Goal: Task Accomplishment & Management: Manage account settings

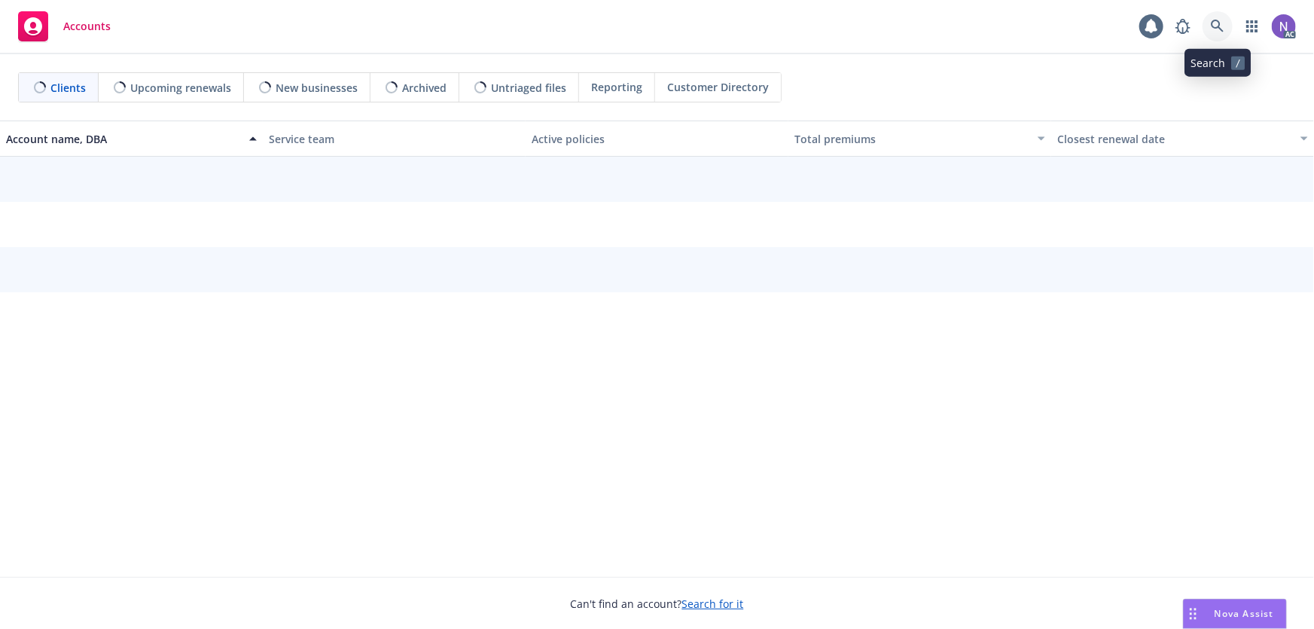
click at [1217, 29] on icon at bounding box center [1218, 27] width 14 height 14
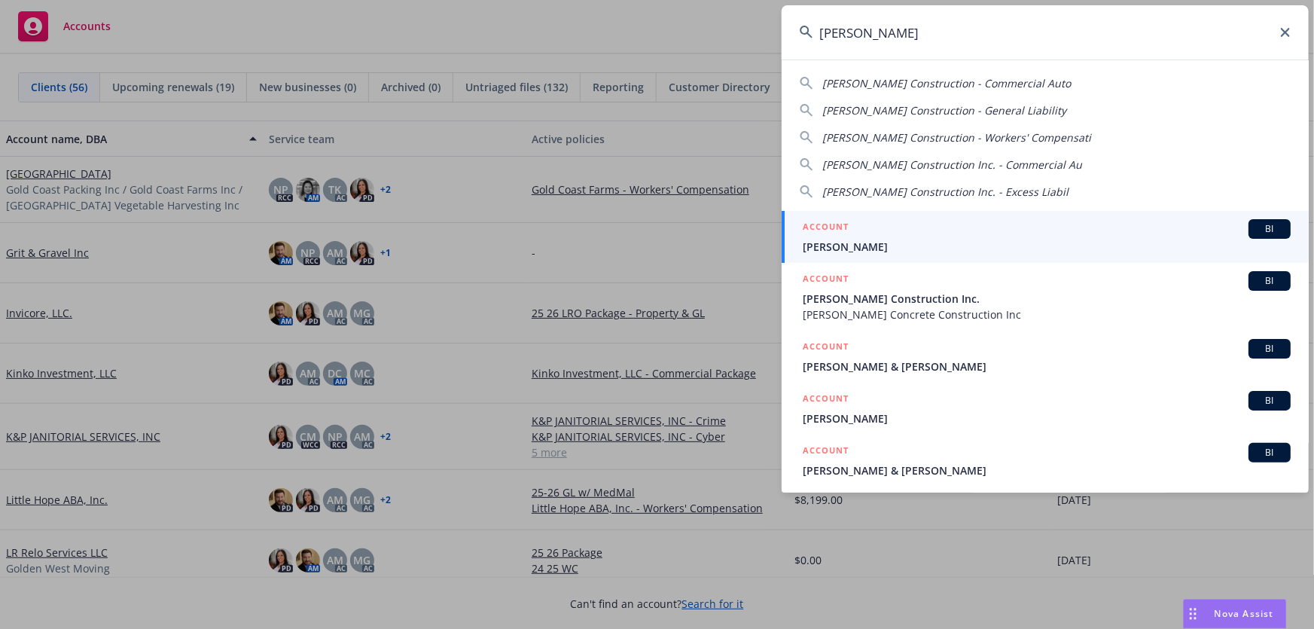
type input "[PERSON_NAME]"
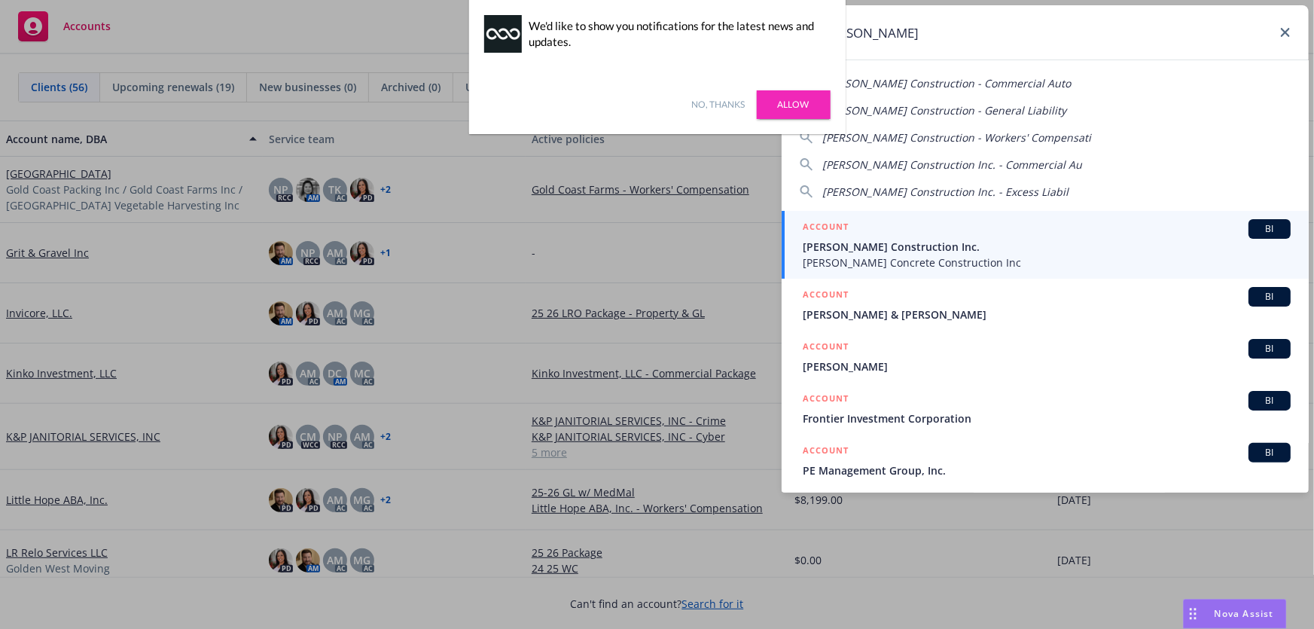
click at [876, 256] on span "Ricardo Marrun Concrete Construction Inc" at bounding box center [1047, 262] width 488 height 16
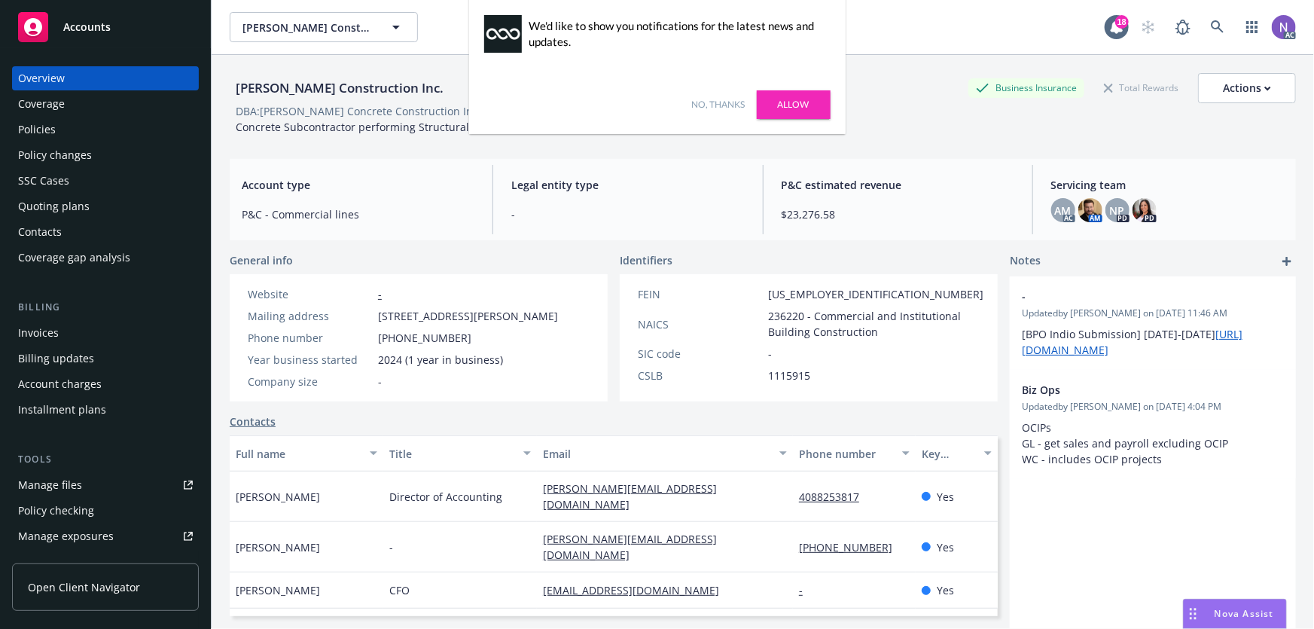
click at [714, 104] on link "No, thanks" at bounding box center [718, 105] width 53 height 14
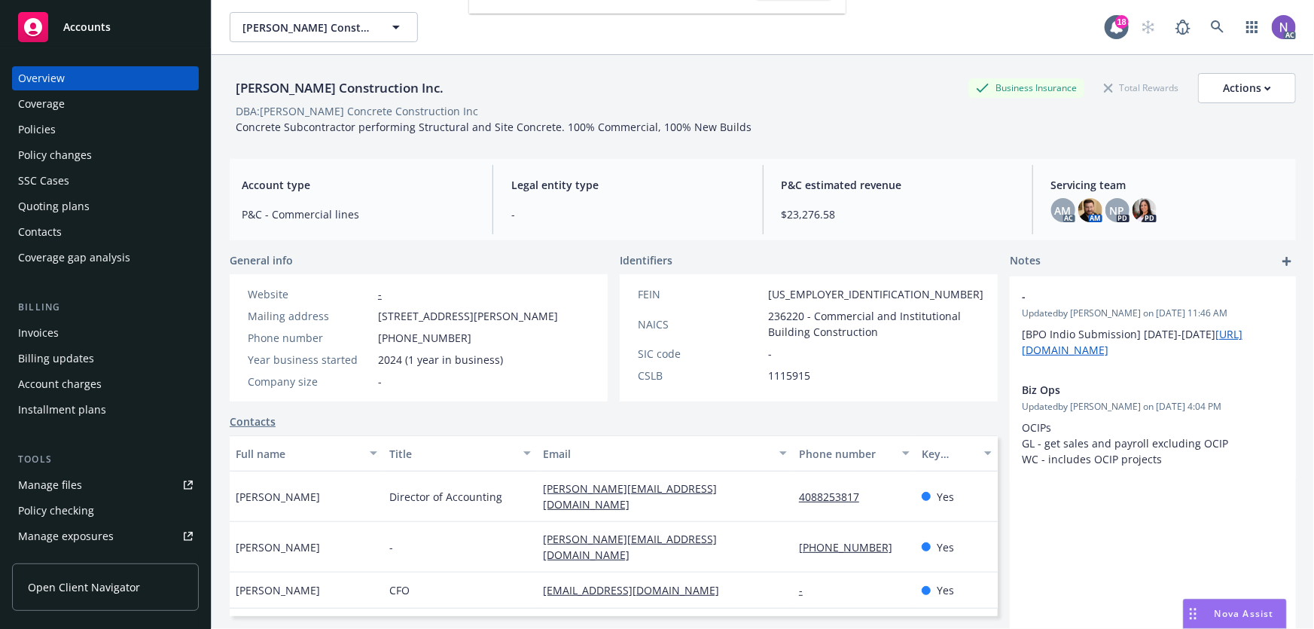
click at [114, 157] on div "Policy changes" at bounding box center [105, 155] width 175 height 24
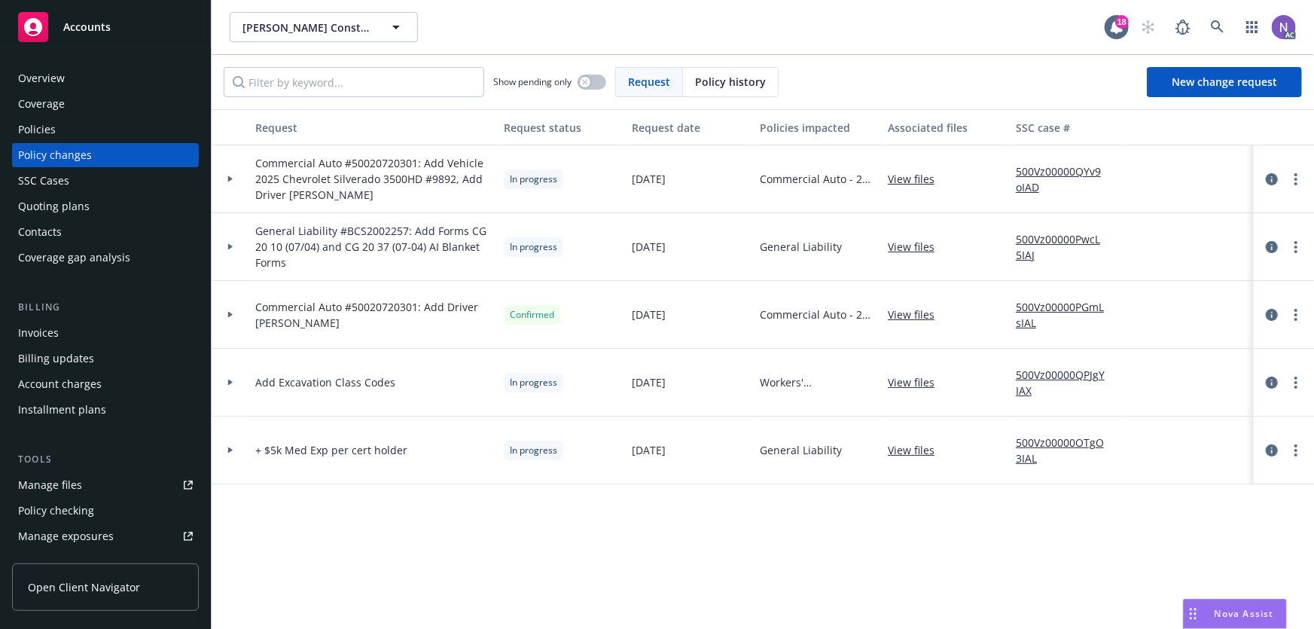
click at [1031, 165] on link "500Vz00000QYv9oIAD" at bounding box center [1066, 179] width 101 height 32
click at [1299, 246] on link "more" at bounding box center [1296, 247] width 18 height 18
click at [1168, 368] on link "Resume workflow" at bounding box center [1175, 367] width 258 height 30
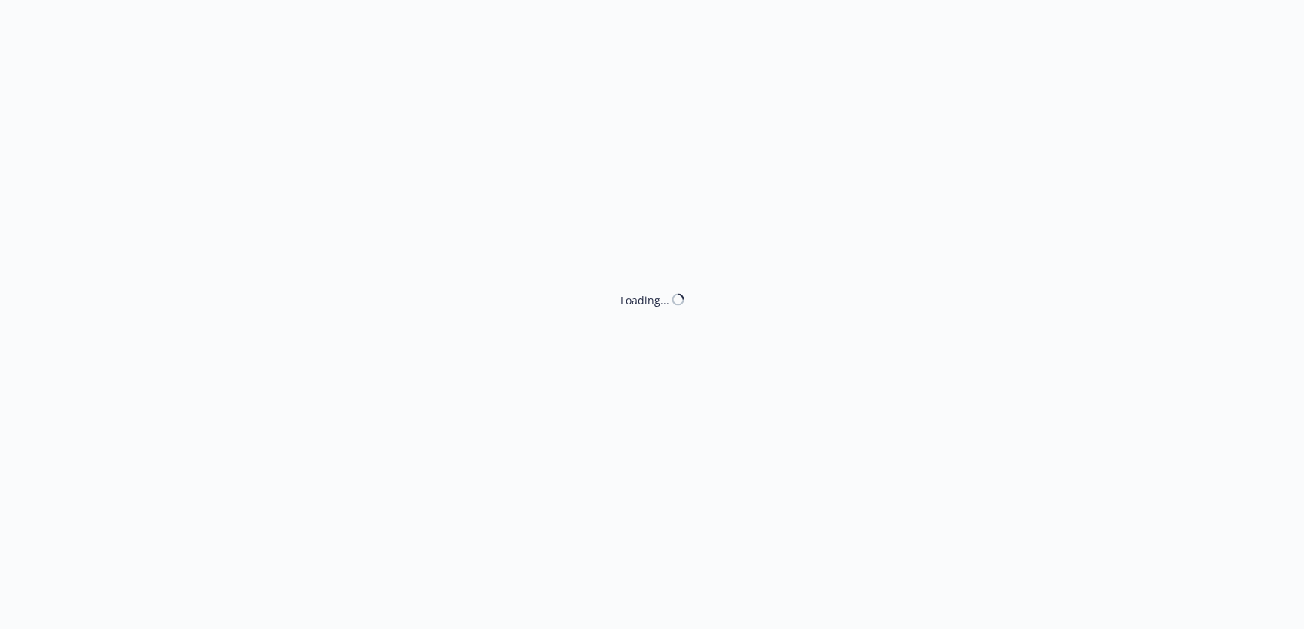
select select "ACCEPTED"
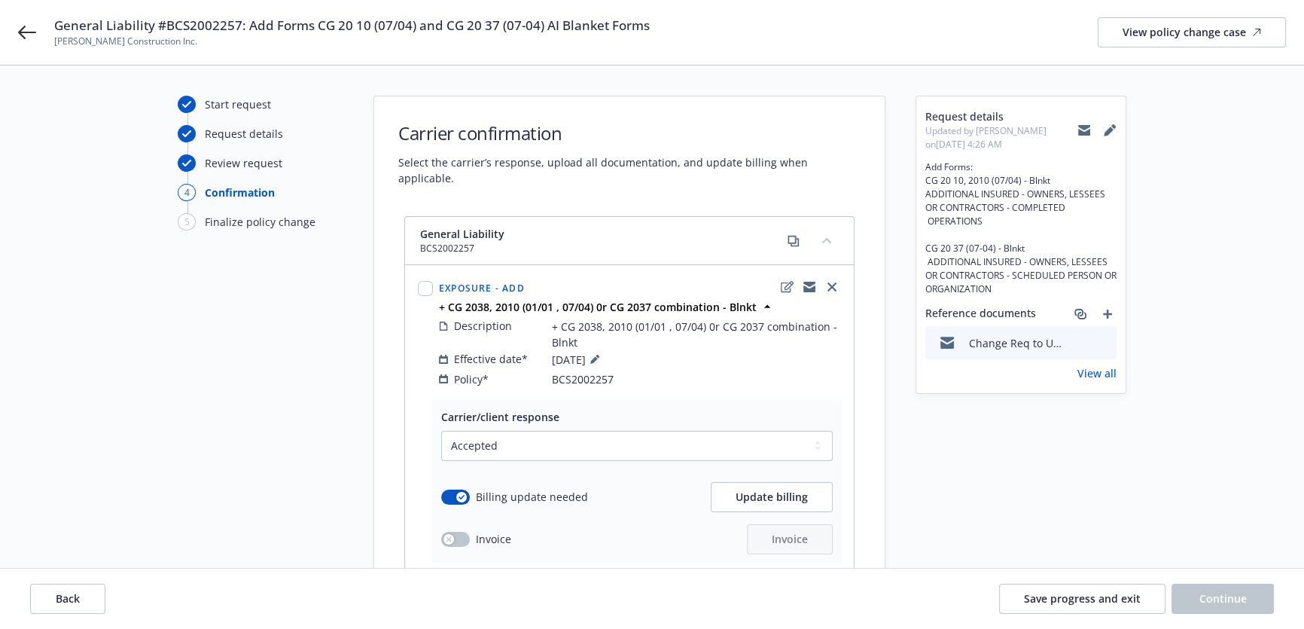
click at [1114, 129] on icon at bounding box center [1110, 130] width 12 height 12
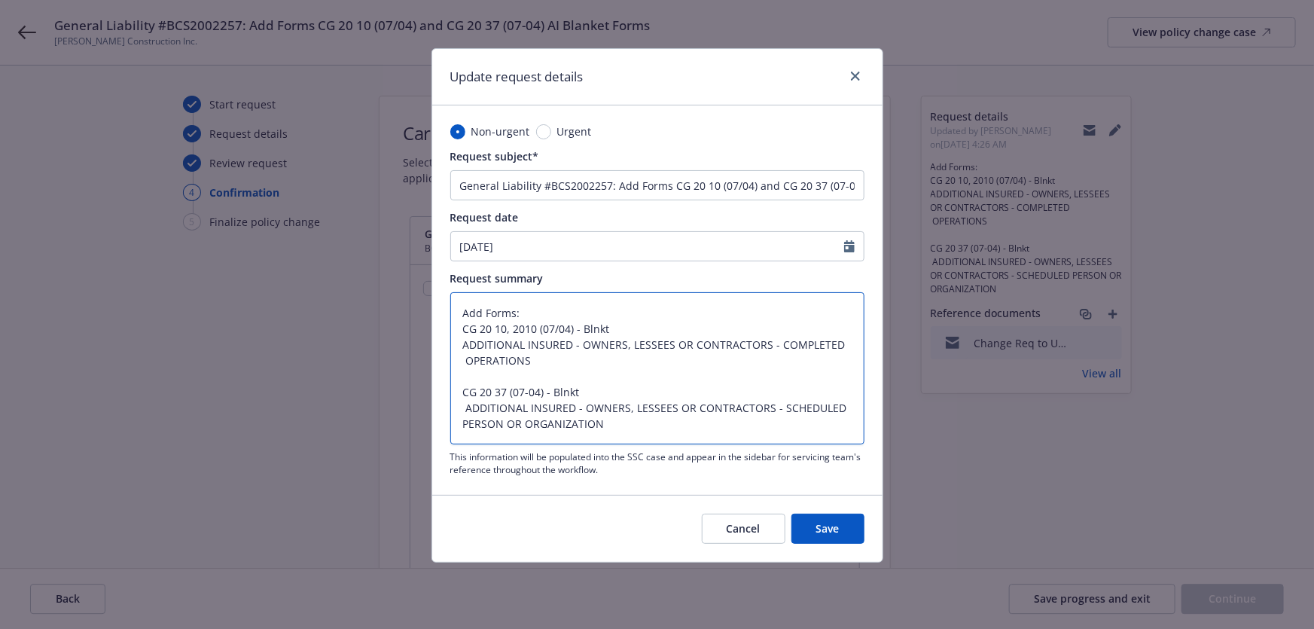
click at [719, 421] on textarea "Add Forms: CG 20 10, 2010 (07/04) - Blnkt ADDITIONAL INSURED - OWNERS, LESSEES …" at bounding box center [657, 368] width 414 height 152
type textarea "x"
type textarea "Add Forms: CG 20 10, 2010 (07/04) - Blnkt ADDITIONAL INSURED - OWNERS, LESSEES …"
type textarea "x"
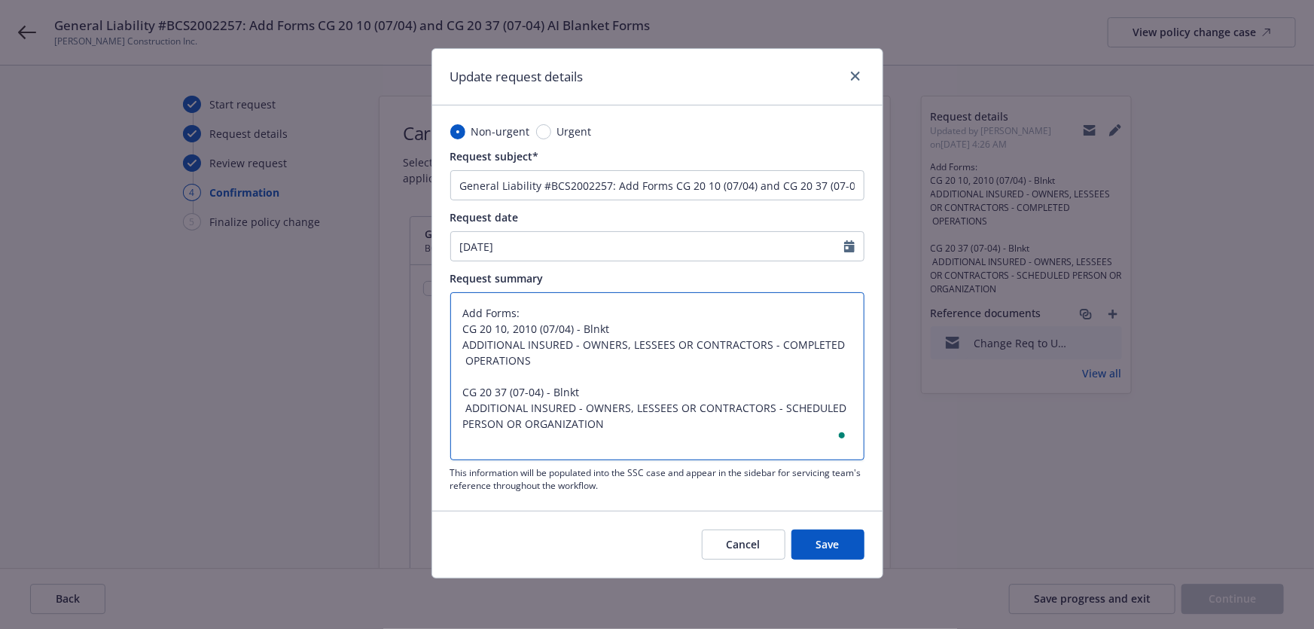
type textarea "Add Forms: CG 20 10, 2010 (07/04) - Blnkt ADDITIONAL INSURED - OWNERS, LESSEES …"
type textarea "x"
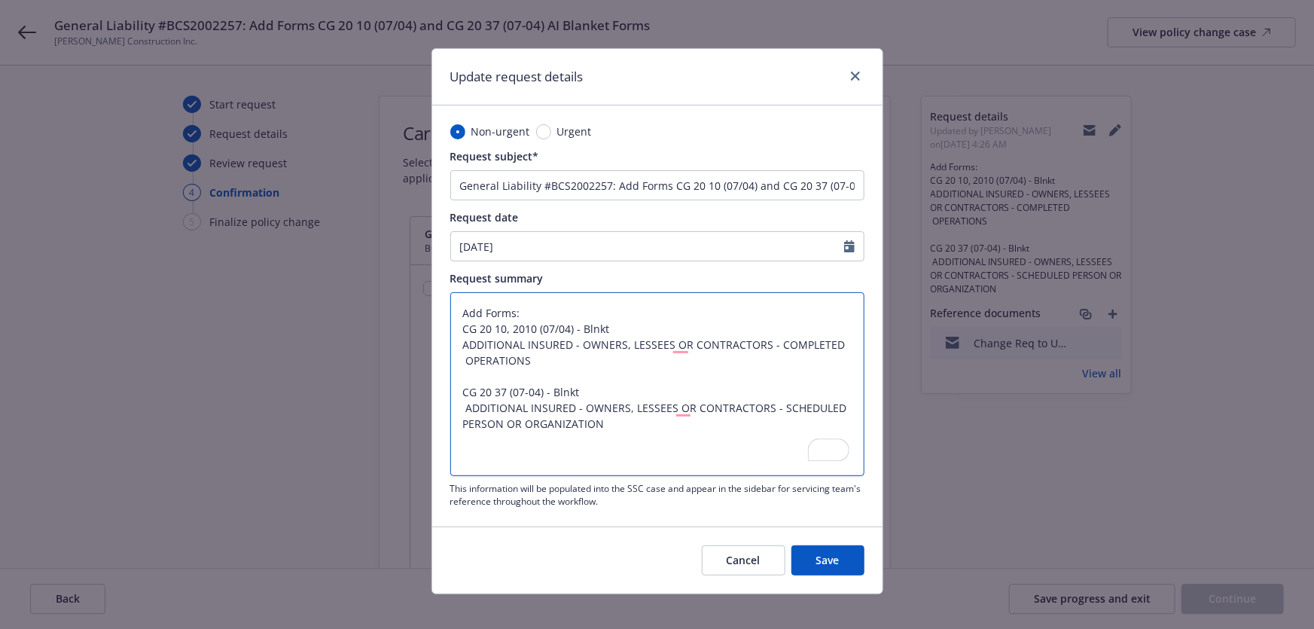
type textarea "Add Forms: CG 20 10, 2010 (07/04) - Blnkt ADDITIONAL INSURED - OWNERS, LESSEES …"
type textarea "x"
type textarea "Add Forms: CG 20 10, 2010 (07/04) - Blnkt ADDITIONAL INSURED - OWNERS, LESSEES …"
type textarea "x"
type textarea "Add Forms: CG 20 10, 2010 (07/04) - Blnkt ADDITIONAL INSURED - OWNERS, LESSEES …"
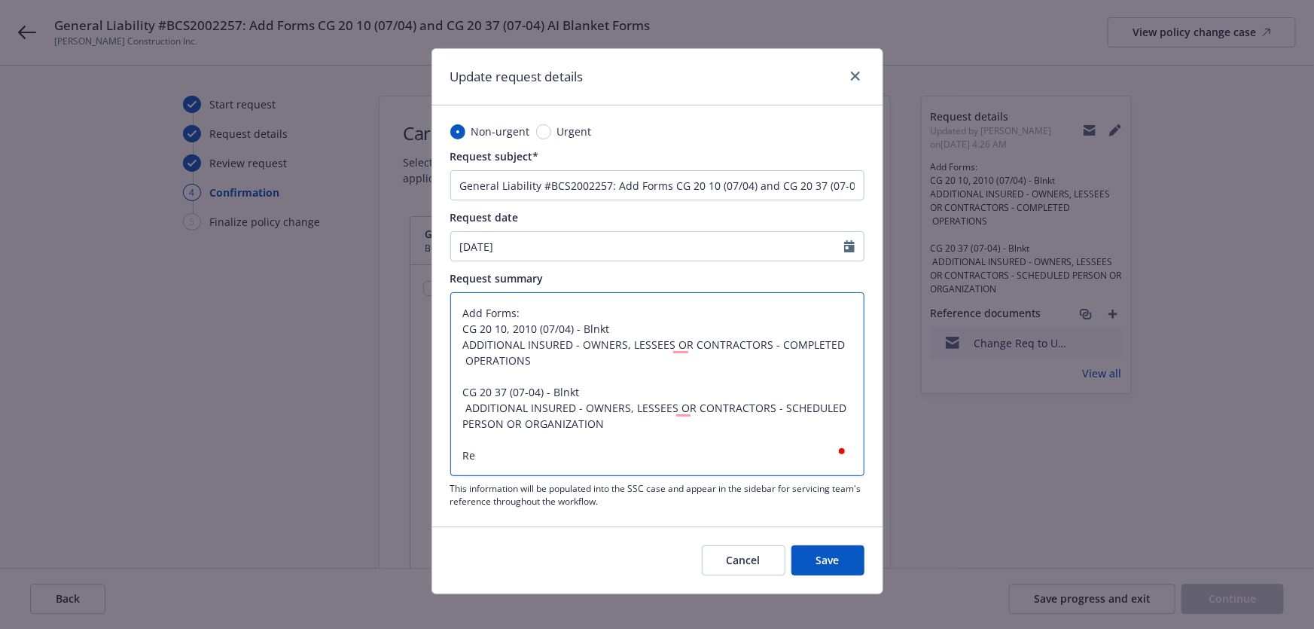
type textarea "x"
type textarea "Add Forms: CG 20 10, 2010 (07/04) - Blnkt ADDITIONAL INSURED - OWNERS, LESSEES …"
type textarea "x"
paste textarea "Cahill Contractors LLC c/o Lockton Companies, Attn: Diane Gibbons 8110 E Union …"
type textarea "Add Forms: CG 20 10, 2010 (07/04) - Blnkt ADDITIONAL INSURED - OWNERS, LESSEES …"
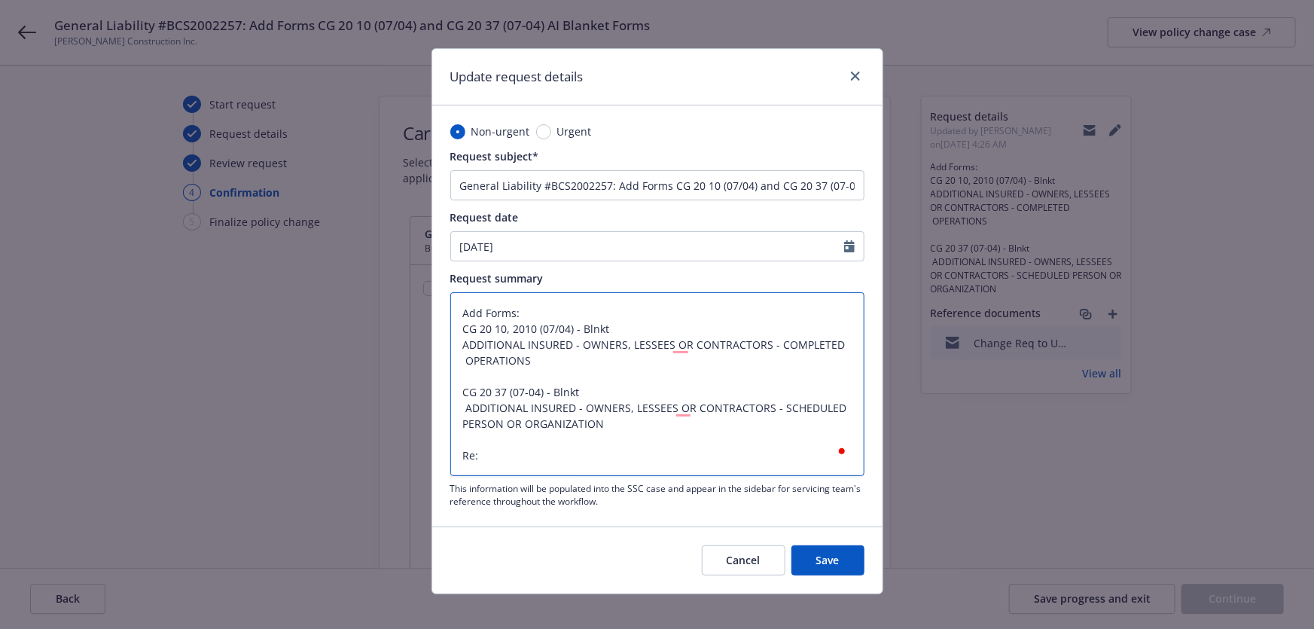
type textarea "x"
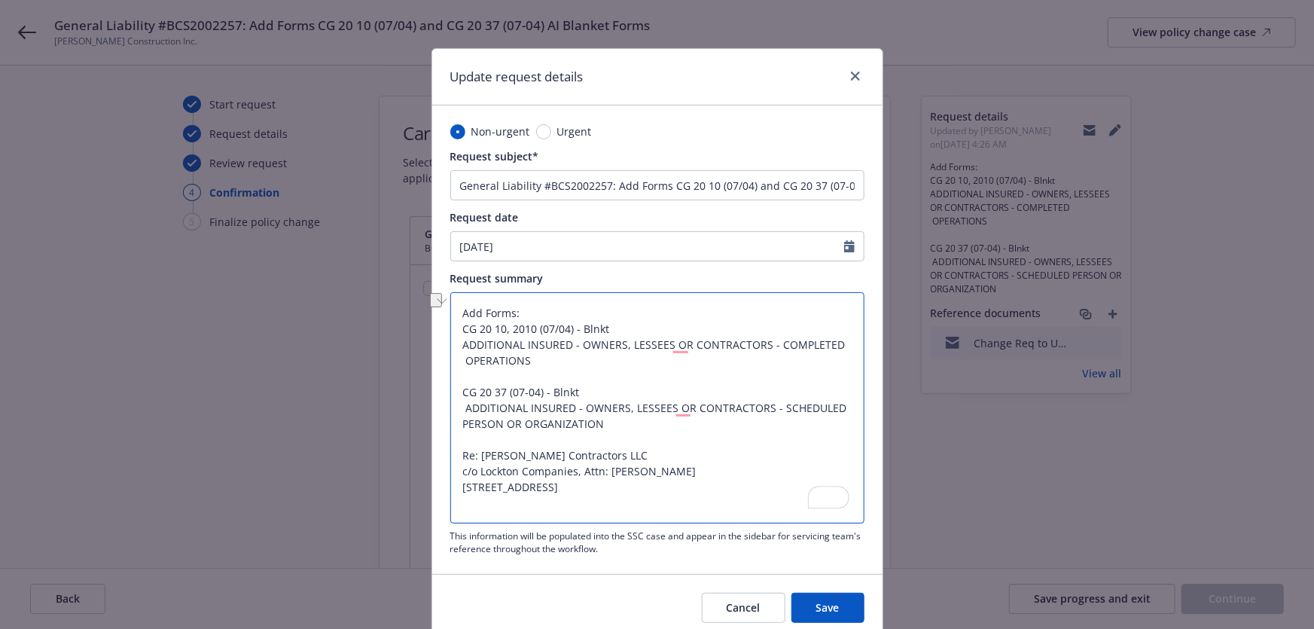
drag, startPoint x: 601, startPoint y: 452, endPoint x: 475, endPoint y: 459, distance: 126.7
click at [475, 459] on textarea "Add Forms: CG 20 10, 2010 (07/04) - Blnkt ADDITIONAL INSURED - OWNERS, LESSEES …" at bounding box center [657, 407] width 414 height 231
type textarea "Add Forms: CG 20 10, 2010 (07/04) - Blnkt ADDITIONAL INSURED - OWNERS, LESSEES …"
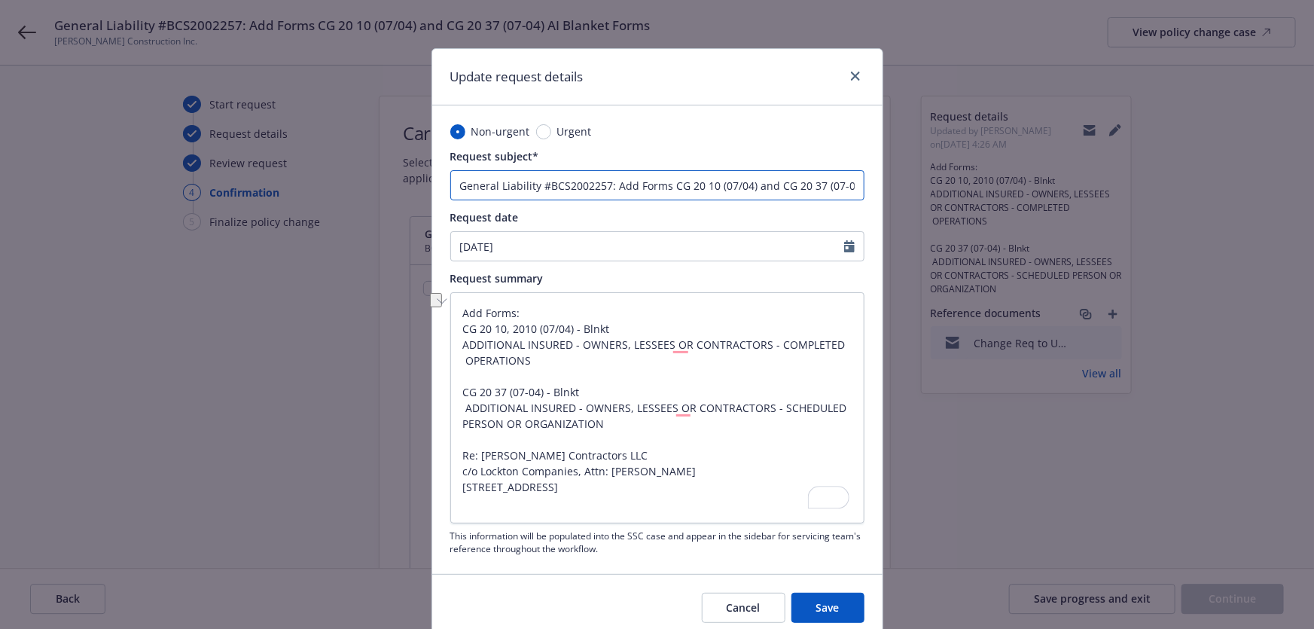
click at [778, 181] on input "General Liability #BCS2002257: Add Forms CG 20 10 (07/04) and CG 20 37 (07-04) …" at bounding box center [657, 185] width 414 height 30
type input "General Liability #BCS2002257: Add Forms CG 20 10 (07/04) and CG 20 37 (07-04) …"
type textarea "x"
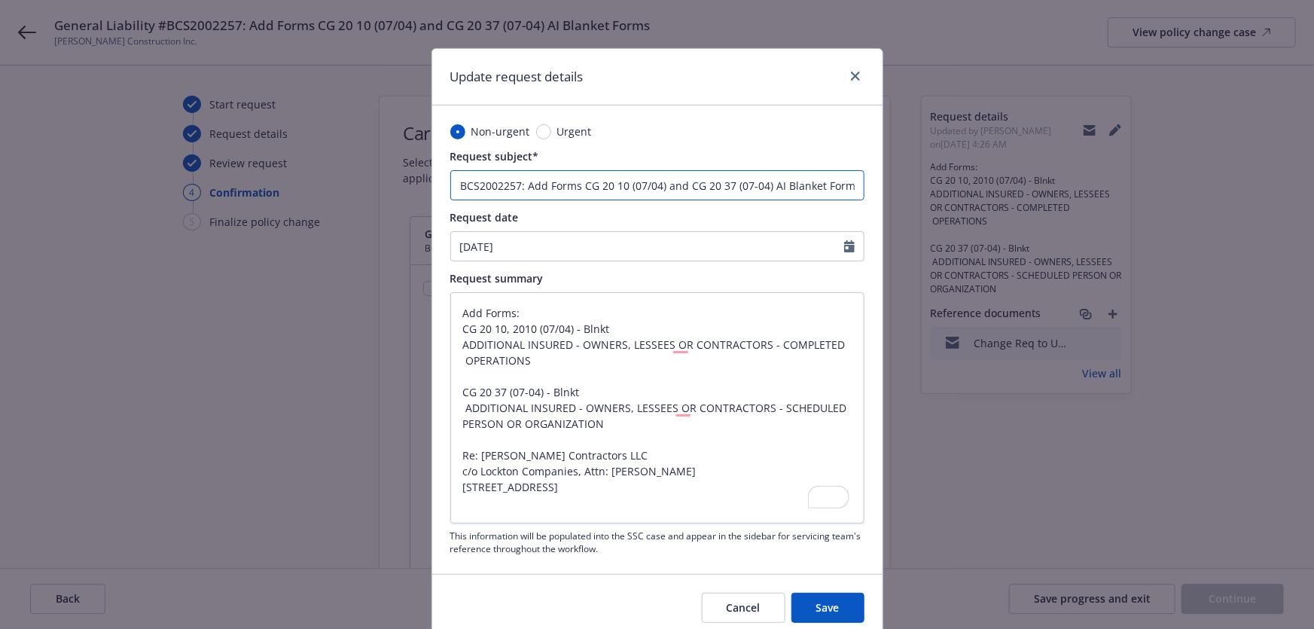
type input "General Liability #BCS2002257: Add Forms CG 20 10 (07/04) and CG 20 37 (07-04) …"
type textarea "x"
paste input "Cahill Contractors LLC"
type input "General Liability #BCS2002257: Add Forms CG 20 10 (07/04) and CG 20 37 (07-04) …"
type textarea "x"
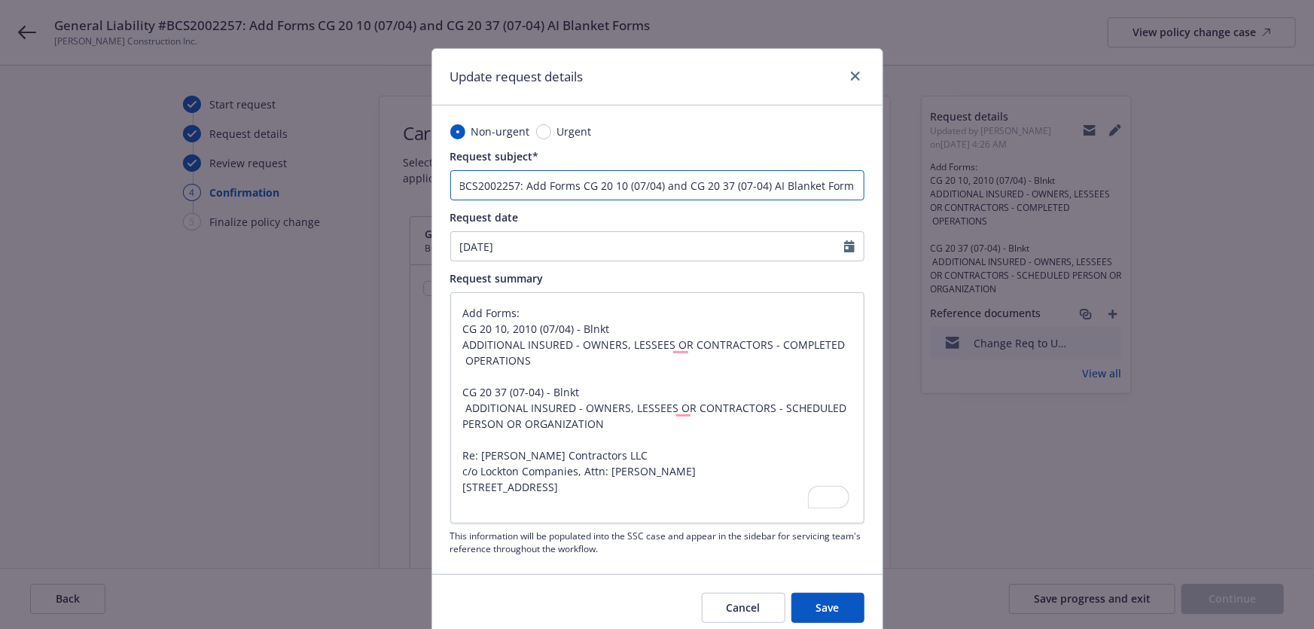
scroll to position [0, 201]
type input "General Liability #BCS2002257: Add Forms CG 20 10 (07/04) and CG 20 37 (07-04) …"
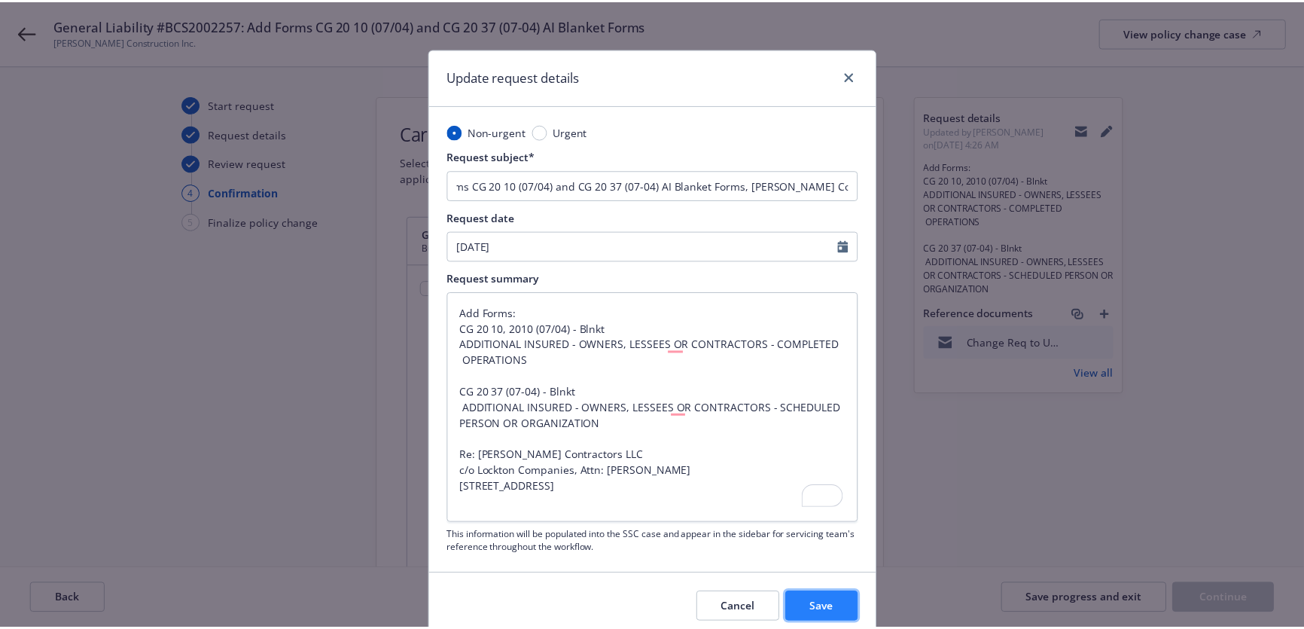
scroll to position [0, 0]
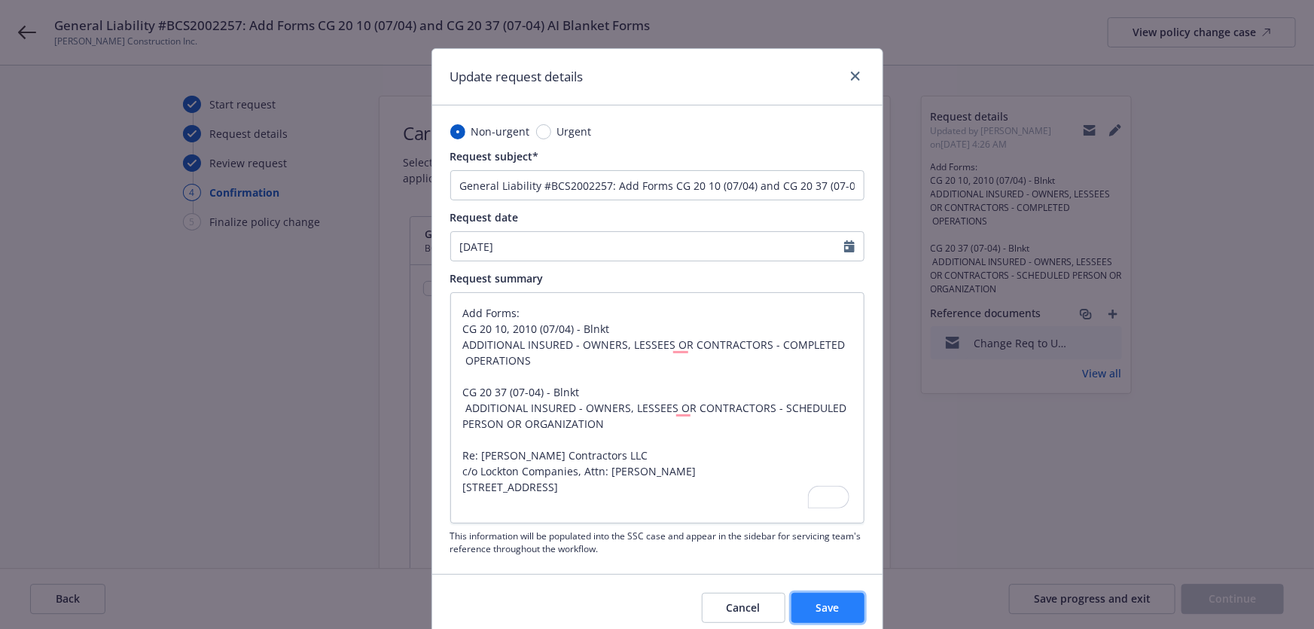
click at [812, 602] on button "Save" at bounding box center [827, 607] width 73 height 30
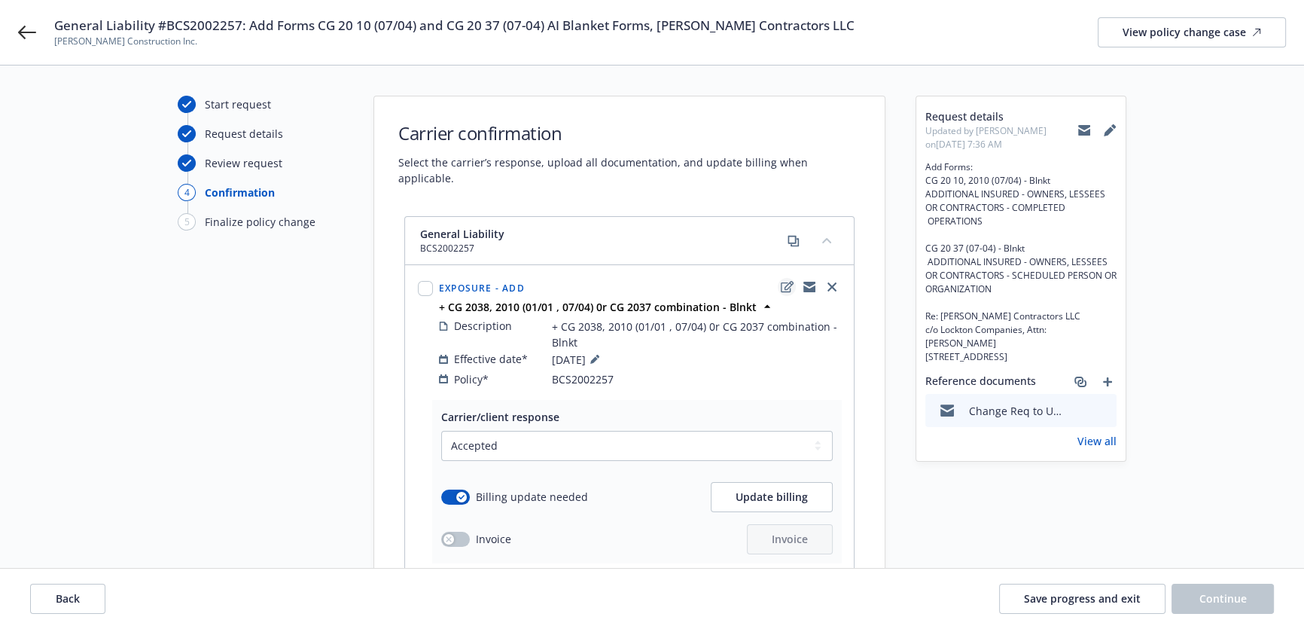
click at [784, 281] on icon "edit" at bounding box center [787, 286] width 13 height 11
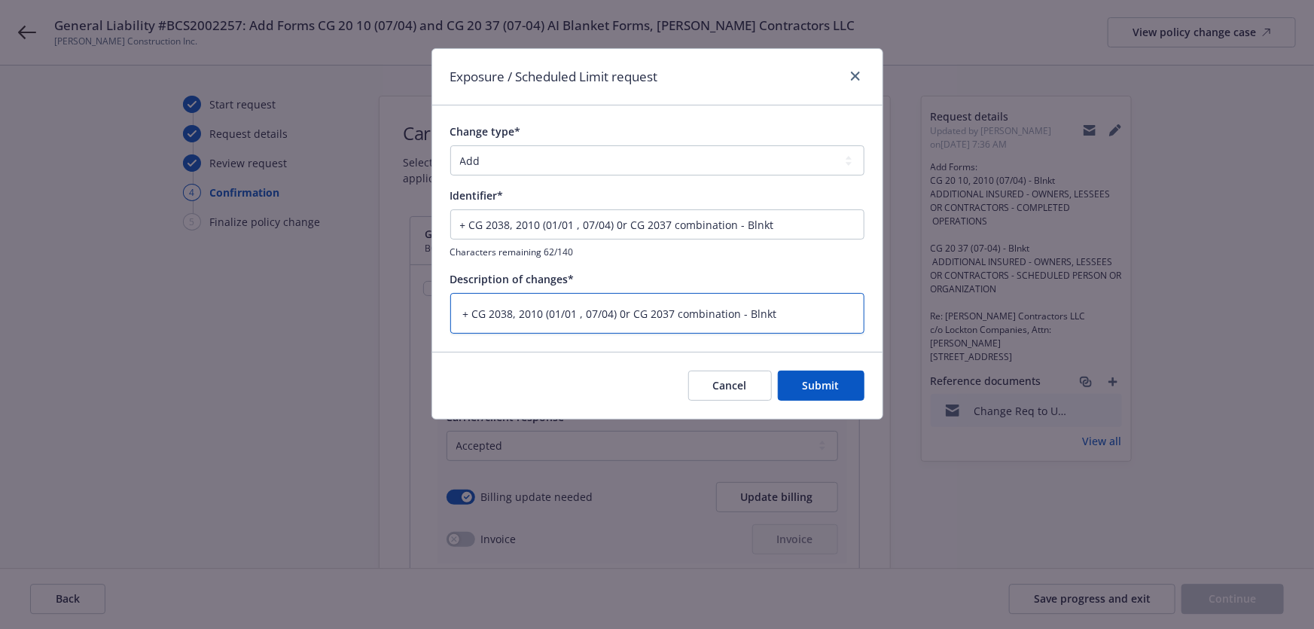
click at [796, 318] on textarea "+ CG 2038, 2010 (01/01 , 07/04) 0r CG 2037 combination - Blnkt" at bounding box center [657, 313] width 414 height 41
type textarea "x"
type textarea "+ CG 2038, 2010 (01/01 , 07/04) 0r CG 2037 combination - Blnkt"
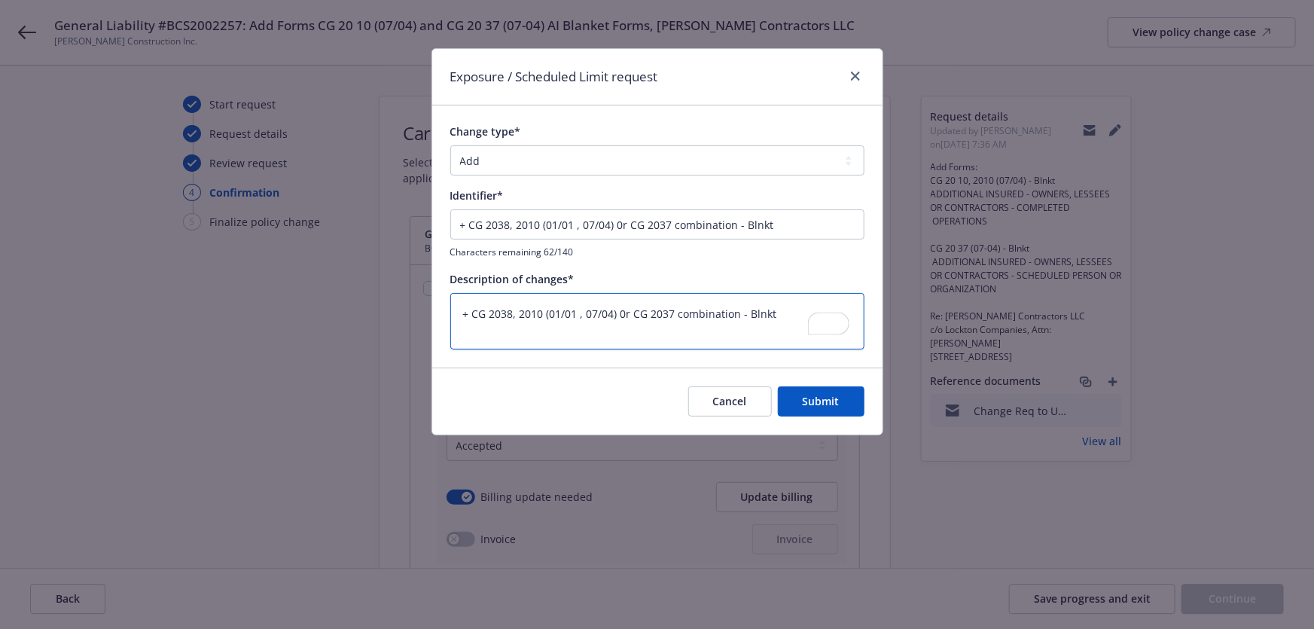
paste textarea "Cahill Contractors LLC"
type textarea "x"
type textarea "+ CG 2038, 2010 (01/01 , 07/04) 0r CG 2037 combination - Blnkt Cahill Contracto…"
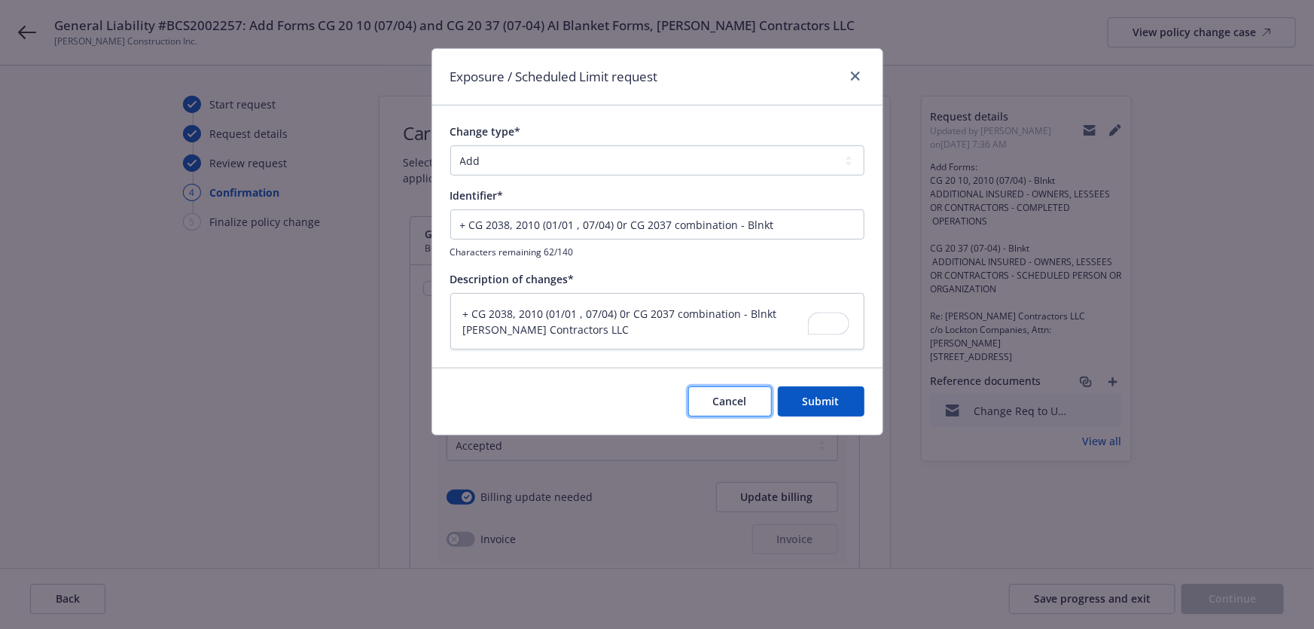
click at [722, 397] on span "Cancel" at bounding box center [730, 401] width 34 height 14
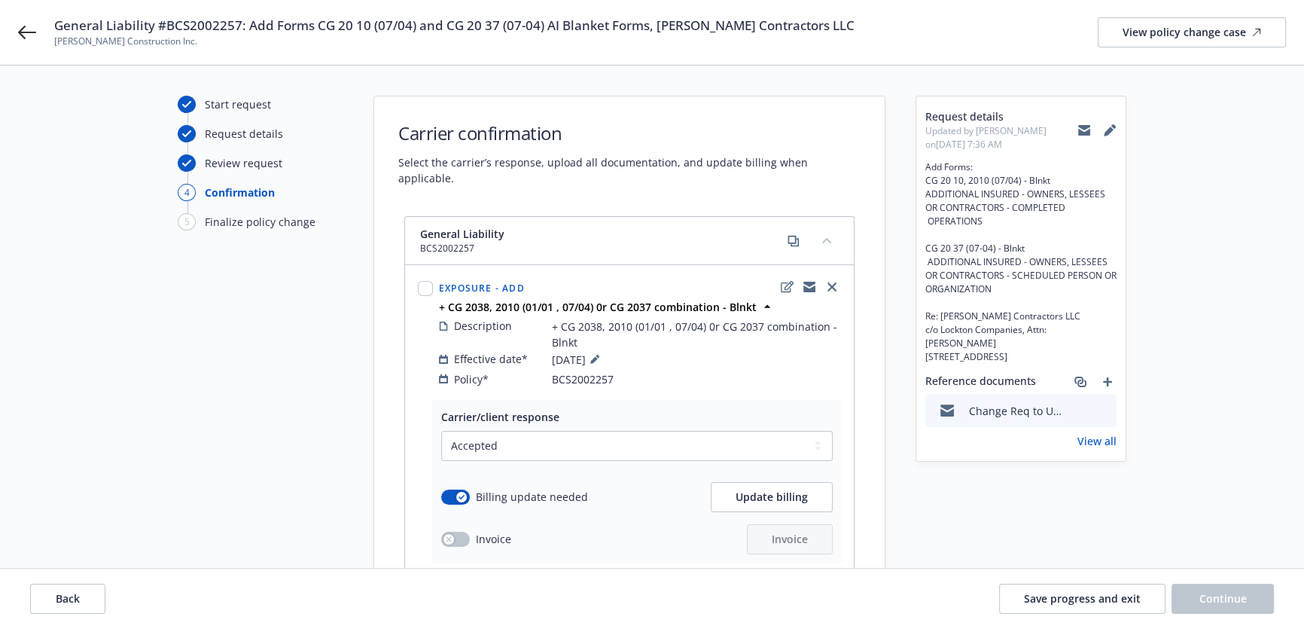
drag, startPoint x: 1026, startPoint y: 355, endPoint x: 921, endPoint y: 318, distance: 111.9
click at [921, 318] on div "Request details Updated by Angela Marquez on 08/29/2025, 7:36 AM Add Forms: CG …" at bounding box center [1020, 278] width 209 height 364
copy span "Re: Cahill Contractors LLC c/o Lockton Companies, Attn: Diane Gibbons 8110 E Un…"
click at [791, 281] on icon "edit" at bounding box center [787, 287] width 13 height 12
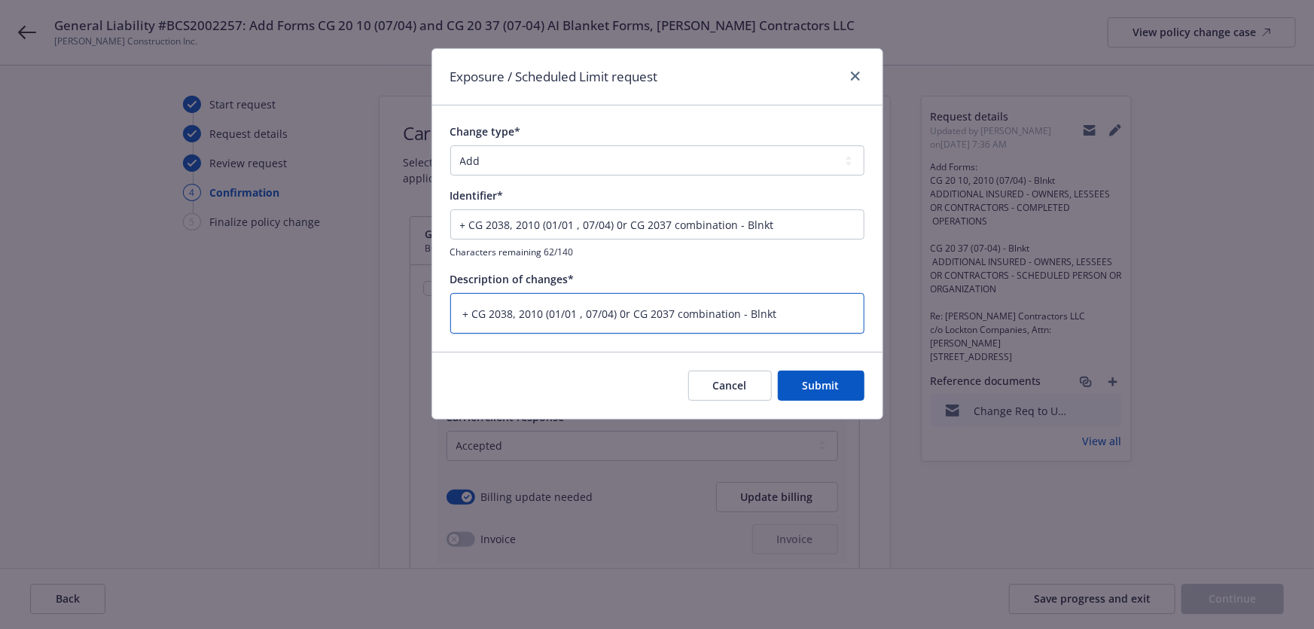
click at [786, 312] on textarea "+ CG 2038, 2010 (01/01 , 07/04) 0r CG 2037 combination - Blnkt" at bounding box center [657, 313] width 414 height 41
type textarea "x"
type textarea "+ CG 2038, 2010 (01/01 , 07/04) 0r CG 2037 combination - Blnkt"
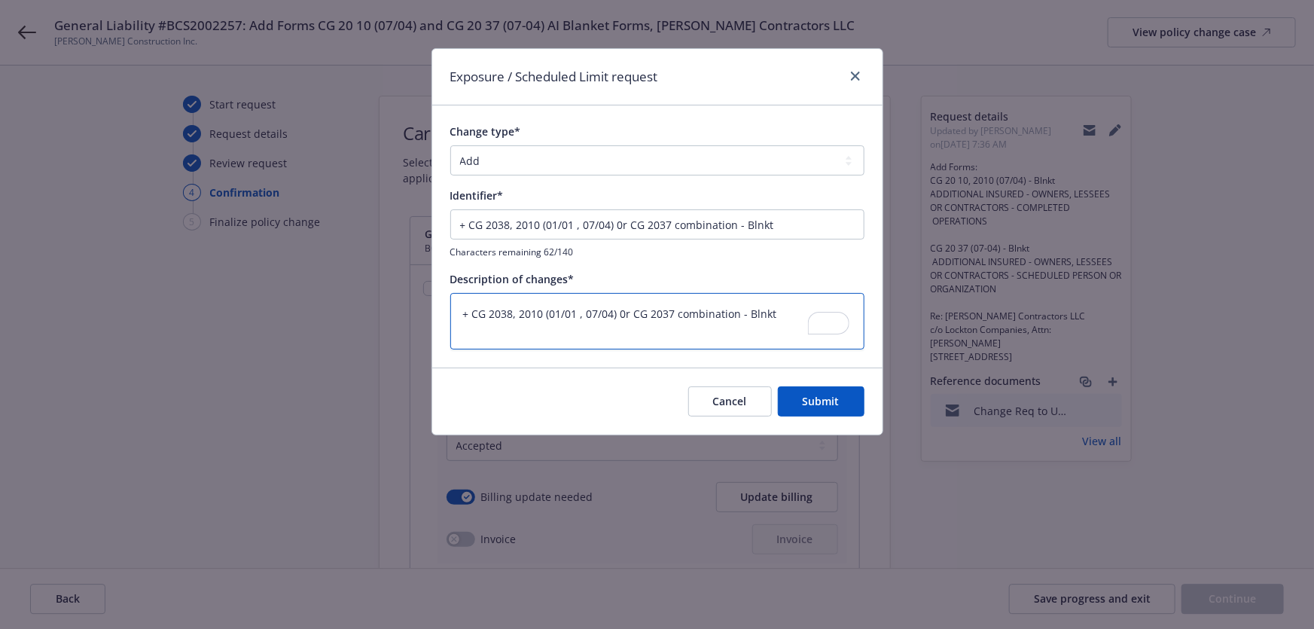
paste textarea "Re: Cahill Contractors LLC c/o Lockton Companies, Attn: Diane Gibbons 8110 E Un…"
type textarea "x"
type textarea "+ CG 2038, 2010 (01/01 , 07/04) 0r CG 2037 combination - Blnkt Re: Cahill Contr…"
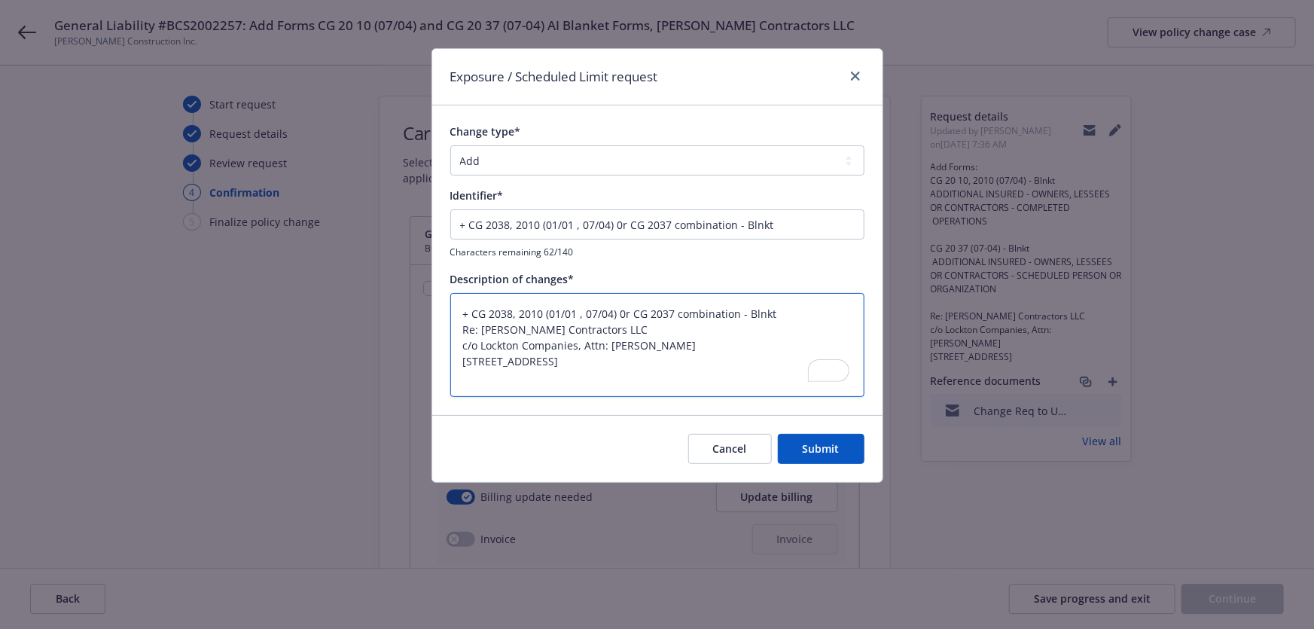
drag, startPoint x: 471, startPoint y: 312, endPoint x: 474, endPoint y: 262, distance: 49.8
click at [472, 311] on textarea "+ CG 2038, 2010 (01/01 , 07/04) 0r CG 2037 combination - Blnkt Re: Cahill Contr…" at bounding box center [657, 345] width 414 height 105
type textarea "x"
type textarea "+ACG 2038, 2010 (01/01 , 07/04) 0r CG 2037 combination - Blnkt Re: Cahill Contr…"
type textarea "x"
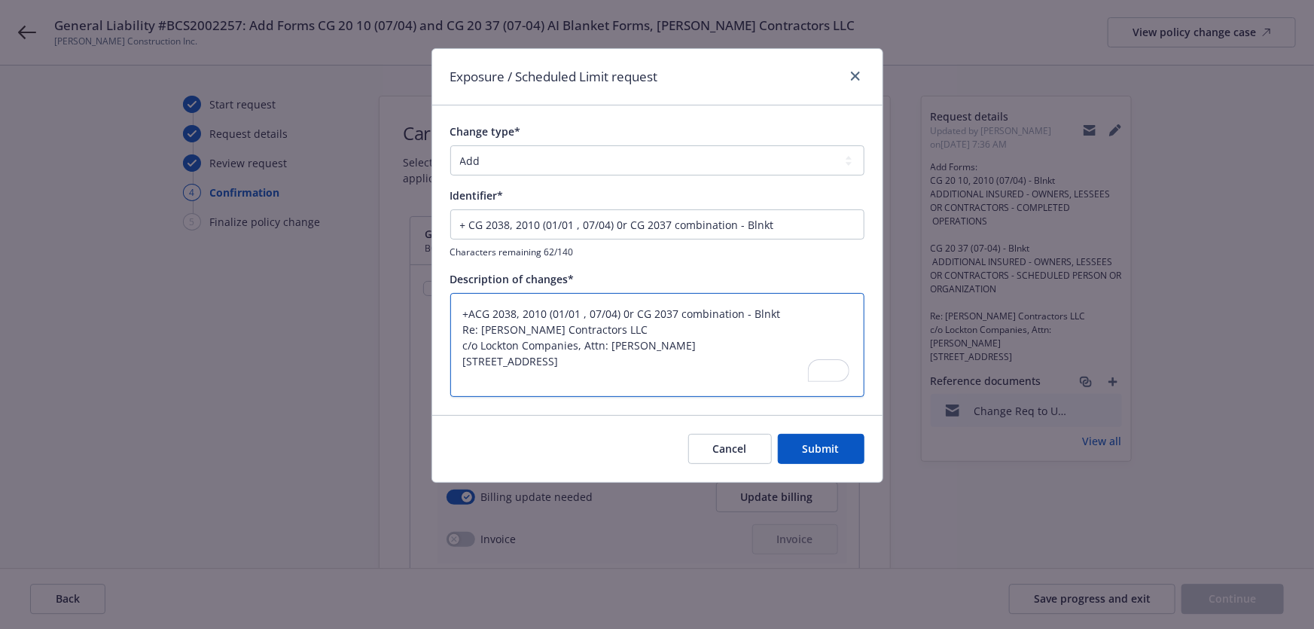
type textarea "+AdCG 2038, 2010 (01/01 , 07/04) 0r CG 2037 combination - Blnkt Re: Cahill Cont…"
type textarea "x"
type textarea "+AddCG 2038, 2010 (01/01 , 07/04) 0r CG 2037 combination - Blnkt Re: Cahill Con…"
type textarea "x"
type textarea "+Add CG 2038, 2010 (01/01 , 07/04) 0r CG 2037 combination - Blnkt Re: Cahill Co…"
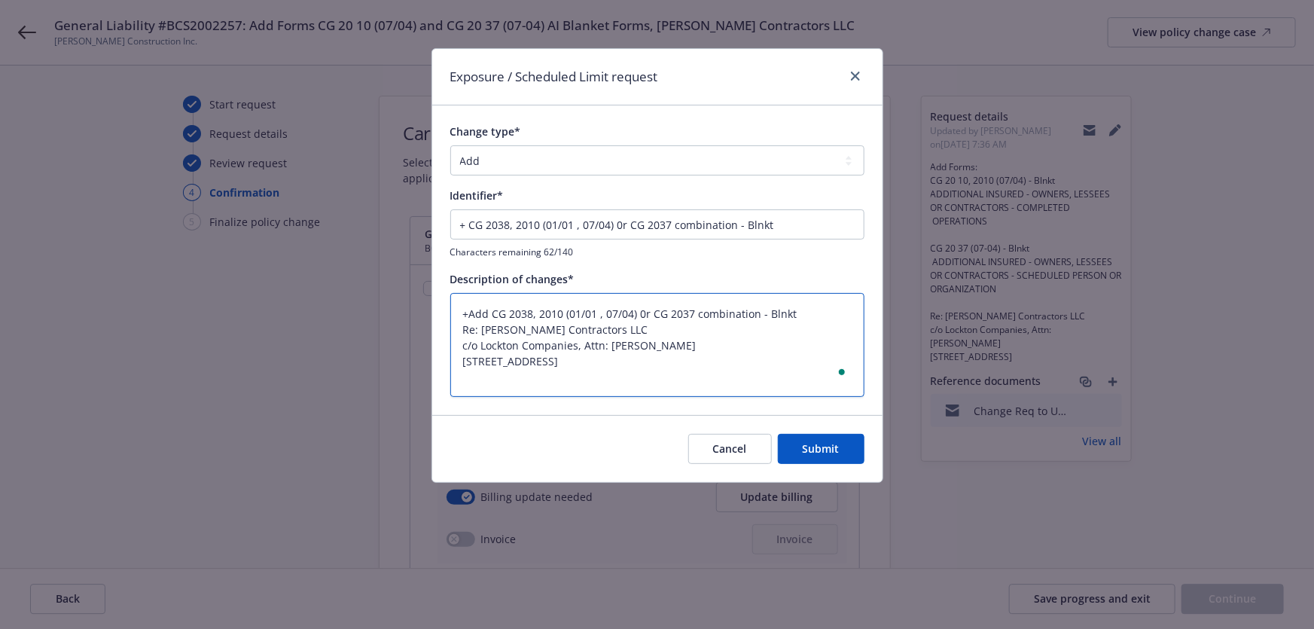
type textarea "x"
type textarea "+Add FCG 2038, 2010 (01/01 , 07/04) 0r CG 2037 combination - Blnkt Re: Cahill C…"
type textarea "x"
type textarea "+Add ForCG 2038, 2010 (01/01 , 07/04) 0r CG 2037 combination - Blnkt Re: Cahill…"
type textarea "x"
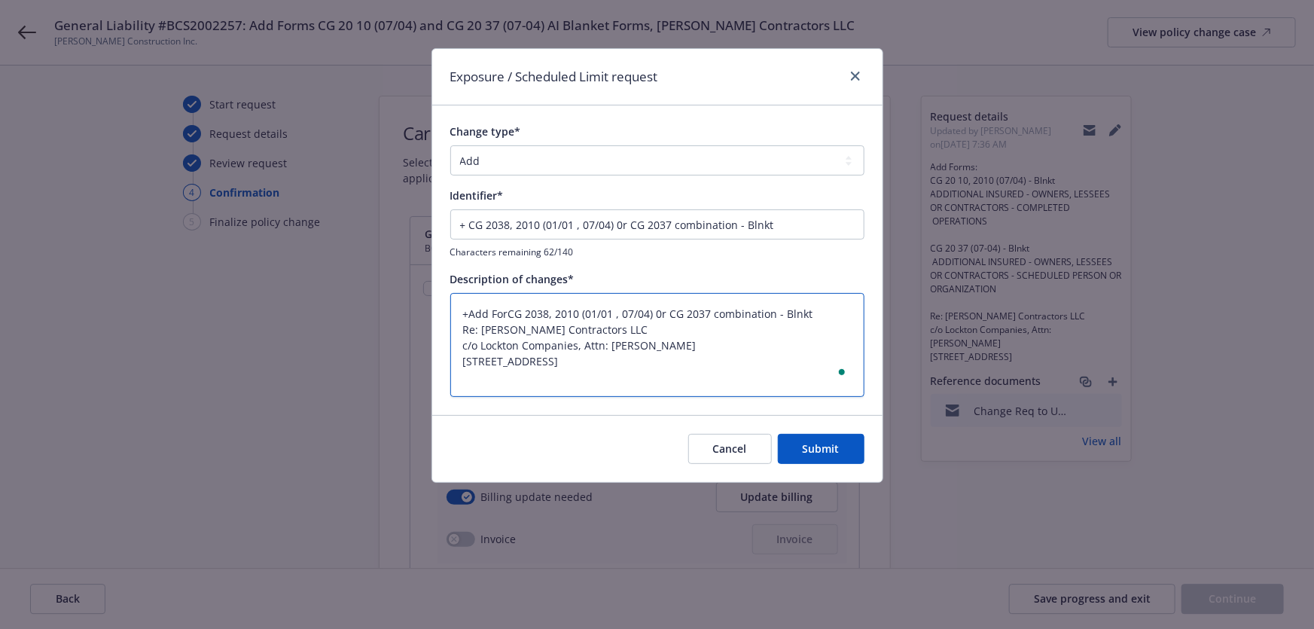
type textarea "+Add FormCG 2038, 2010 (01/01 , 07/04) 0r CG 2037 combination - Blnkt Re: Cahil…"
type textarea "x"
type textarea "+Add FormsCG 2038, 2010 (01/01 , 07/04) 0r CG 2037 combination - Blnkt Re: Cahi…"
type textarea "x"
type textarea "+Add Forms:CG 2038, 2010 (01/01 , 07/04) 0r CG 2037 combination - Blnkt Re: Cah…"
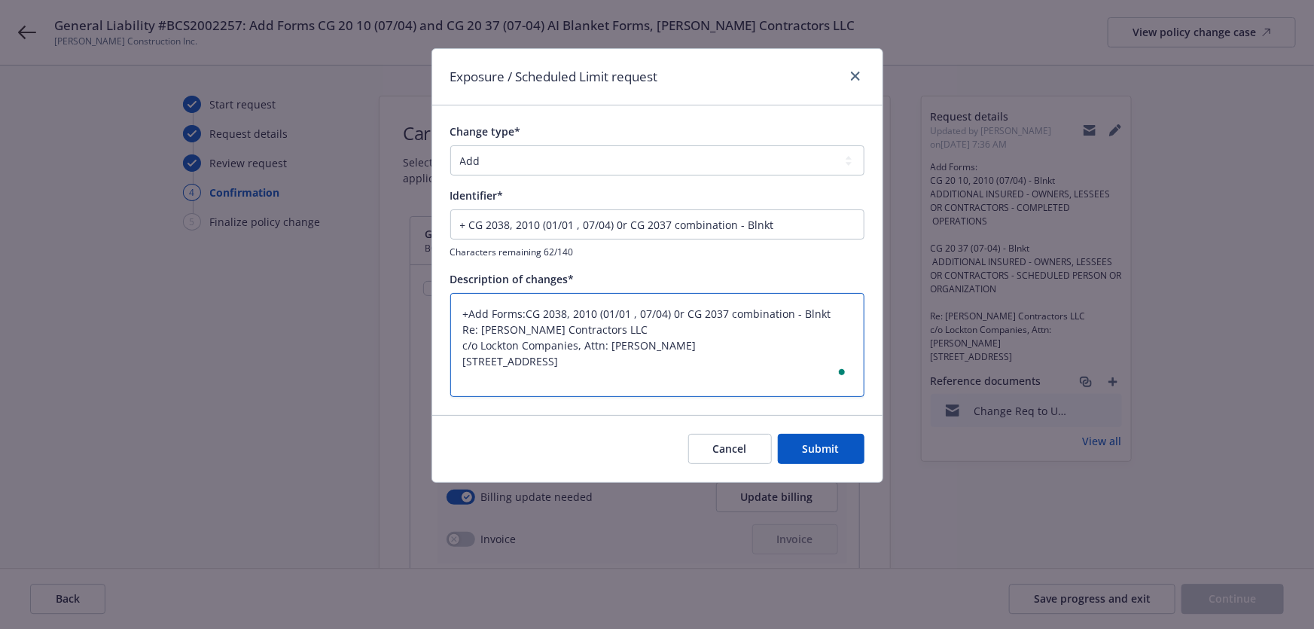
type textarea "x"
type textarea "+Add Forms: CG 2038, 2010 (01/01 , 07/04) 0r CG 2037 combination - Blnkt Re: Ca…"
drag, startPoint x: 778, startPoint y: 218, endPoint x: 737, endPoint y: 247, distance: 49.7
click at [737, 247] on div "+ CG 2038, 2010 (01/01 , 07/04) 0r CG 2037 combination - Blnkt Characters remai…" at bounding box center [657, 233] width 414 height 49
type textarea "x"
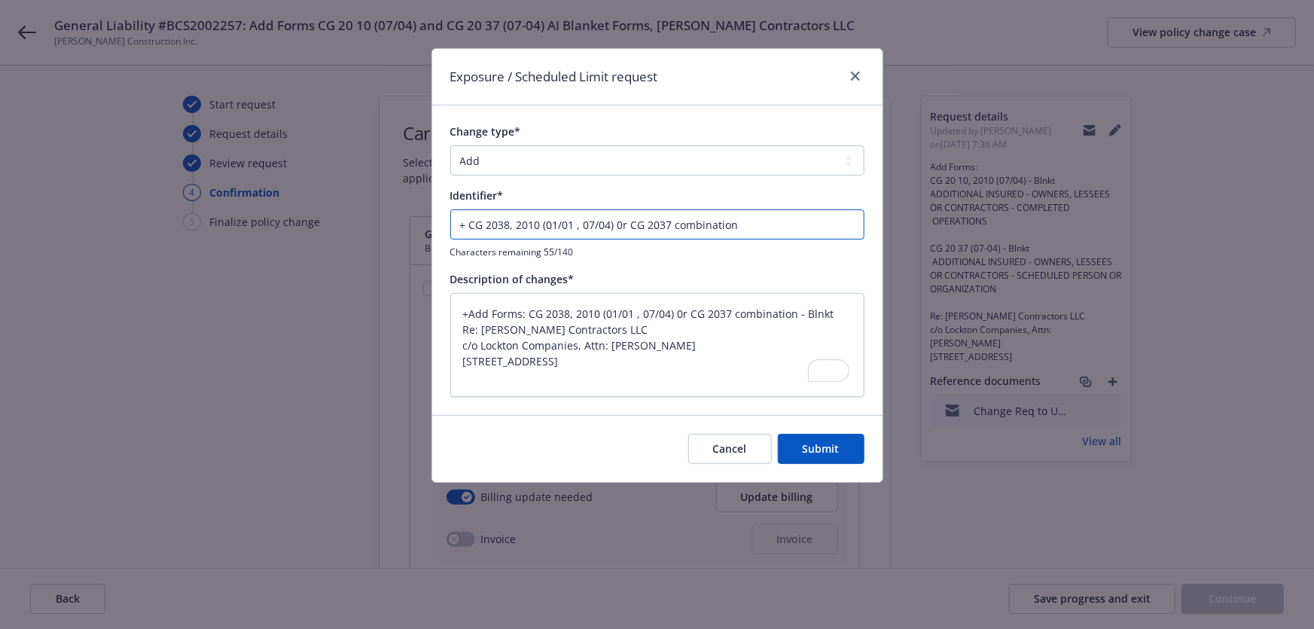
type input "+ CG 2038, 2010 (01/01 , 07/04) 0r CG 2037 combination"
drag, startPoint x: 836, startPoint y: 307, endPoint x: 793, endPoint y: 316, distance: 43.1
click at [793, 316] on textarea "+Add Forms: CG 2038, 2010 (01/01 , 07/04) 0r CG 2037 combination - Blnkt Re: Ca…" at bounding box center [657, 345] width 414 height 105
type textarea "x"
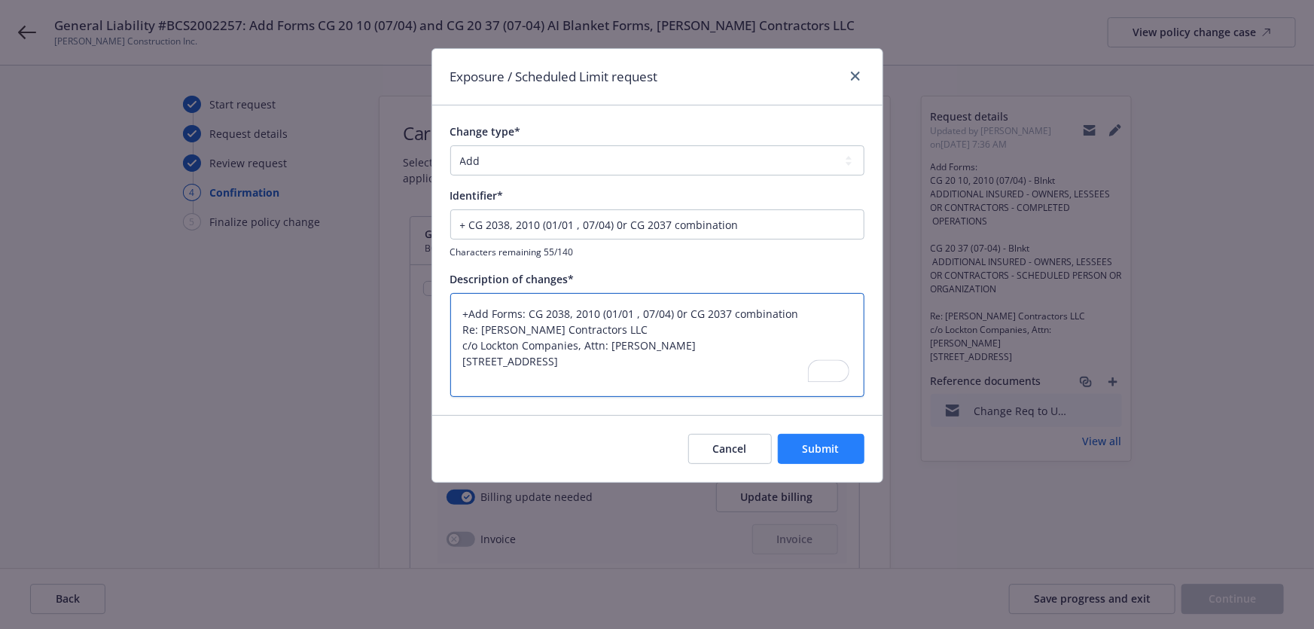
type textarea "+Add Forms: CG 2038, 2010 (01/01 , 07/04) 0r CG 2037 combination Re: Cahill Con…"
click at [824, 457] on button "Submit" at bounding box center [821, 449] width 87 height 30
type textarea "x"
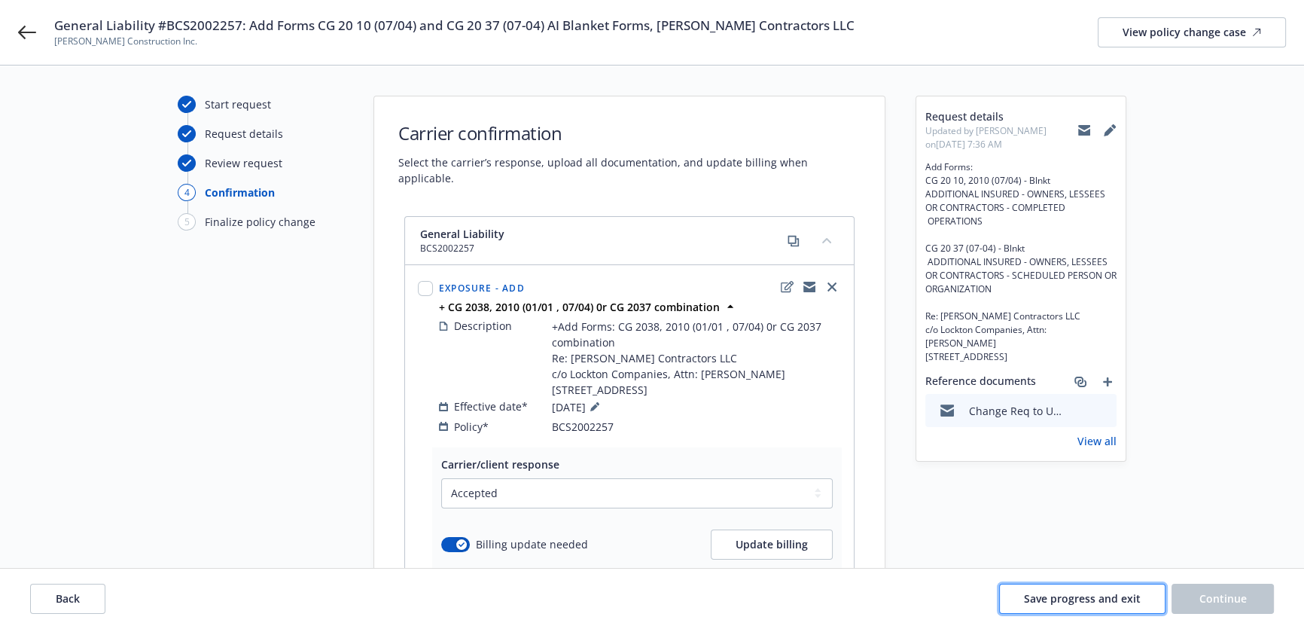
click at [1080, 596] on span "Save progress and exit" at bounding box center [1082, 598] width 117 height 14
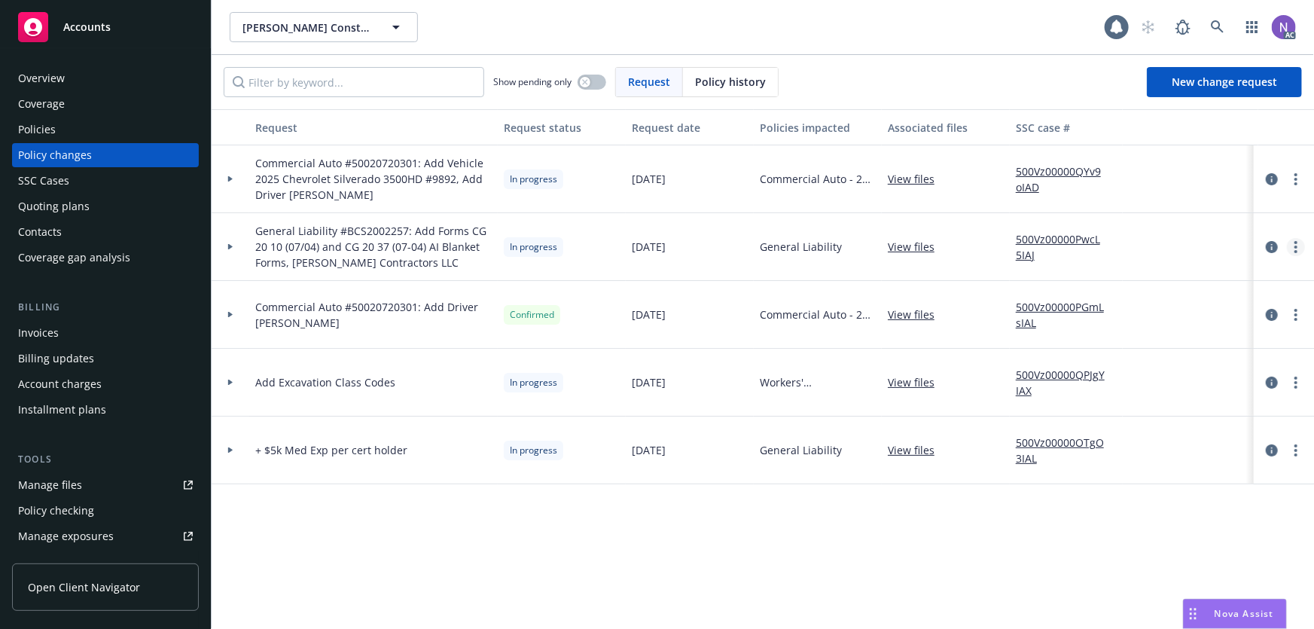
click at [1293, 244] on link "more" at bounding box center [1296, 247] width 18 height 18
click at [1168, 361] on link "Resume workflow" at bounding box center [1175, 367] width 258 height 30
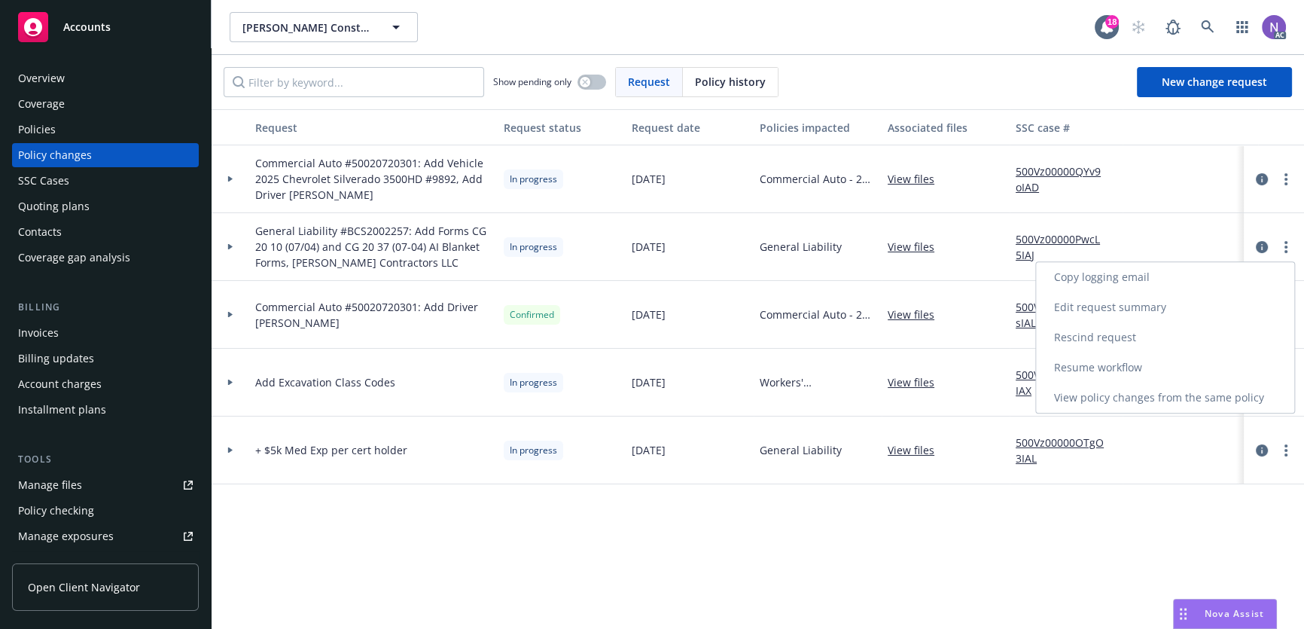
select select "ACCEPTED"
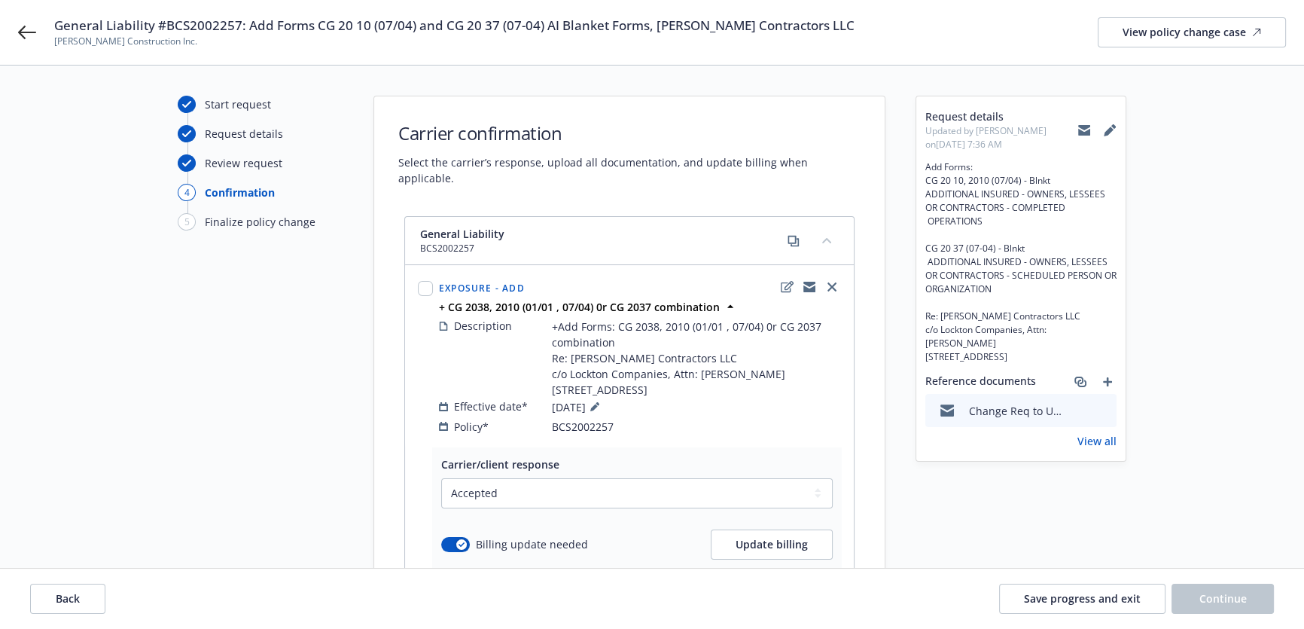
click at [1111, 134] on icon at bounding box center [1110, 130] width 12 height 12
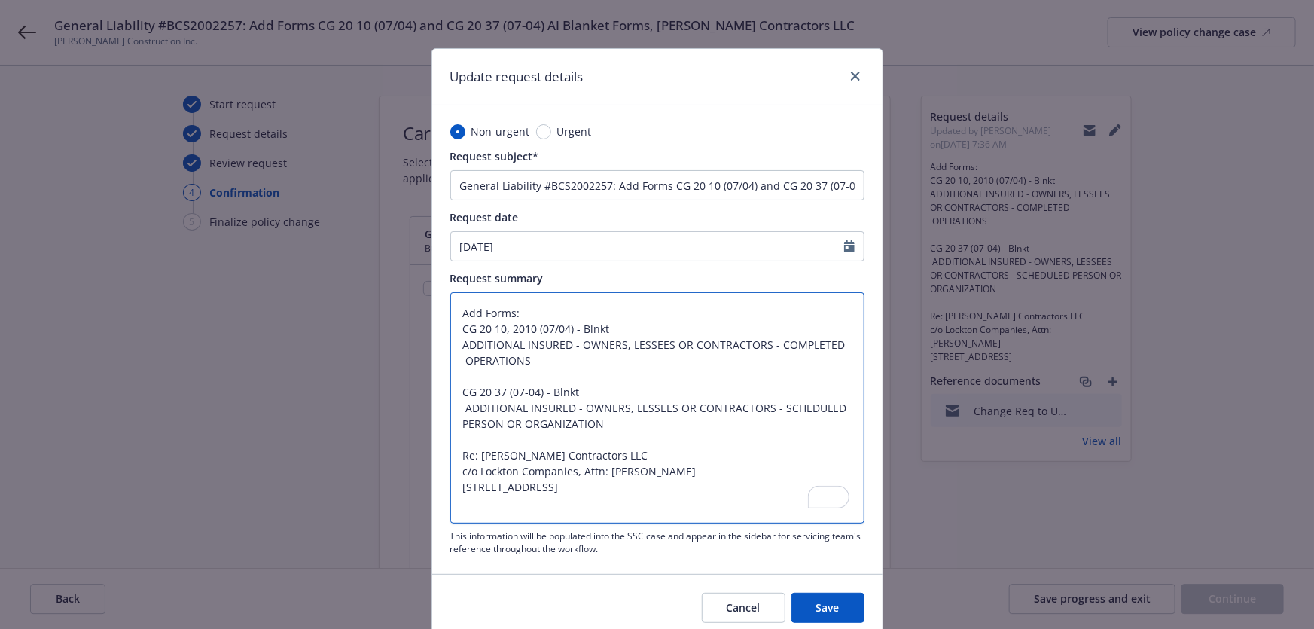
drag, startPoint x: 614, startPoint y: 330, endPoint x: 576, endPoint y: 333, distance: 38.5
click at [576, 333] on textarea "Add Forms: CG 20 10, 2010 (07/04) - Blnkt ADDITIONAL INSURED - OWNERS, LESSEES …" at bounding box center [657, 407] width 414 height 231
type textarea "x"
type textarea "Add Forms: CG 20 10, 2010 (07/04) - ADDITIONAL INSURED - OWNERS, LESSEES OR CON…"
drag, startPoint x: 589, startPoint y: 391, endPoint x: 549, endPoint y: 390, distance: 40.7
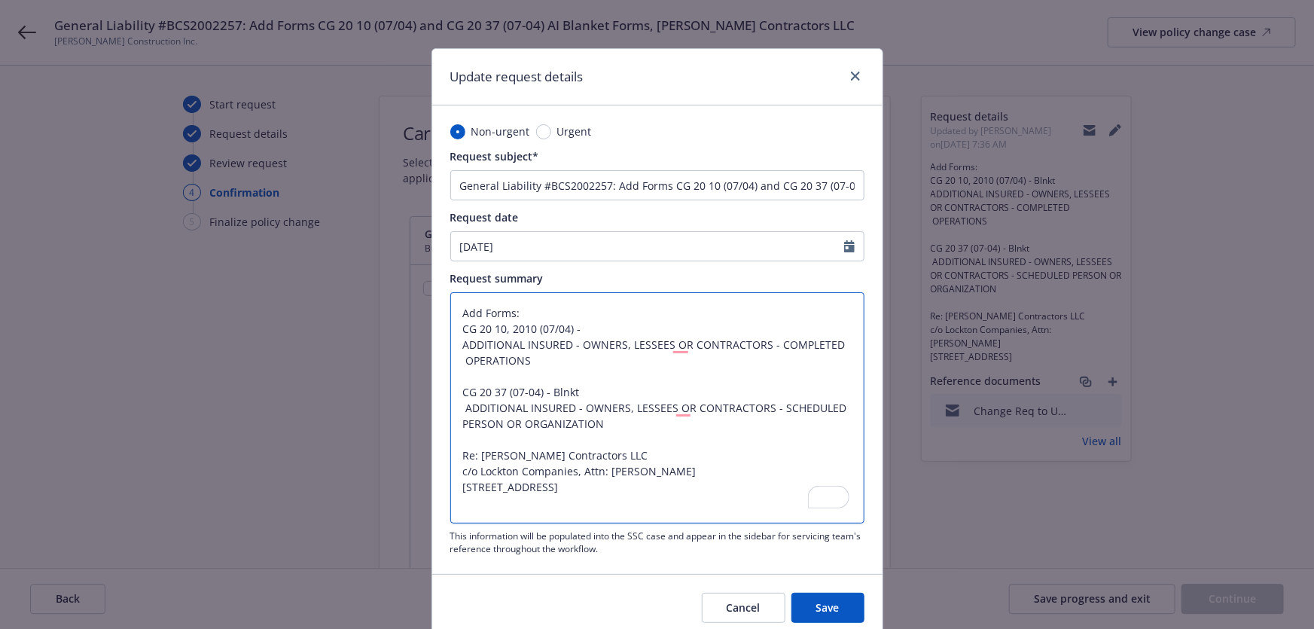
click at [549, 390] on textarea "Add Forms: CG 20 10, 2010 (07/04) - ADDITIONAL INSURED - OWNERS, LESSEES OR CON…" at bounding box center [657, 407] width 414 height 231
type textarea "x"
type textarea "Add Forms: CG 20 10, 2010 (07/04) - ADDITIONAL INSURED - OWNERS, LESSEES OR CON…"
type textarea "x"
type textarea "Add Forms: CG 20 10, 2010 (07/04) - ADDITIONAL INSURED - OWNERS, LESSEES OR CON…"
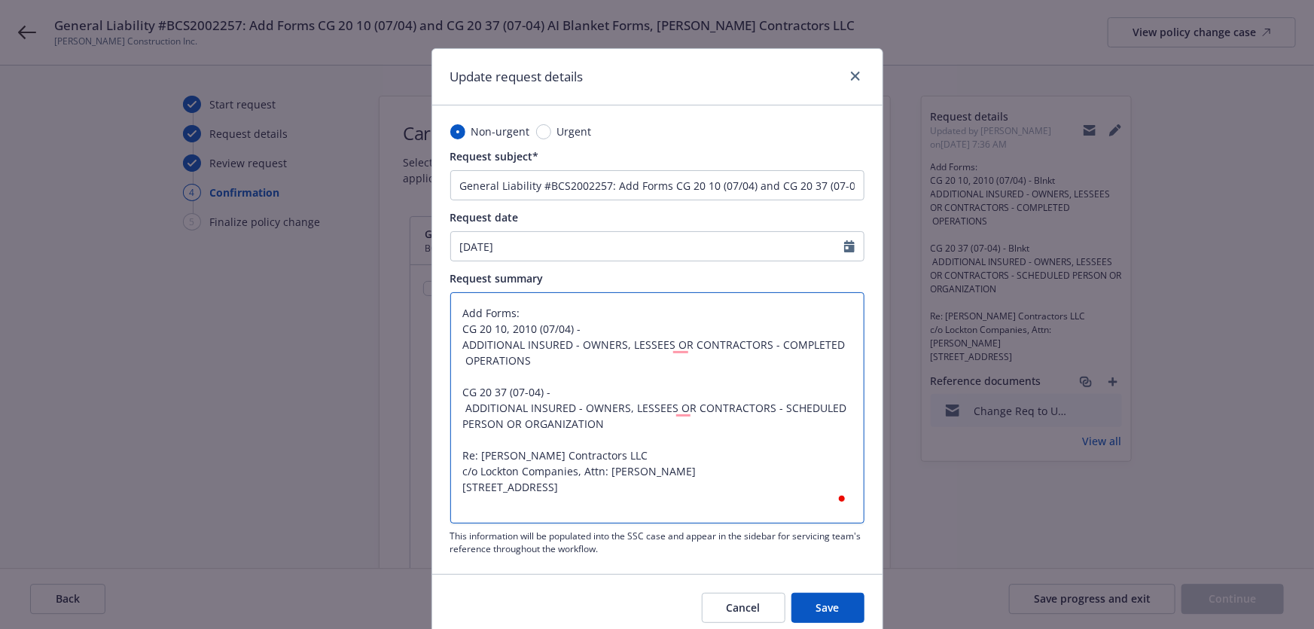
type textarea "x"
type textarea "Add Forms: CG 20 10, 2010 (07/04) - ADDITIONAL INSURED - OWNERS, LESSEES OR CON…"
click at [589, 321] on textarea "Add Forms: CG 20 10, 2010 (07/04) - ADDITIONAL INSURED - OWNERS, LESSEES OR CON…" at bounding box center [657, 407] width 414 height 231
type textarea "x"
type textarea "Add Forms: CG 20 10, 2010 (07/04) - ADDITIONAL INSURED - OWNERS, LESSEES OR CON…"
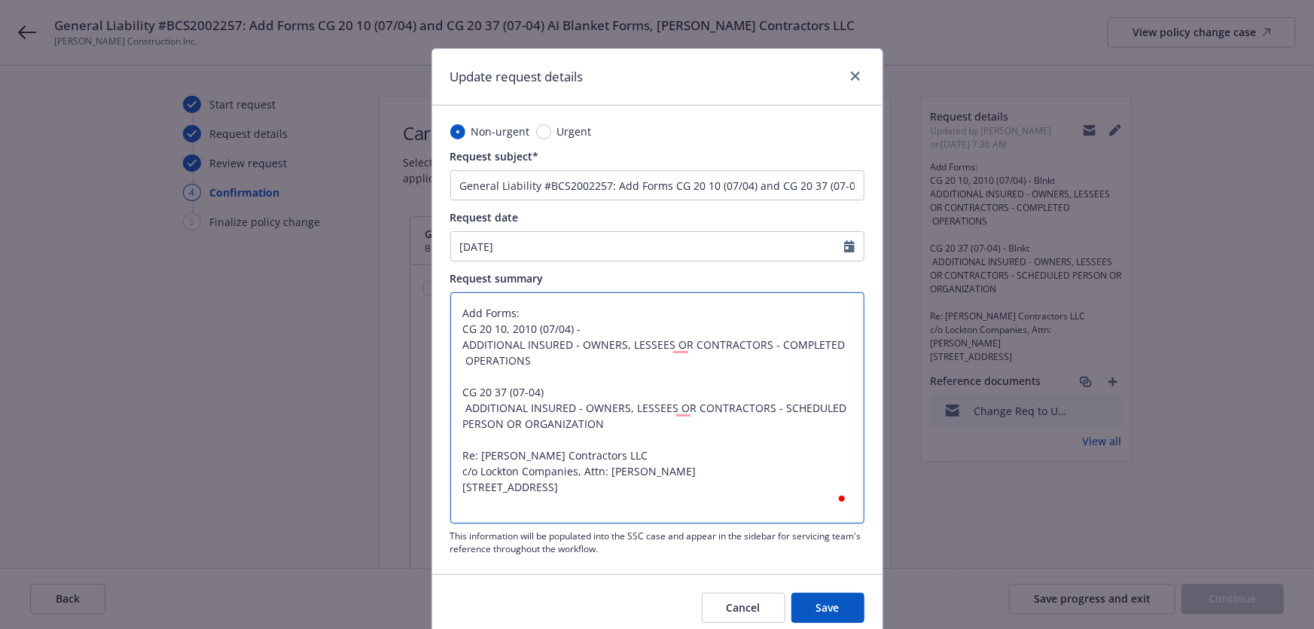
type textarea "x"
type textarea "Add Forms: CG 20 10, 2010 (07/04) ADDITIONAL INSURED - OWNERS, LESSEES OR CONTR…"
click at [461, 409] on textarea "Add Forms: CG 20 10, 2010 (07/04) ADDITIONAL INSURED - OWNERS, LESSEES OR CONTR…" at bounding box center [657, 407] width 414 height 231
type textarea "x"
type textarea "Add Forms: CG 20 10, 2010 (07/04) ADDITIONAL INSURED - OWNERS, LESSEES OR CONTR…"
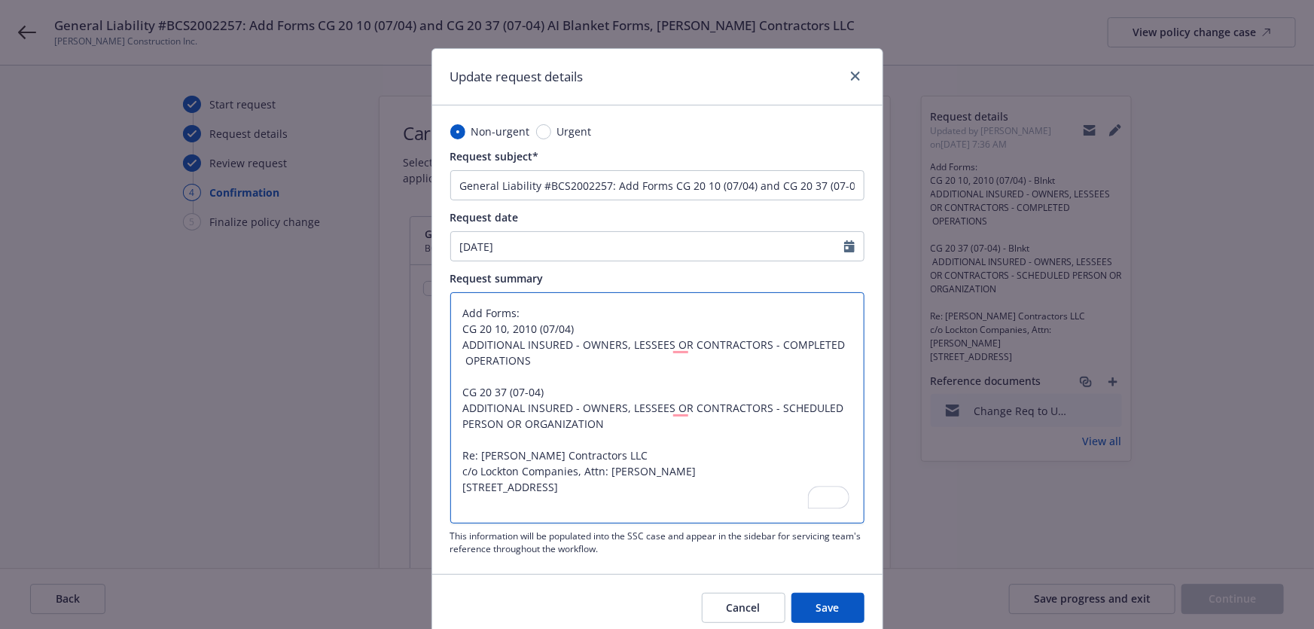
click at [458, 358] on textarea "Add Forms: CG 20 10, 2010 (07/04) ADDITIONAL INSURED - OWNERS, LESSEES OR CONTR…" at bounding box center [657, 407] width 414 height 231
type textarea "x"
type textarea "Add Forms: CG 20 10, 2010 (07/04) ADDITIONAL INSURED - OWNERS, LESSEES OR CONTR…"
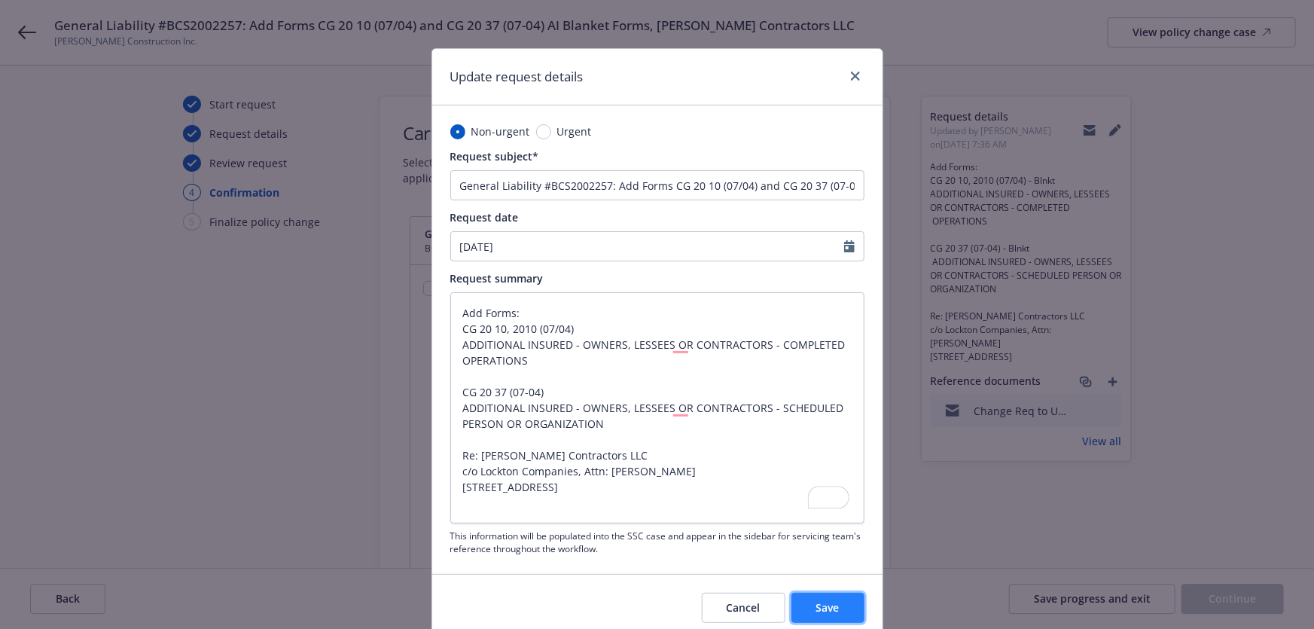
click at [821, 600] on span "Save" at bounding box center [827, 607] width 23 height 14
type textarea "x"
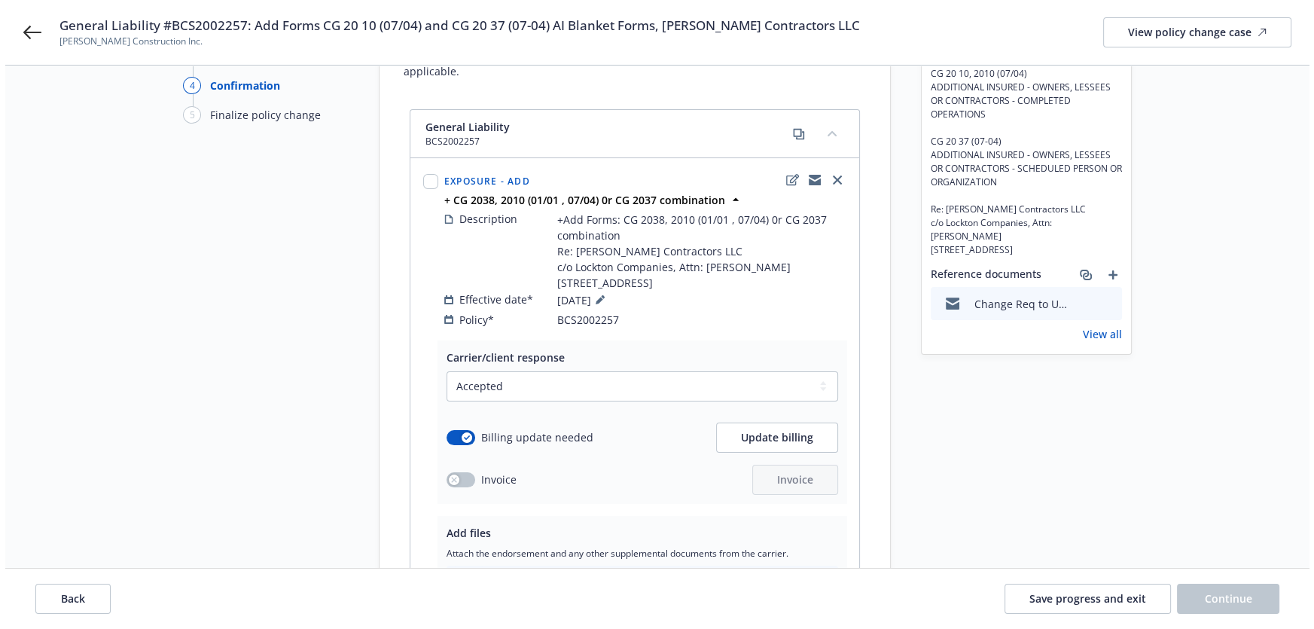
scroll to position [205, 0]
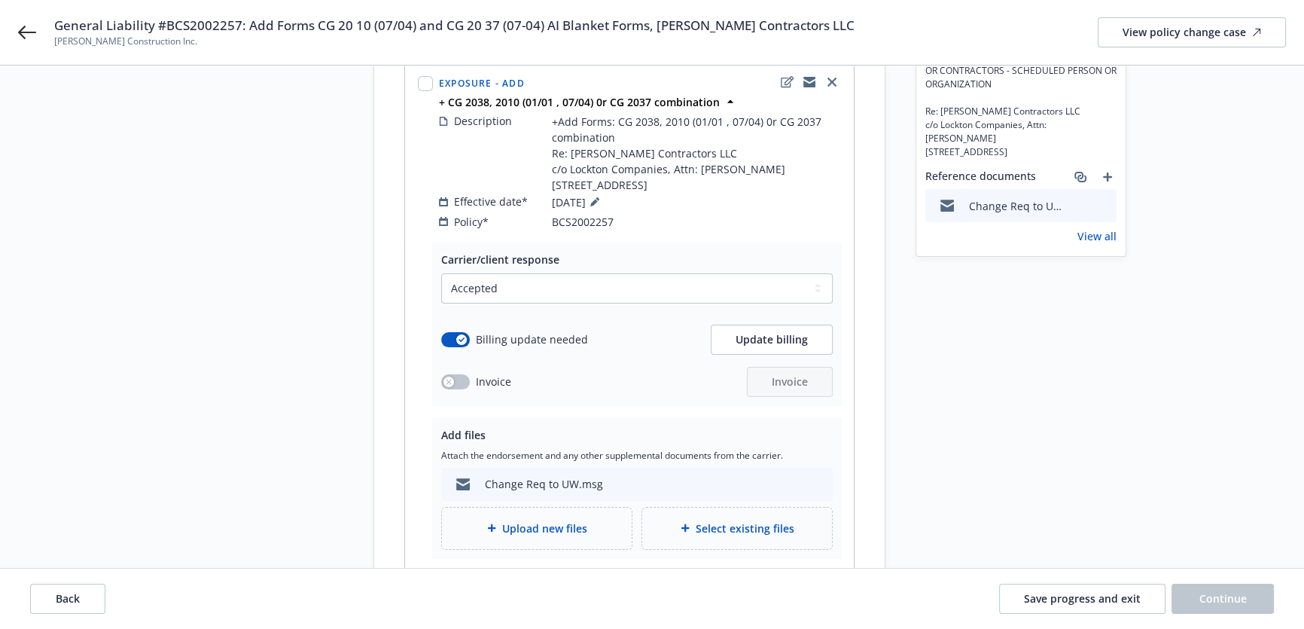
click at [775, 356] on div "Select a carrier response Accepted Accepted with revision No endorsement needed…" at bounding box center [636, 334] width 391 height 123
click at [774, 342] on span "Update billing" at bounding box center [772, 339] width 72 height 14
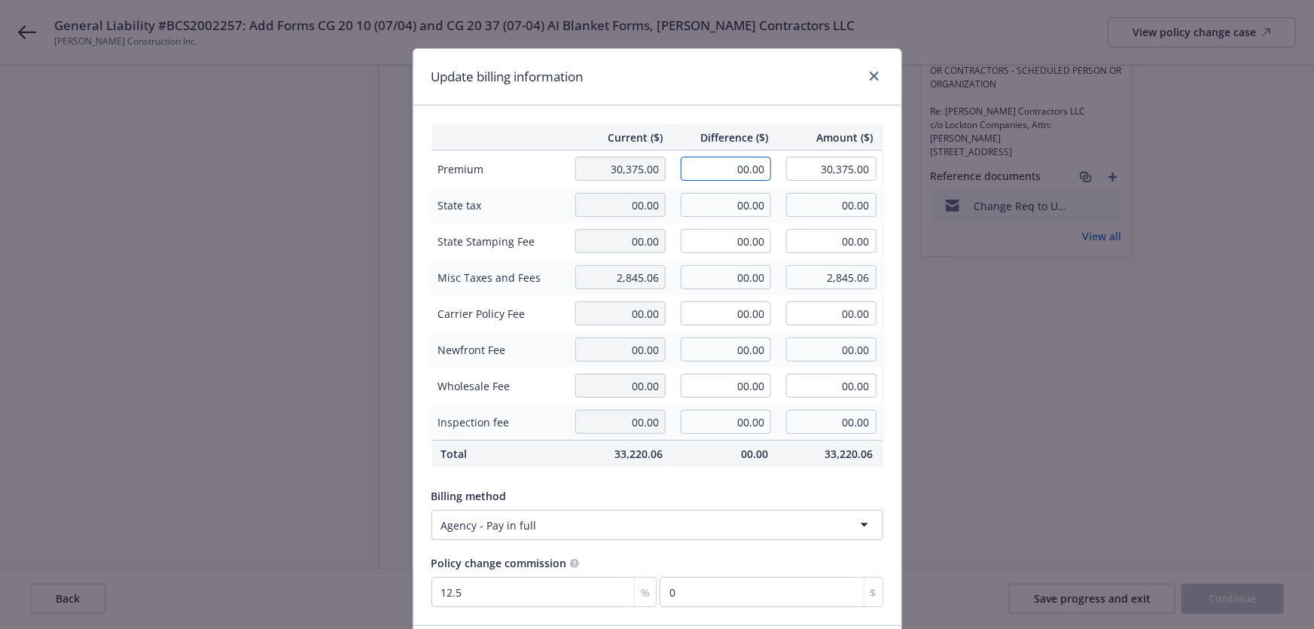
click at [709, 158] on input "00.00" at bounding box center [726, 169] width 90 height 24
paste input "25"
type input "250.00"
type input "30,625.00"
type input "31.25"
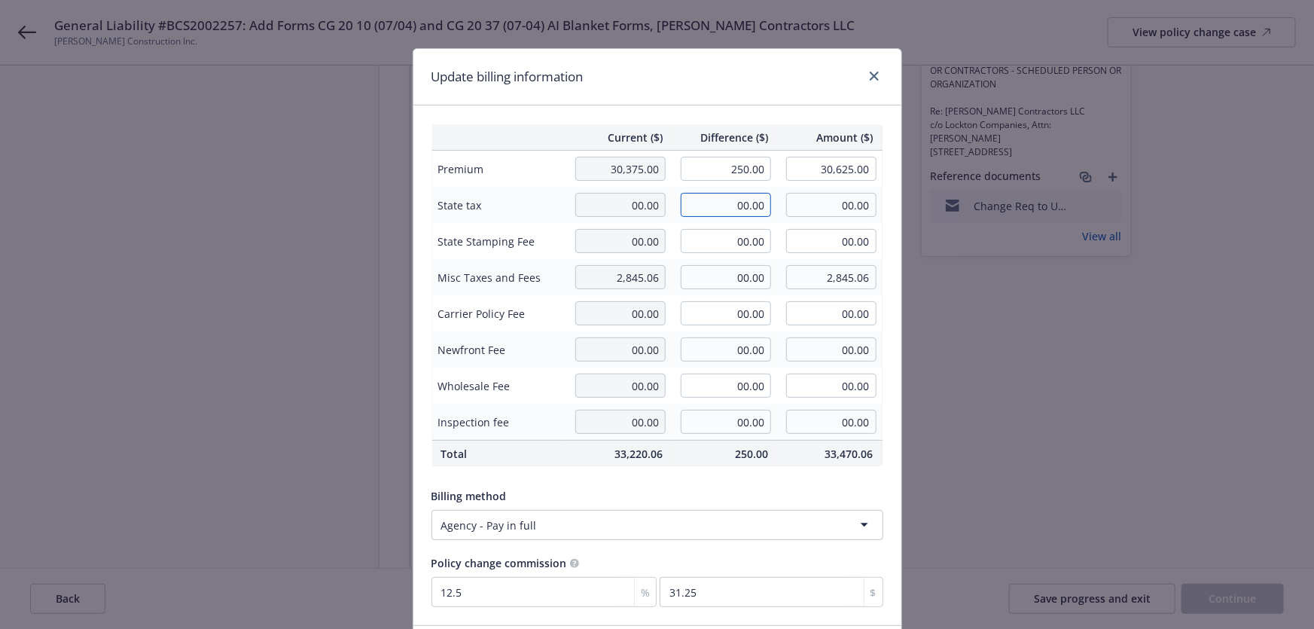
click at [753, 209] on input "00.00" at bounding box center [726, 205] width 90 height 24
paste input "7.50"
type input "7.50"
click at [739, 241] on input "00.00" at bounding box center [726, 241] width 90 height 24
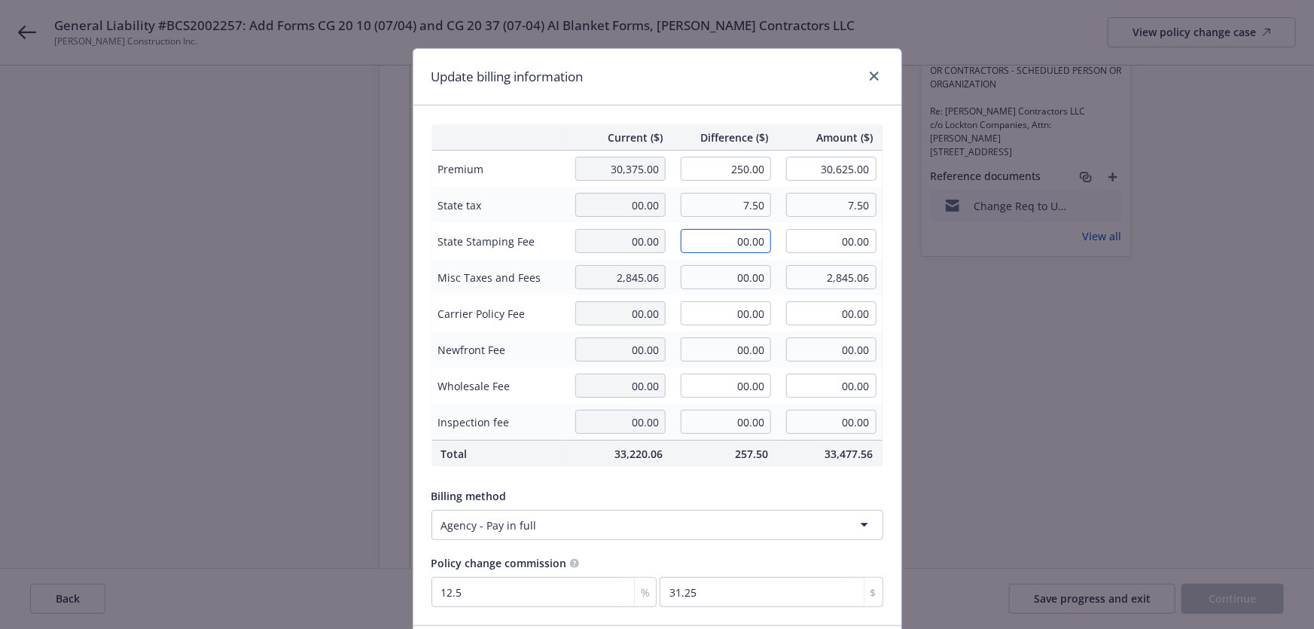
paste input ".45"
type input "0.45"
click at [699, 93] on div "Update billing information" at bounding box center [657, 77] width 488 height 56
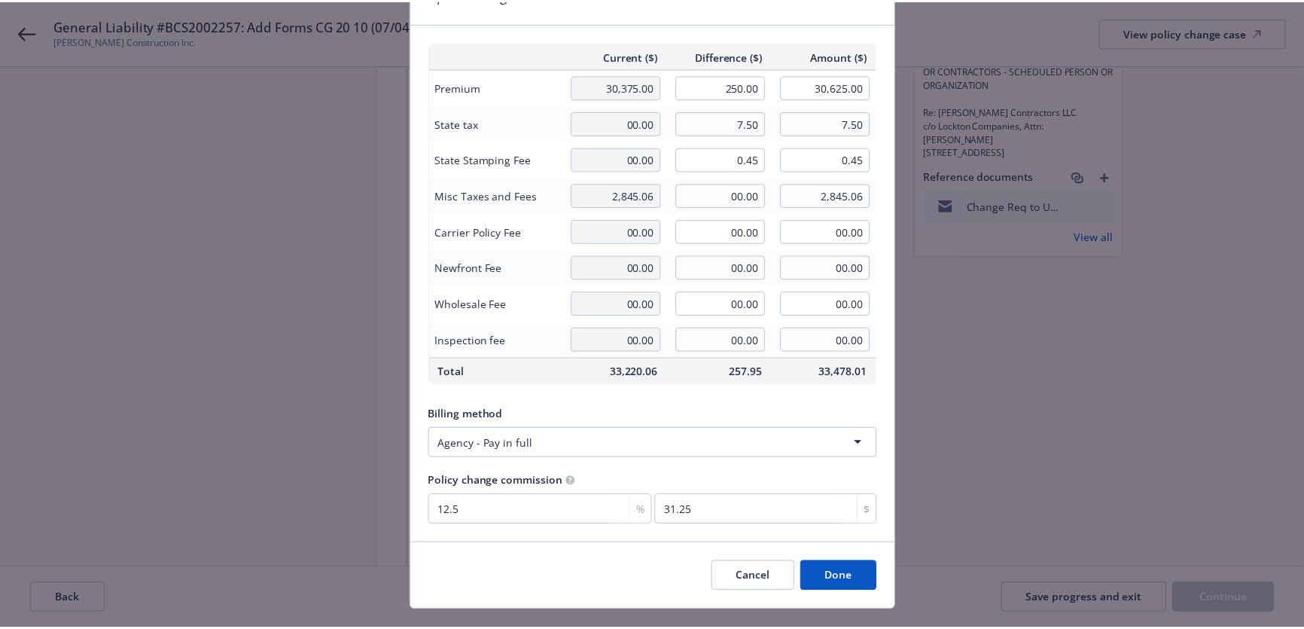
scroll to position [111, 0]
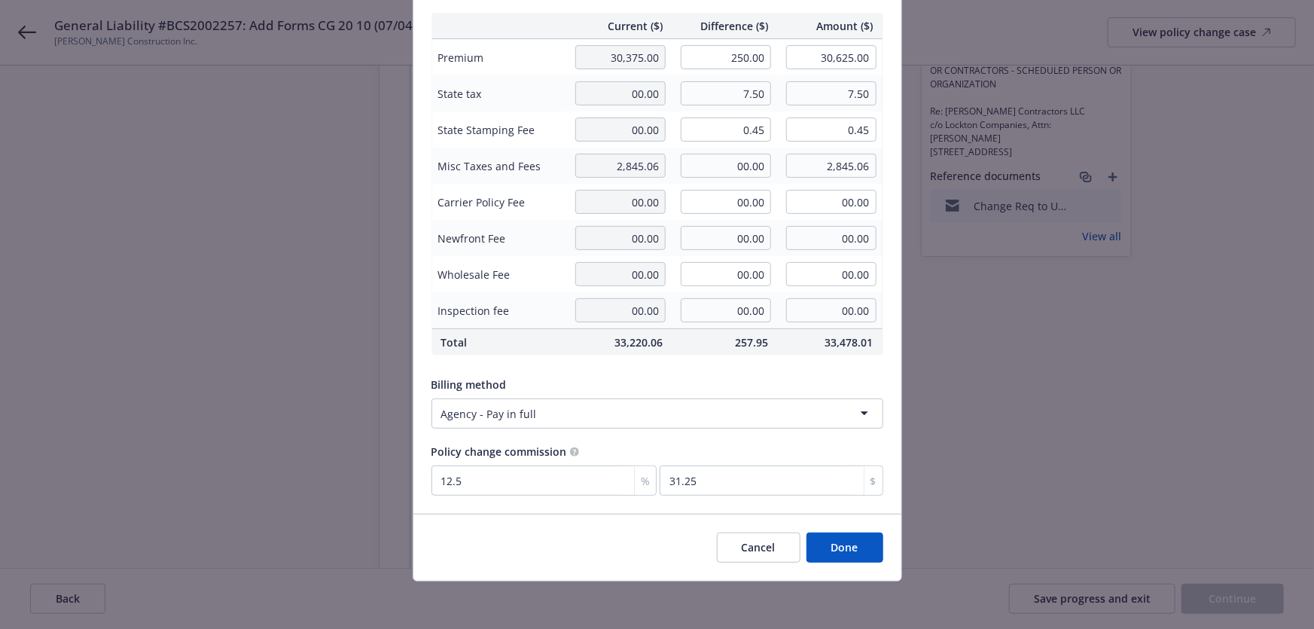
click at [830, 553] on button "Done" at bounding box center [844, 547] width 77 height 30
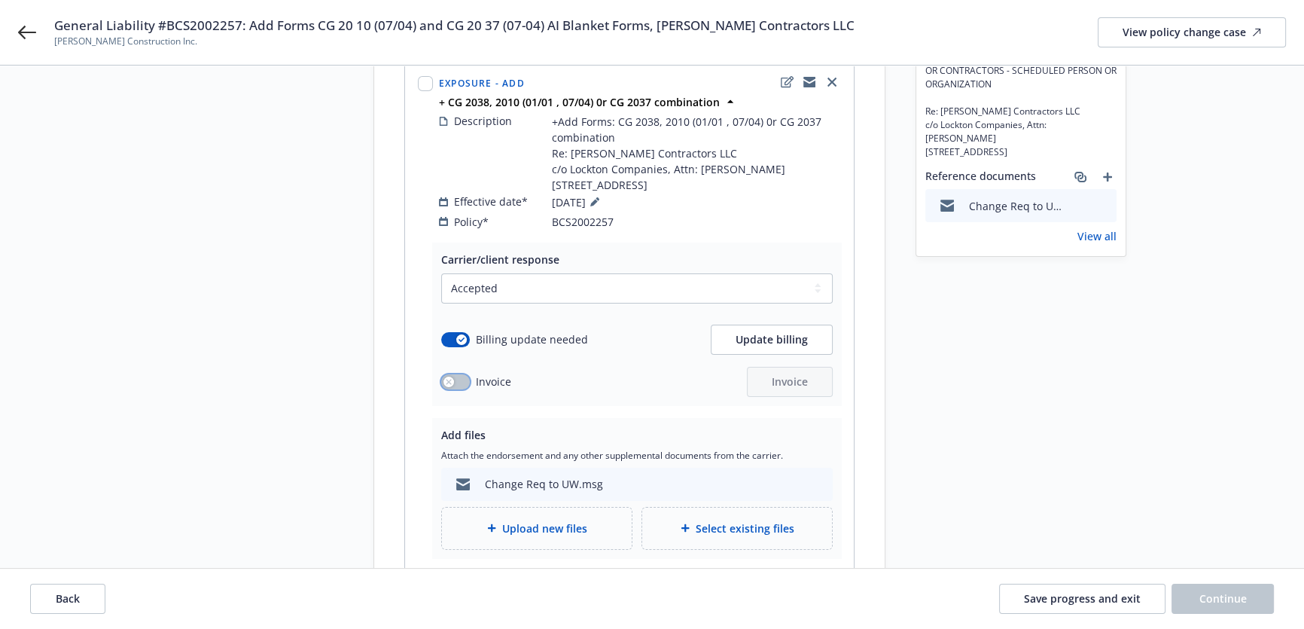
click at [441, 378] on button "button" at bounding box center [455, 381] width 29 height 15
click at [772, 376] on span "Invoice" at bounding box center [790, 381] width 36 height 14
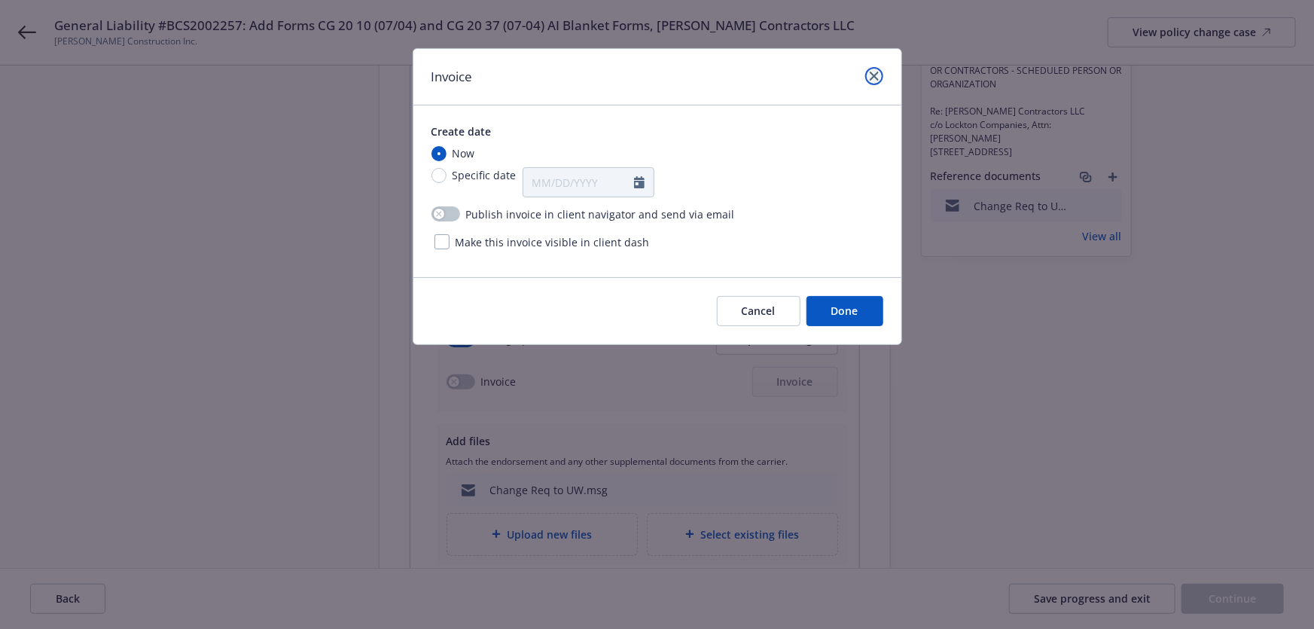
click at [871, 75] on icon "close" at bounding box center [874, 76] width 9 height 9
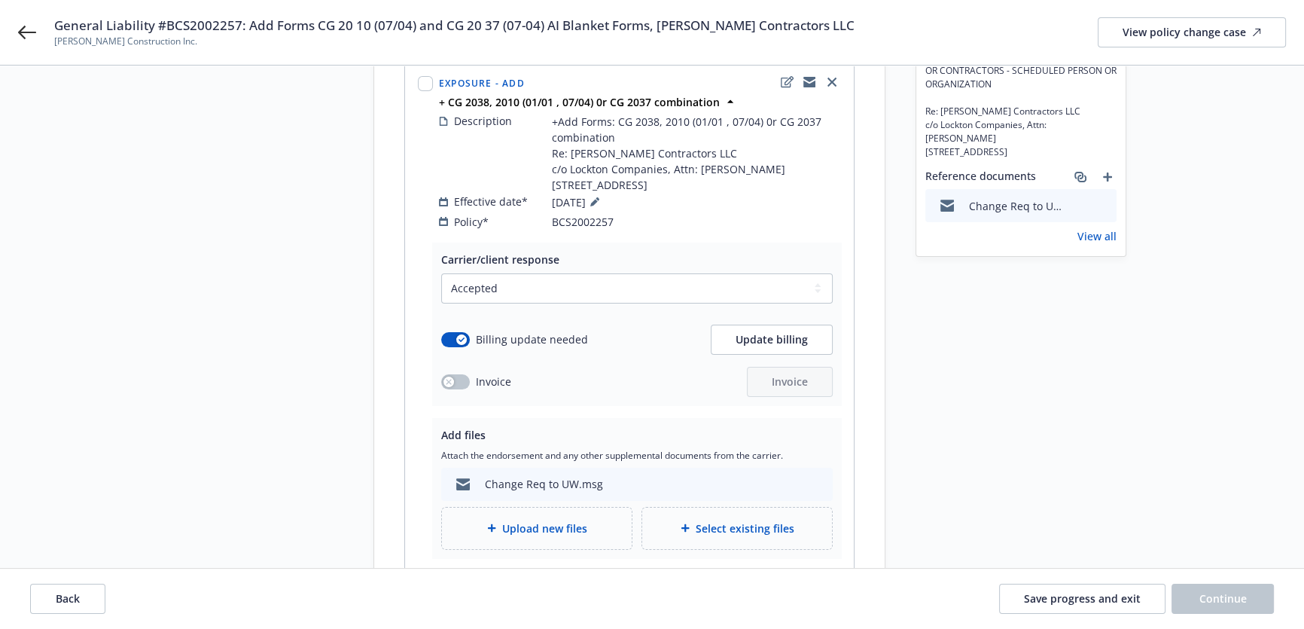
click at [699, 20] on span "General Liability #BCS2002257: Add Forms CG 20 10 (07/04) and CG 20 37 (07-04) …" at bounding box center [454, 26] width 800 height 18
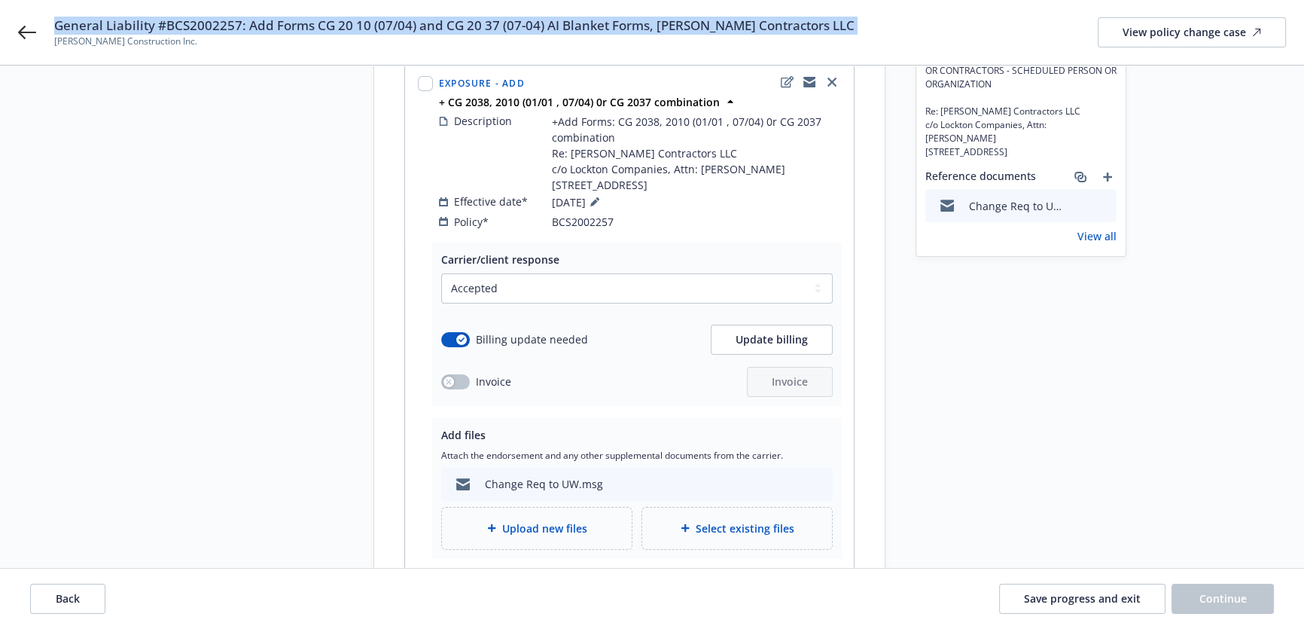
click at [699, 20] on span "General Liability #BCS2002257: Add Forms CG 20 10 (07/04) and CG 20 37 (07-04) …" at bounding box center [454, 26] width 800 height 18
copy span "General Liability #BCS2002257: Add Forms CG 20 10 (07/04) and CG 20 37 (07-04) …"
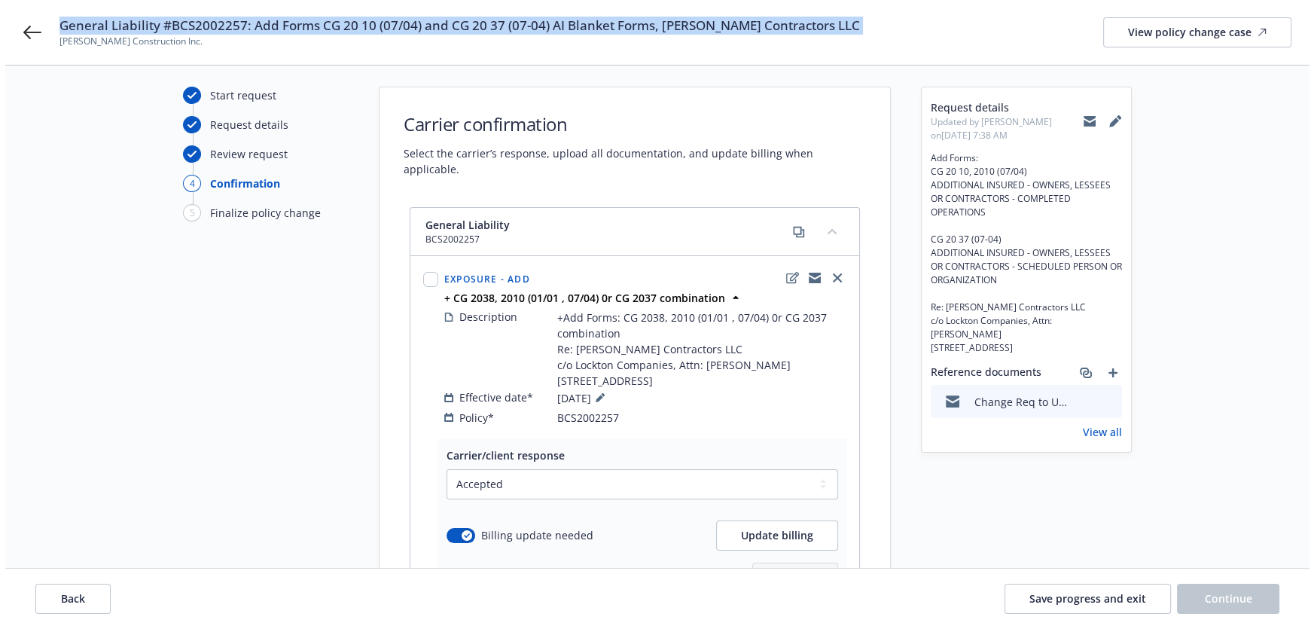
scroll to position [0, 0]
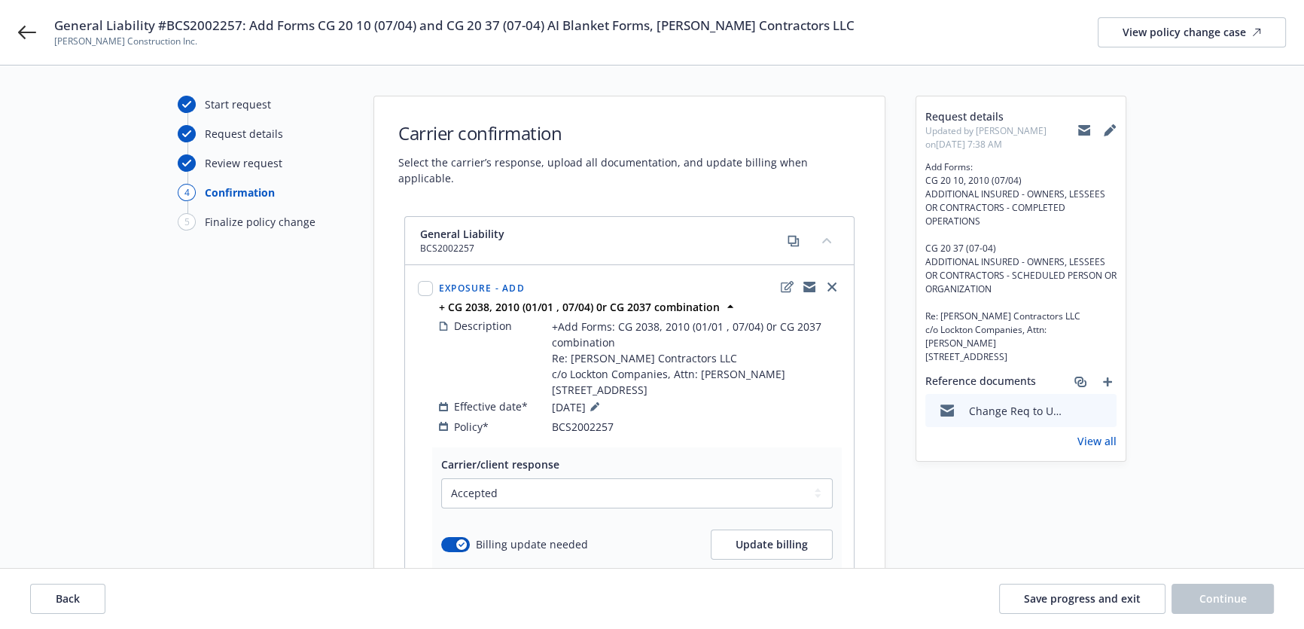
click at [1101, 132] on div at bounding box center [1096, 130] width 39 height 30
click at [1107, 132] on icon at bounding box center [1109, 131] width 10 height 10
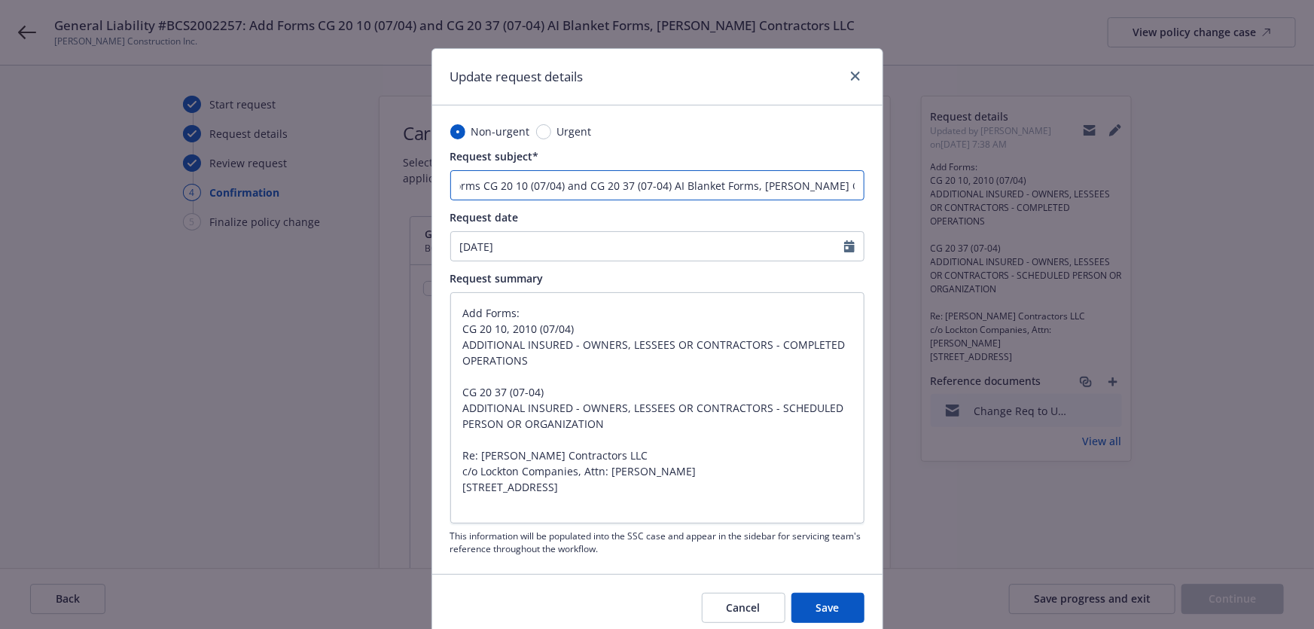
scroll to position [0, 201]
drag, startPoint x: 773, startPoint y: 184, endPoint x: 841, endPoint y: 195, distance: 68.6
click at [841, 195] on input "General Liability #BCS2002257: Add Forms CG 20 10 (07/04) and CG 20 37 (07-04) …" at bounding box center [657, 185] width 414 height 30
click at [682, 182] on input "General Liability #BCS2002257: Add Forms CG 20 10 (07/04) and CG 20 37 (07-04) …" at bounding box center [657, 185] width 414 height 30
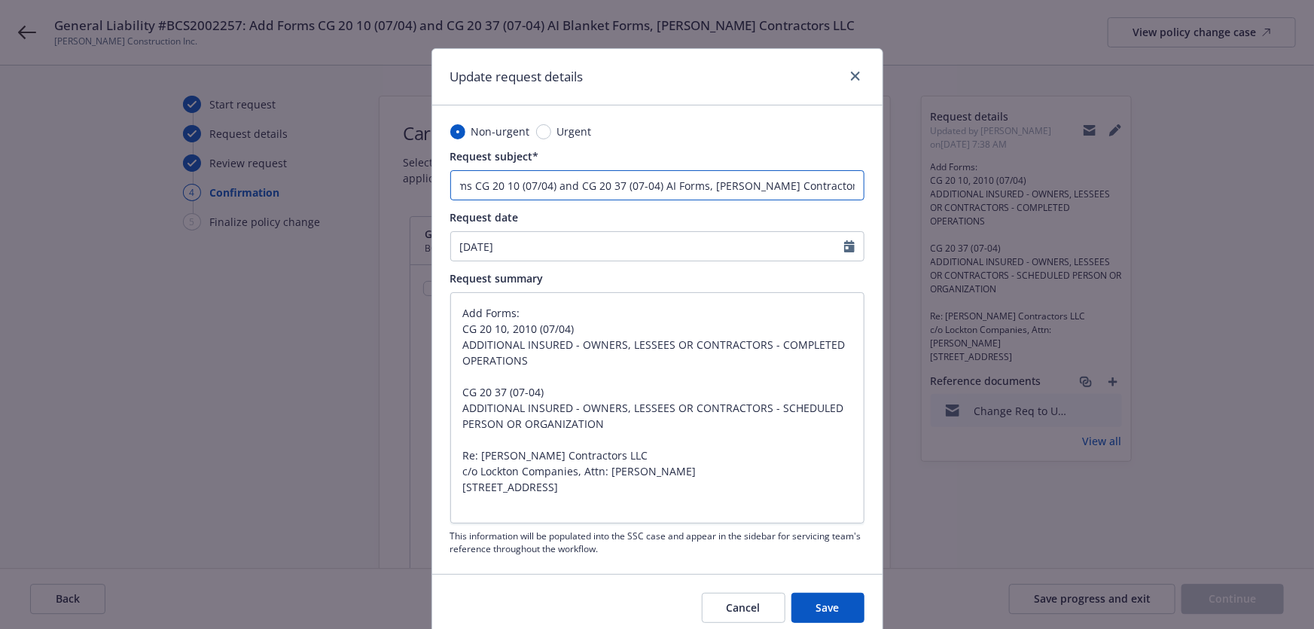
type textarea "x"
type input "General Liability #BCS2002257: Add Forms CG 20 10 (07/04) and CG 20 37 (07-04) …"
type textarea "x"
type input "General Liability #BCS2002257: Add Forms CG 20 10 (07/04) and CG 20 37 (07-04) …"
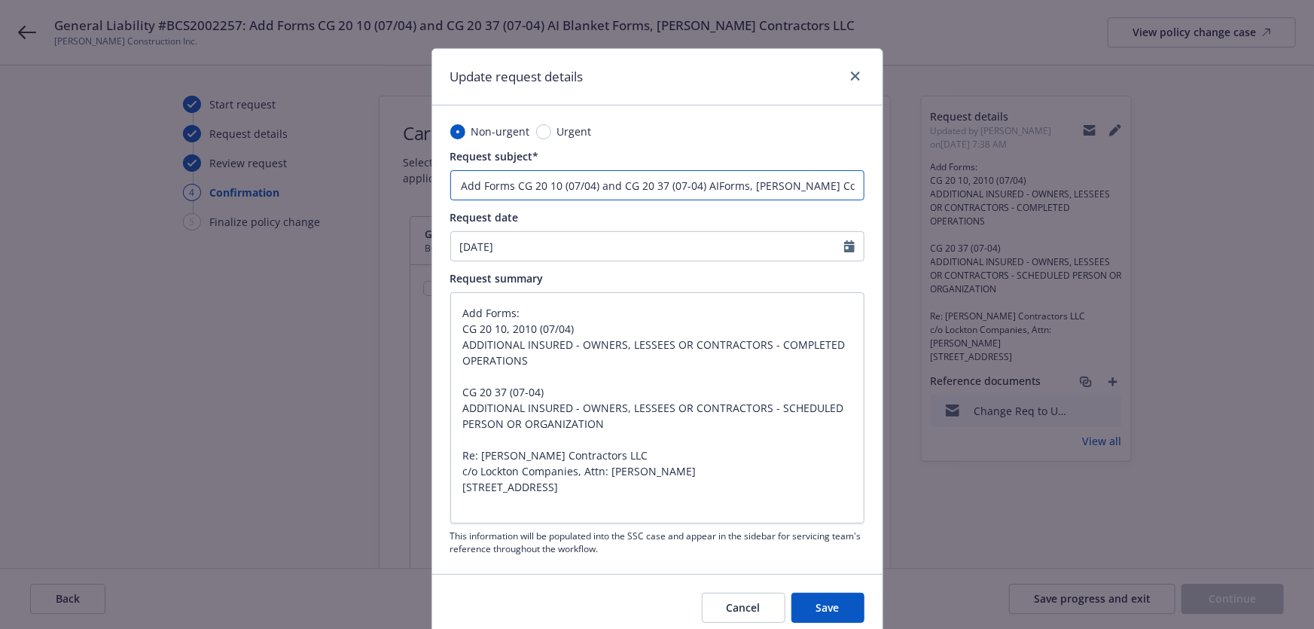
type textarea "x"
type input "General Liability #BCS2002257: Add Forms CG 20 10 (07/04) and CG 20 37 (07-04) …"
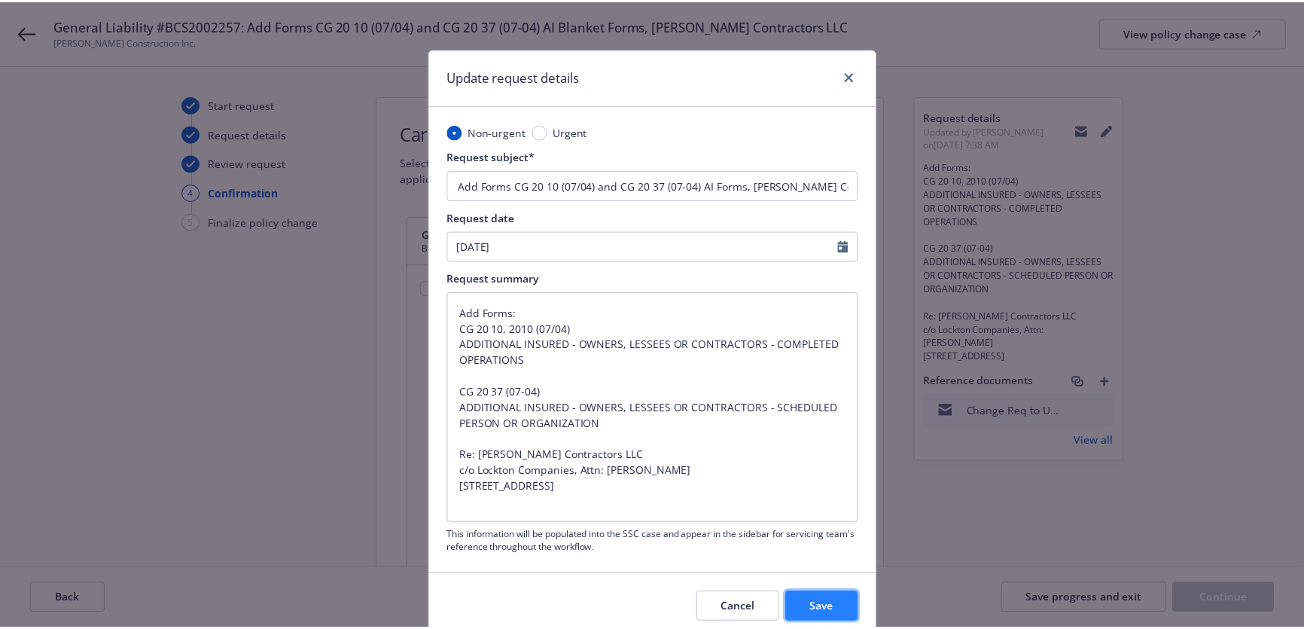
scroll to position [0, 0]
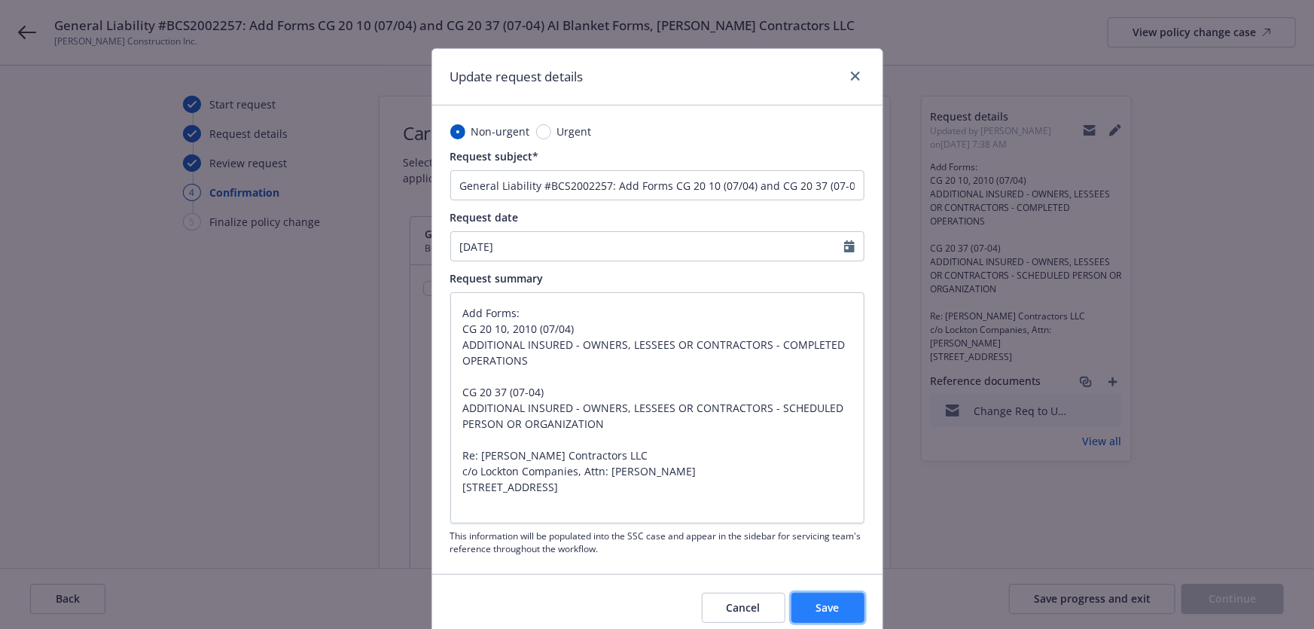
click at [807, 602] on button "Save" at bounding box center [827, 607] width 73 height 30
type textarea "x"
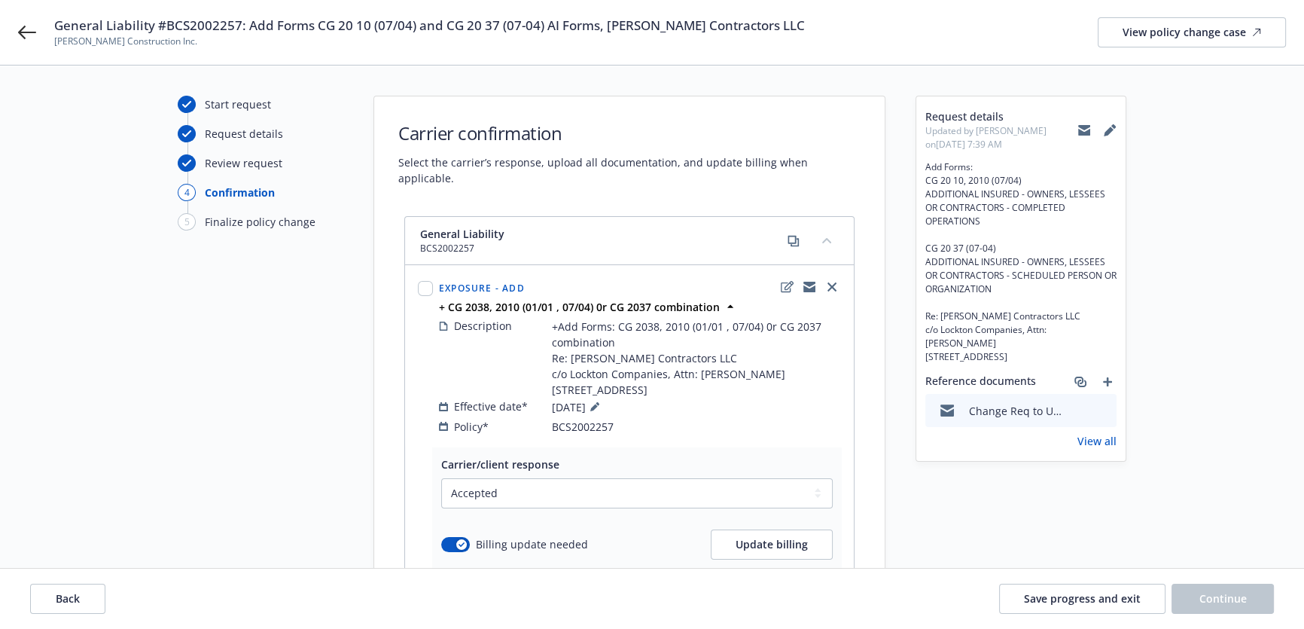
click at [430, 36] on span "Ricardo Marrun Construction Inc." at bounding box center [429, 42] width 751 height 14
click at [429, 29] on span "General Liability #BCS2002257: Add Forms CG 20 10 (07/04) and CG 20 37 (07-04) …" at bounding box center [429, 26] width 751 height 18
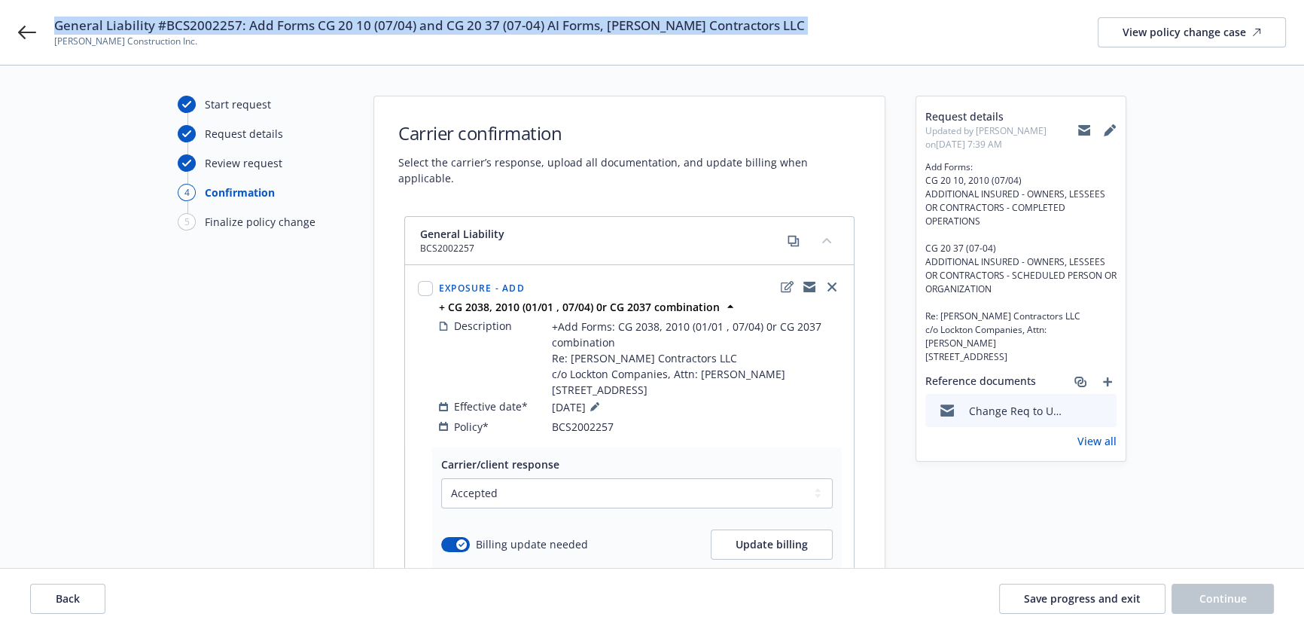
click at [429, 29] on span "General Liability #BCS2002257: Add Forms CG 20 10 (07/04) and CG 20 37 (07-04) …" at bounding box center [429, 26] width 751 height 18
copy span "General Liability #BCS2002257: Add Forms CG 20 10 (07/04) and CG 20 37 (07-04) …"
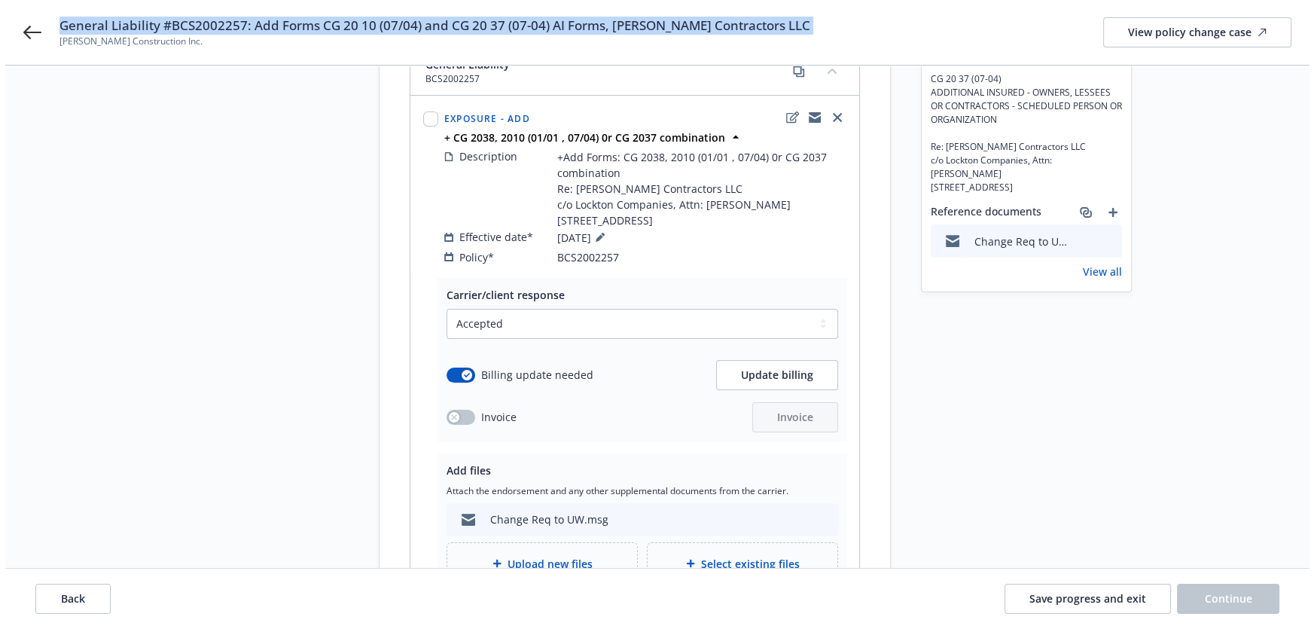
scroll to position [205, 0]
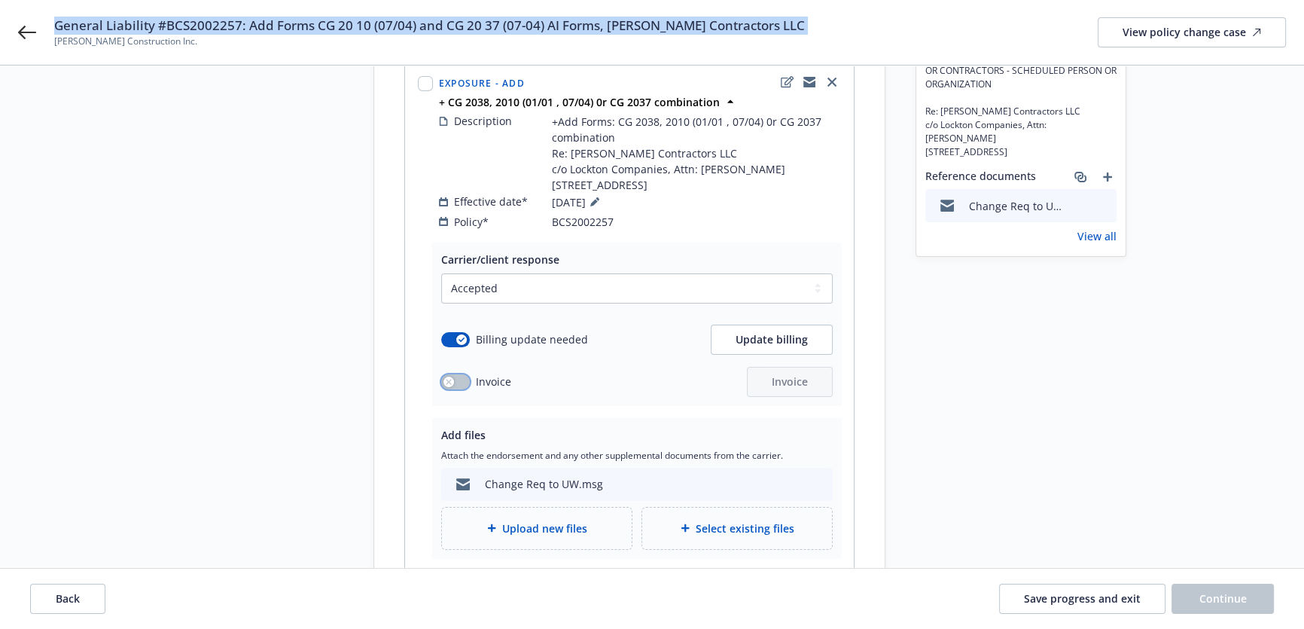
click at [461, 383] on button "button" at bounding box center [455, 381] width 29 height 15
click at [792, 394] on button "Invoice" at bounding box center [790, 382] width 86 height 30
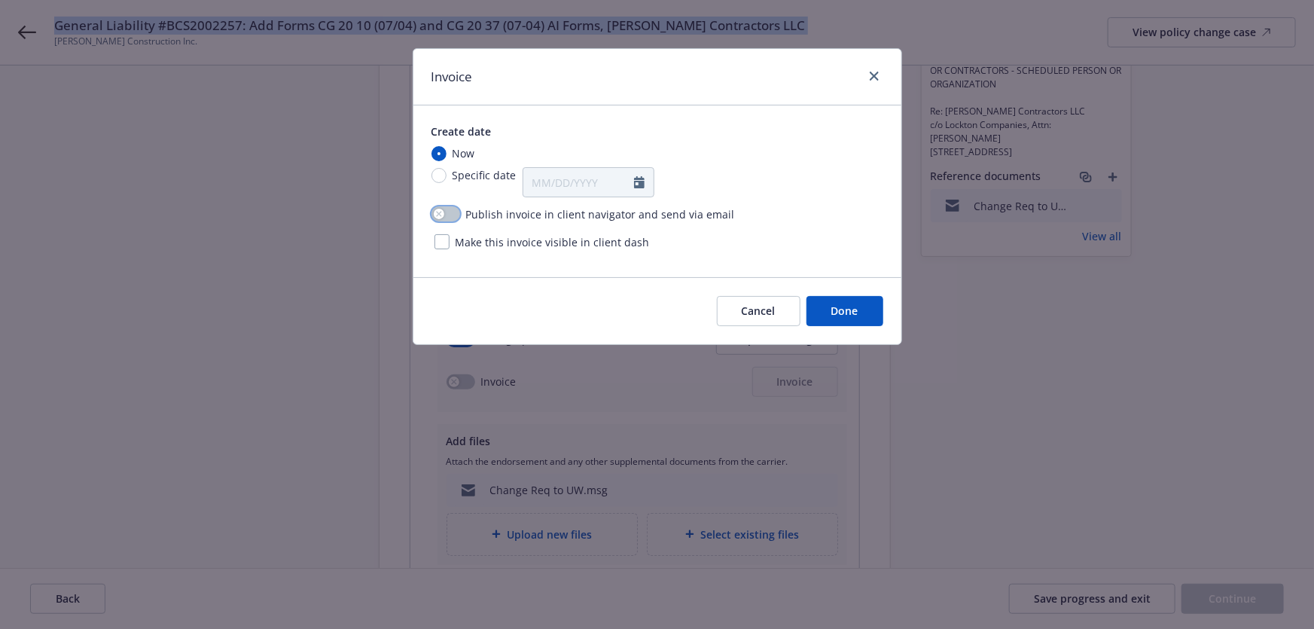
click at [459, 211] on button "button" at bounding box center [445, 213] width 29 height 15
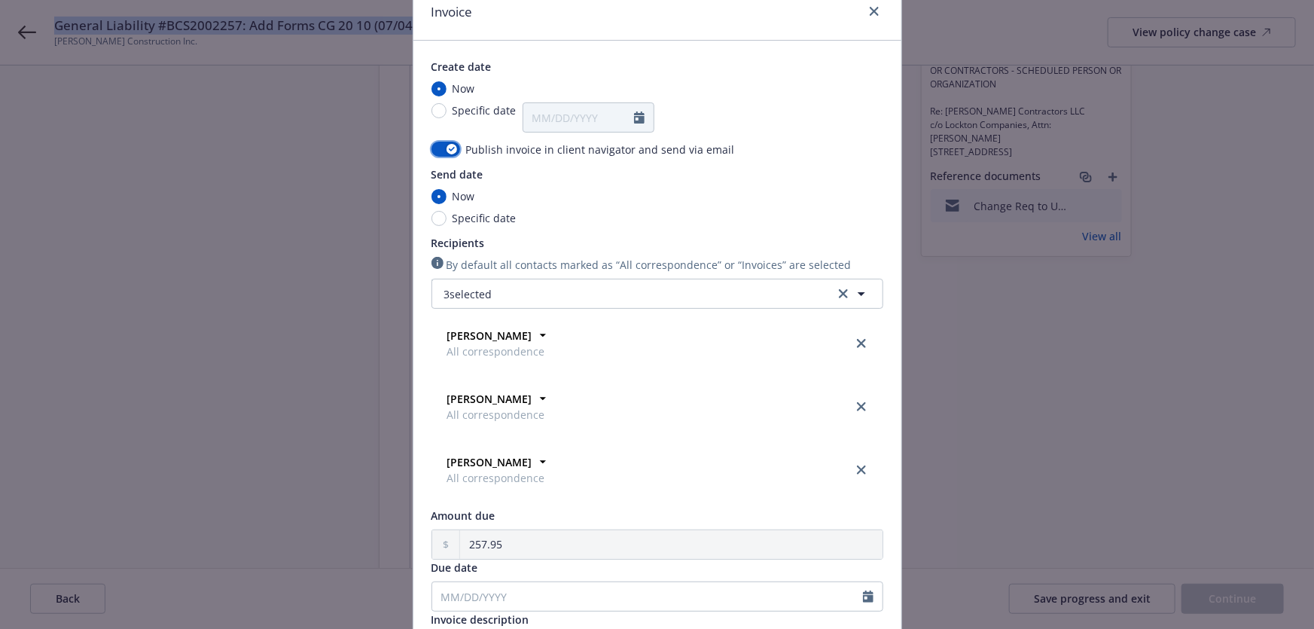
scroll to position [68, 0]
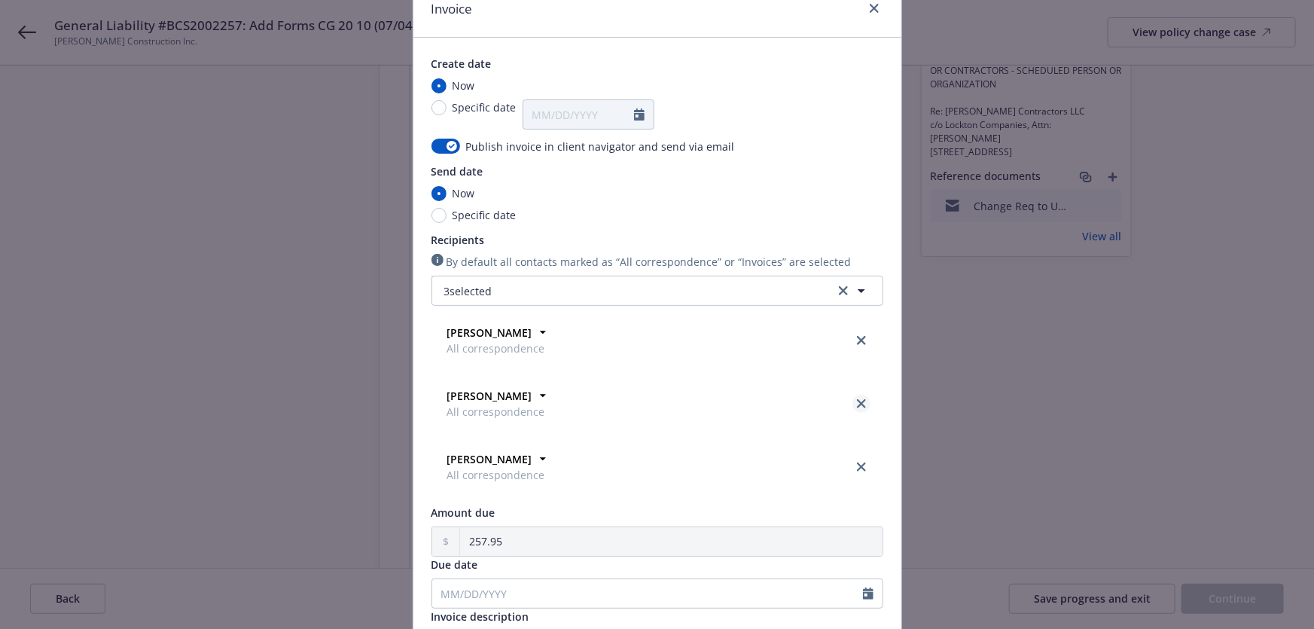
click at [857, 403] on icon "close" at bounding box center [861, 403] width 9 height 9
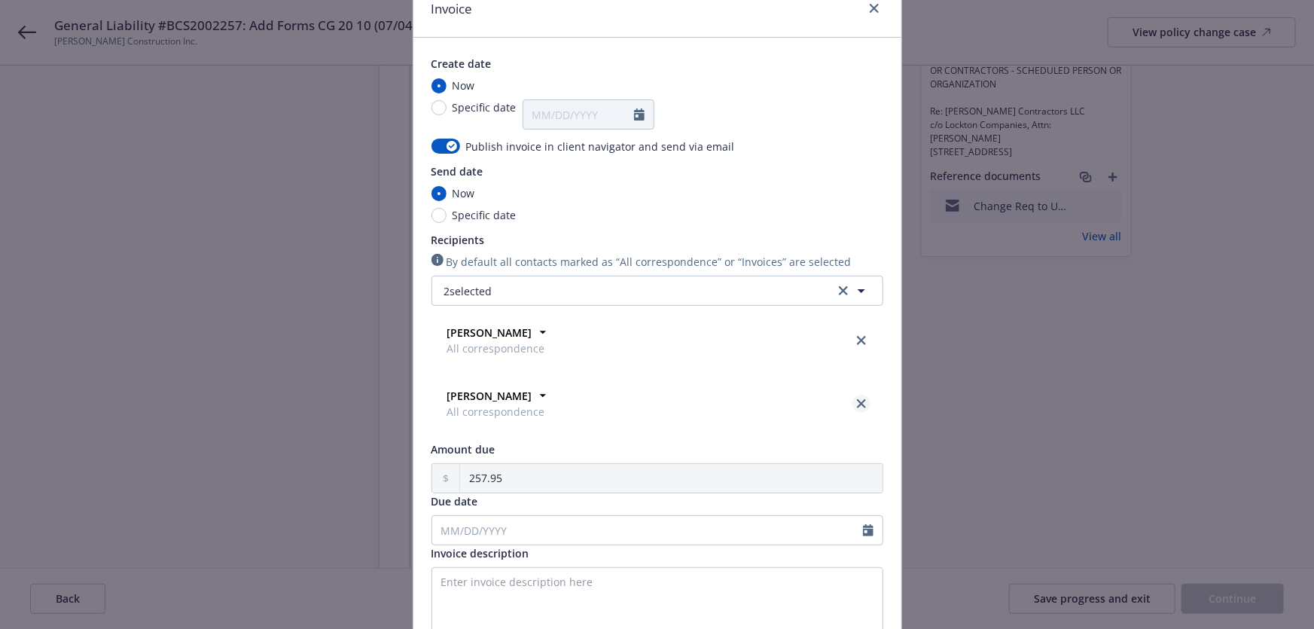
click at [857, 399] on icon "close" at bounding box center [861, 403] width 9 height 9
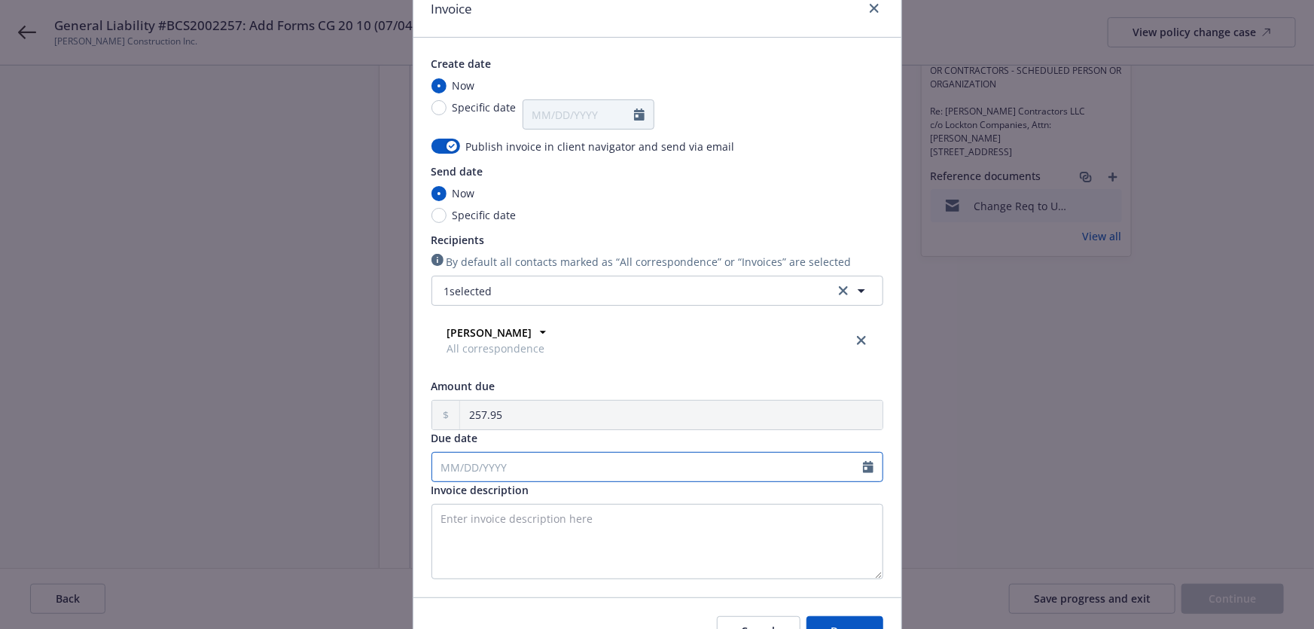
click at [600, 458] on input "Due date" at bounding box center [647, 466] width 431 height 29
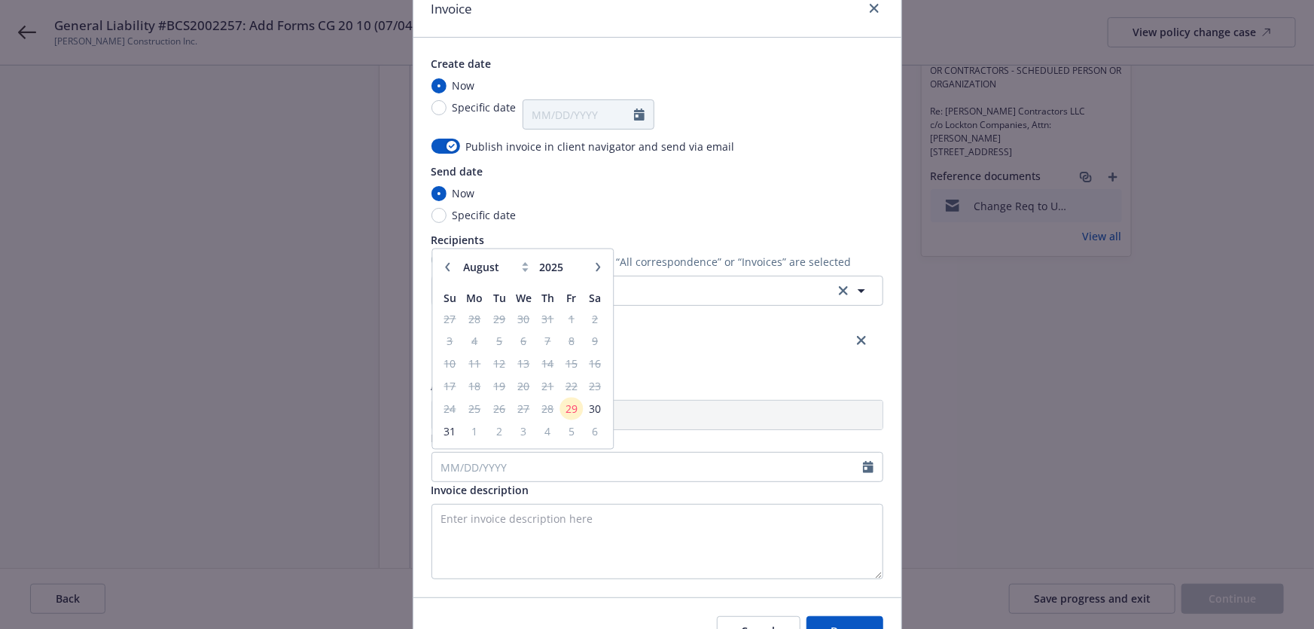
click at [593, 263] on icon "button" at bounding box center [597, 267] width 9 height 9
select select "9"
click at [452, 341] on span "7" at bounding box center [450, 341] width 20 height 19
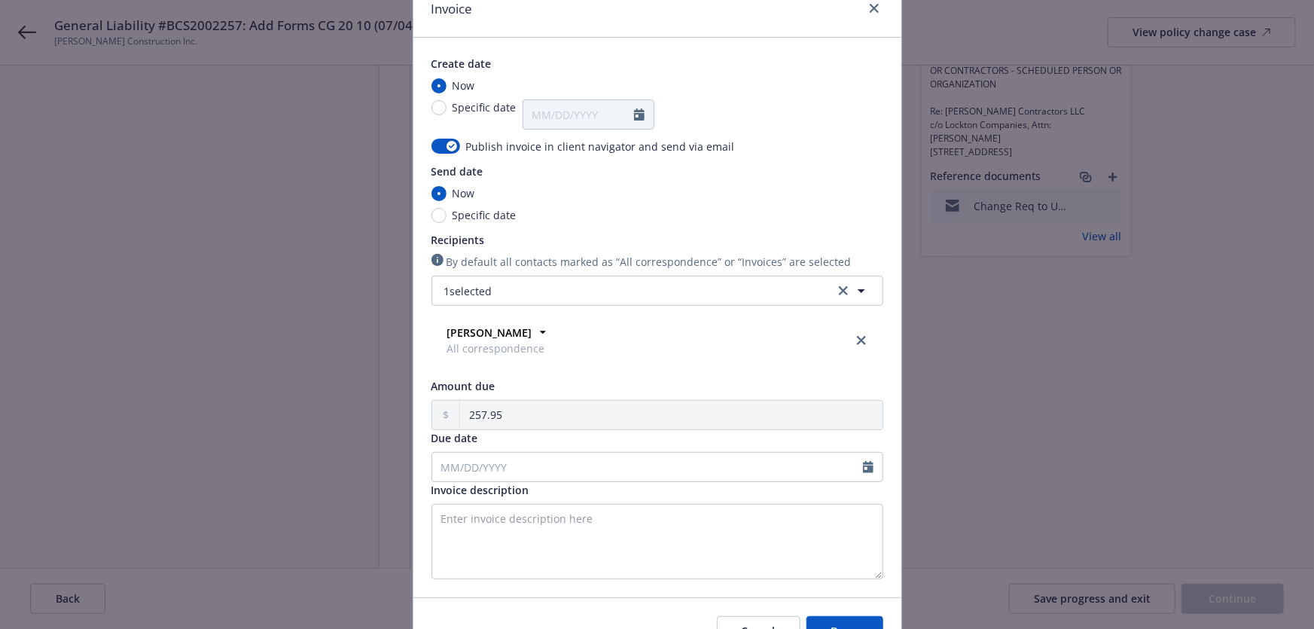
type input "09/07/2025"
click at [524, 531] on textarea "Invoice description" at bounding box center [657, 541] width 452 height 75
click at [562, 520] on textarea "Invoice description" at bounding box center [657, 541] width 452 height 75
paste textarea "General Liability #BCS2002257: Add Forms CG 20 10 (07/04) and CG 20 37 (07-04) …"
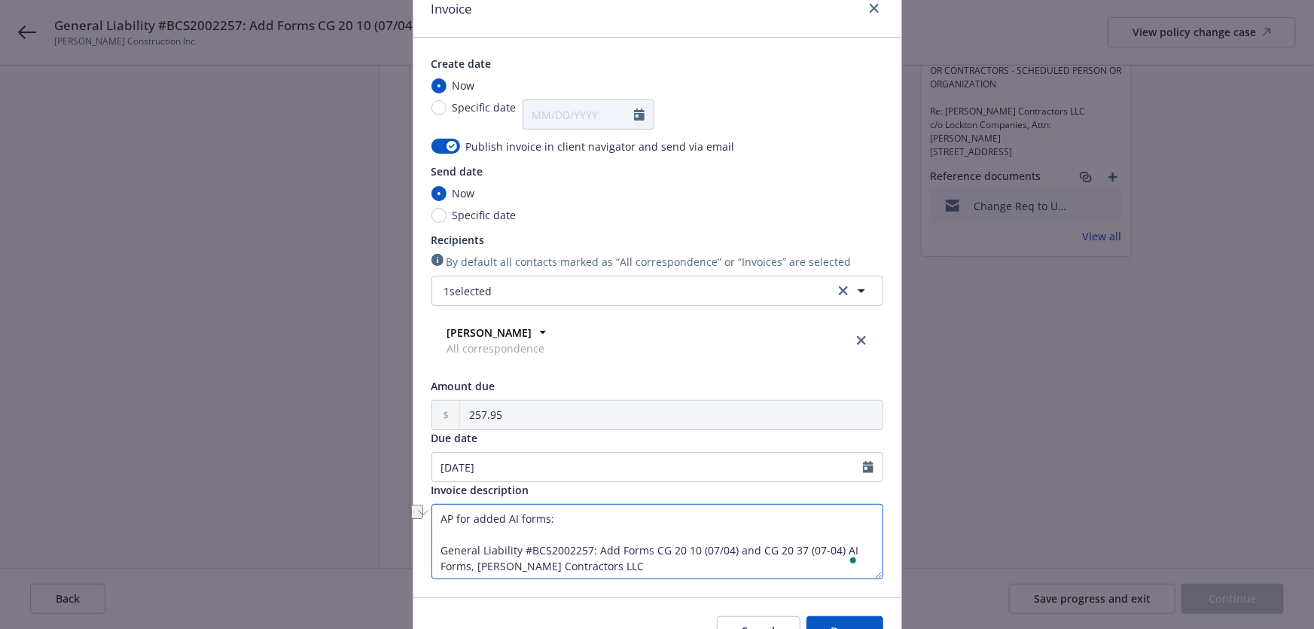
drag, startPoint x: 435, startPoint y: 547, endPoint x: 422, endPoint y: 497, distance: 52.2
click at [422, 497] on div "Create date Now Specific date Publish invoice in client navigator and send via …" at bounding box center [657, 317] width 488 height 559
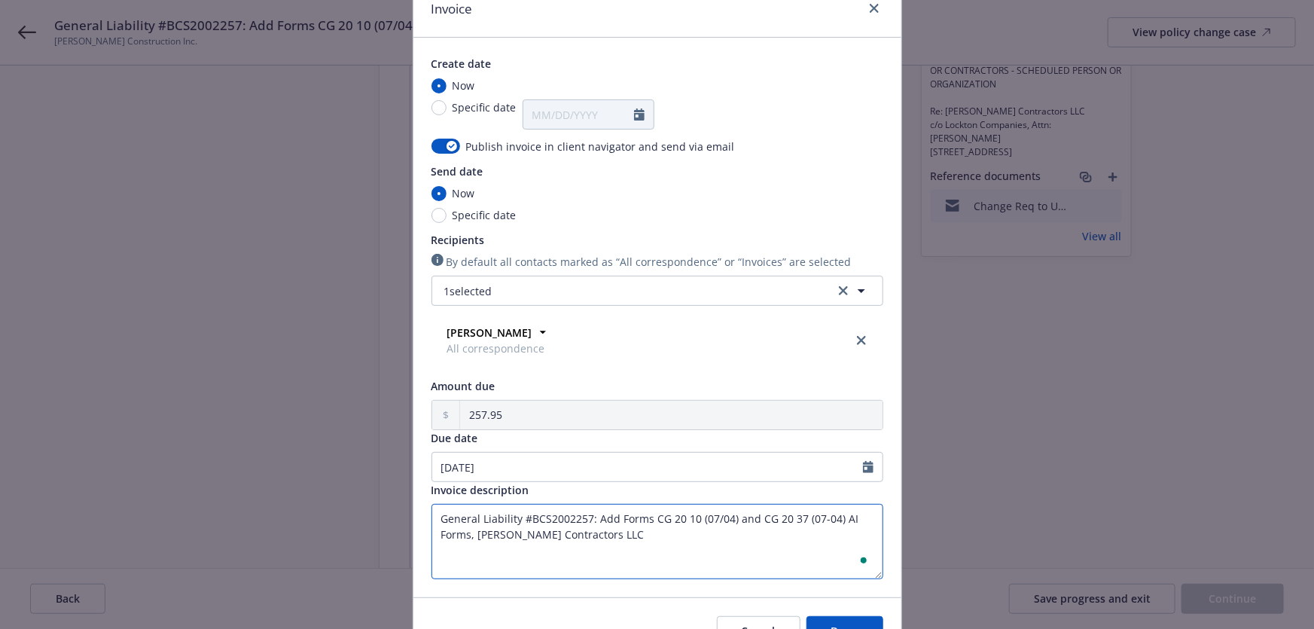
click at [608, 517] on textarea "General Liability #BCS2002257: Add Forms CG 20 10 (07/04) and CG 20 37 (07-04) …" at bounding box center [657, 541] width 452 height 75
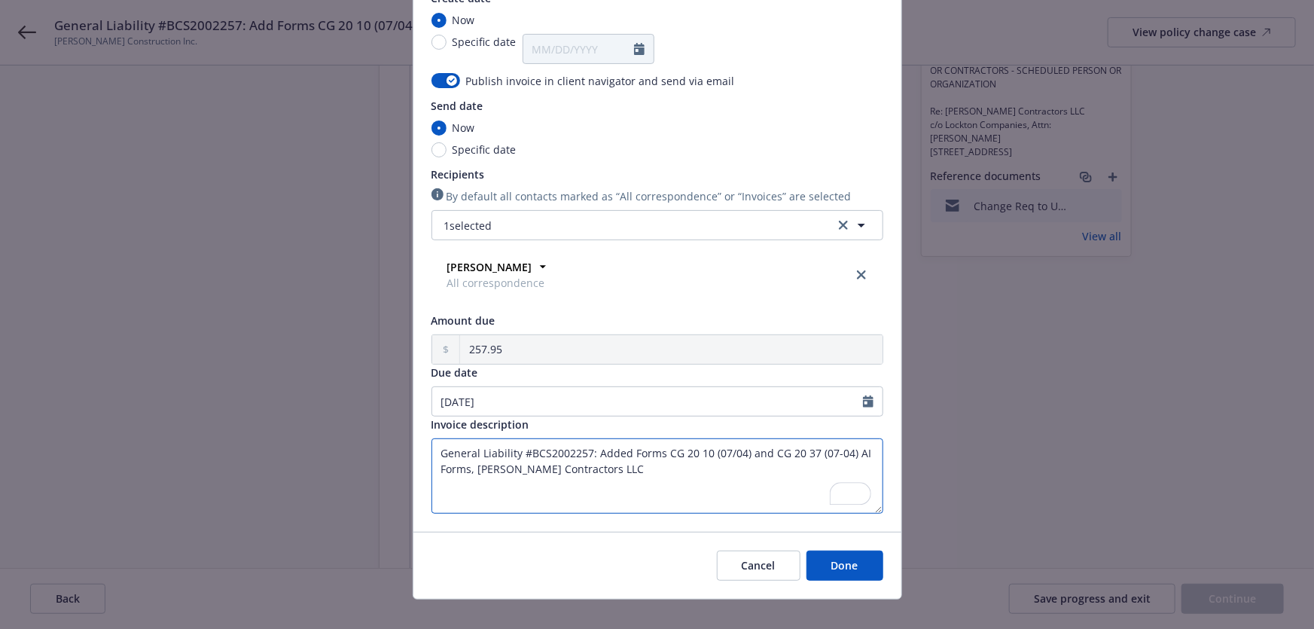
scroll to position [136, 0]
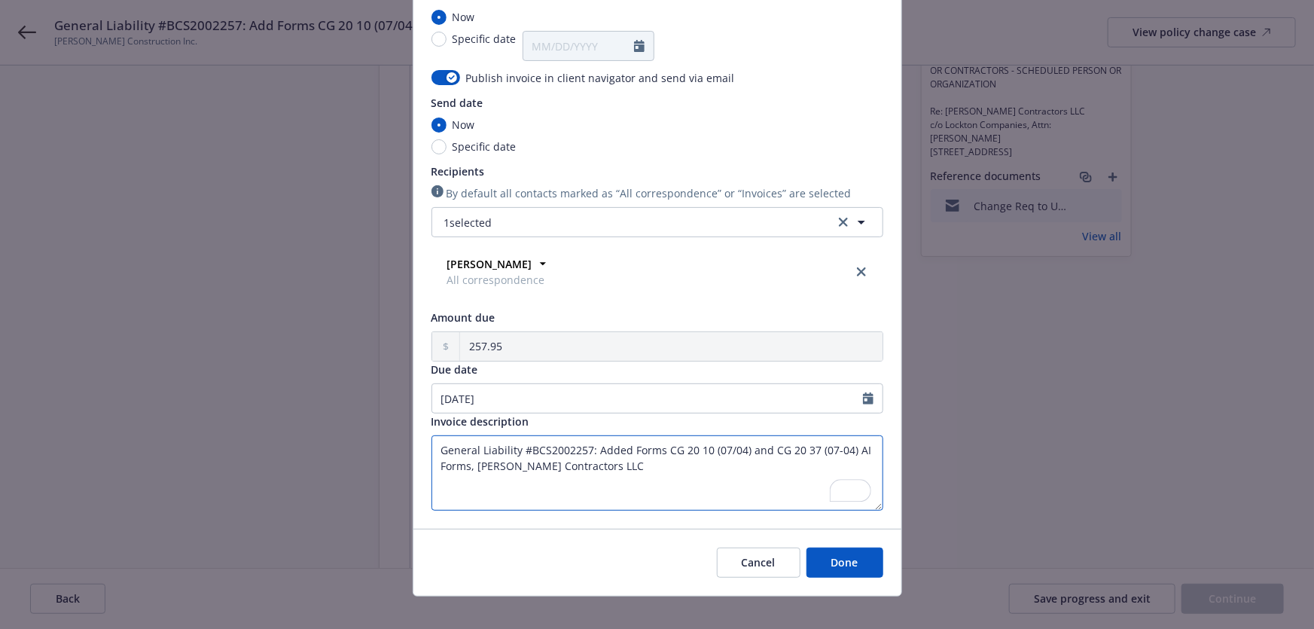
click at [431, 444] on textarea "General Liability #BCS2002257: Added Forms CG 20 10 (07/04) and CG 20 37 (07-04…" at bounding box center [657, 472] width 452 height 75
click at [547, 452] on textarea "AP for General Liability #BCS2002257: Added Forms CG 20 10 (07/04) and CG 20 37…" at bounding box center [657, 472] width 452 height 75
type textarea "AP for General Liability policy #BCS2002257: Added Forms CG 20 10 (07/04) and C…"
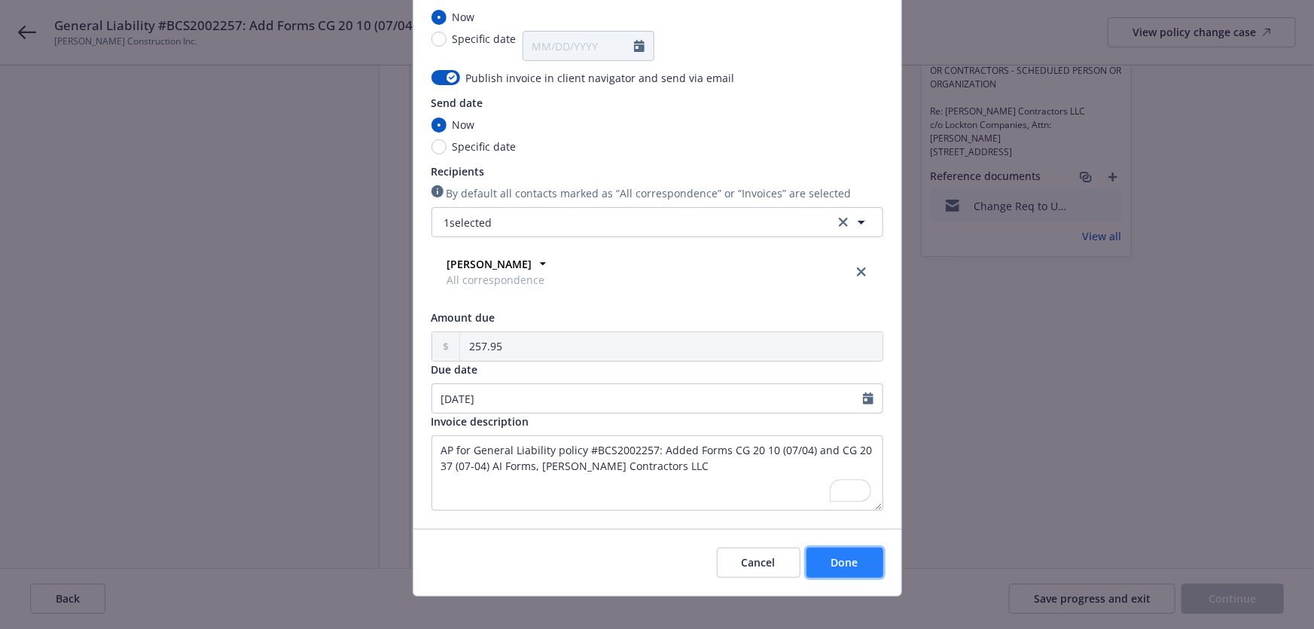
click at [824, 562] on button "Done" at bounding box center [844, 562] width 77 height 30
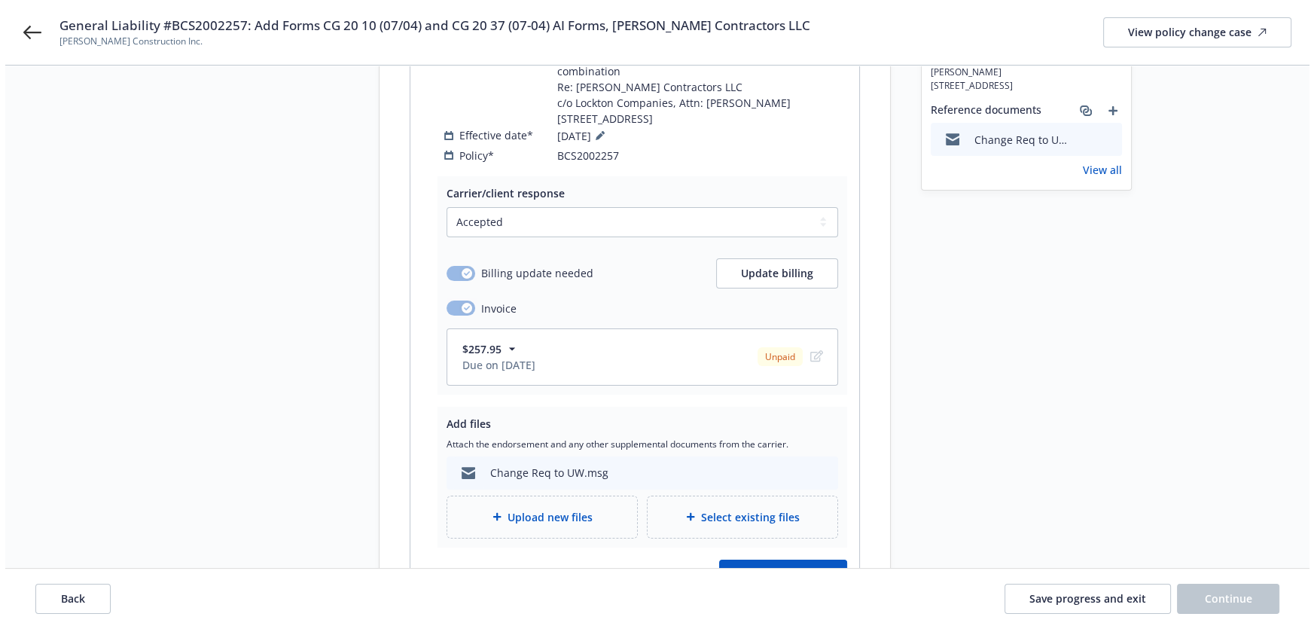
scroll to position [273, 0]
click at [550, 511] on span "Upload new files" at bounding box center [544, 515] width 85 height 16
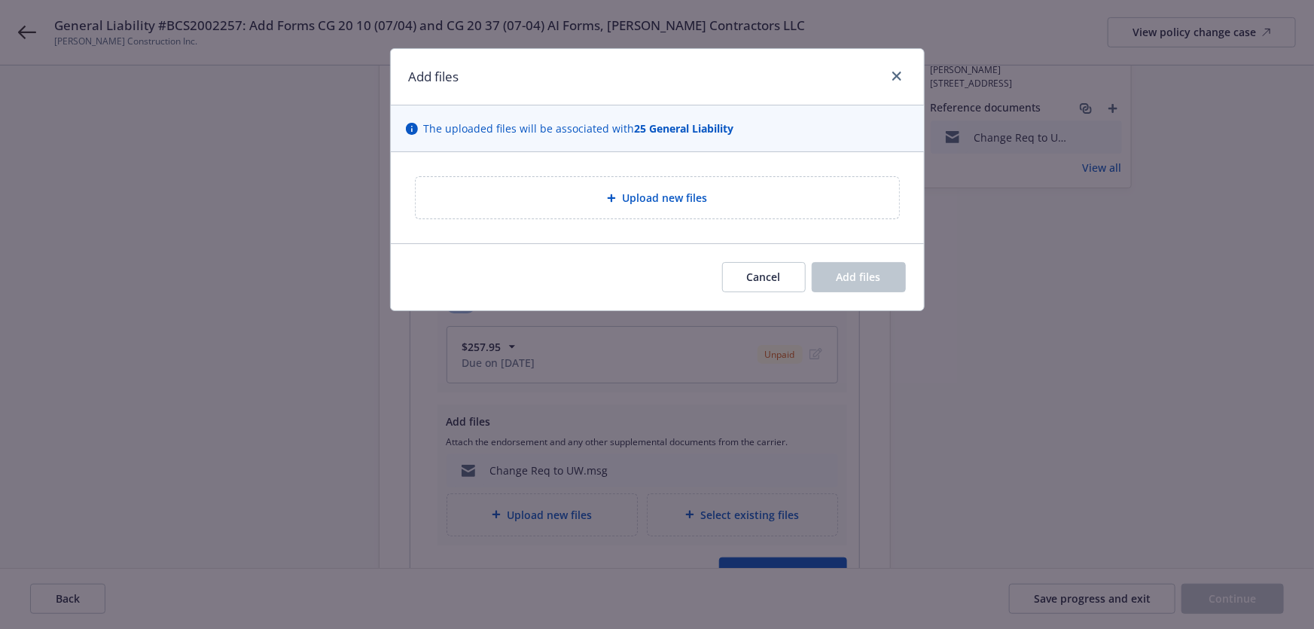
click at [595, 199] on div "Upload new files" at bounding box center [657, 197] width 459 height 17
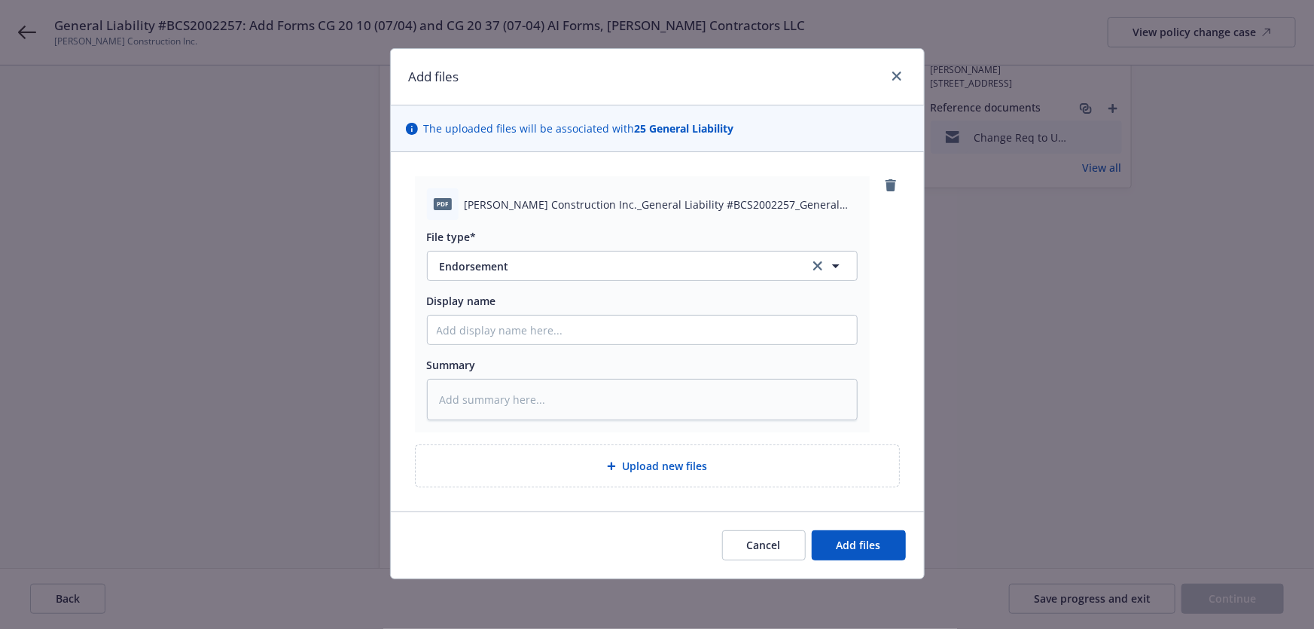
click at [572, 467] on div "Upload new files" at bounding box center [657, 465] width 459 height 17
type textarea "x"
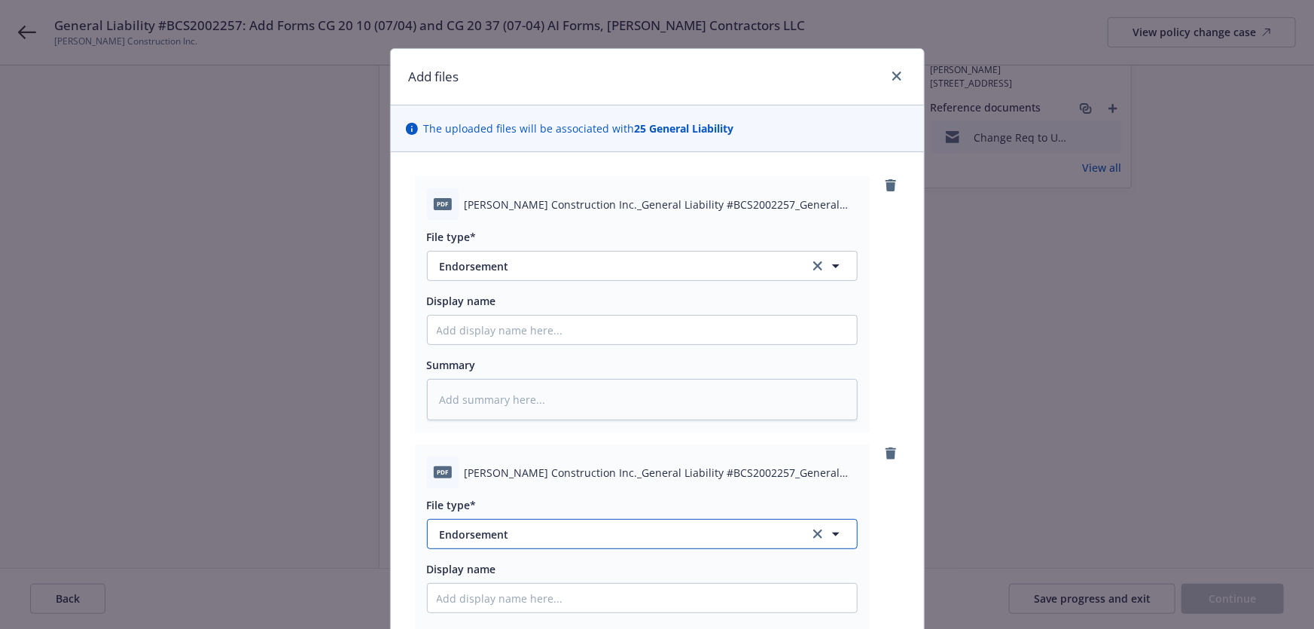
click at [566, 543] on button "Endorsement" at bounding box center [642, 534] width 431 height 30
type input "invo"
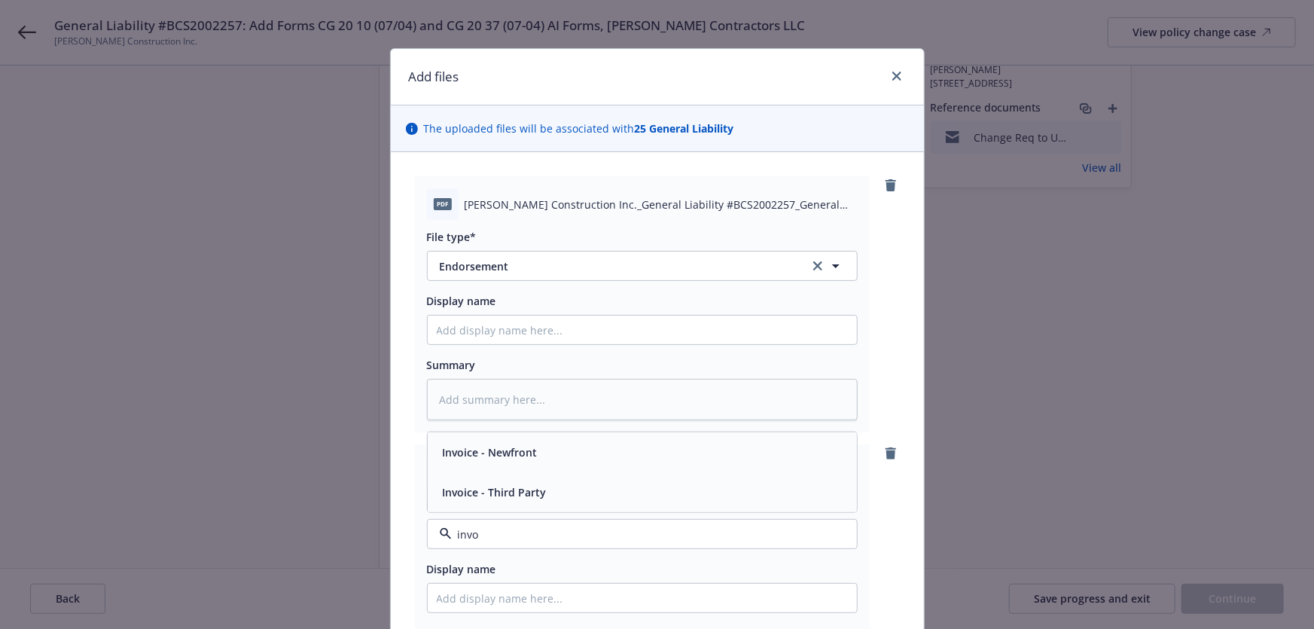
click at [793, 492] on div "Invoice - Third Party" at bounding box center [642, 492] width 411 height 22
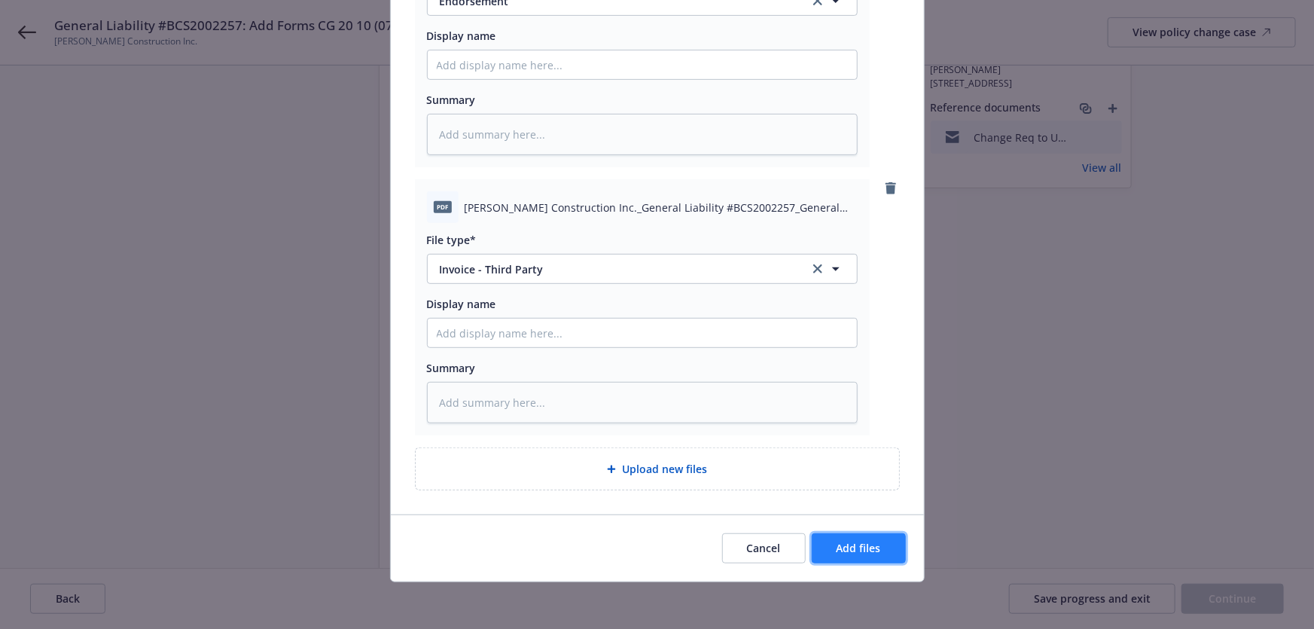
click at [843, 541] on span "Add files" at bounding box center [858, 548] width 44 height 14
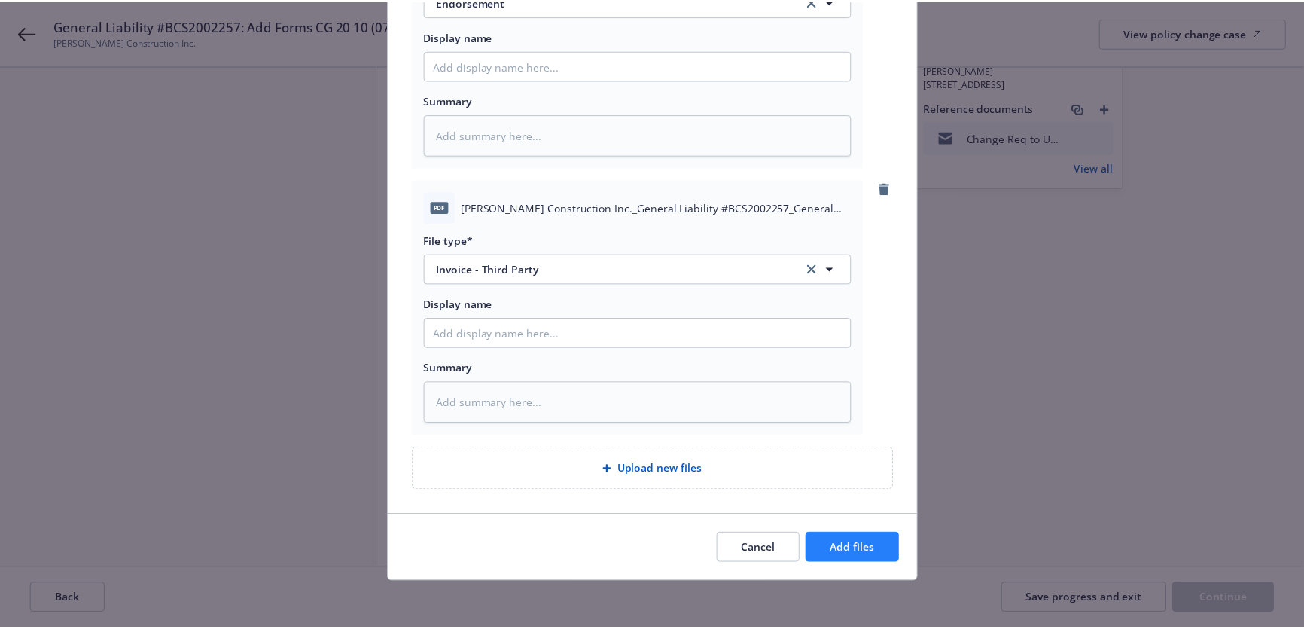
scroll to position [211, 0]
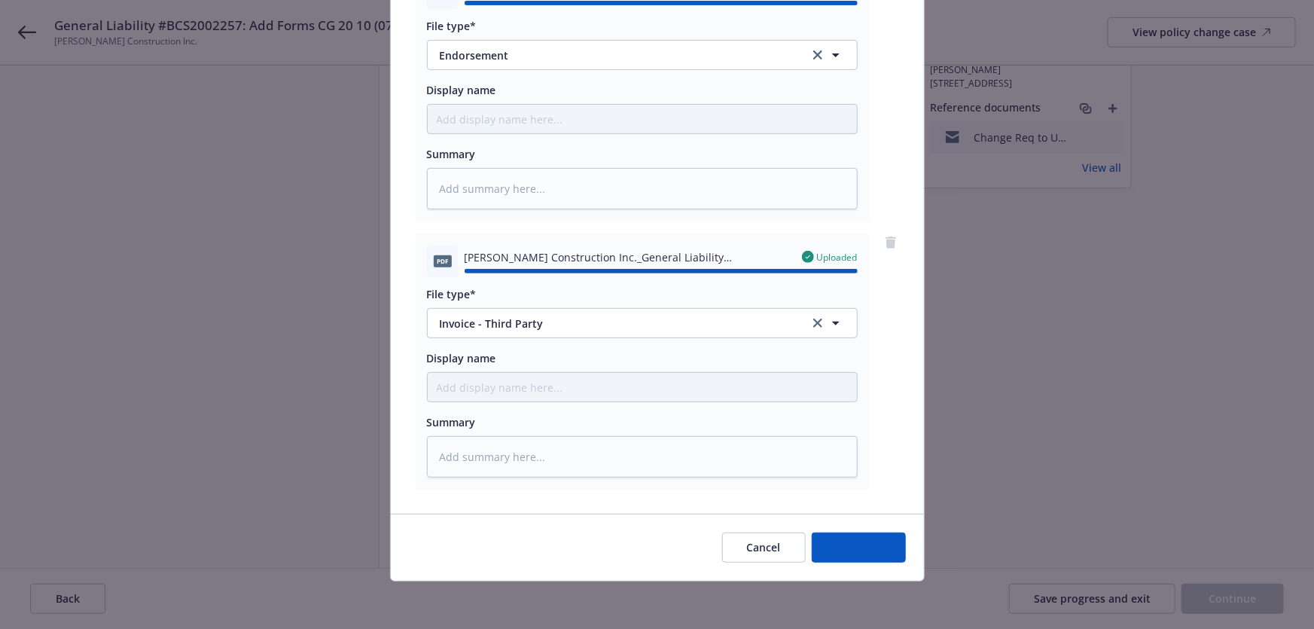
type textarea "x"
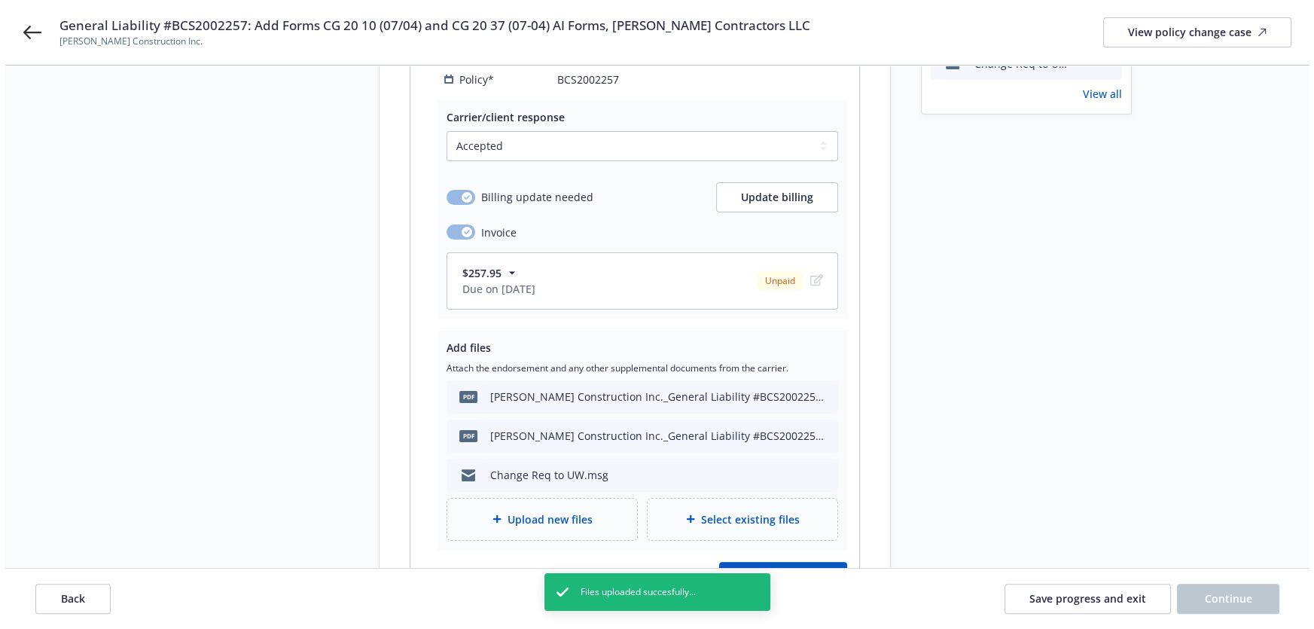
scroll to position [449, 0]
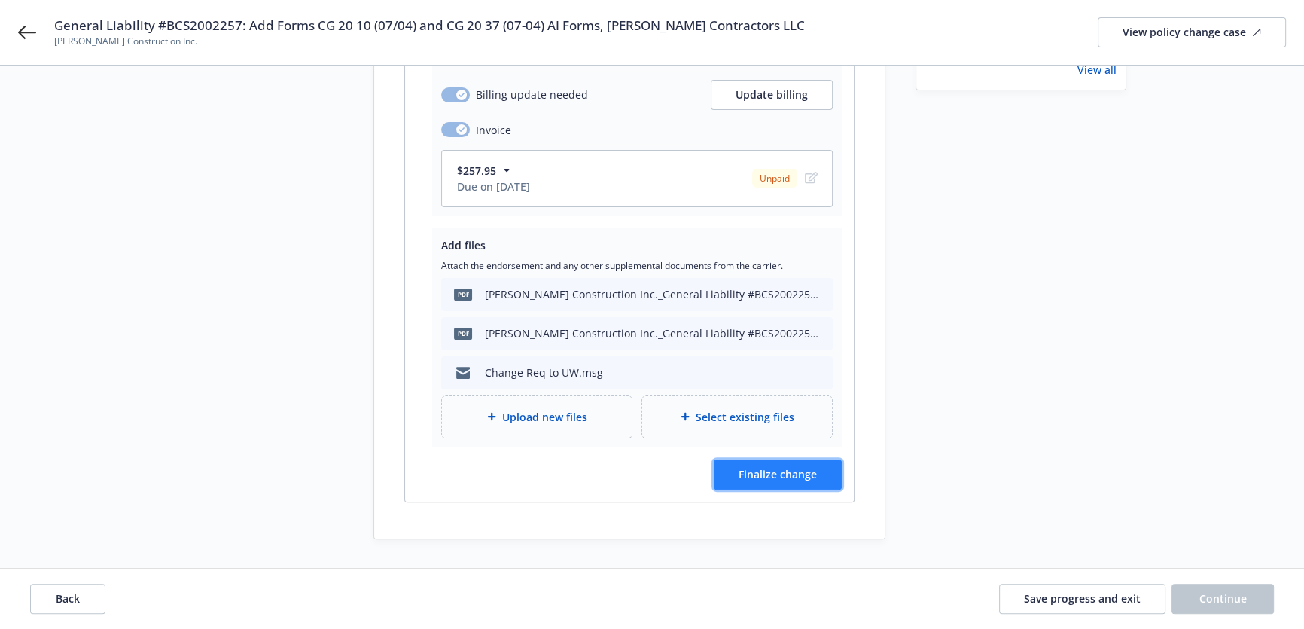
click at [793, 482] on button "Finalize change" at bounding box center [778, 474] width 128 height 30
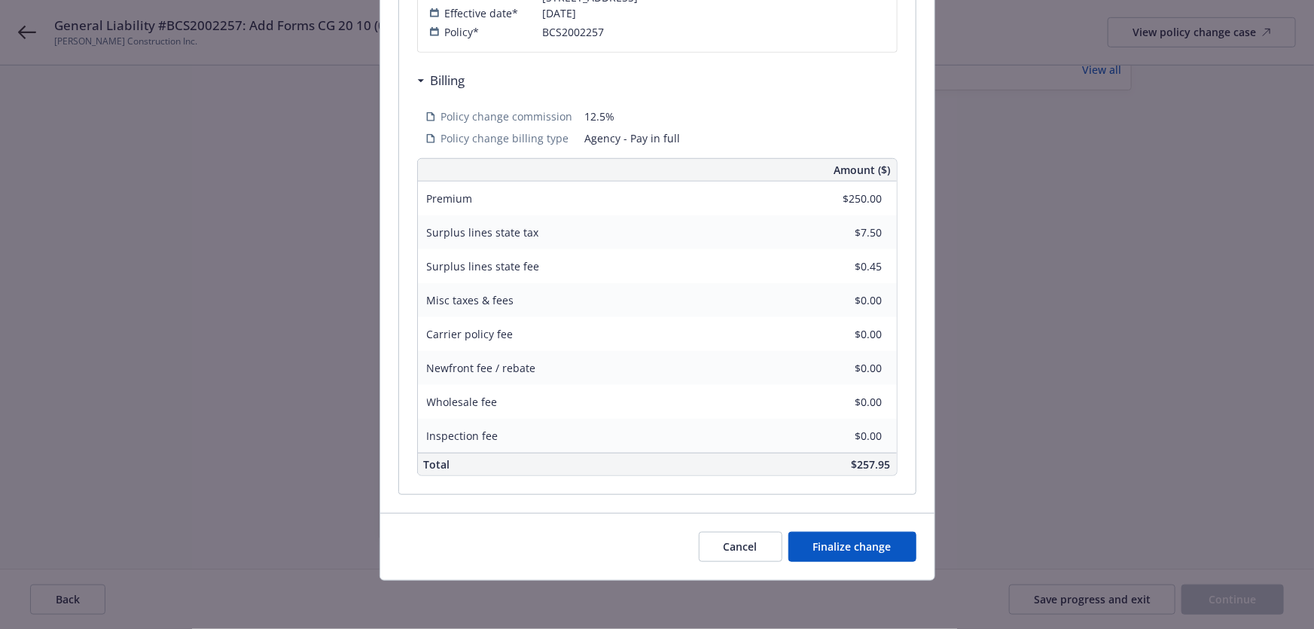
scroll to position [452, 0]
click at [851, 553] on span "Finalize change" at bounding box center [852, 546] width 78 height 14
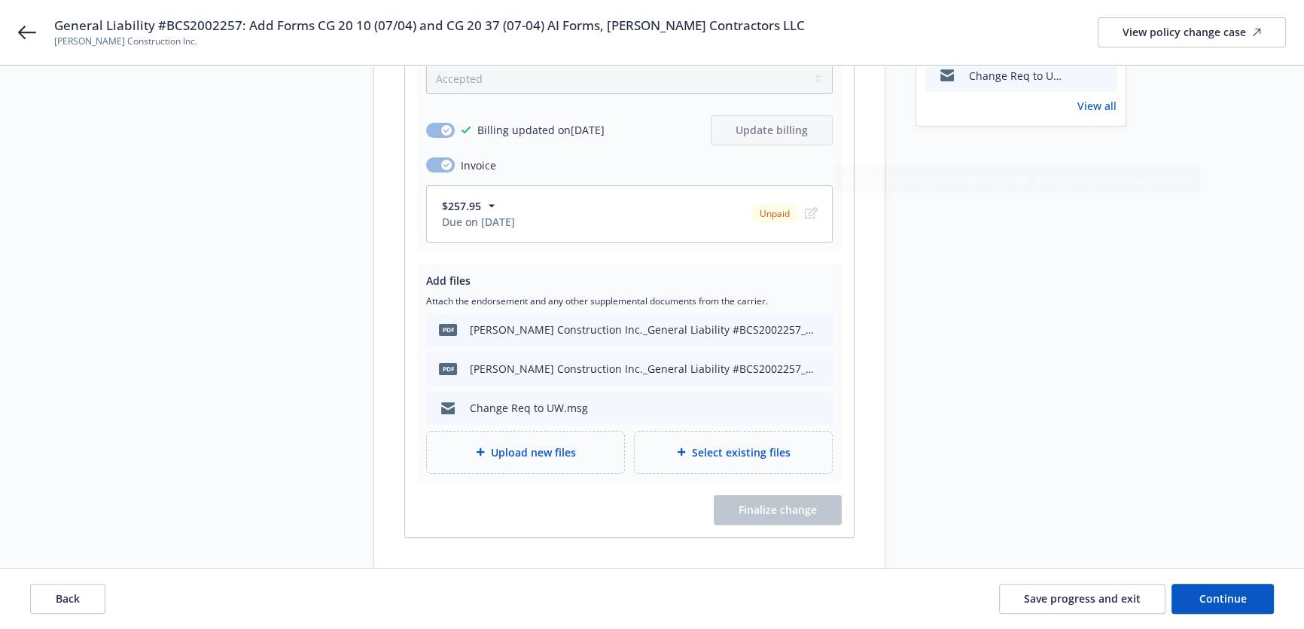
scroll to position [312, 0]
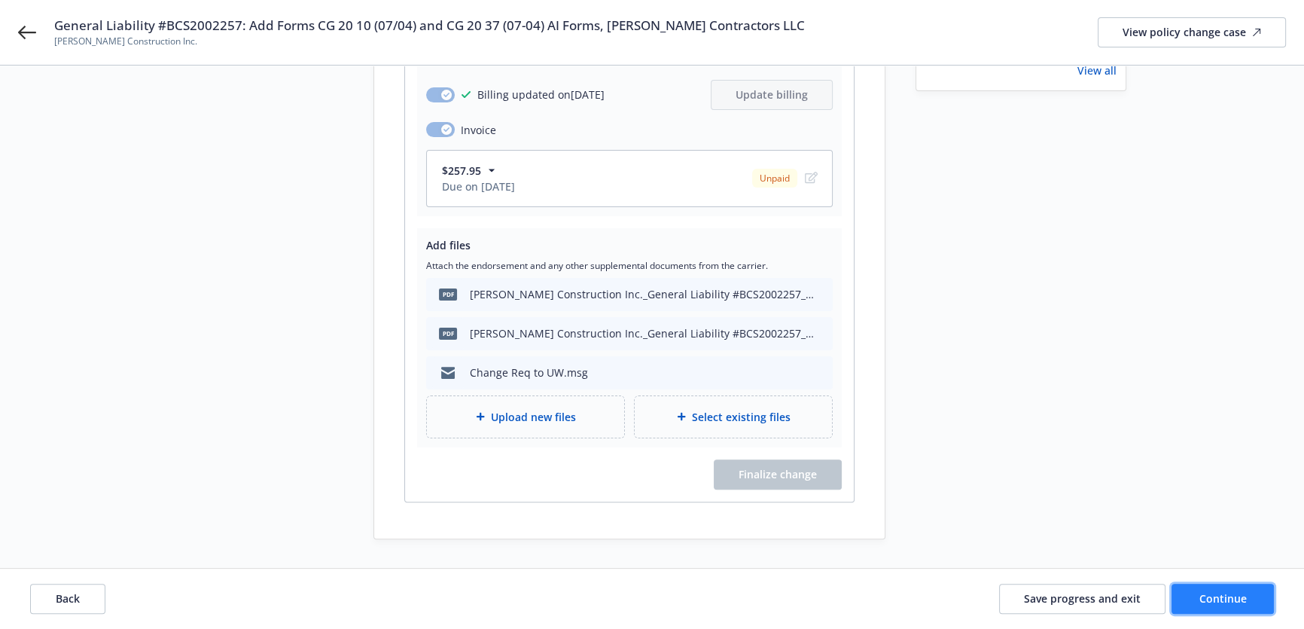
click at [1214, 605] on button "Continue" at bounding box center [1222, 598] width 102 height 30
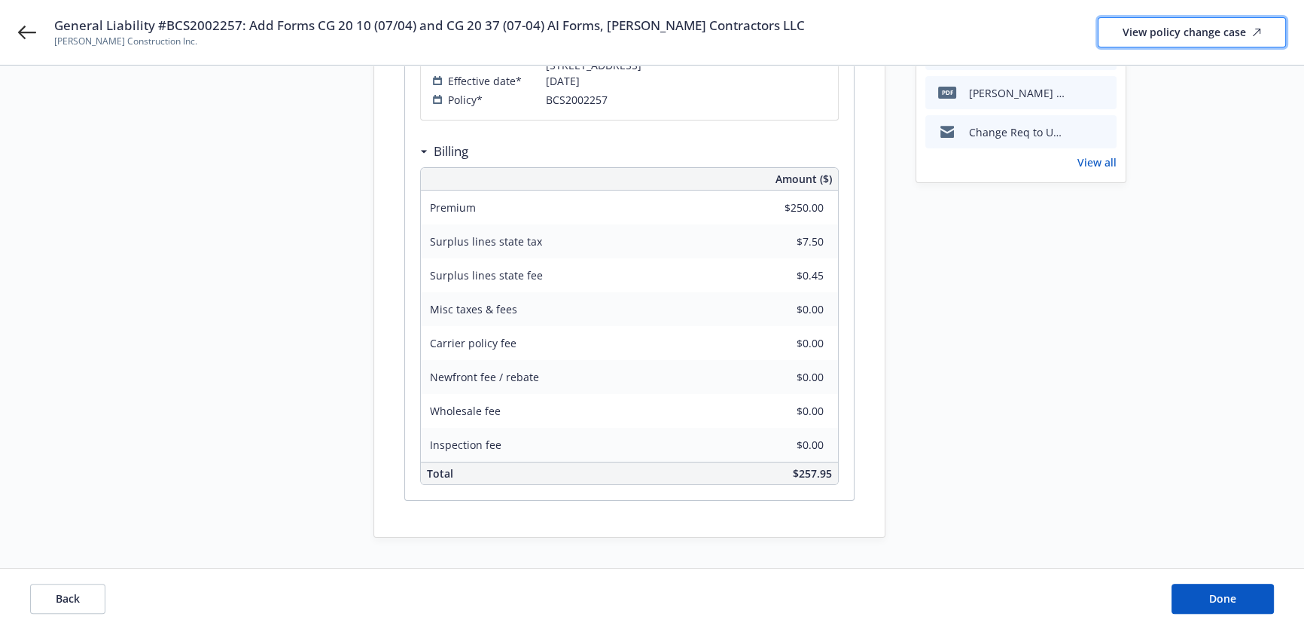
click at [1172, 26] on div "View policy change case" at bounding box center [1191, 32] width 139 height 29
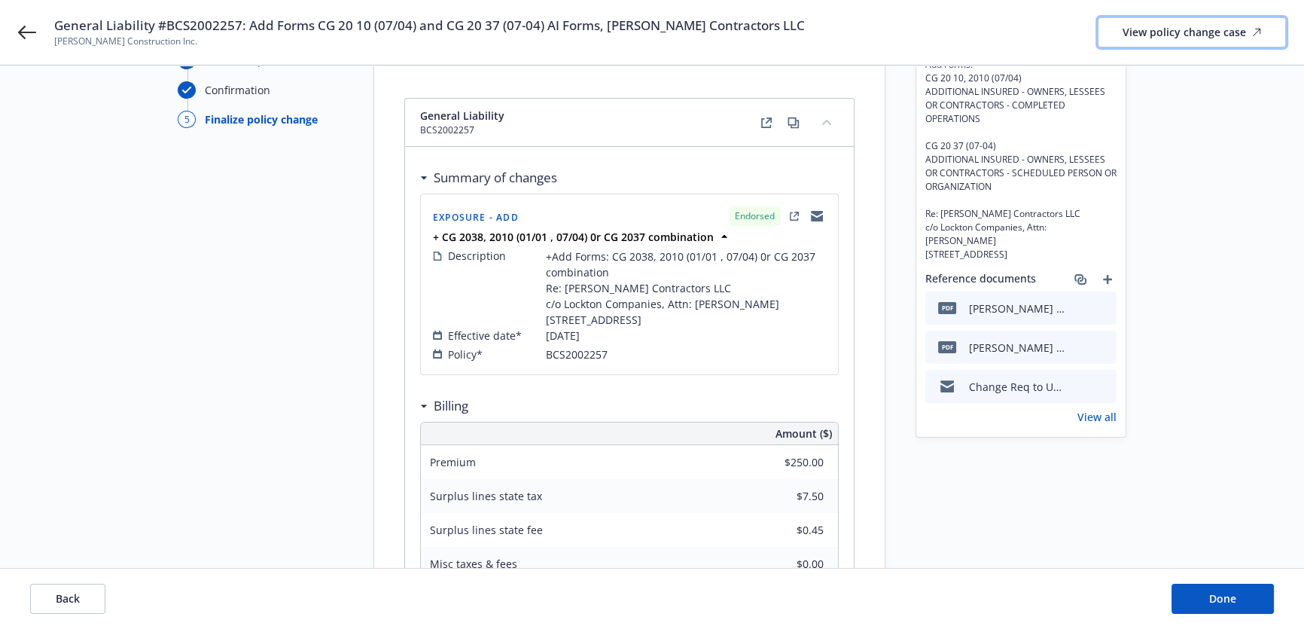
scroll to position [98, 0]
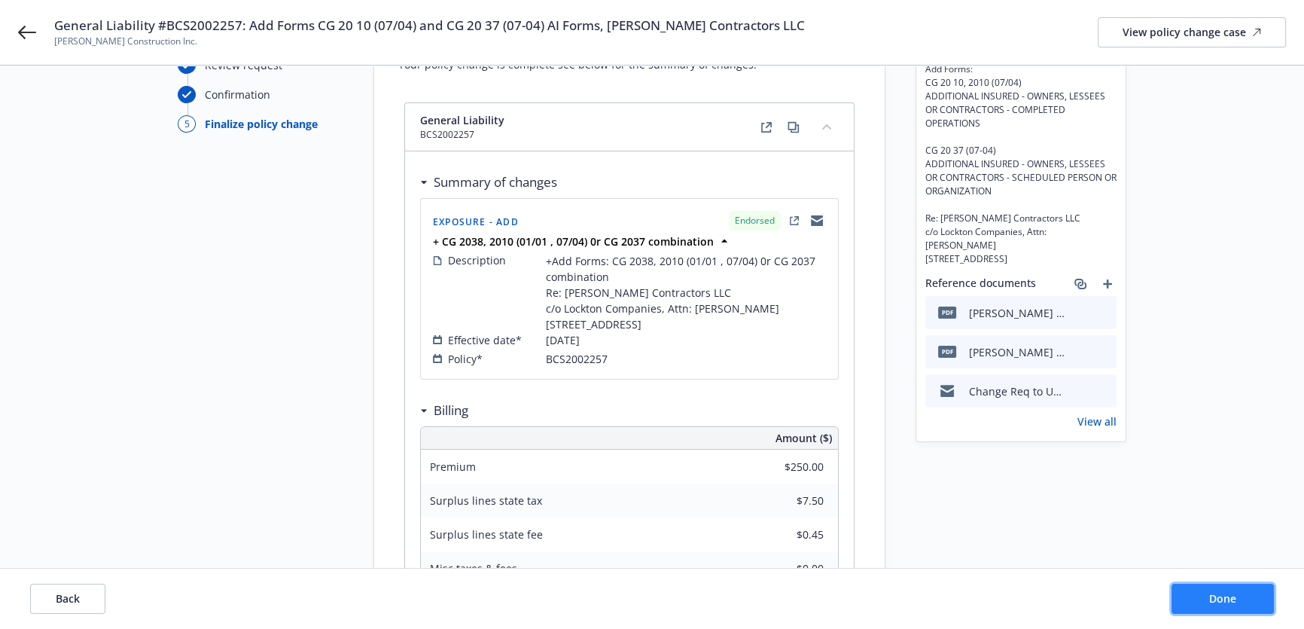
click at [1212, 588] on button "Done" at bounding box center [1222, 598] width 102 height 30
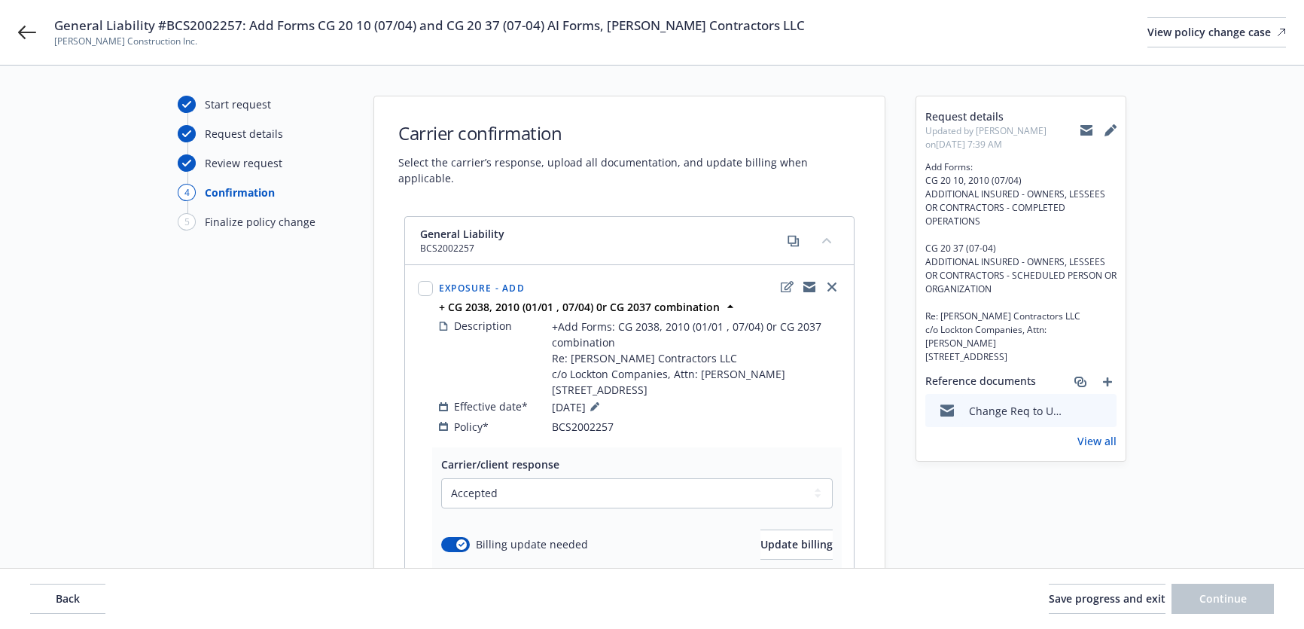
select select "ACCEPTED"
click at [35, 36] on icon at bounding box center [27, 32] width 18 height 18
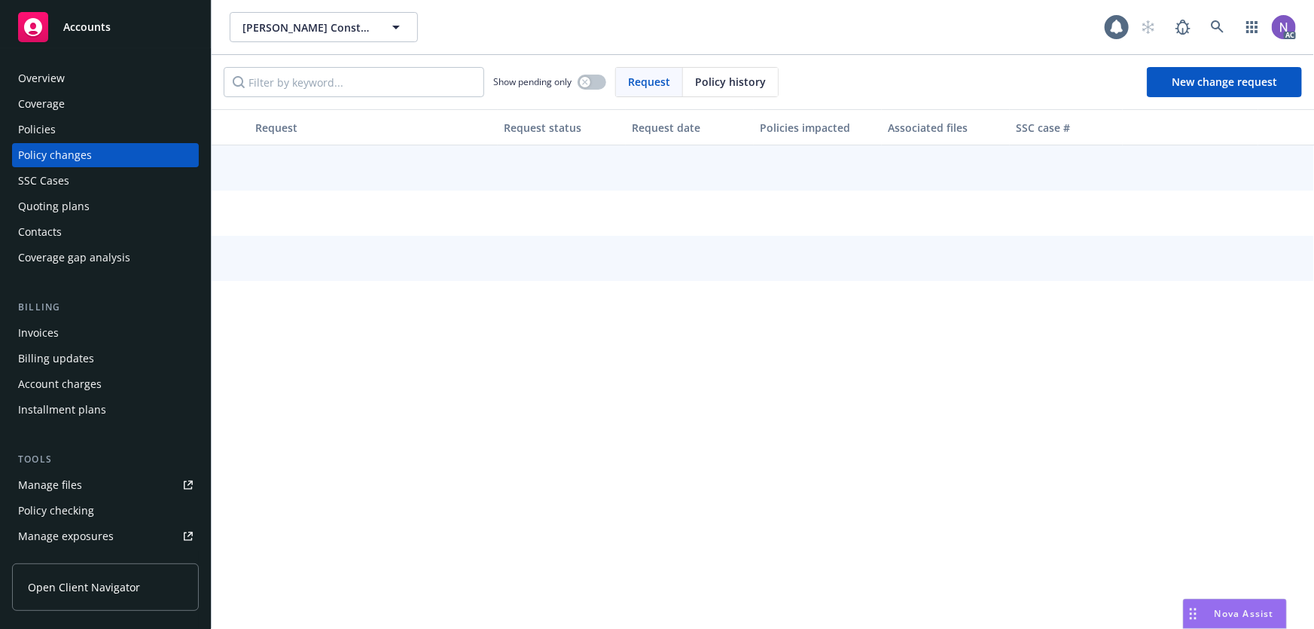
click at [105, 89] on div "Overview" at bounding box center [105, 78] width 175 height 24
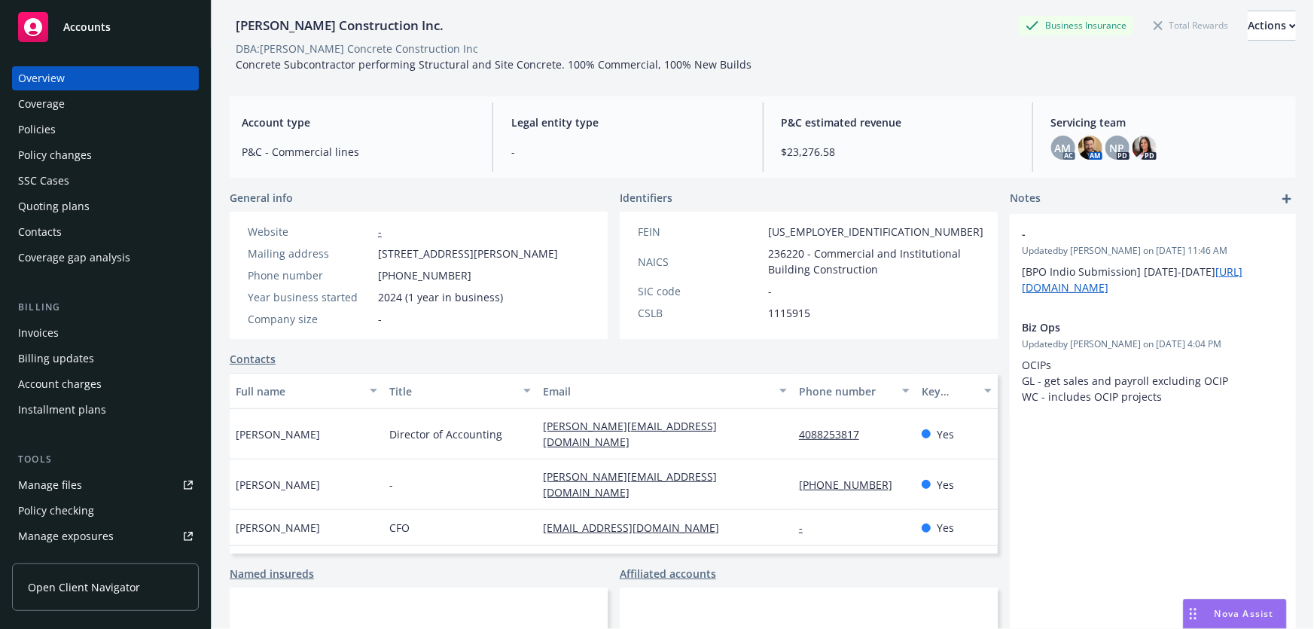
scroll to position [68, 0]
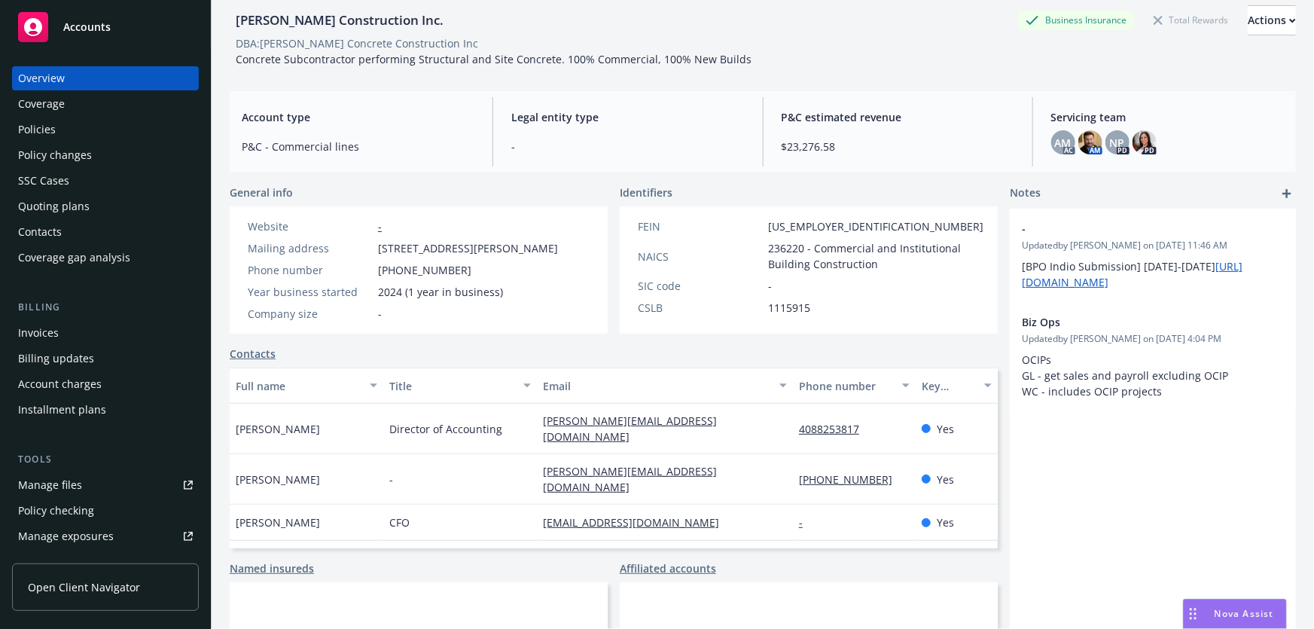
click at [148, 145] on div "Policy changes" at bounding box center [105, 155] width 175 height 24
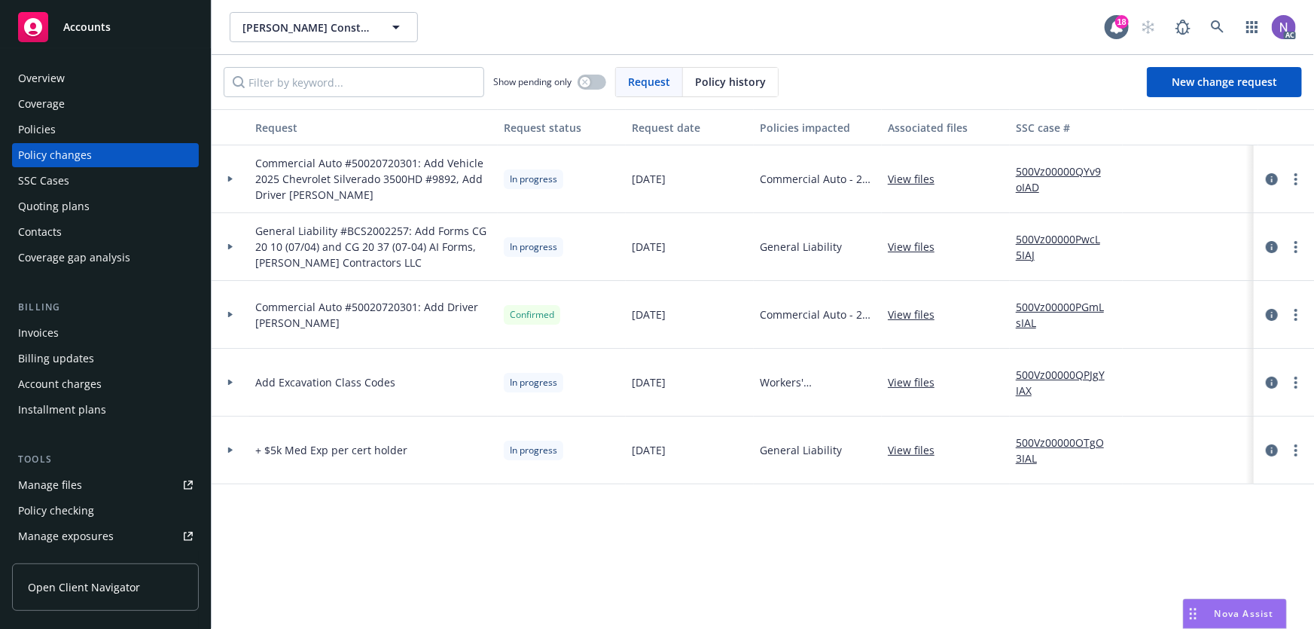
click at [292, 174] on span "Commercial Auto #50020720301: Add Vehicle 2025 Chevrolet Silverado 3500HD #9892…" at bounding box center [373, 178] width 236 height 47
click at [307, 241] on span "General Liability #BCS2002257: Add Forms CG 20 10 (07/04) and CG 20 37 (07-04) …" at bounding box center [373, 246] width 236 height 47
click at [304, 241] on span "General Liability #BCS2002257: Add Forms CG 20 10 (07/04) and CG 20 37 (07-04) …" at bounding box center [373, 246] width 236 height 47
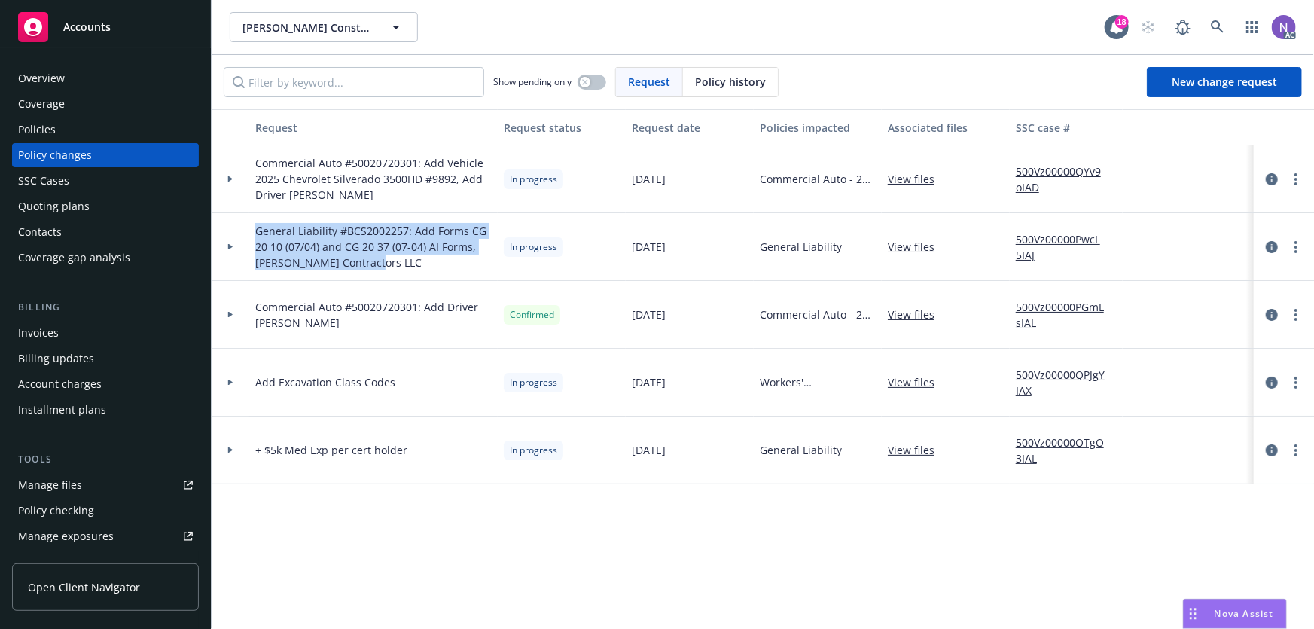
drag, startPoint x: 363, startPoint y: 263, endPoint x: 230, endPoint y: 218, distance: 140.7
click at [230, 218] on div "General Liability #BCS2002257: Add Forms CG 20 10 (07/04) and CG 20 37 (07-04) …" at bounding box center [991, 247] width 1558 height 68
copy div "General Liability #BCS2002257: Add Forms CG 20 10 (07/04) and CG 20 37 (07-04) …"
click at [101, 337] on div "Invoices" at bounding box center [105, 333] width 175 height 24
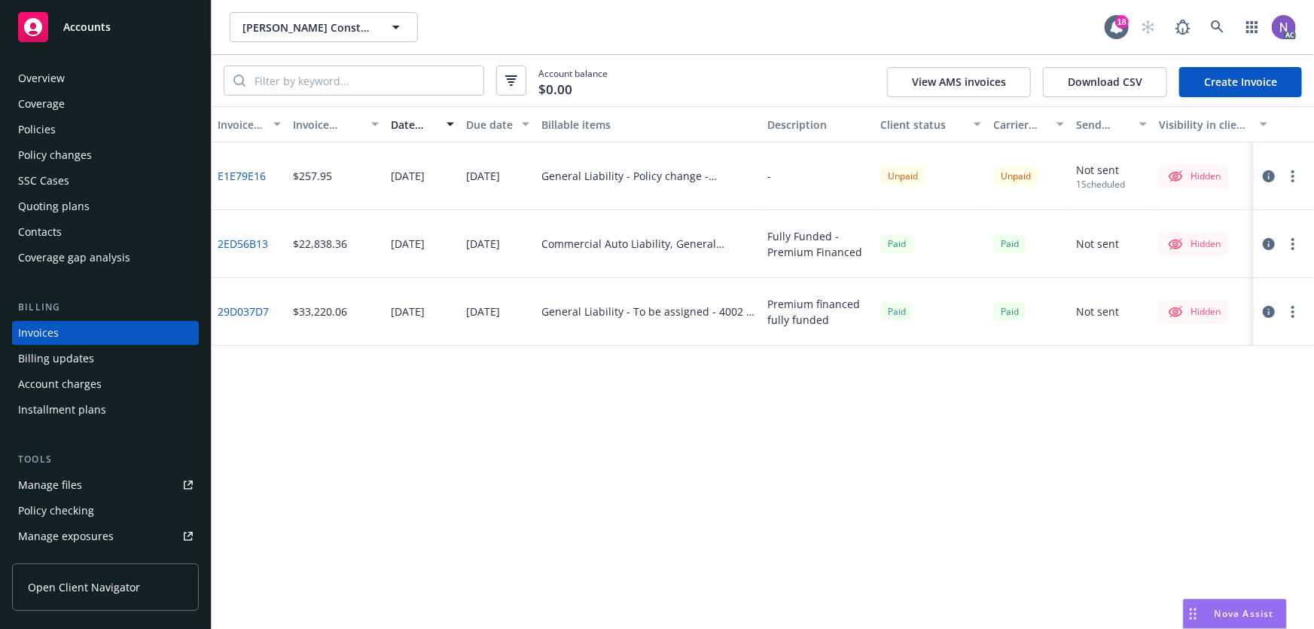
click at [1273, 180] on icon "button" at bounding box center [1268, 176] width 12 height 12
click at [1201, 176] on div "Hidden" at bounding box center [1193, 176] width 54 height 18
click at [1294, 178] on button "button" at bounding box center [1293, 176] width 18 height 18
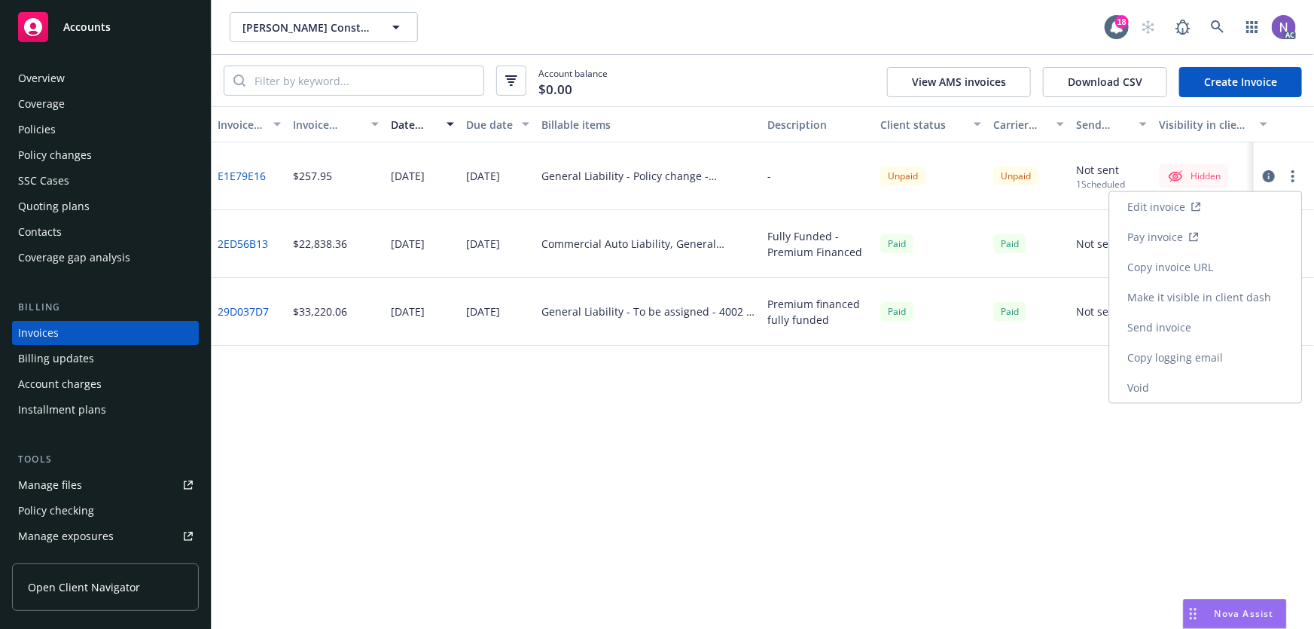
click at [1200, 300] on link "Make it visible in client dash" at bounding box center [1206, 297] width 192 height 30
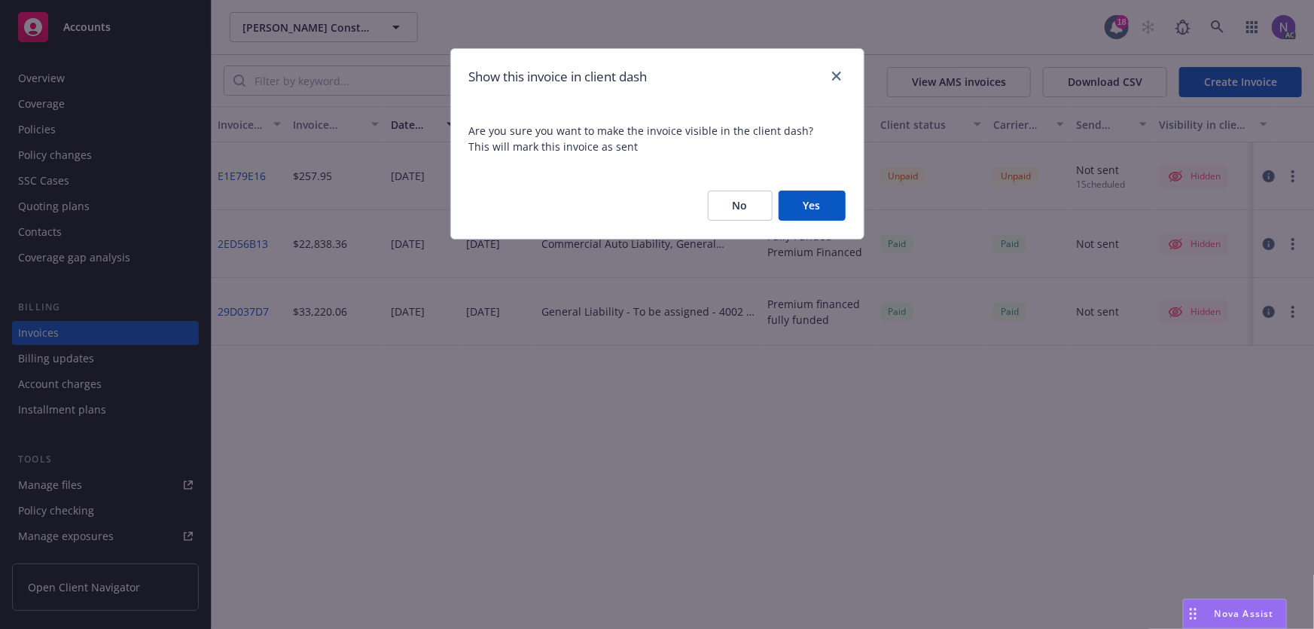
click at [805, 201] on button "Yes" at bounding box center [811, 205] width 67 height 30
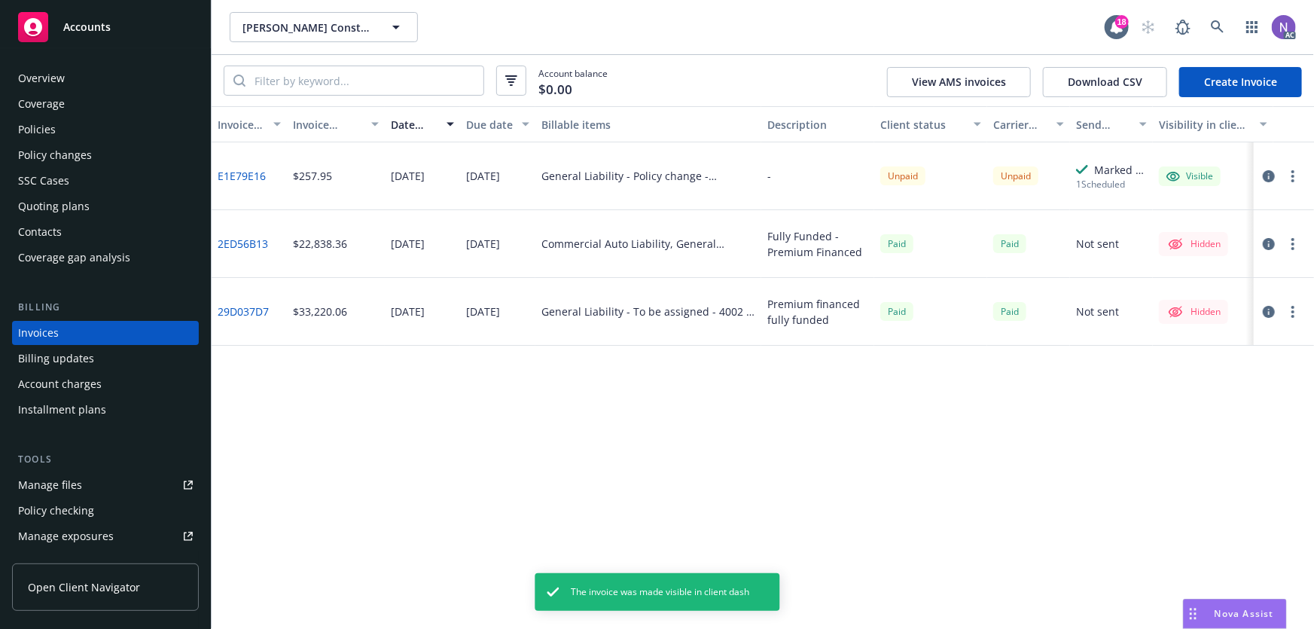
click at [1269, 171] on icon "button" at bounding box center [1268, 176] width 12 height 12
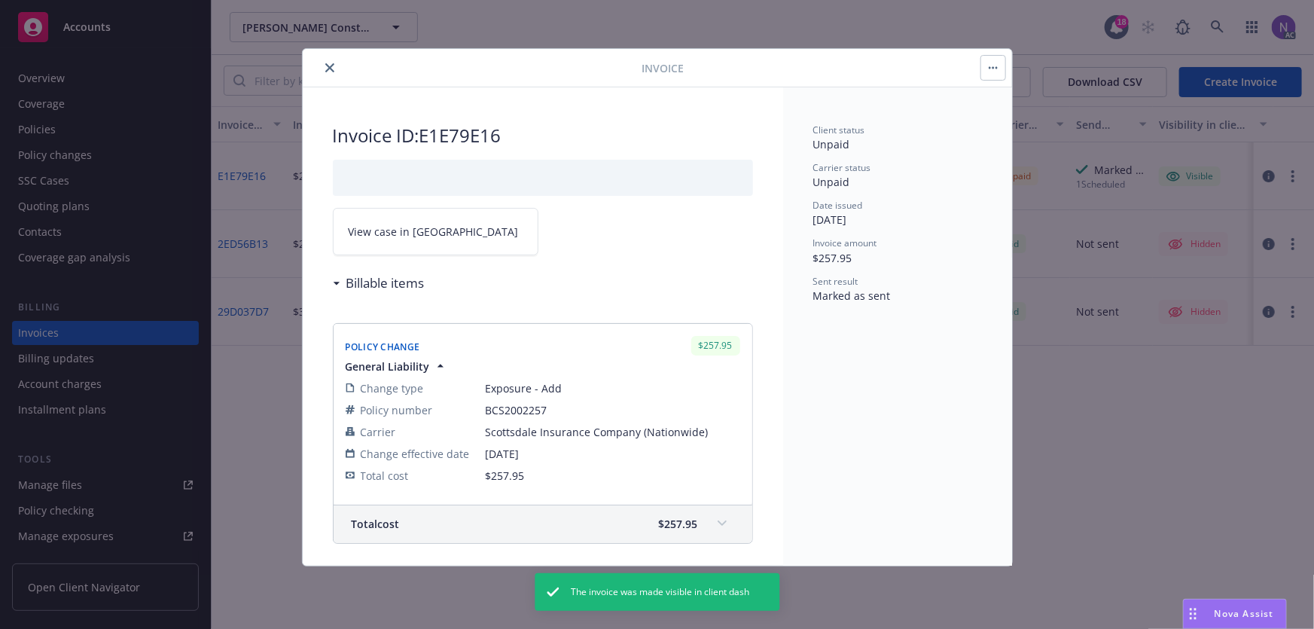
scroll to position [297, 0]
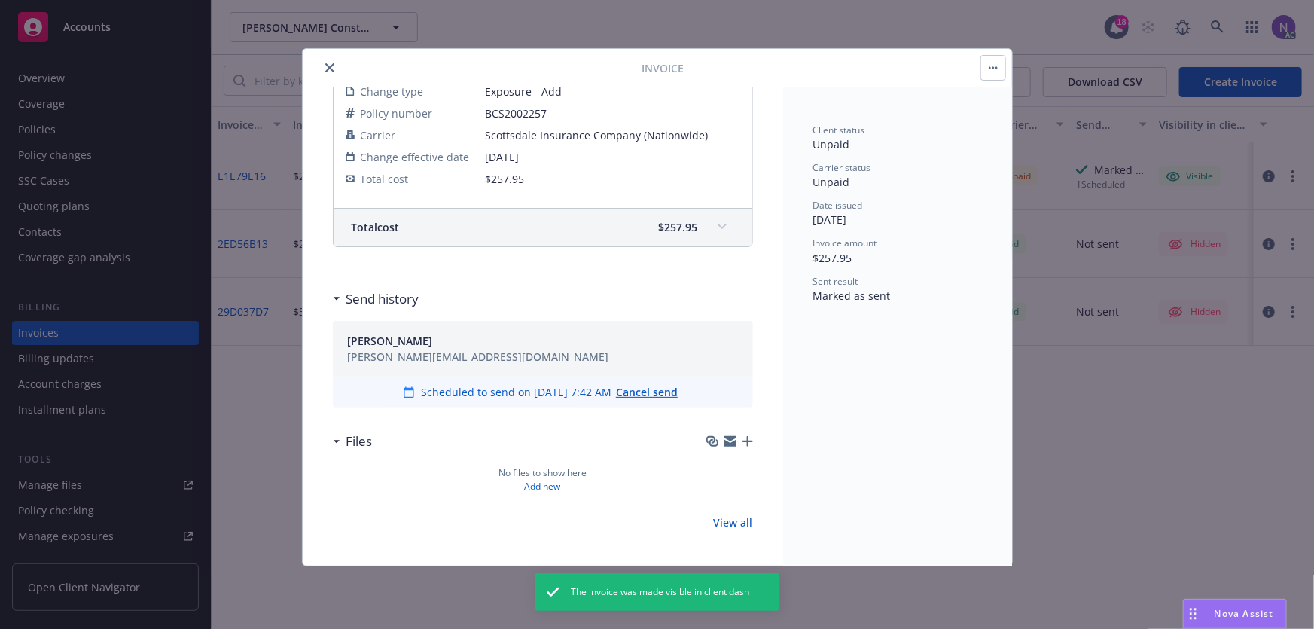
click at [743, 443] on div "Invoice ID: E1E79E16 View case in SSC Billable items Policy Change $257.95 Gene…" at bounding box center [543, 178] width 480 height 775
click at [742, 443] on icon "button" at bounding box center [747, 441] width 11 height 11
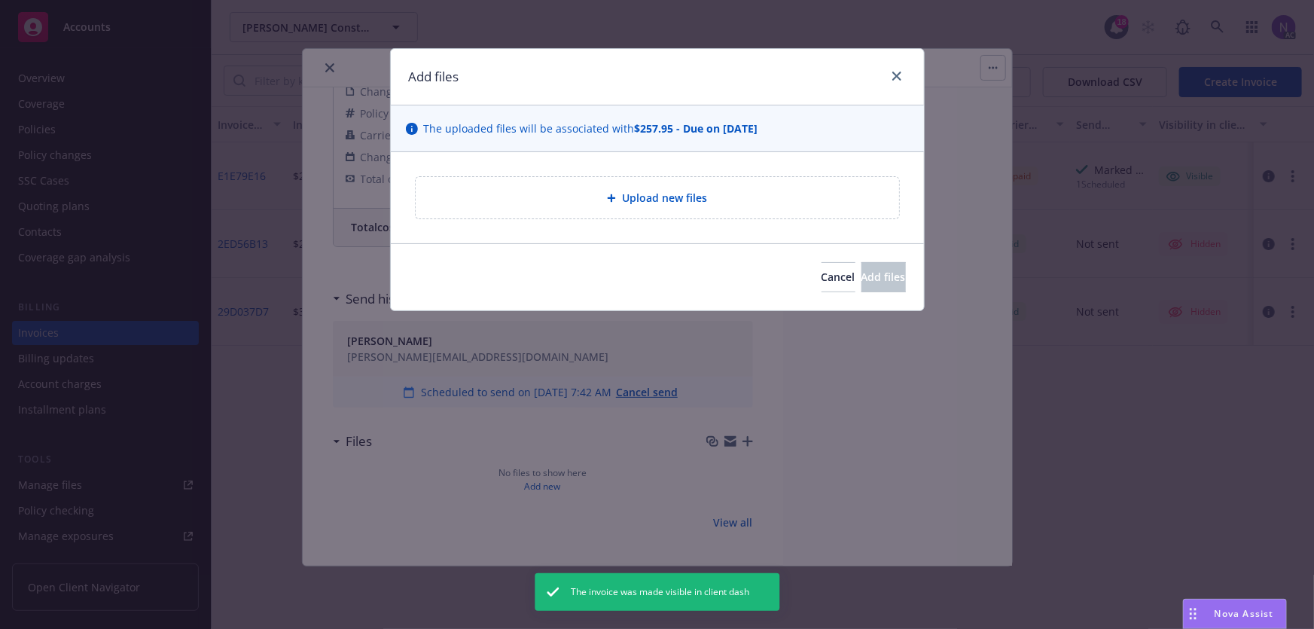
click at [644, 206] on div "Upload new files" at bounding box center [657, 197] width 483 height 41
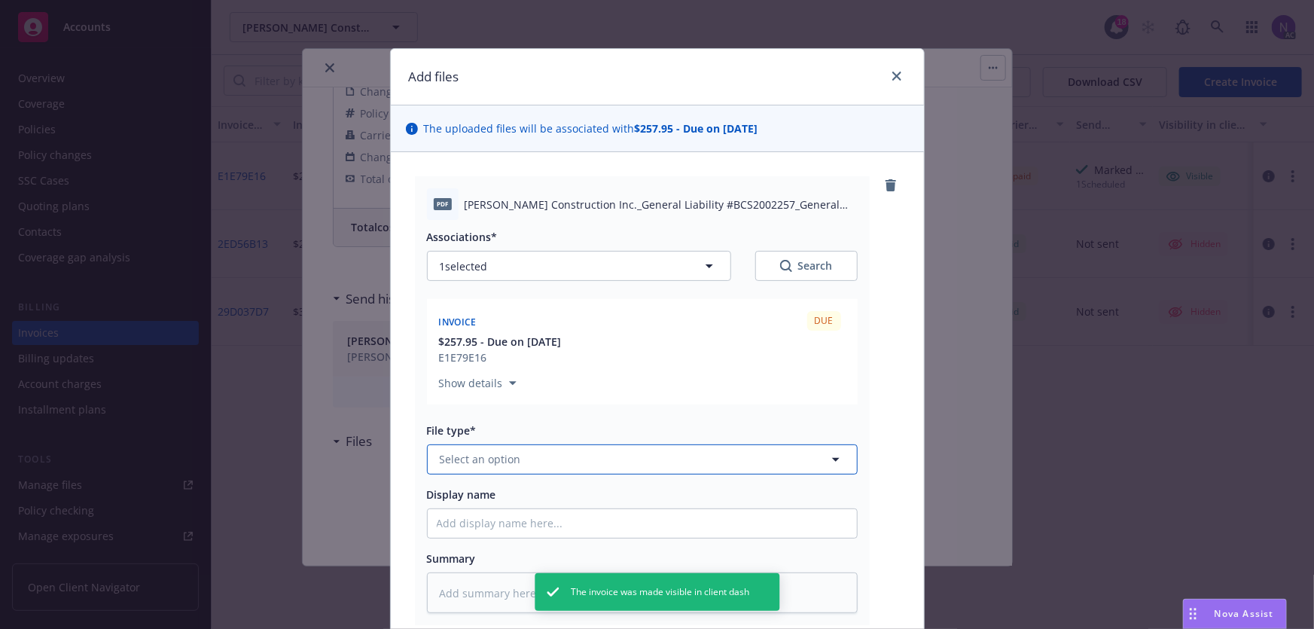
click at [535, 457] on button "Select an option" at bounding box center [642, 459] width 431 height 30
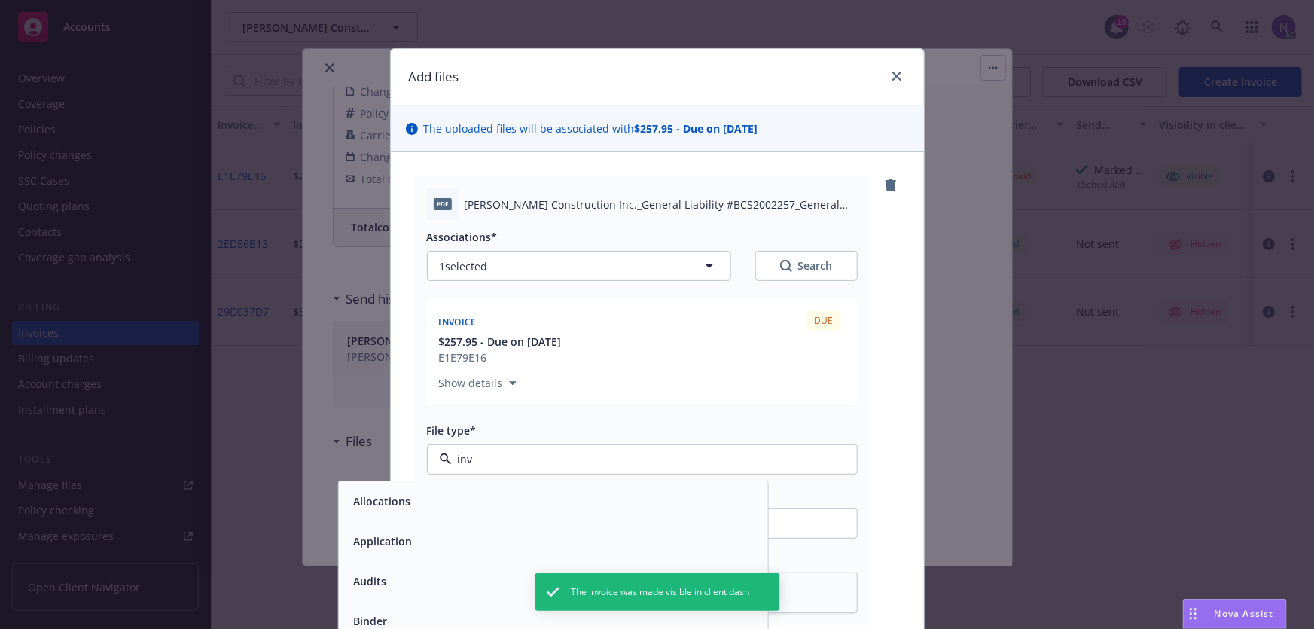
type input "invo"
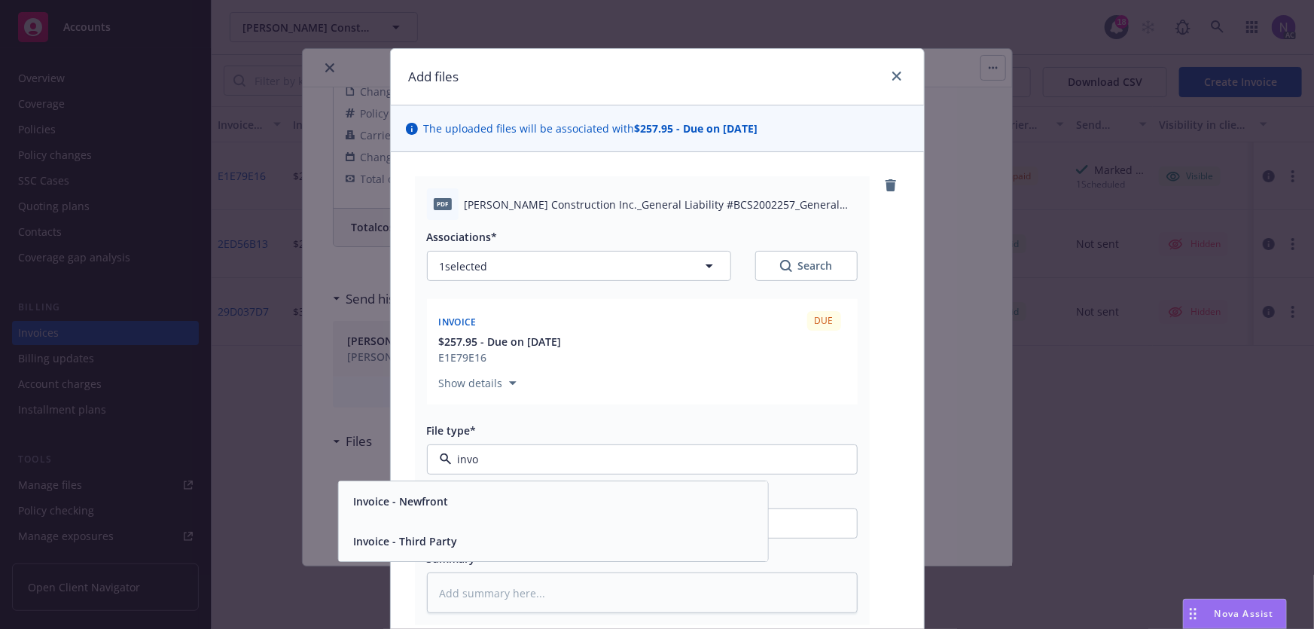
drag, startPoint x: 664, startPoint y: 513, endPoint x: 661, endPoint y: 527, distance: 14.6
click at [661, 527] on div "Invoice - Newfront Invoice - Third Party" at bounding box center [552, 521] width 429 height 80
click at [661, 527] on div "Invoice - Third Party" at bounding box center [552, 541] width 429 height 40
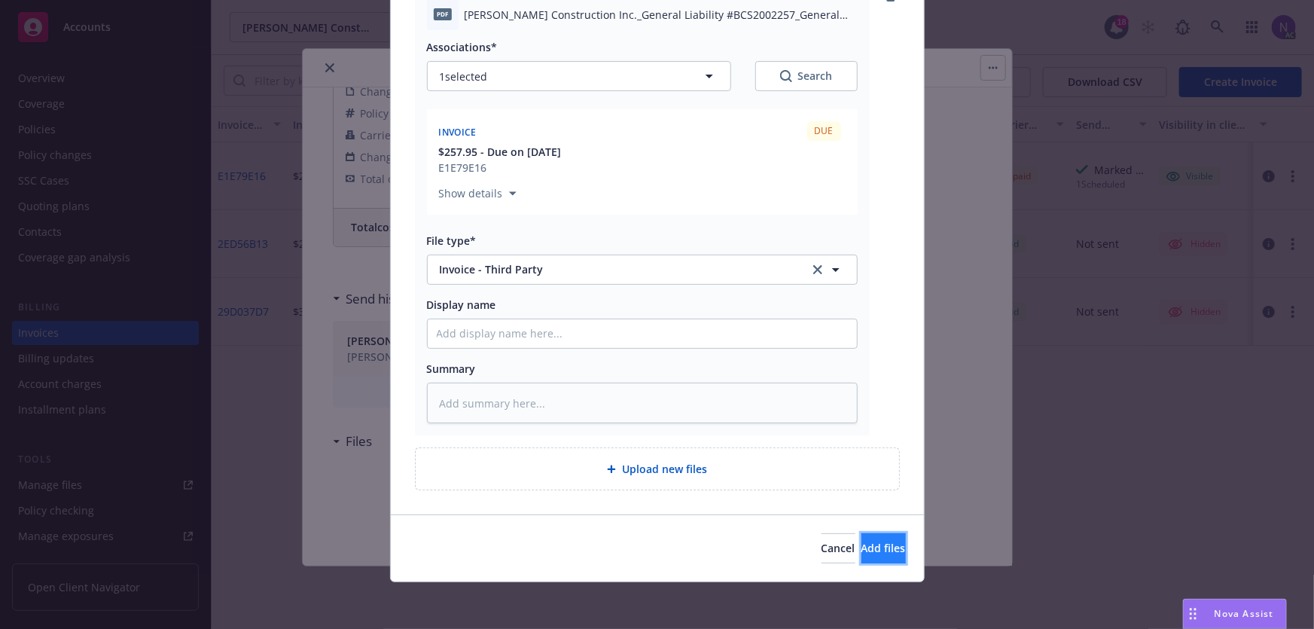
click at [868, 542] on span "Add files" at bounding box center [883, 548] width 44 height 14
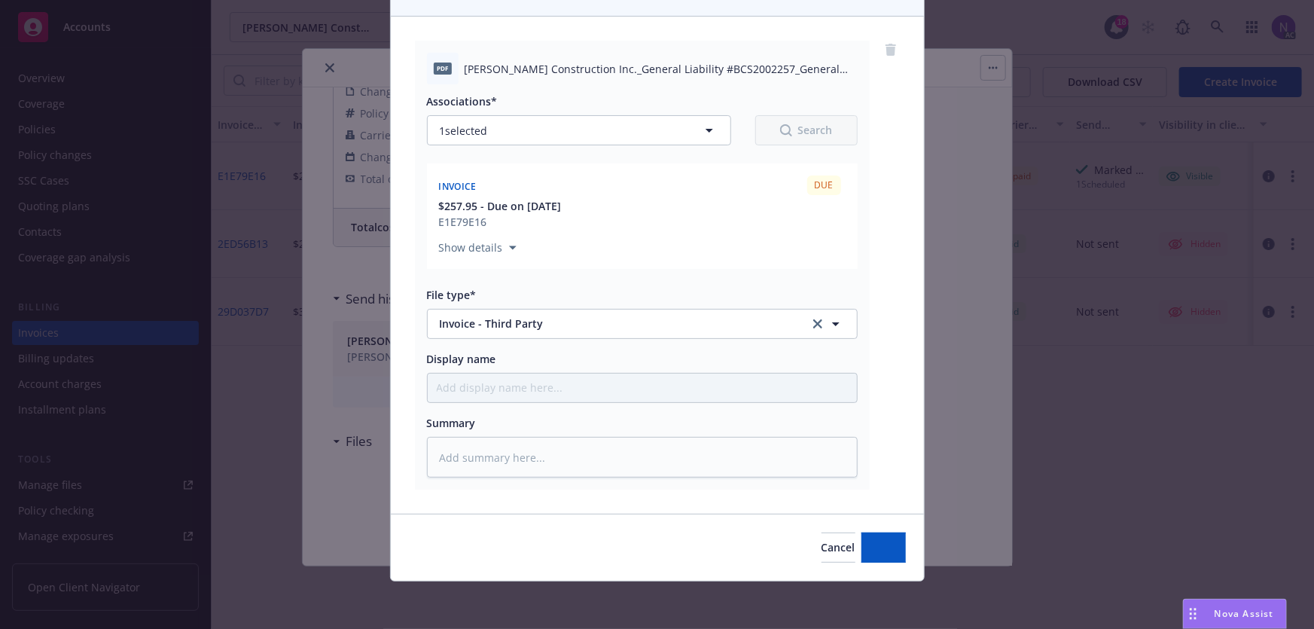
type textarea "x"
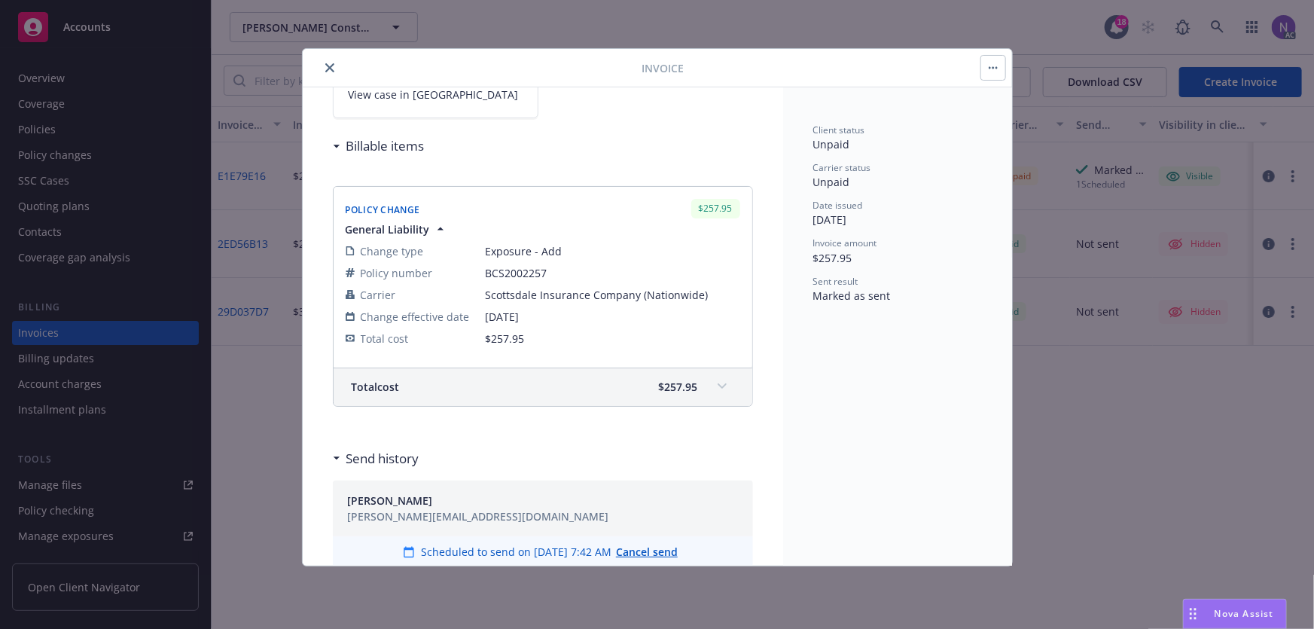
scroll to position [91, 0]
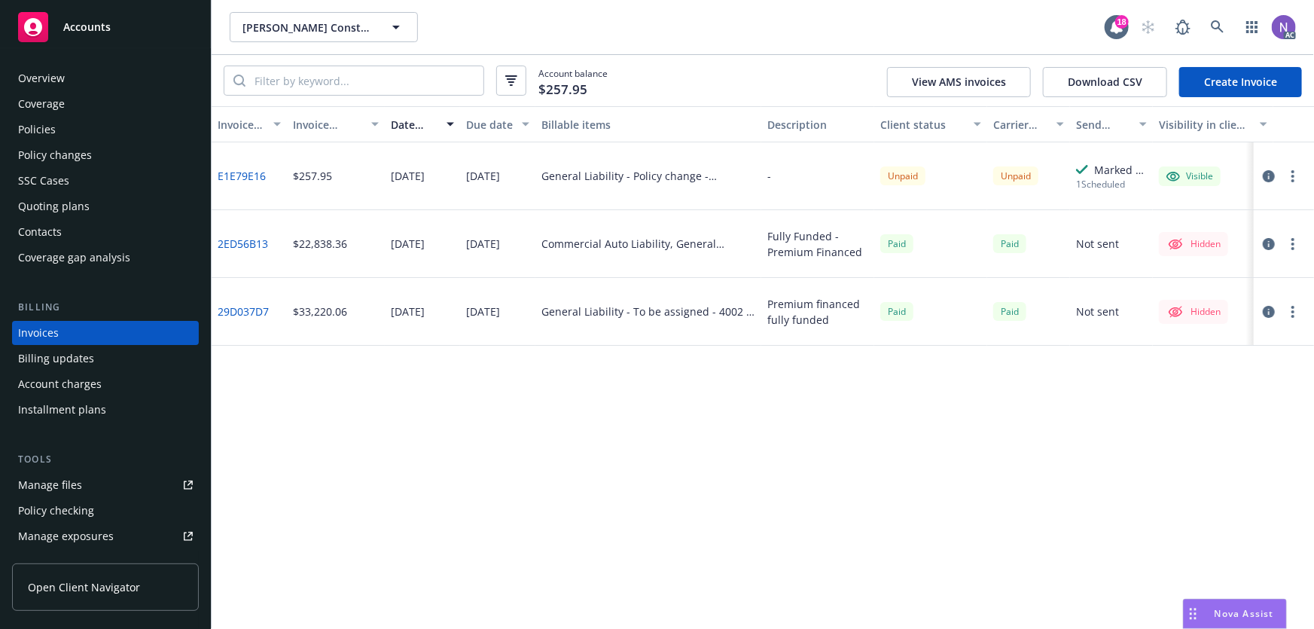
click at [1268, 176] on icon "button" at bounding box center [1268, 176] width 12 height 12
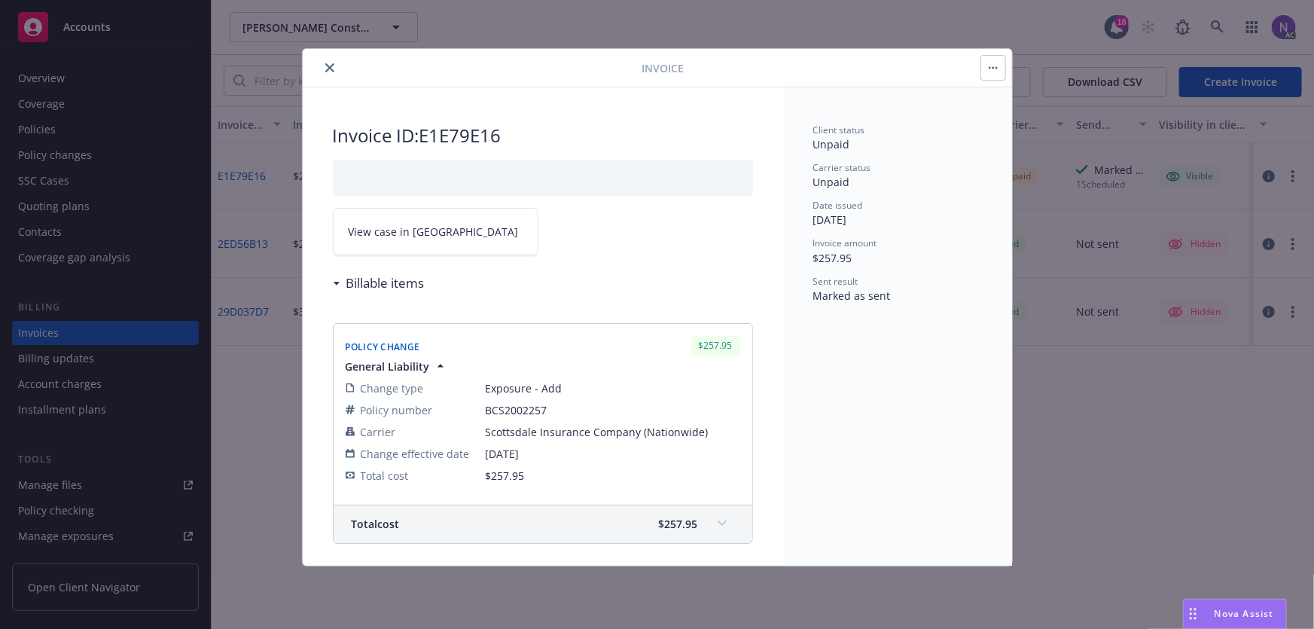
click at [397, 230] on span "View case in SSC" at bounding box center [434, 232] width 170 height 16
click at [332, 68] on icon "close" at bounding box center [329, 67] width 9 height 9
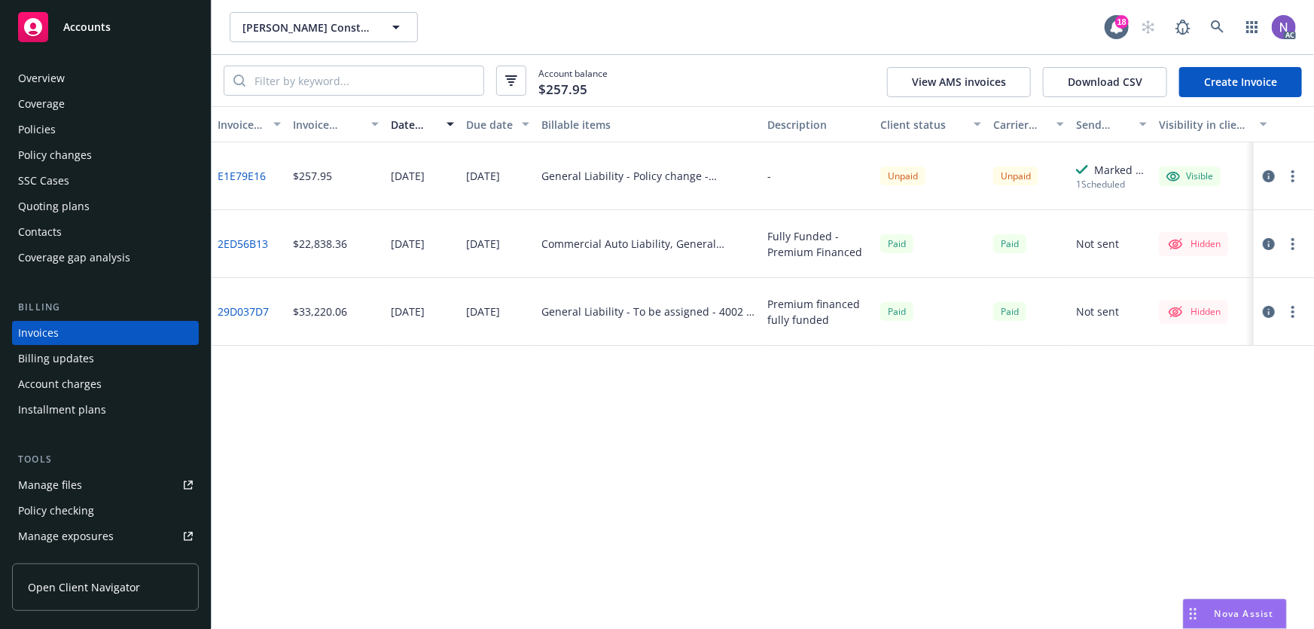
click at [60, 60] on div "Overview Coverage Policies Policy changes SSC Cases Quoting plans Contacts Cove…" at bounding box center [105, 338] width 211 height 580
click at [60, 70] on div "Overview" at bounding box center [41, 78] width 47 height 24
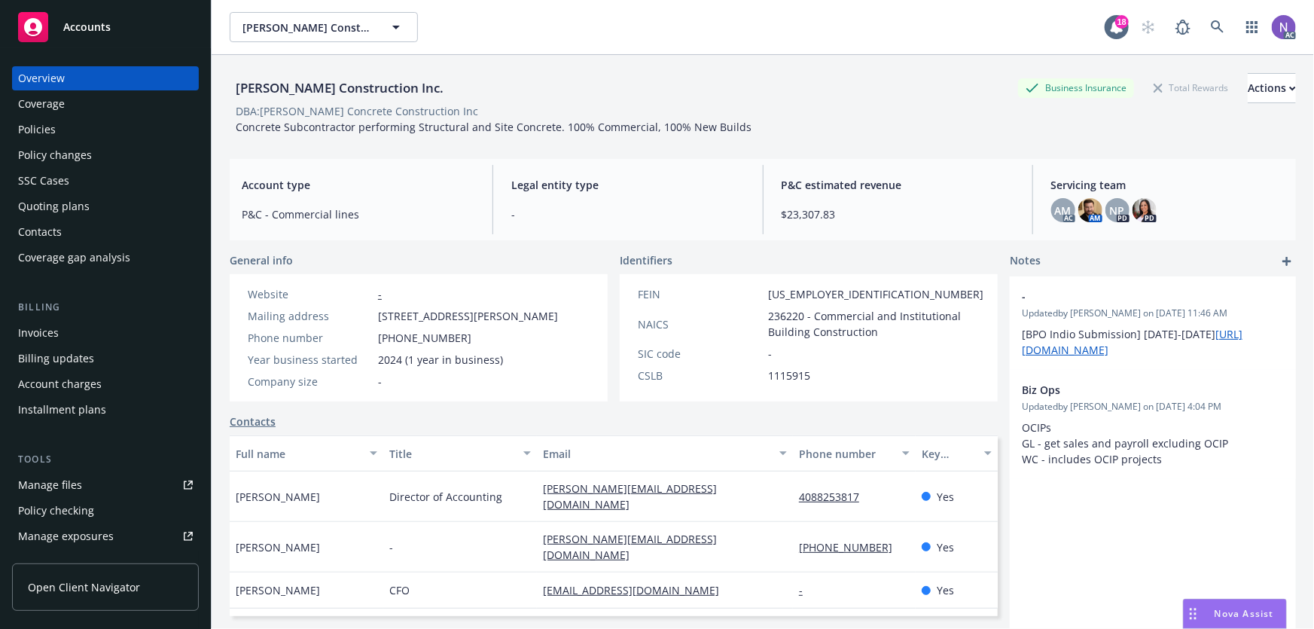
click at [141, 152] on div "Policy changes" at bounding box center [105, 155] width 175 height 24
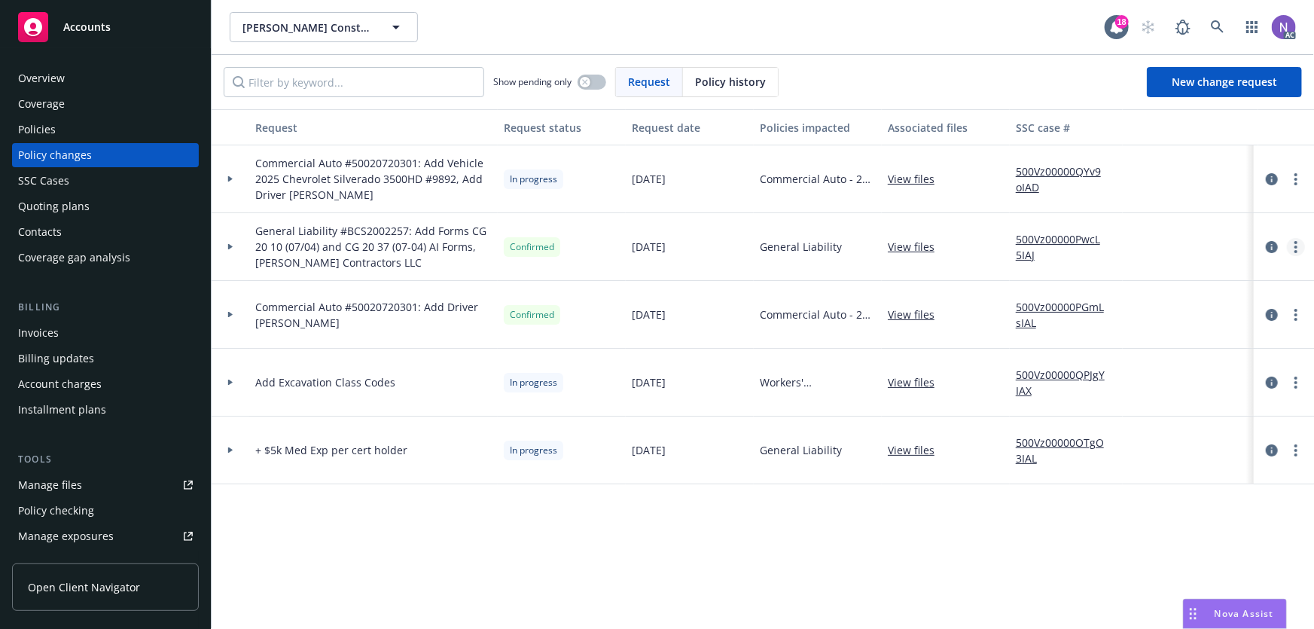
click at [1292, 242] on link "more" at bounding box center [1296, 247] width 18 height 18
click at [1132, 267] on link "Copy logging email" at bounding box center [1175, 277] width 258 height 30
drag, startPoint x: 382, startPoint y: 266, endPoint x: 410, endPoint y: 231, distance: 45.5
click at [410, 231] on span "General Liability #BCS2002257: Add Forms CG 20 10 (07/04) and CG 20 37 (07-04) …" at bounding box center [373, 246] width 236 height 47
copy span "Add Forms CG 20 10 (07/04) and CG 20 37 (07-04) AI Forms, Cahill Contractors LLC"
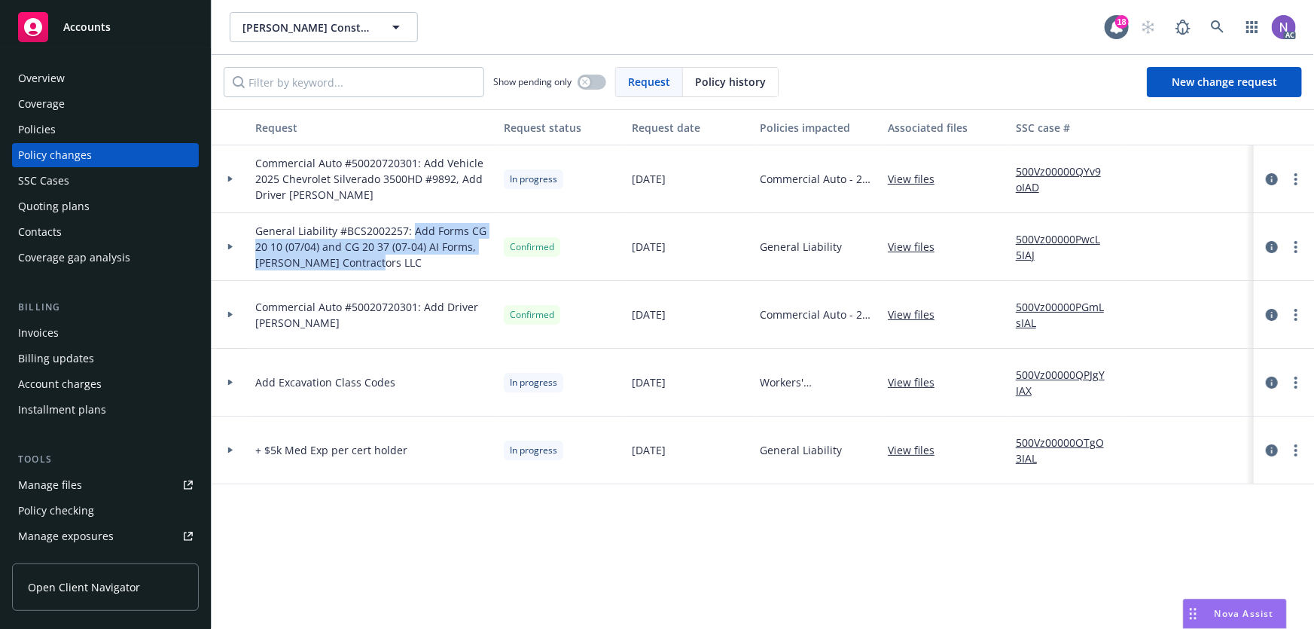
click at [103, 69] on div "Overview" at bounding box center [105, 78] width 175 height 24
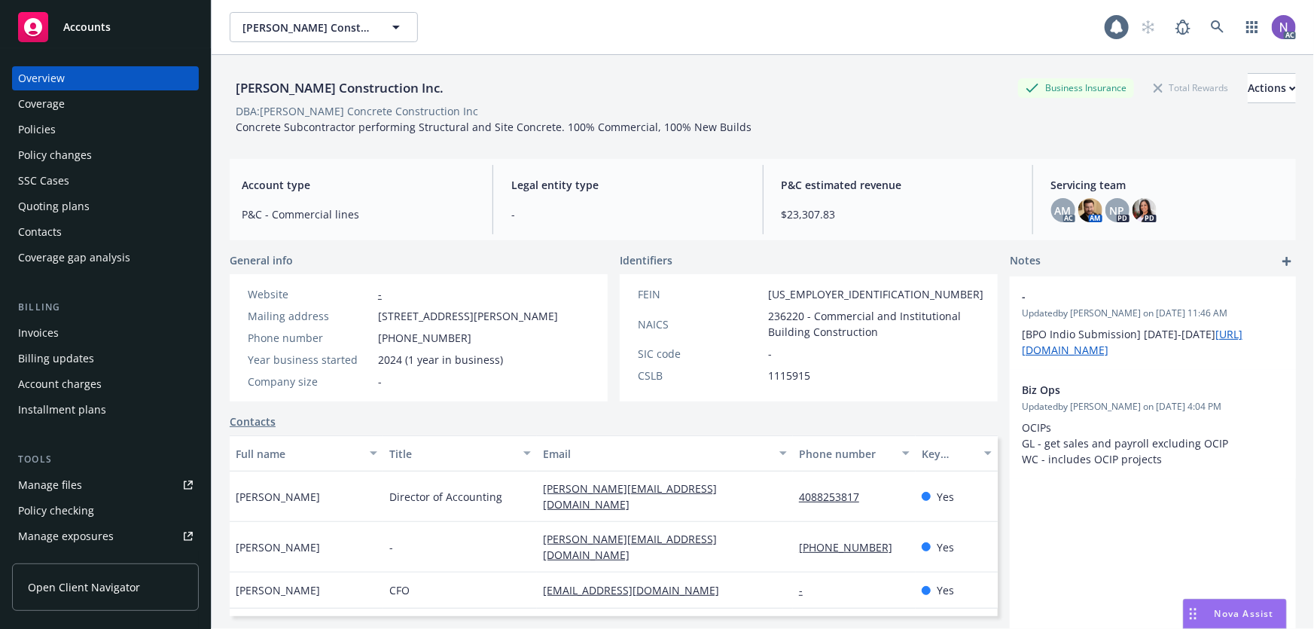
click at [276, 90] on div "Ricardo Marrun Construction Inc." at bounding box center [340, 88] width 220 height 20
copy div "Ricardo Marrun Construction Inc."
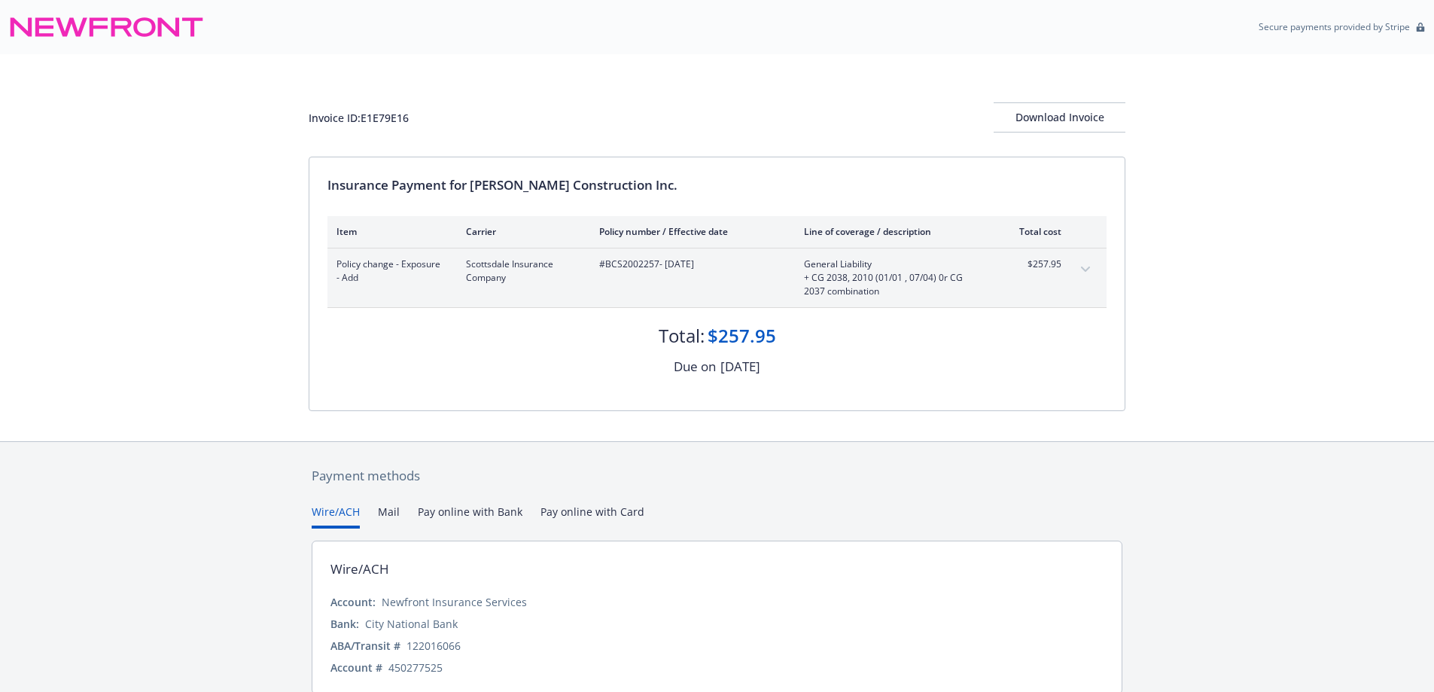
click at [629, 264] on span "#BCS2002257 - 08/14/2025" at bounding box center [689, 264] width 181 height 14
copy span "BCS2002257"
click at [1089, 273] on button "expand content" at bounding box center [1086, 269] width 24 height 24
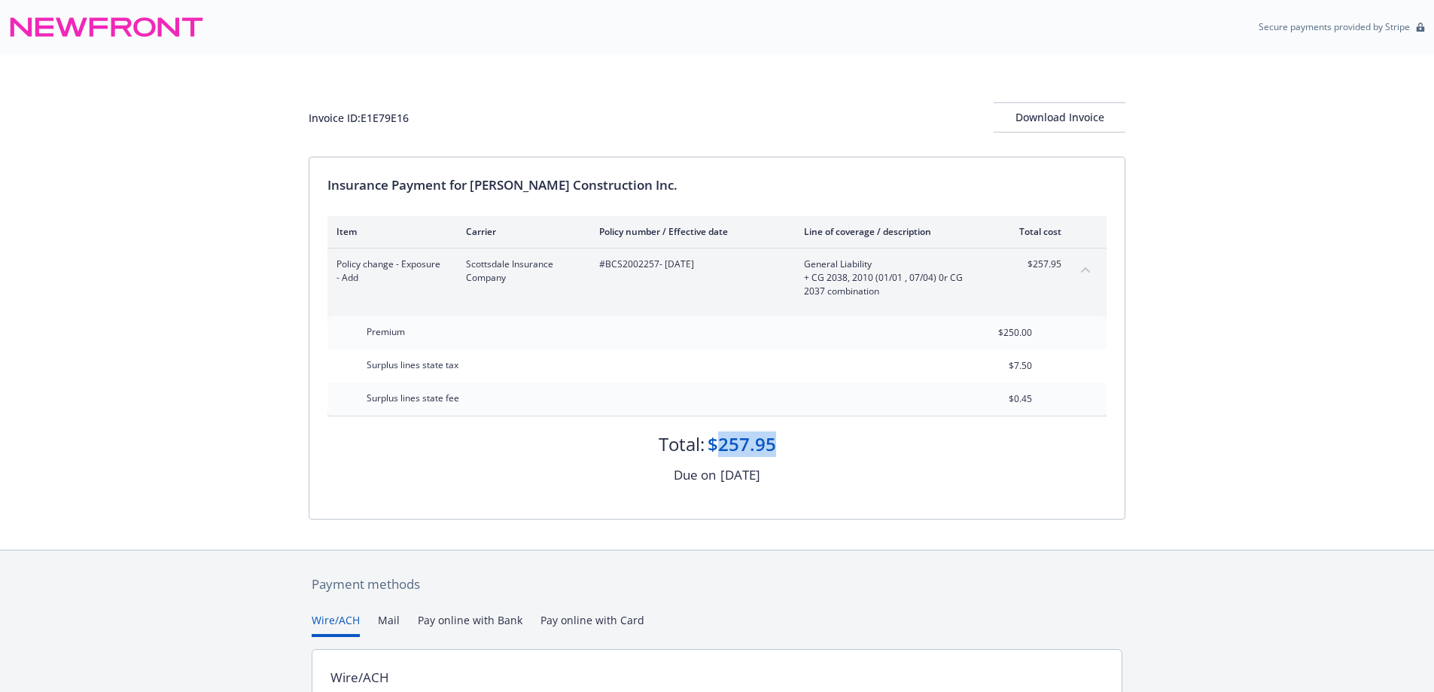
drag, startPoint x: 778, startPoint y: 444, endPoint x: 717, endPoint y: 441, distance: 60.3
click at [717, 441] on div "Total: $257.95" at bounding box center [716, 436] width 779 height 41
copy div "257.95"
click at [1074, 117] on div "Download Invoice" at bounding box center [1060, 117] width 132 height 29
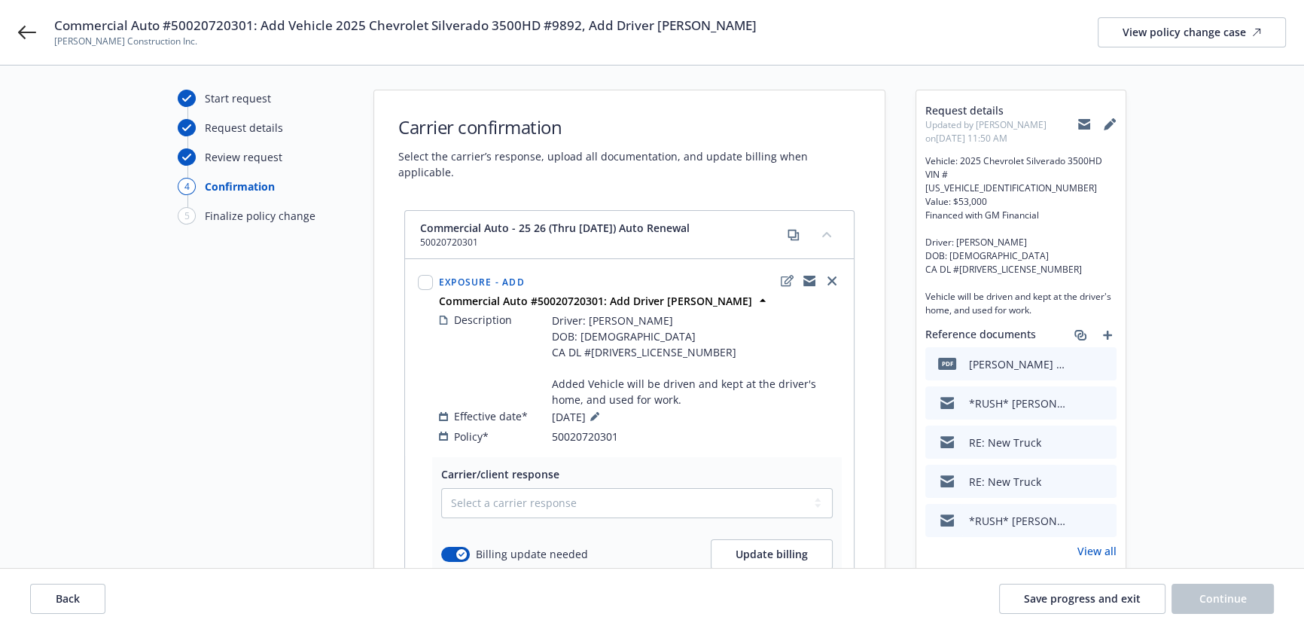
scroll to position [146, 0]
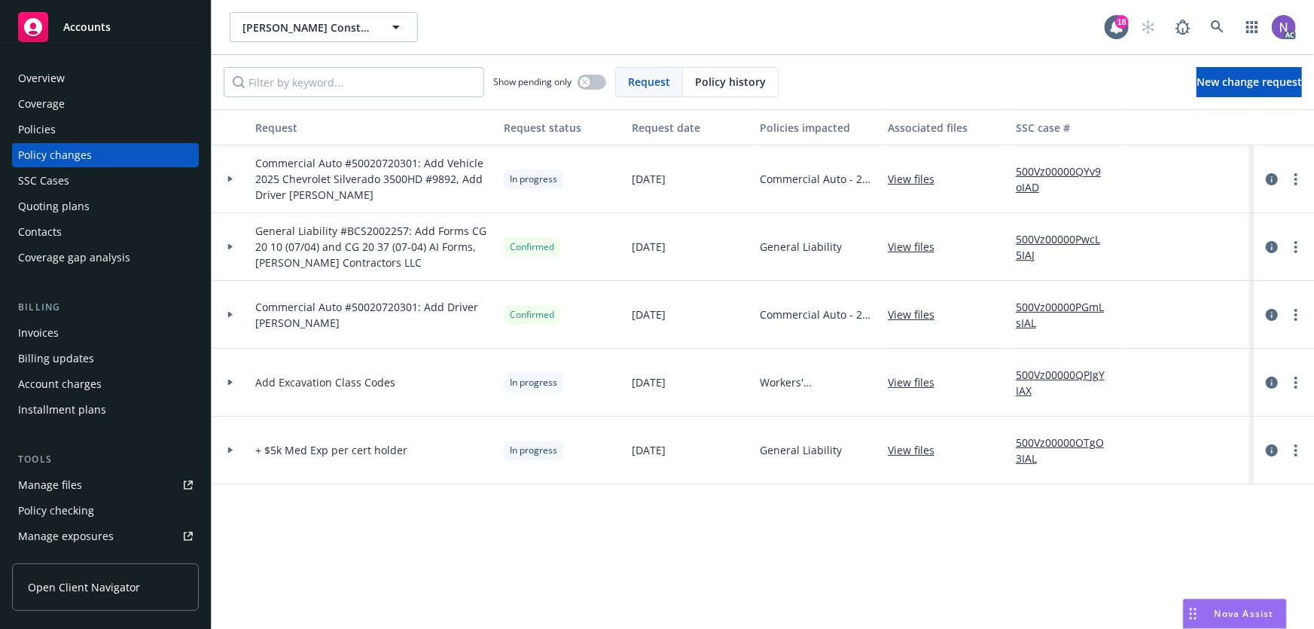
click at [127, 74] on div "Overview" at bounding box center [105, 78] width 175 height 24
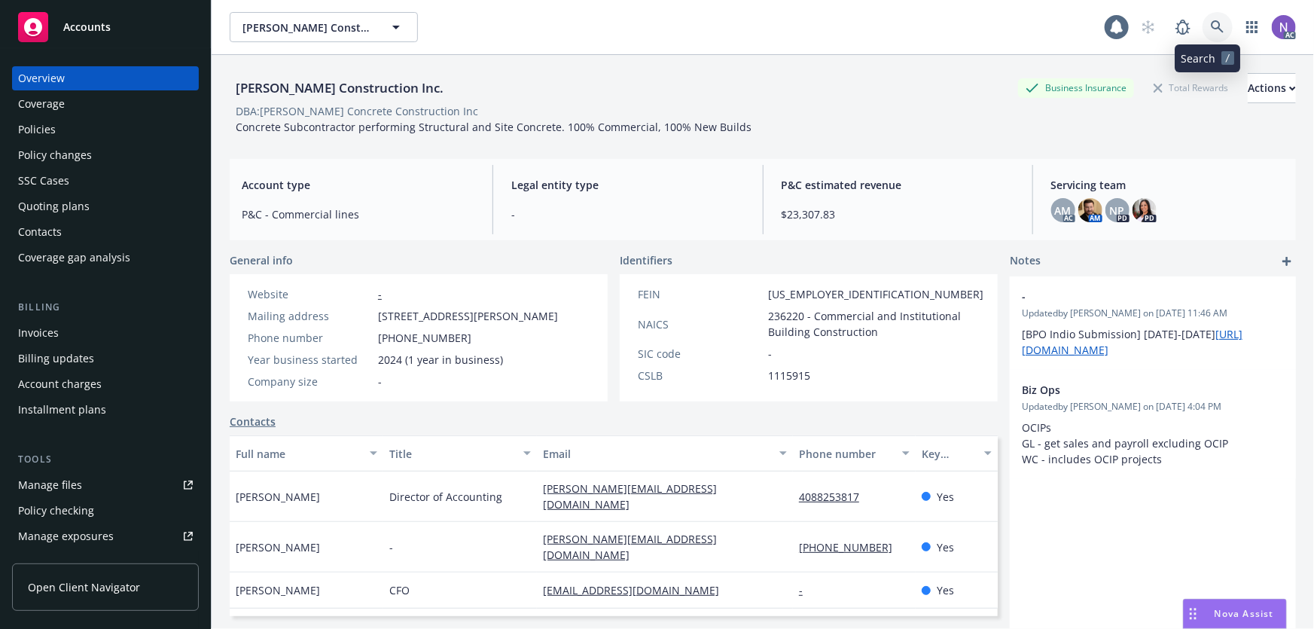
click at [1213, 22] on icon at bounding box center [1218, 27] width 14 height 14
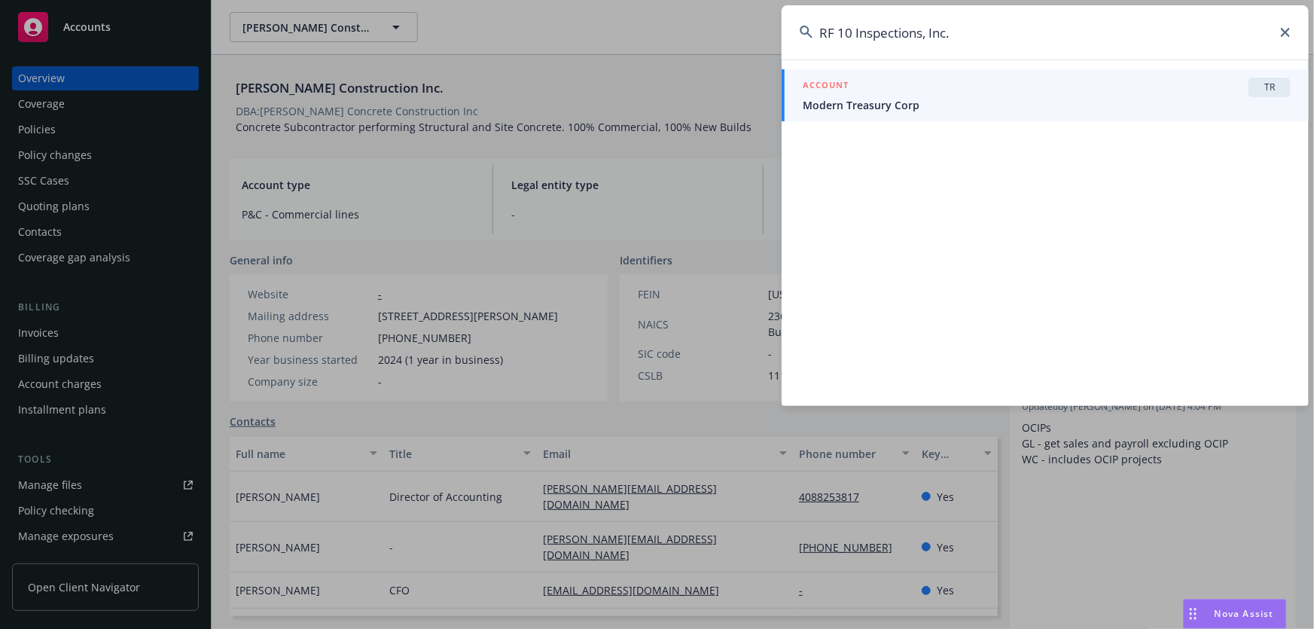
click at [981, 44] on input "RF 10 Inspections, Inc." at bounding box center [1044, 32] width 527 height 54
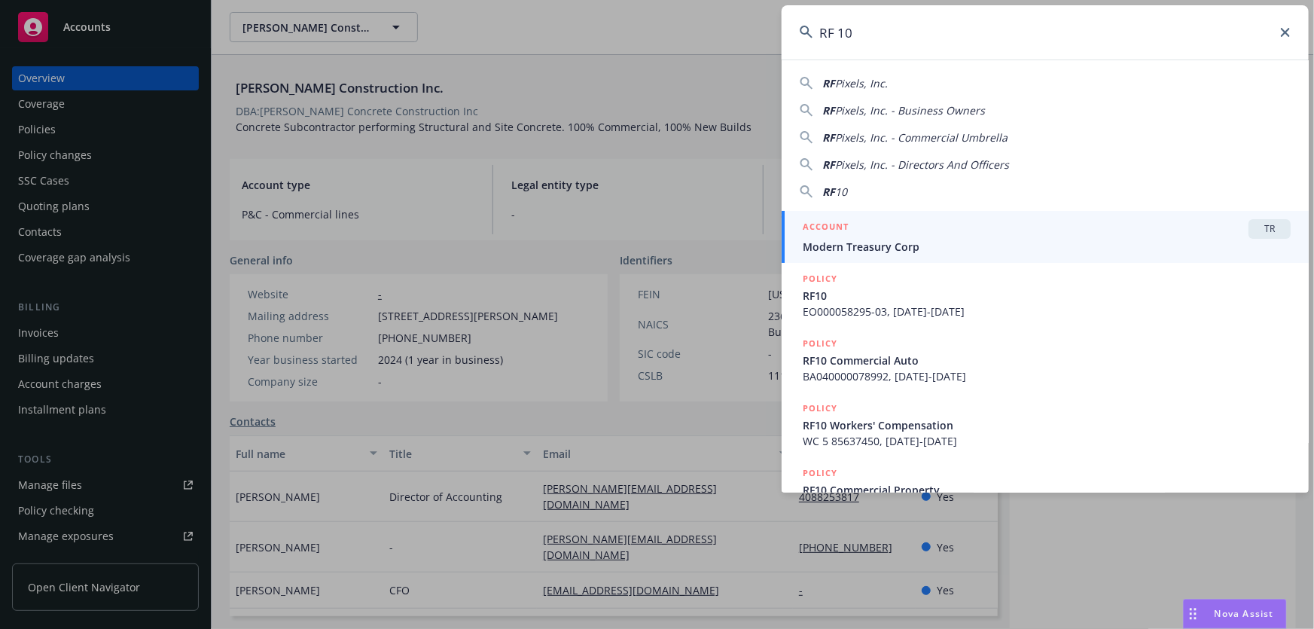
drag, startPoint x: 951, startPoint y: 26, endPoint x: 739, endPoint y: 30, distance: 212.3
click at [739, 30] on div "RF 10 RF Pixels, Inc. RF Pixels, Inc. - Business Owners RF Pixels, Inc. - Comme…" at bounding box center [657, 314] width 1314 height 629
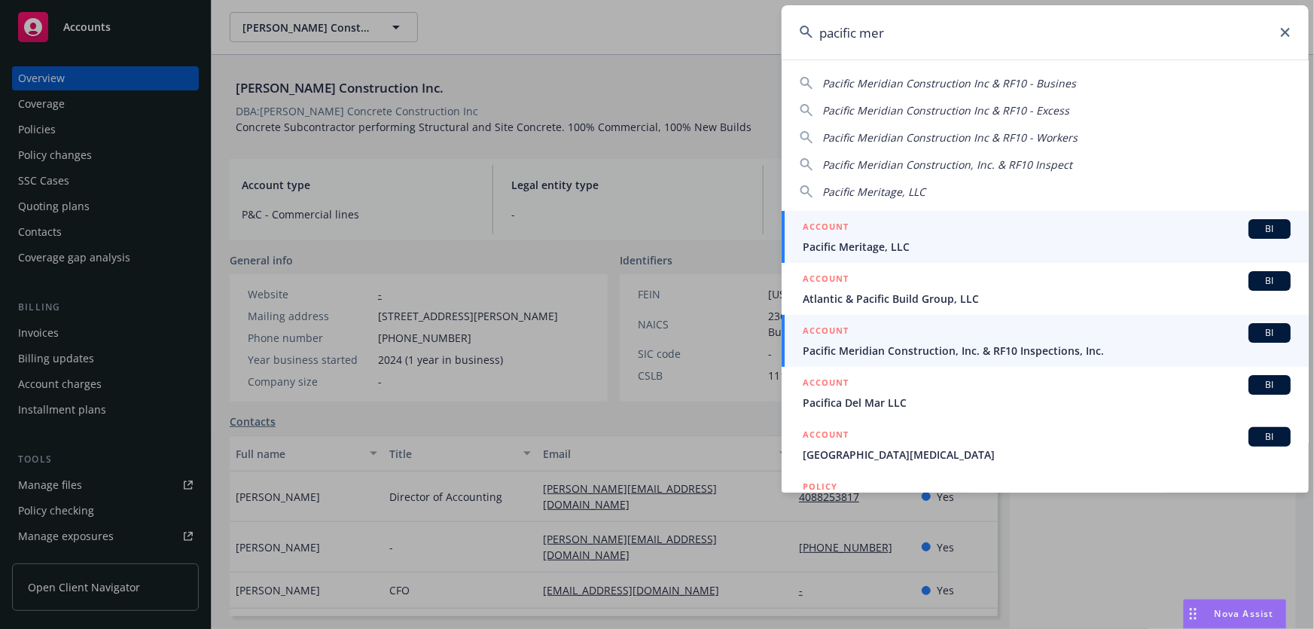
type input "pacific mer"
click at [937, 333] on div "ACCOUNT BI" at bounding box center [1047, 333] width 488 height 20
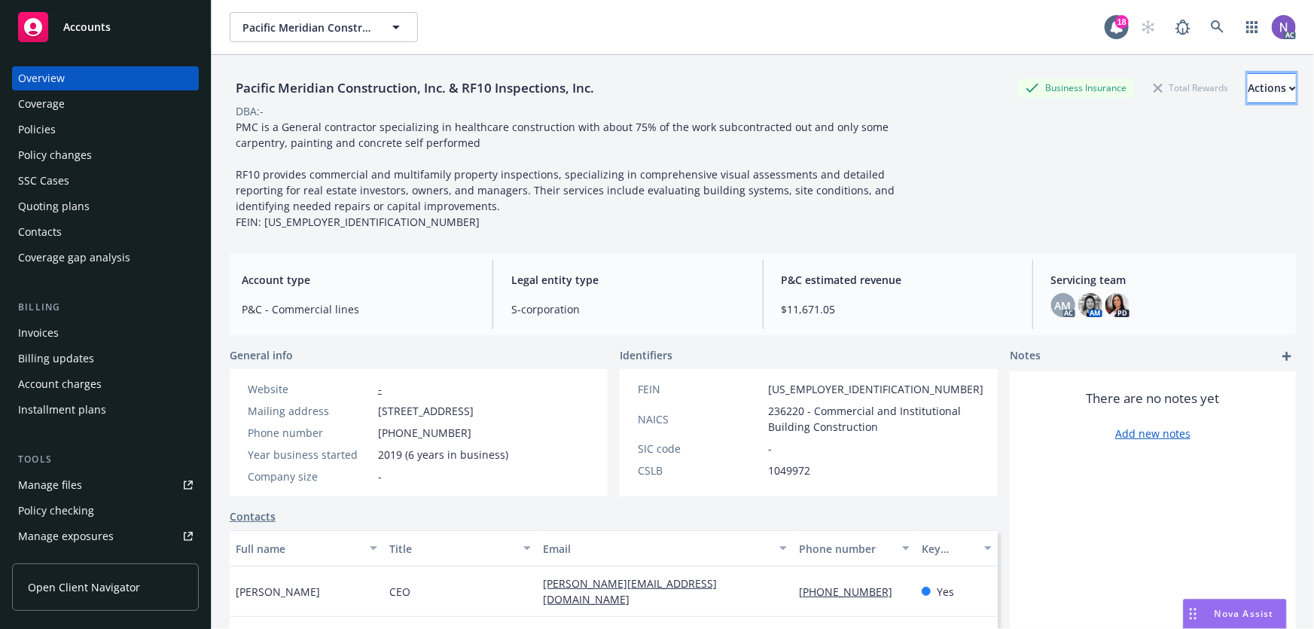
click at [1247, 87] on div "Actions" at bounding box center [1271, 88] width 48 height 29
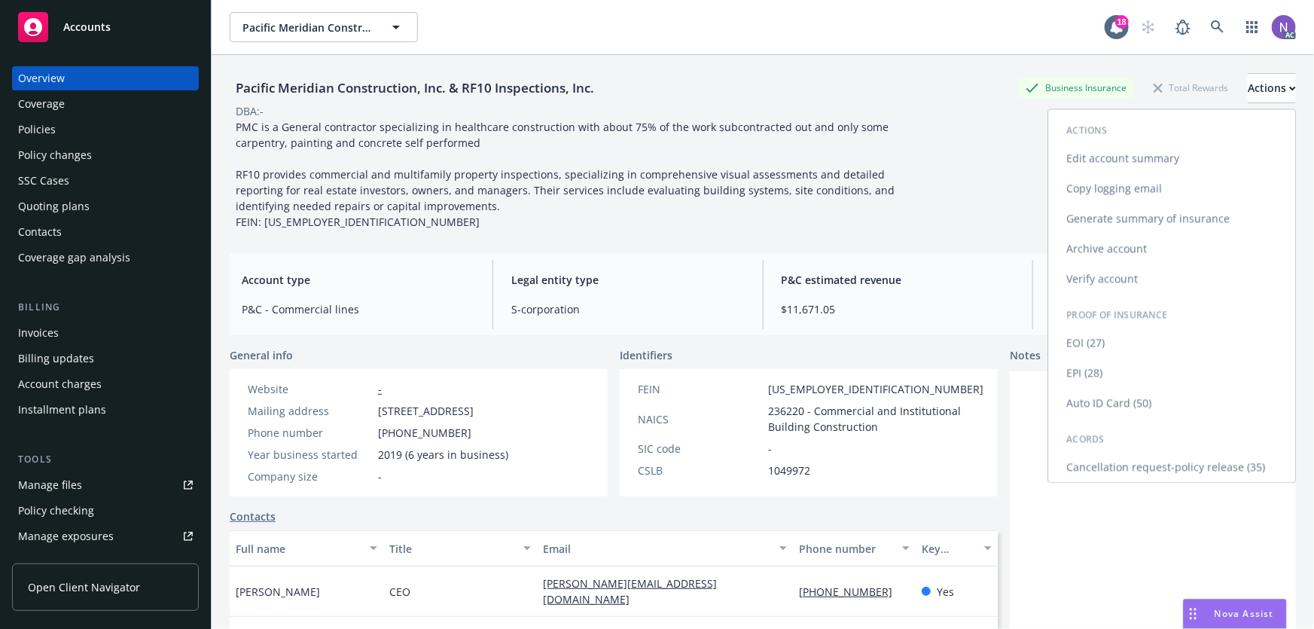
click at [1170, 155] on link "Edit account summary" at bounding box center [1171, 158] width 247 height 30
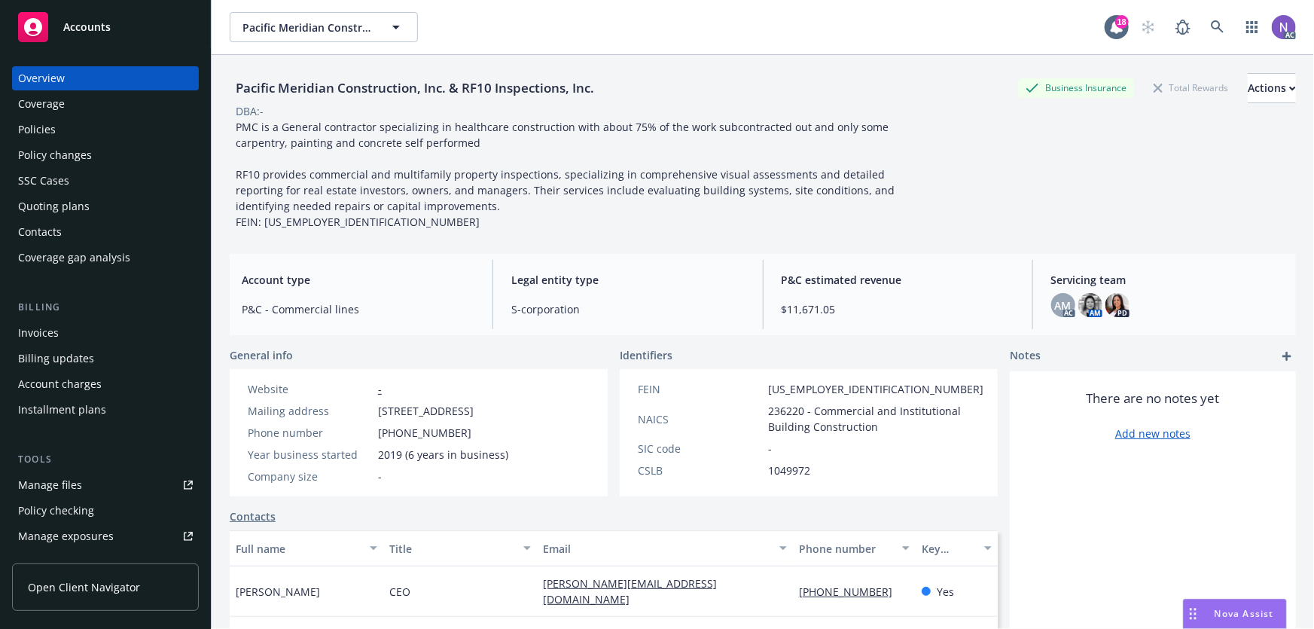
select select "US"
select select "S-corporation"
select select "CA"
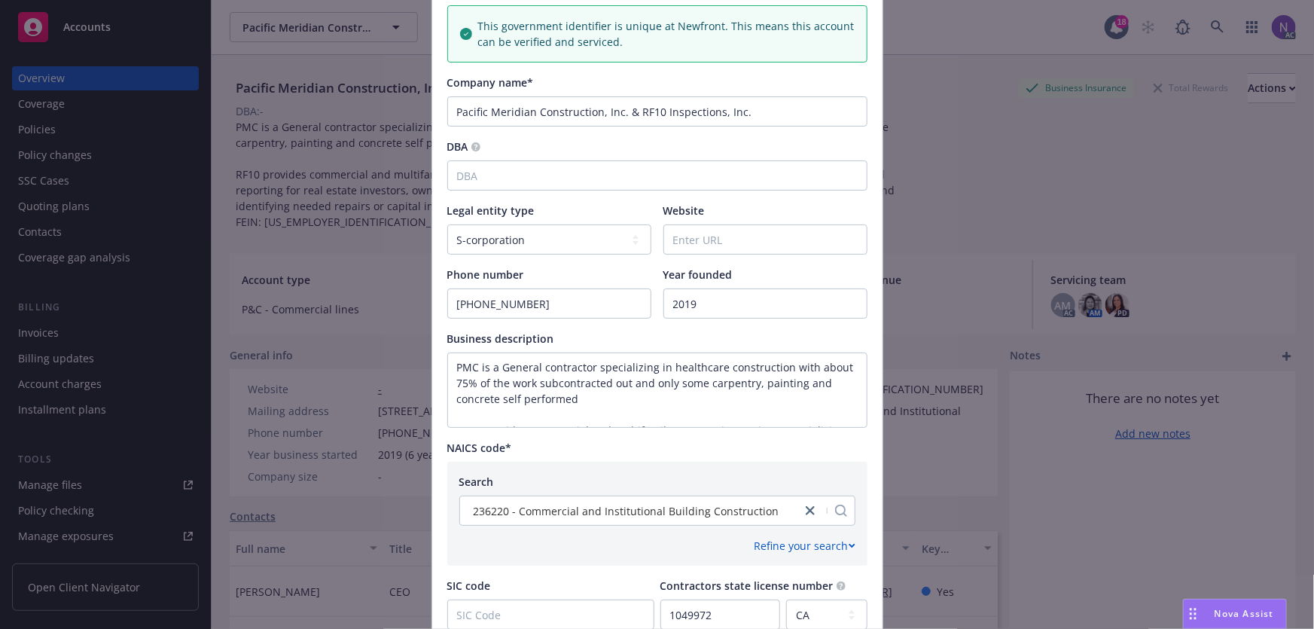
scroll to position [273, 0]
click at [729, 245] on input "Website" at bounding box center [765, 237] width 203 height 29
paste input "RF 10 Inspections, Inc."
drag, startPoint x: 796, startPoint y: 236, endPoint x: 629, endPoint y: 236, distance: 167.9
click at [629, 236] on div "Legal entity type Legal entity type C-corporation Government entity Independent…" at bounding box center [657, 226] width 420 height 52
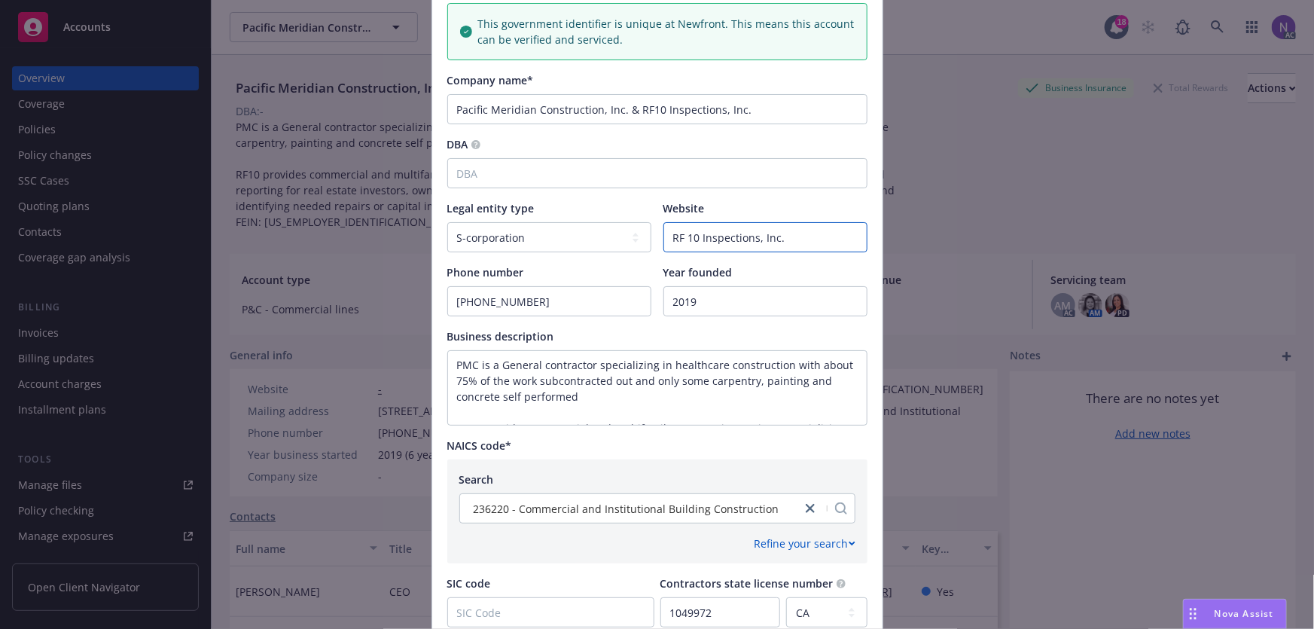
paste input "https://www.rf10.com/about/"
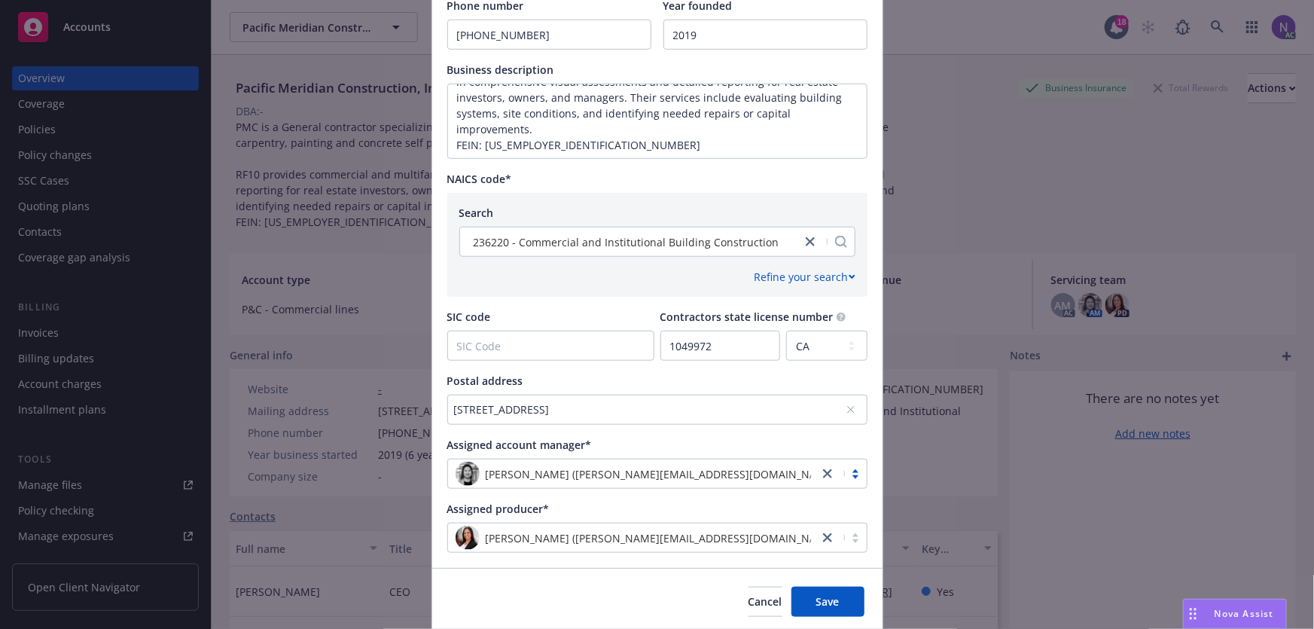
scroll to position [547, 0]
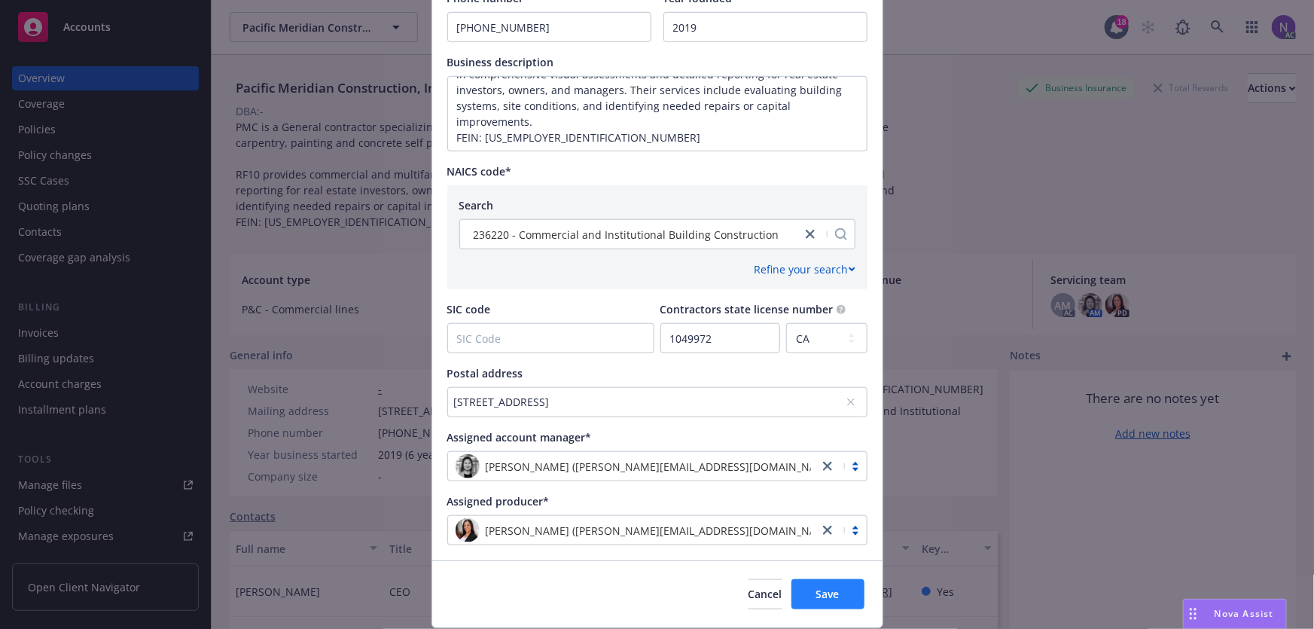
type input "[URL][DOMAIN_NAME]"
click at [819, 587] on span "Save" at bounding box center [827, 593] width 23 height 14
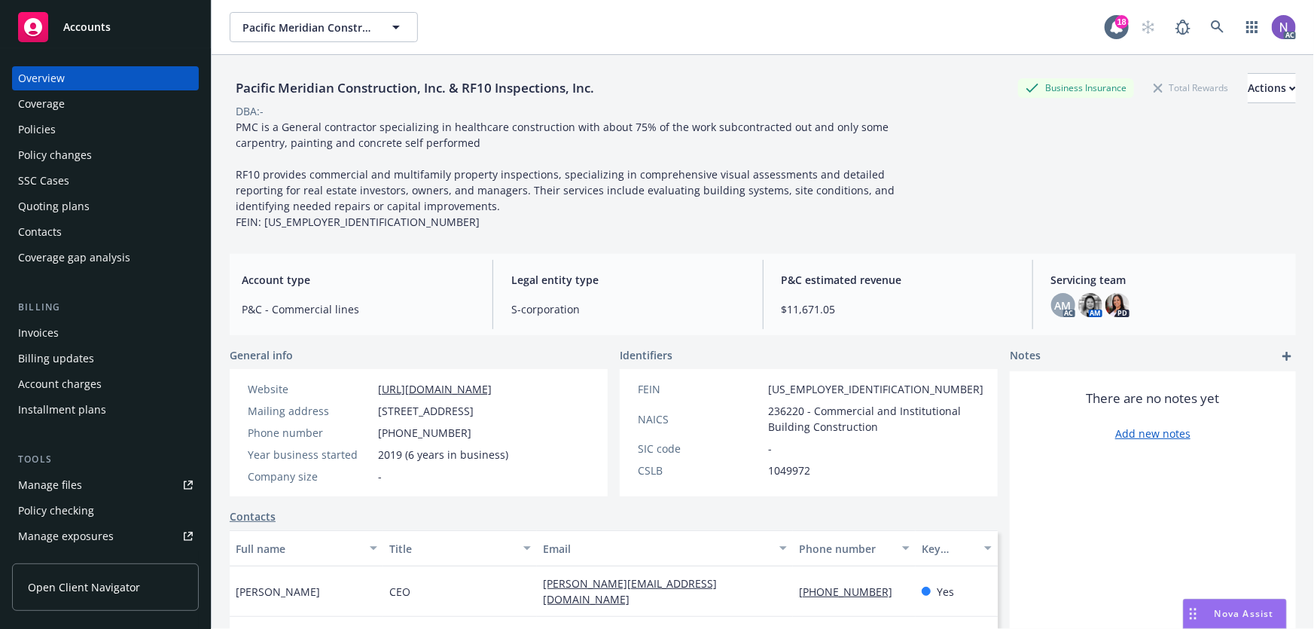
click at [151, 128] on div "Policies" at bounding box center [105, 129] width 175 height 24
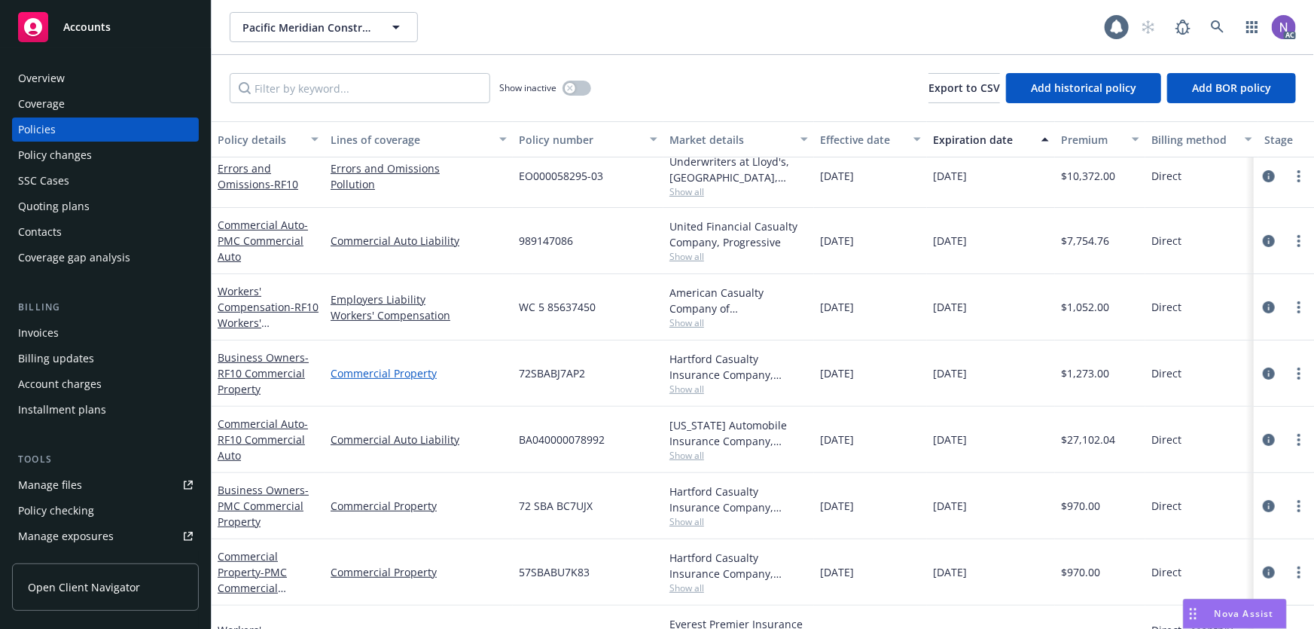
scroll to position [184, 0]
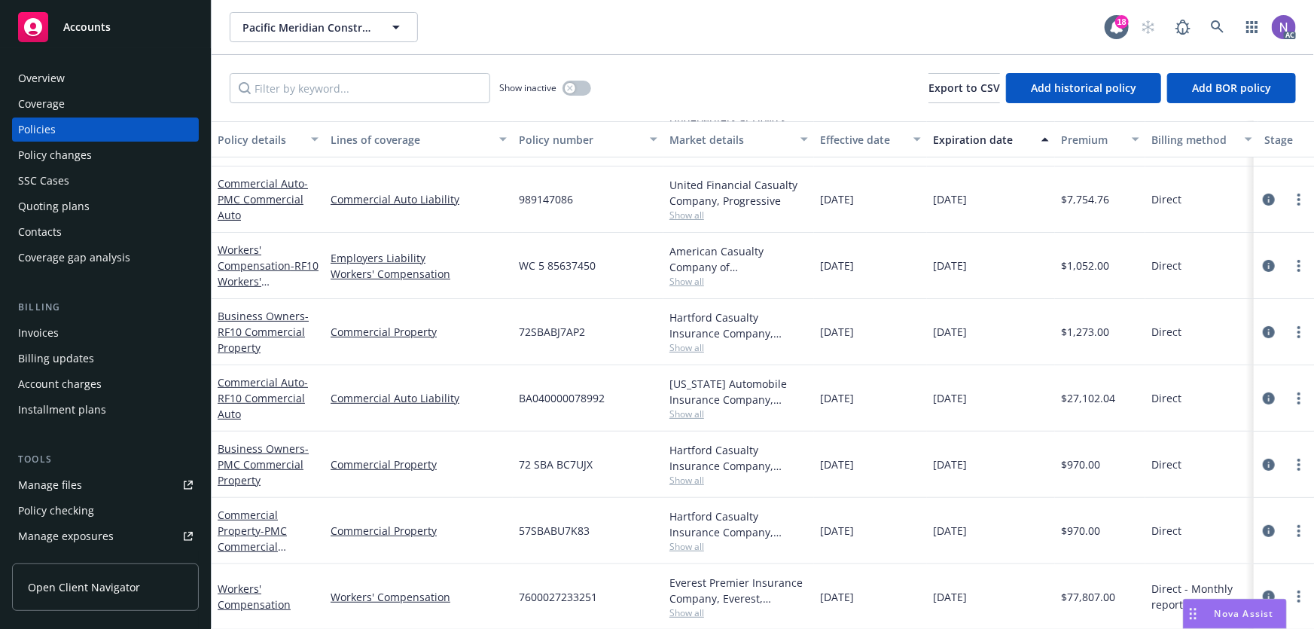
click at [116, 68] on div "Overview" at bounding box center [105, 78] width 175 height 24
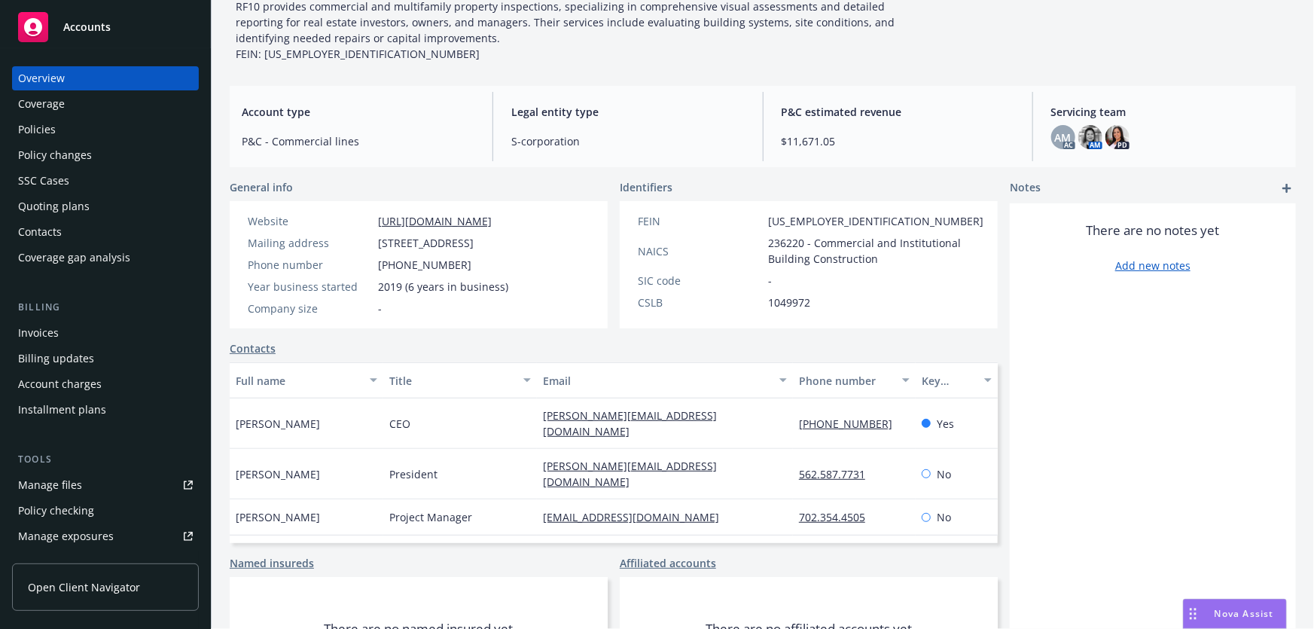
scroll to position [205, 0]
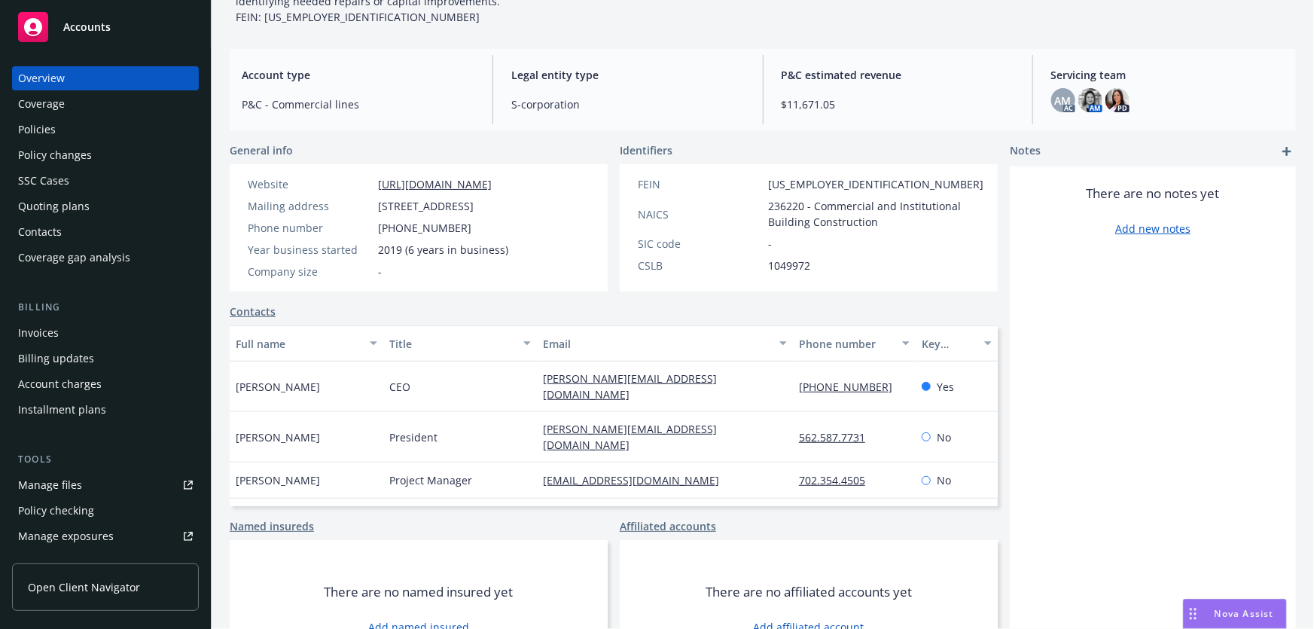
click at [245, 472] on span "[PERSON_NAME]" at bounding box center [278, 480] width 84 height 16
copy span "James"
click at [309, 474] on span "[PERSON_NAME]" at bounding box center [278, 480] width 84 height 16
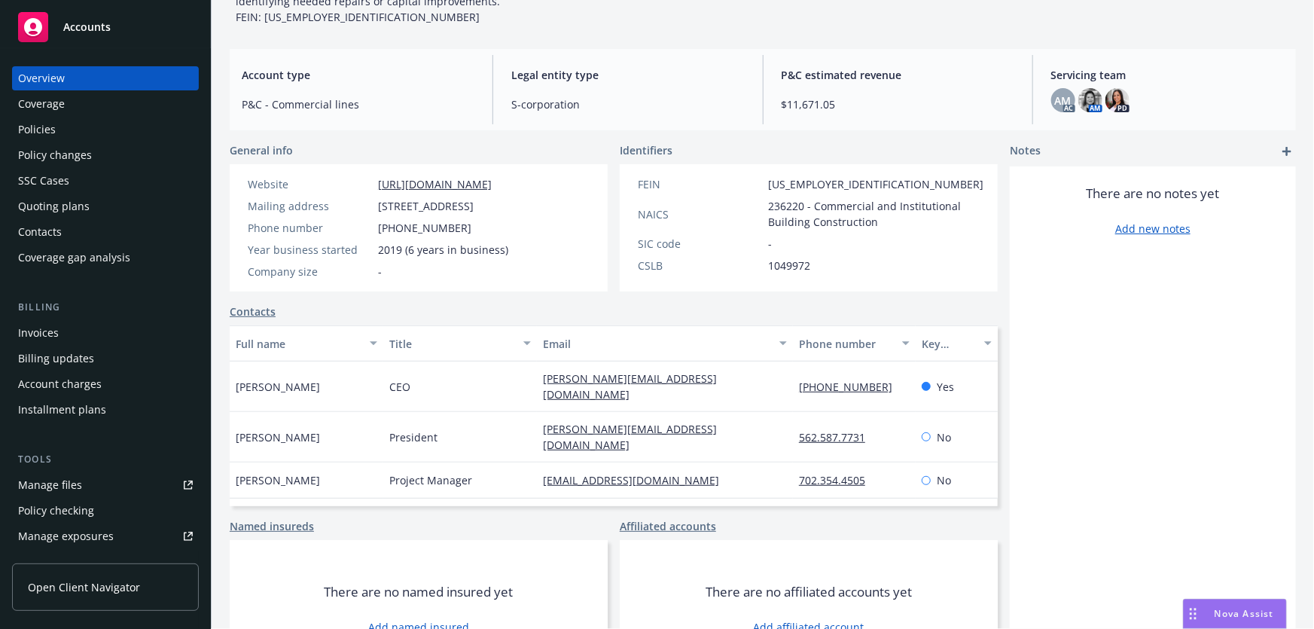
copy span "Marcantonio"
drag, startPoint x: 784, startPoint y: 473, endPoint x: 902, endPoint y: 373, distance: 154.4
click at [867, 479] on div "James Marcantonio Project Manager james@pacificmeridianconstruction.com 702.354…" at bounding box center [614, 480] width 768 height 36
copy div "702.354.4505"
click at [129, 131] on div "Policies" at bounding box center [105, 129] width 175 height 24
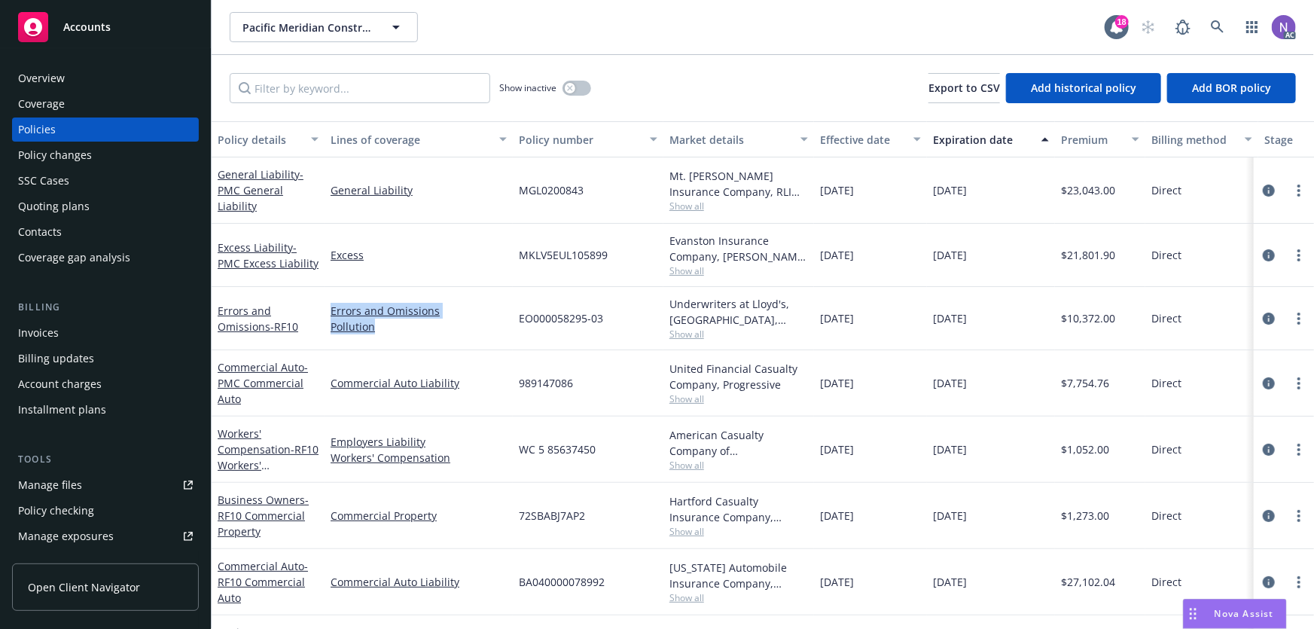
drag, startPoint x: 407, startPoint y: 328, endPoint x: 327, endPoint y: 303, distance: 83.8
click at [327, 303] on div "Errors and Omissions Pollution" at bounding box center [418, 318] width 188 height 63
copy div "Errors and Omissions Pollution"
click at [117, 73] on div "Overview" at bounding box center [105, 78] width 175 height 24
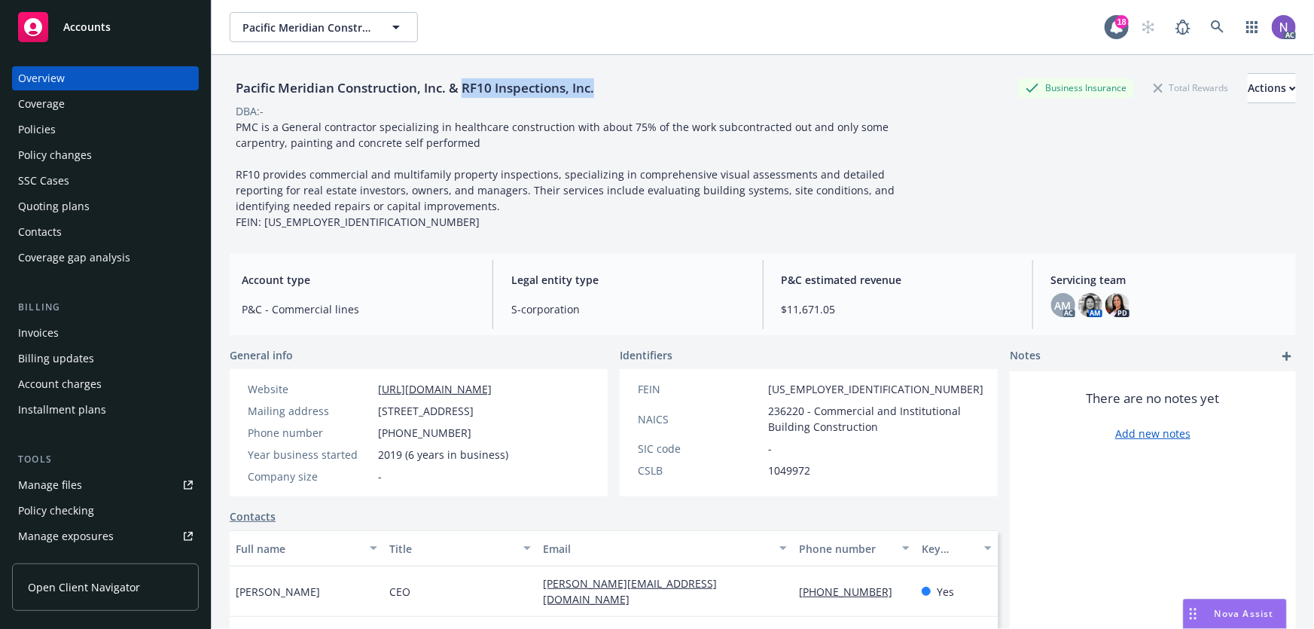
drag, startPoint x: 587, startPoint y: 90, endPoint x: 465, endPoint y: 90, distance: 122.0
click at [465, 90] on div "Pacific Meridian Construction, Inc. & RF10 Inspections, Inc. Business Insurance…" at bounding box center [763, 88] width 1066 height 30
copy div "RF10 Inspections, Inc."
click at [145, 126] on div "Policies" at bounding box center [105, 129] width 175 height 24
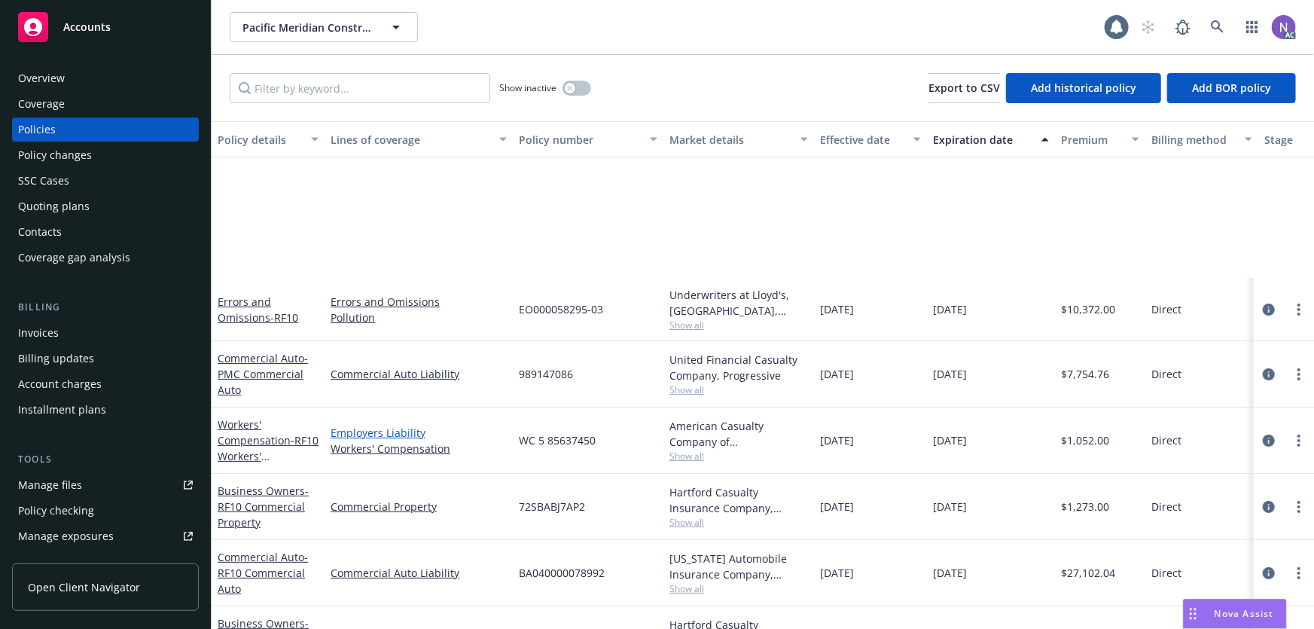
scroll to position [184, 0]
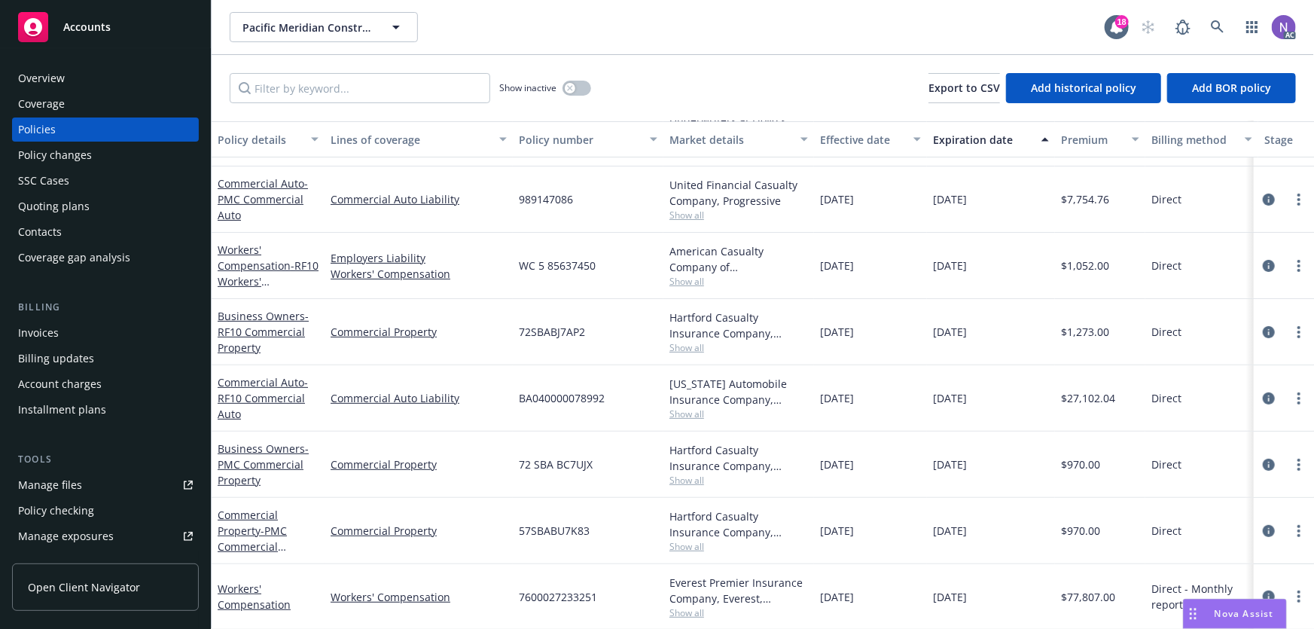
click at [119, 202] on div "Quoting plans" at bounding box center [105, 206] width 175 height 24
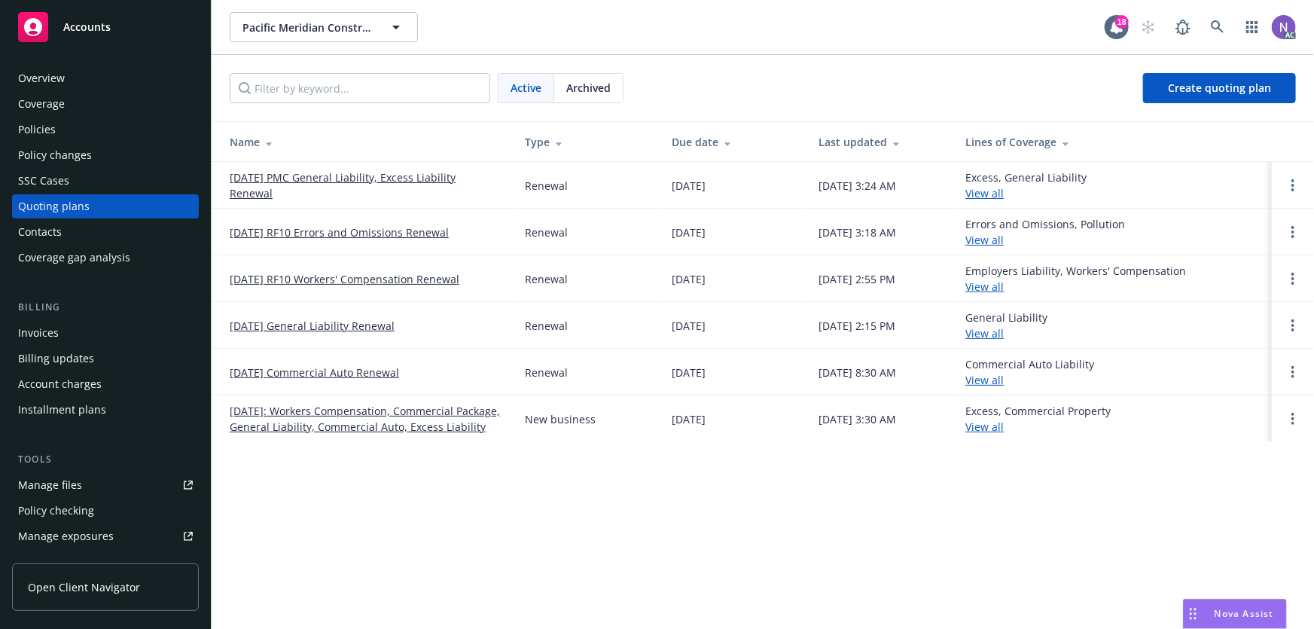
click at [362, 236] on link "10/30/25 RF10 Errors and Omissions Renewal" at bounding box center [339, 232] width 219 height 16
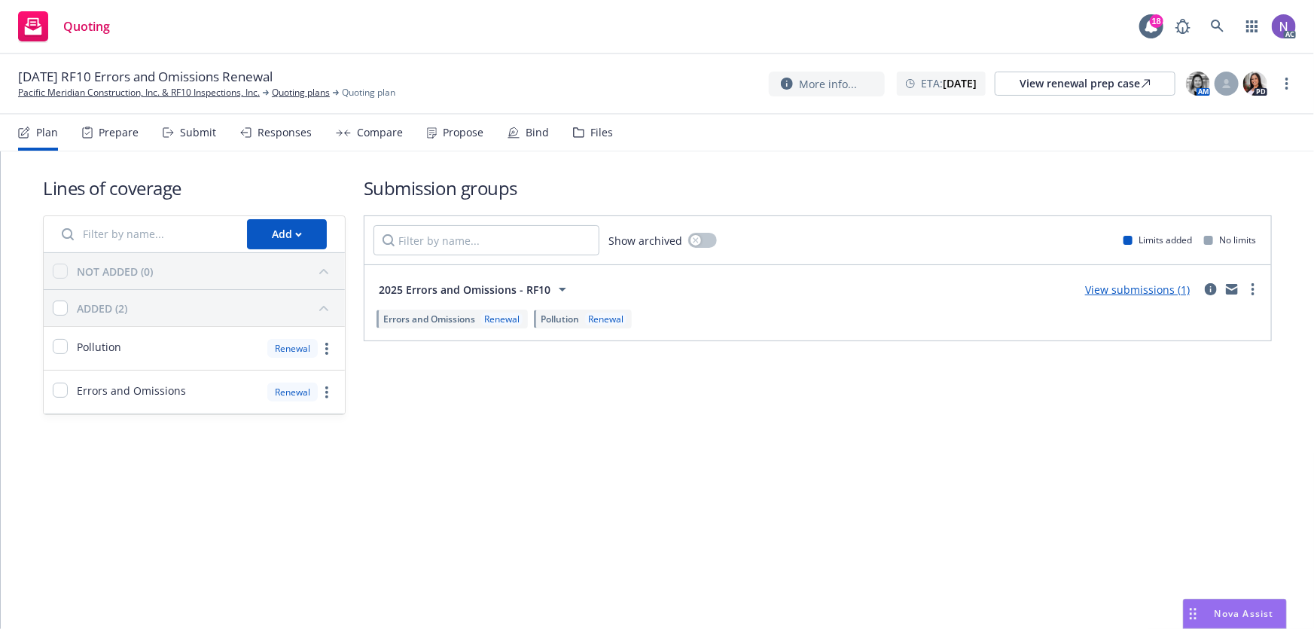
drag, startPoint x: 119, startPoint y: 96, endPoint x: 180, endPoint y: 74, distance: 65.0
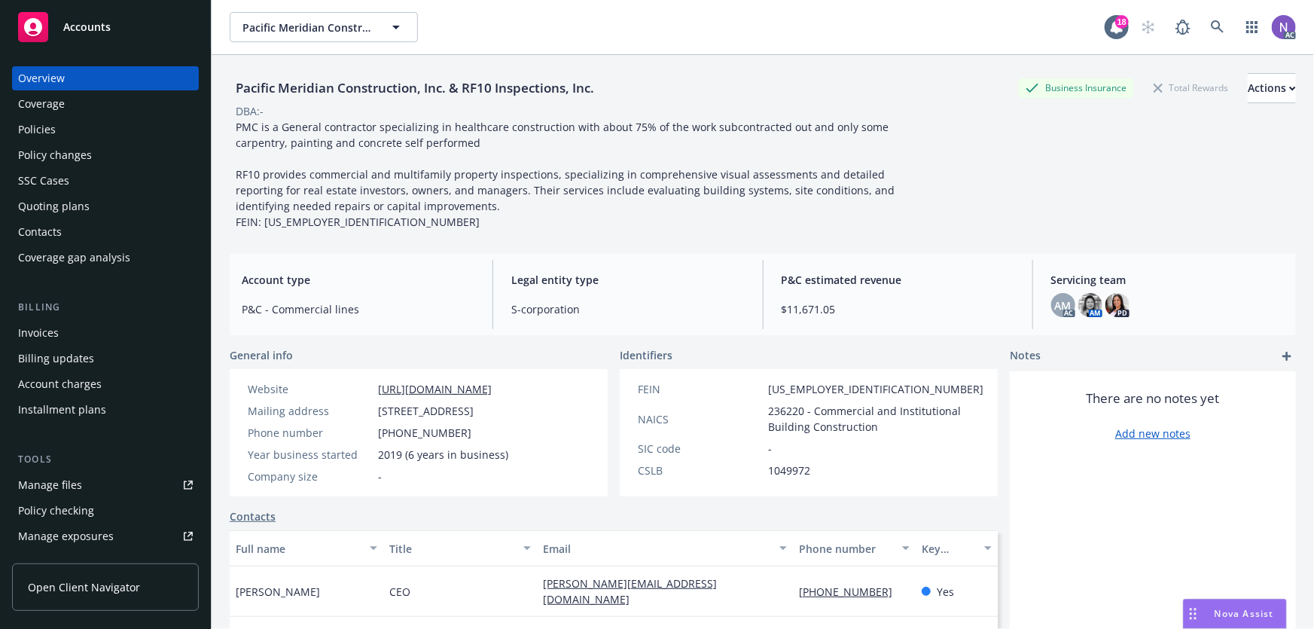
click at [108, 128] on div "Policies" at bounding box center [105, 129] width 175 height 24
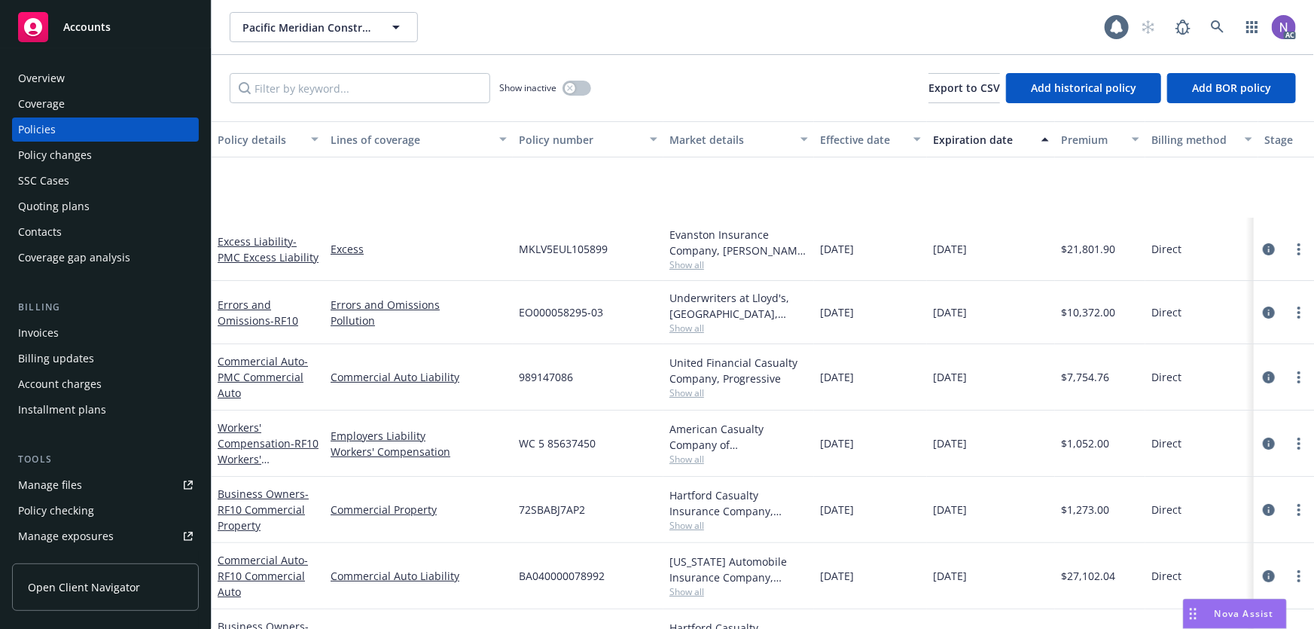
scroll to position [184, 0]
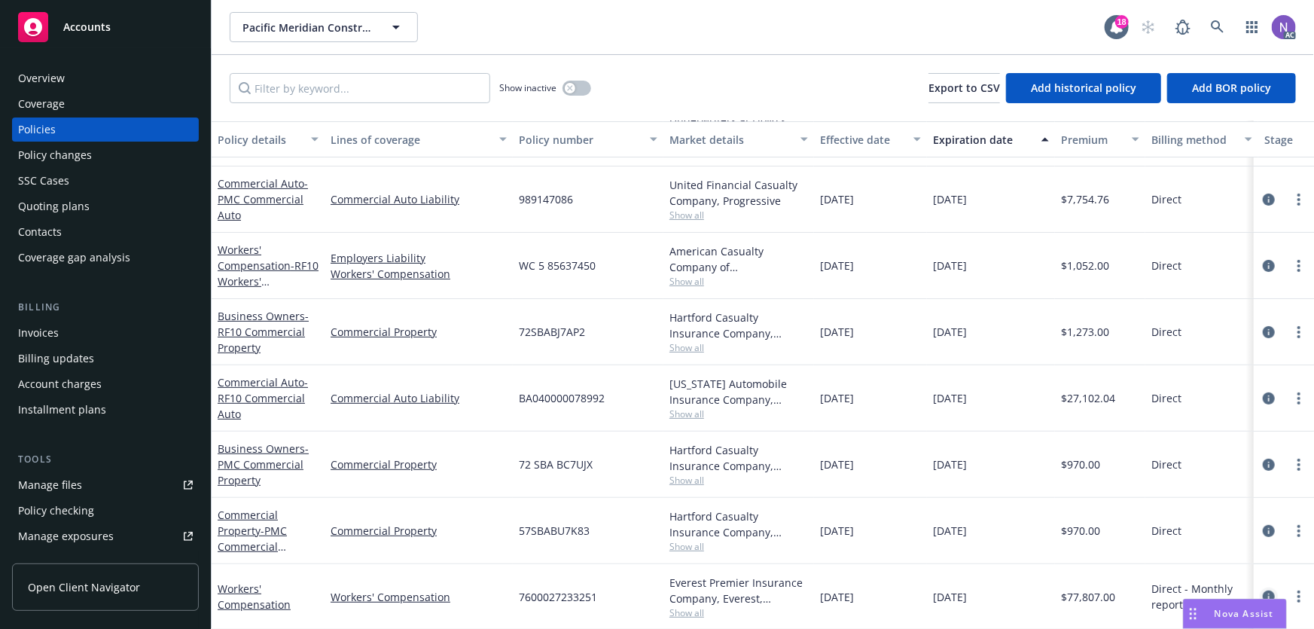
click at [1262, 590] on icon "circleInformation" at bounding box center [1268, 596] width 12 height 12
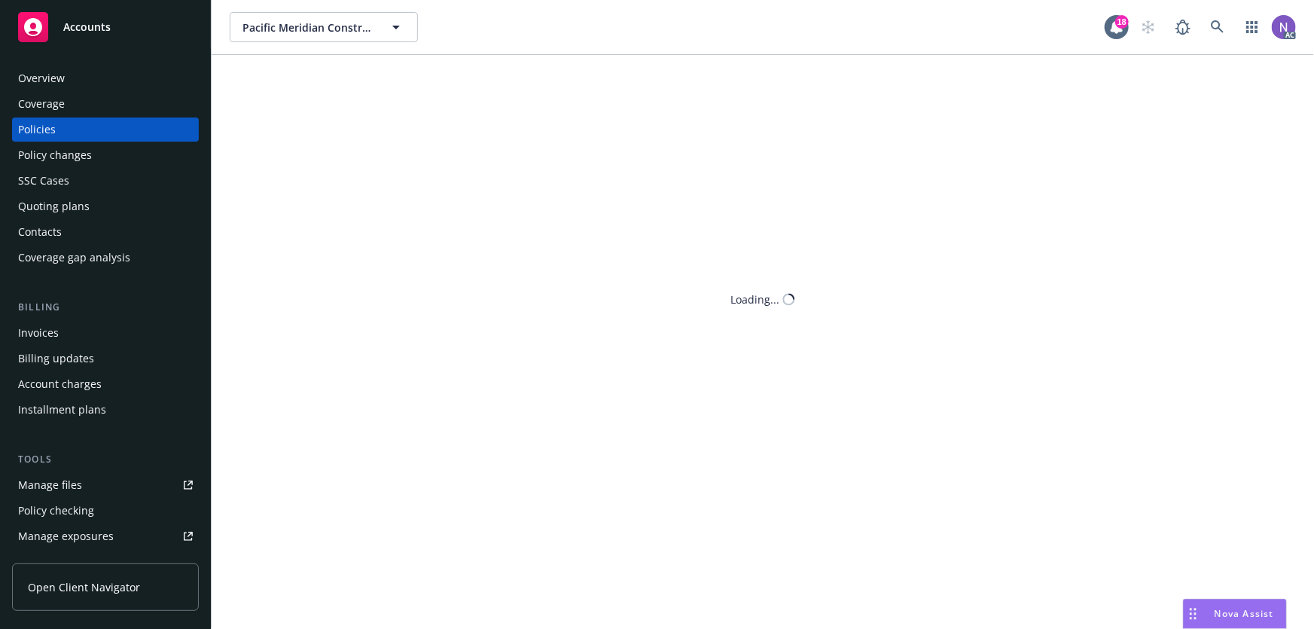
click at [1138, 626] on body "Accounts Overview Coverage Policies Policy changes SSC Cases Quoting plans Cont…" at bounding box center [657, 314] width 1314 height 629
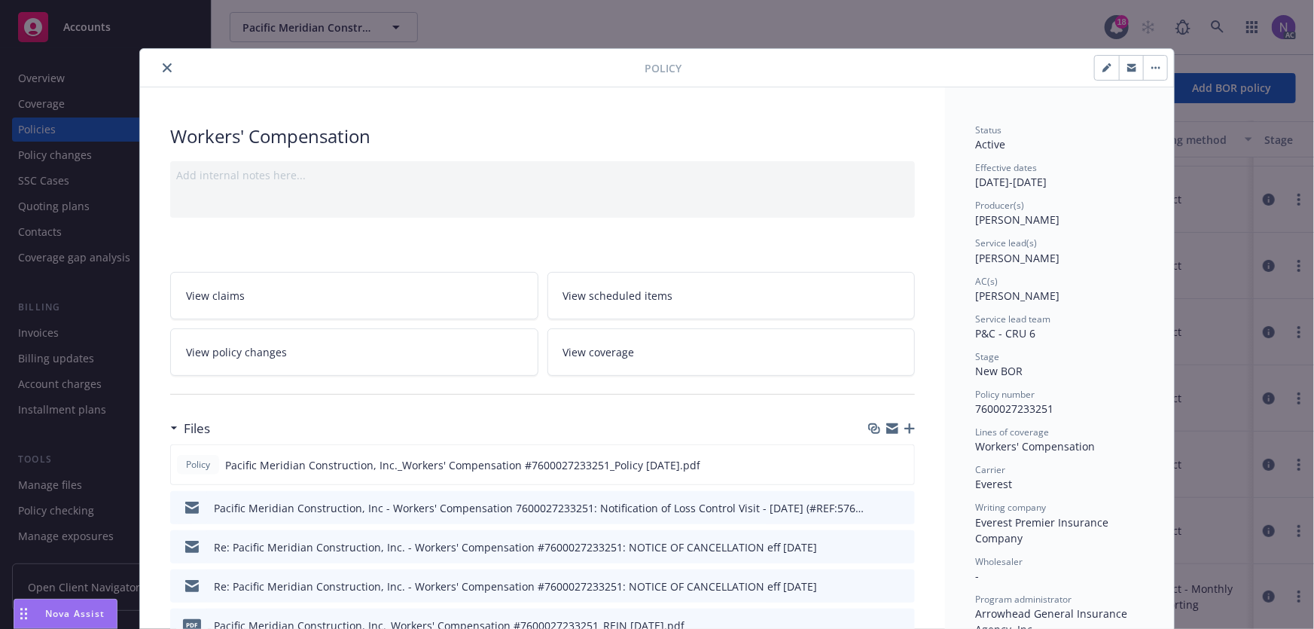
drag, startPoint x: 1192, startPoint y: 614, endPoint x: 23, endPoint y: 631, distance: 1169.2
click at [23, 628] on html "Accounts Overview Coverage Policies Policy changes SSC Cases Quoting plans Cont…" at bounding box center [657, 314] width 1314 height 629
click at [902, 461] on button "preview file" at bounding box center [899, 464] width 17 height 14
click at [158, 75] on button "close" at bounding box center [167, 68] width 18 height 18
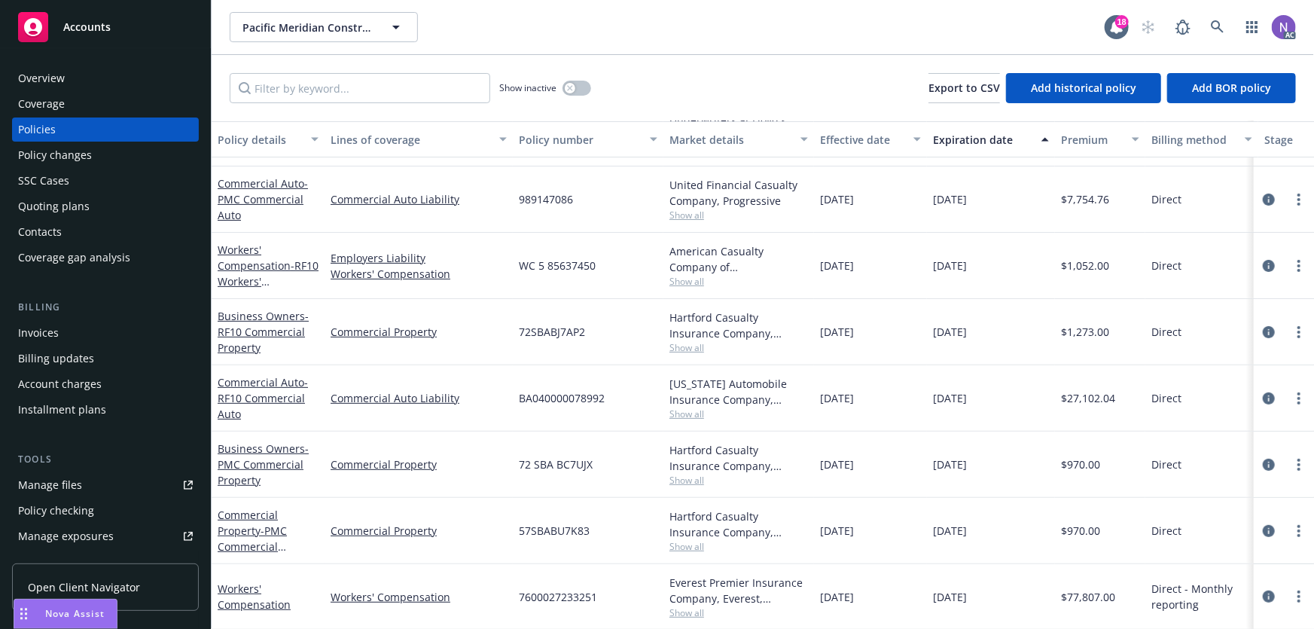
click at [116, 212] on div "Quoting plans" at bounding box center [105, 206] width 175 height 24
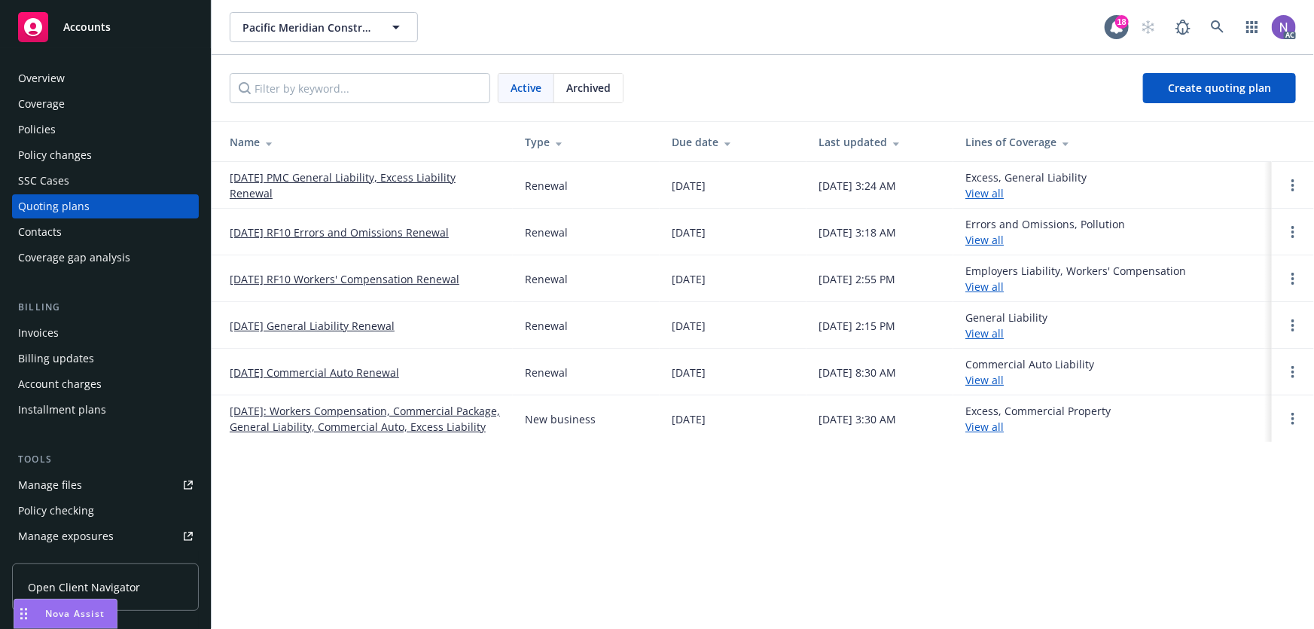
click at [367, 230] on link "[DATE] RF10 Errors and Omissions Renewal" at bounding box center [339, 232] width 219 height 16
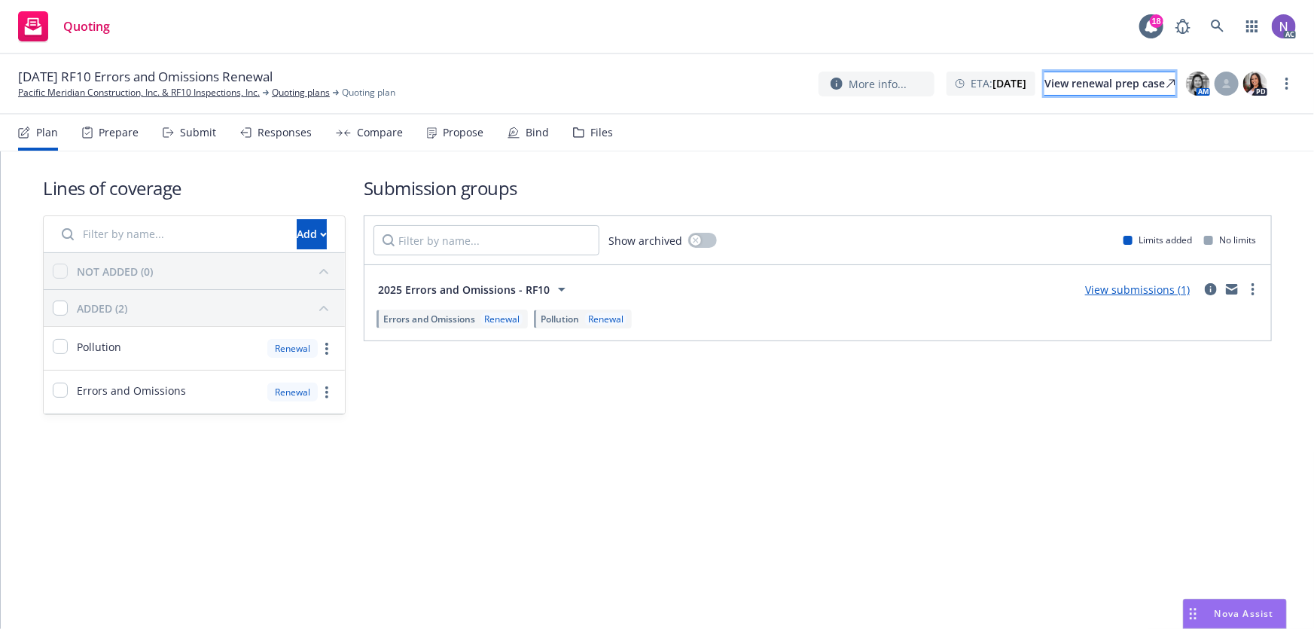
click at [1120, 79] on div "View renewal prep case" at bounding box center [1109, 83] width 131 height 23
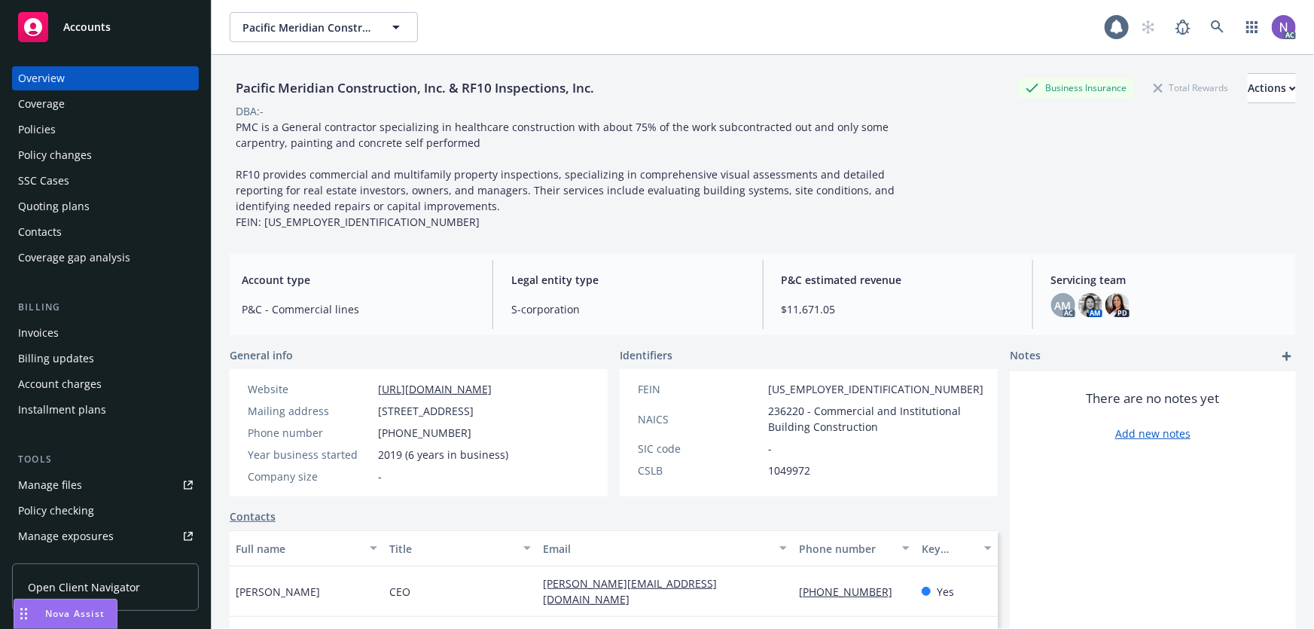
click at [38, 122] on div "Policies" at bounding box center [37, 129] width 38 height 24
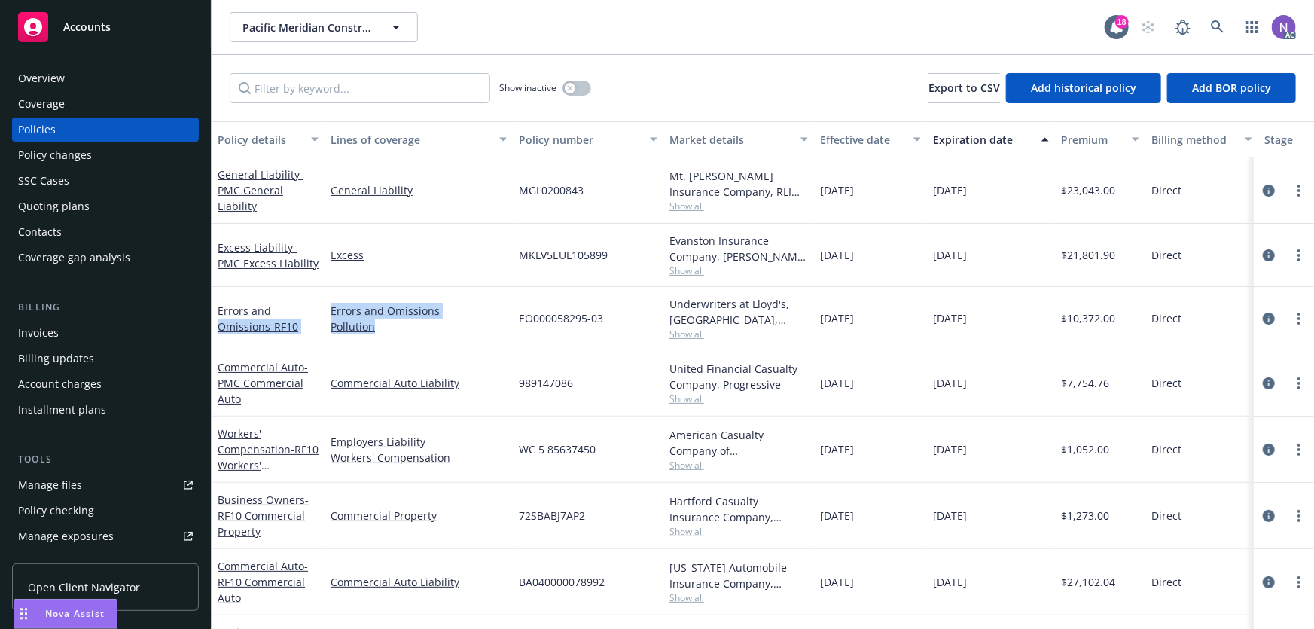
drag, startPoint x: 407, startPoint y: 328, endPoint x: 323, endPoint y: 304, distance: 87.0
click at [323, 304] on div "Errors and Omissions - RF10 Errors and Omissions Pollution EO000058295-03 Under…" at bounding box center [938, 318] width 1453 height 63
click at [461, 321] on link "Pollution" at bounding box center [418, 326] width 176 height 16
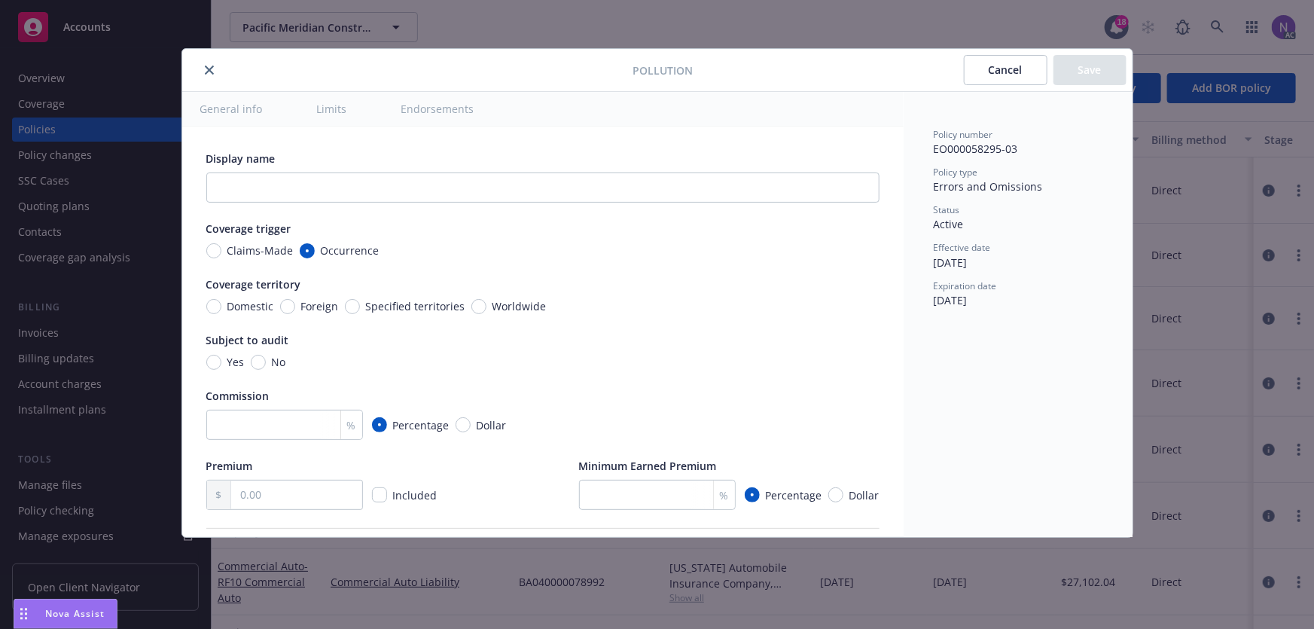
drag, startPoint x: 407, startPoint y: 336, endPoint x: 518, endPoint y: 273, distance: 127.5
click at [444, 294] on div "Pollution Cancel Save General info Limits Endorsements Display name Coverage tr…" at bounding box center [657, 314] width 1314 height 629
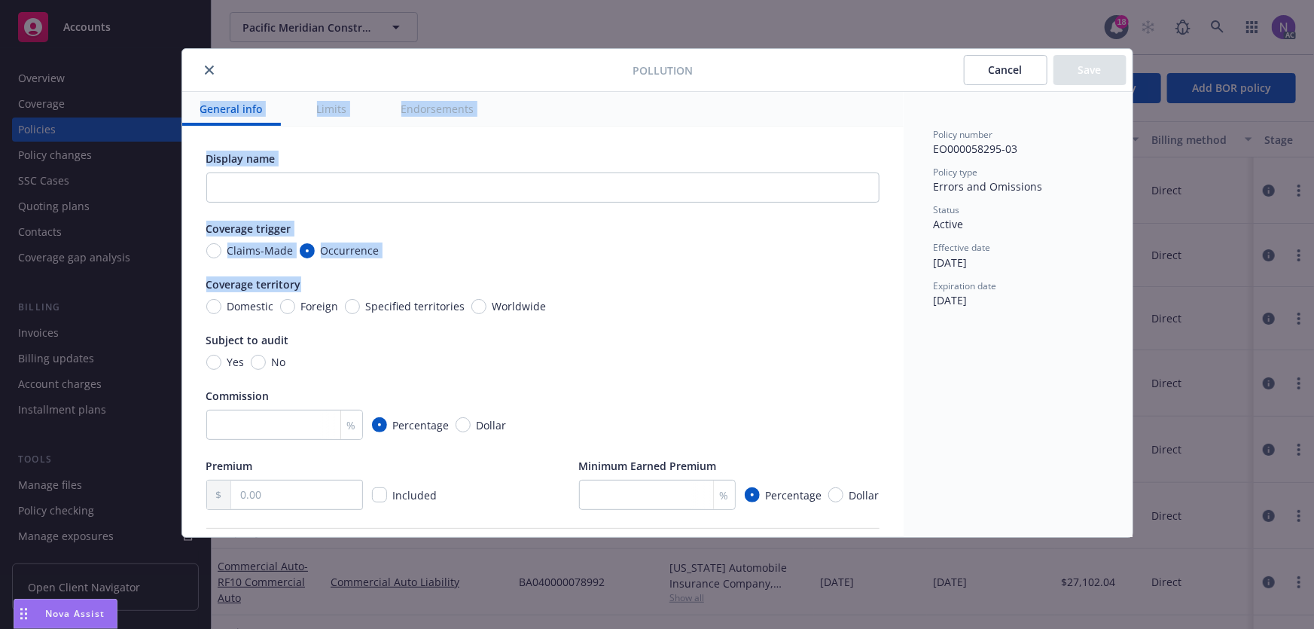
click at [212, 61] on button "close" at bounding box center [209, 70] width 18 height 18
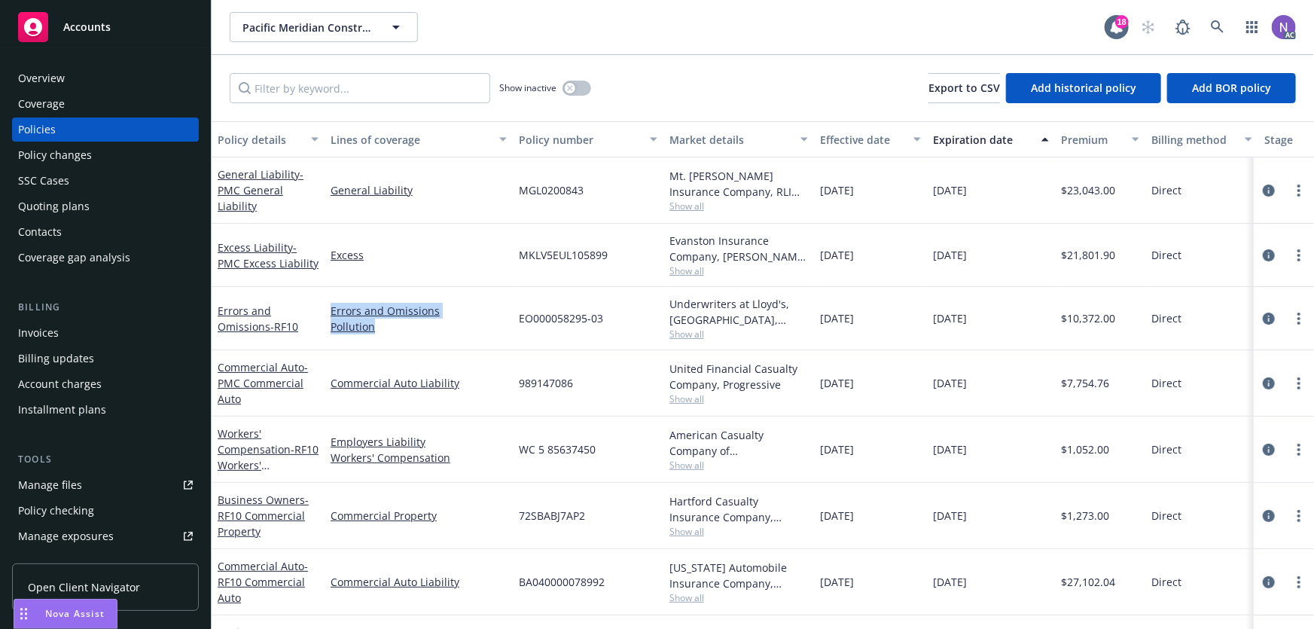
drag, startPoint x: 400, startPoint y: 330, endPoint x: 329, endPoint y: 309, distance: 74.1
click at [329, 309] on div "Errors and Omissions Pollution" at bounding box center [418, 318] width 188 height 63
copy div "Errors and Omissions Pollution"
click at [442, 318] on link "Pollution" at bounding box center [418, 326] width 176 height 16
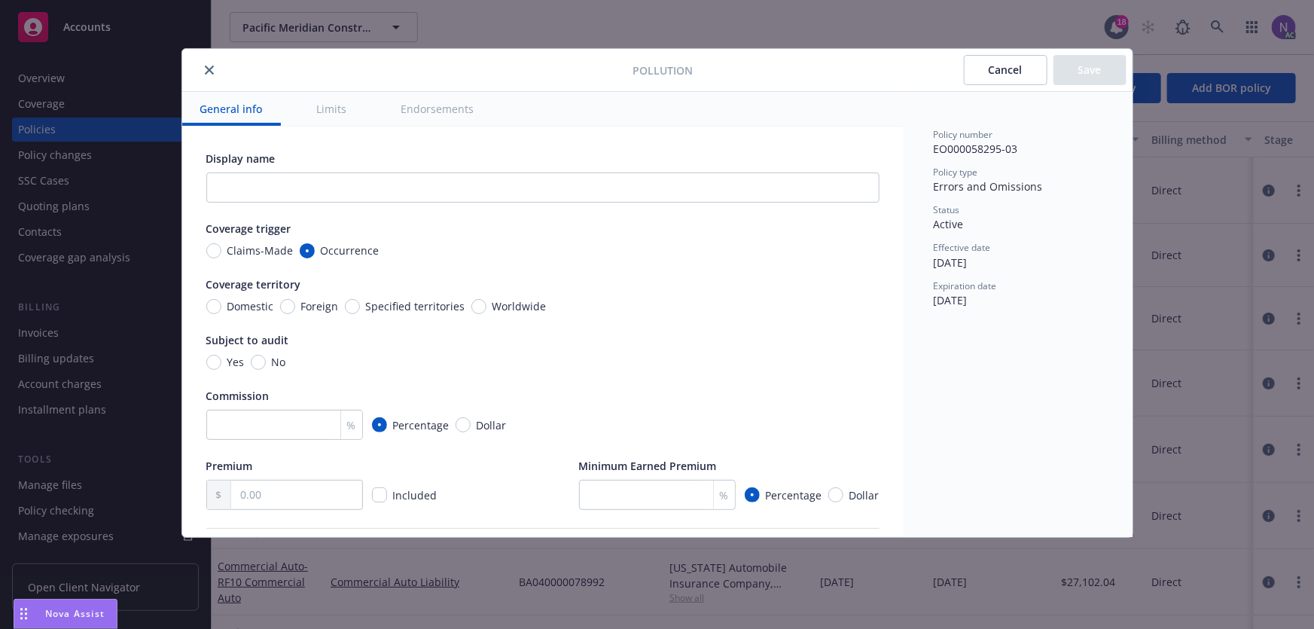
click at [212, 71] on icon "close" at bounding box center [209, 69] width 9 height 9
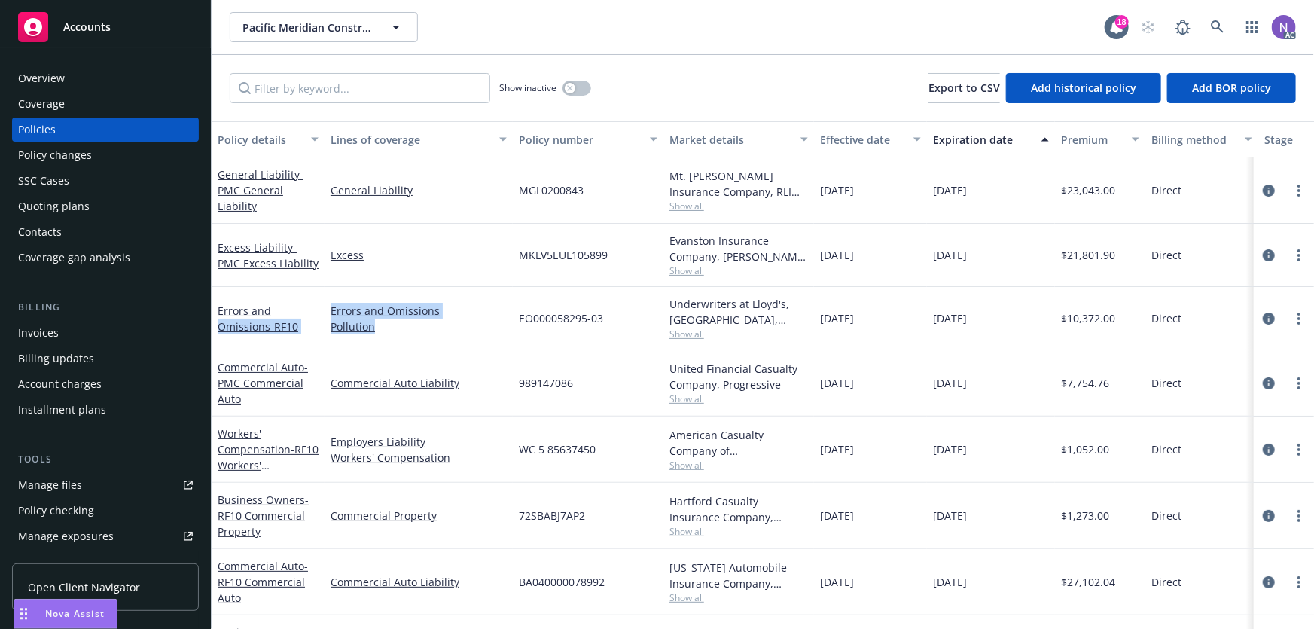
drag, startPoint x: 412, startPoint y: 327, endPoint x: 291, endPoint y: 210, distance: 168.2
click at [316, 302] on div "Errors and Omissions - RF10 Errors and Omissions Pollution EO000058295-03 Under…" at bounding box center [938, 318] width 1453 height 63
click at [418, 346] on div "Errors and Omissions Pollution" at bounding box center [418, 318] width 188 height 63
drag, startPoint x: 425, startPoint y: 330, endPoint x: 329, endPoint y: 301, distance: 100.0
click at [329, 301] on div "Errors and Omissions Pollution" at bounding box center [418, 318] width 188 height 63
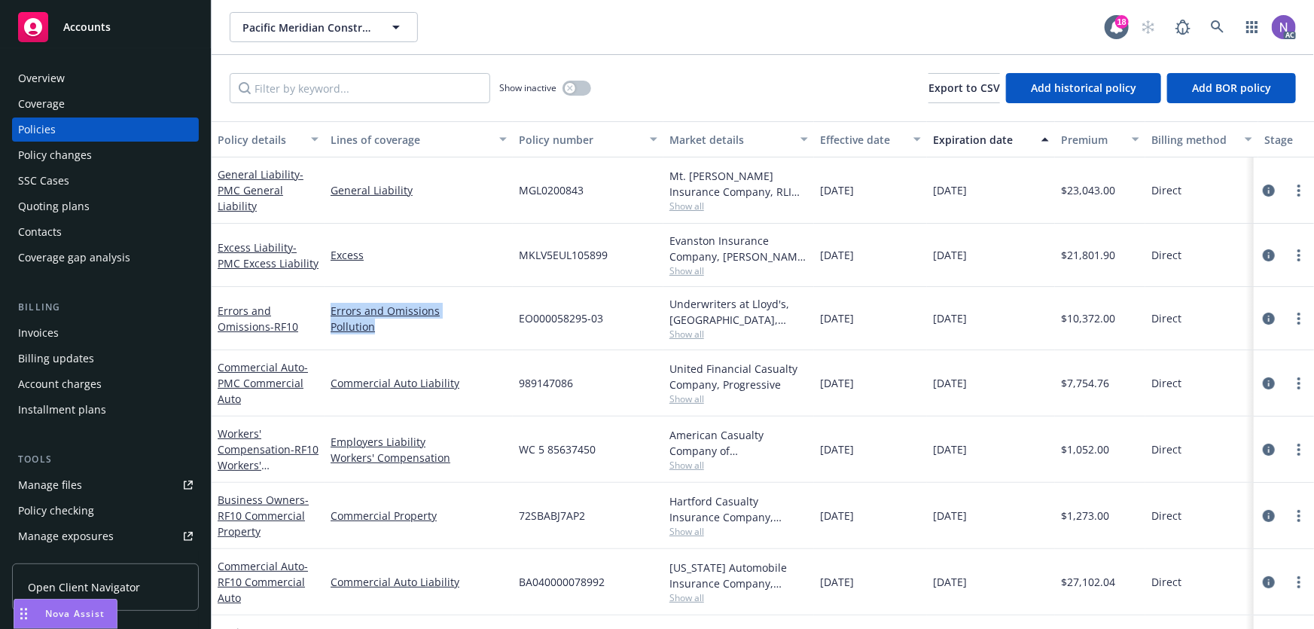
copy div "Errors and Omissions Pollution"
click at [955, 450] on span "[DATE]" at bounding box center [950, 449] width 34 height 16
copy span "[DATE]"
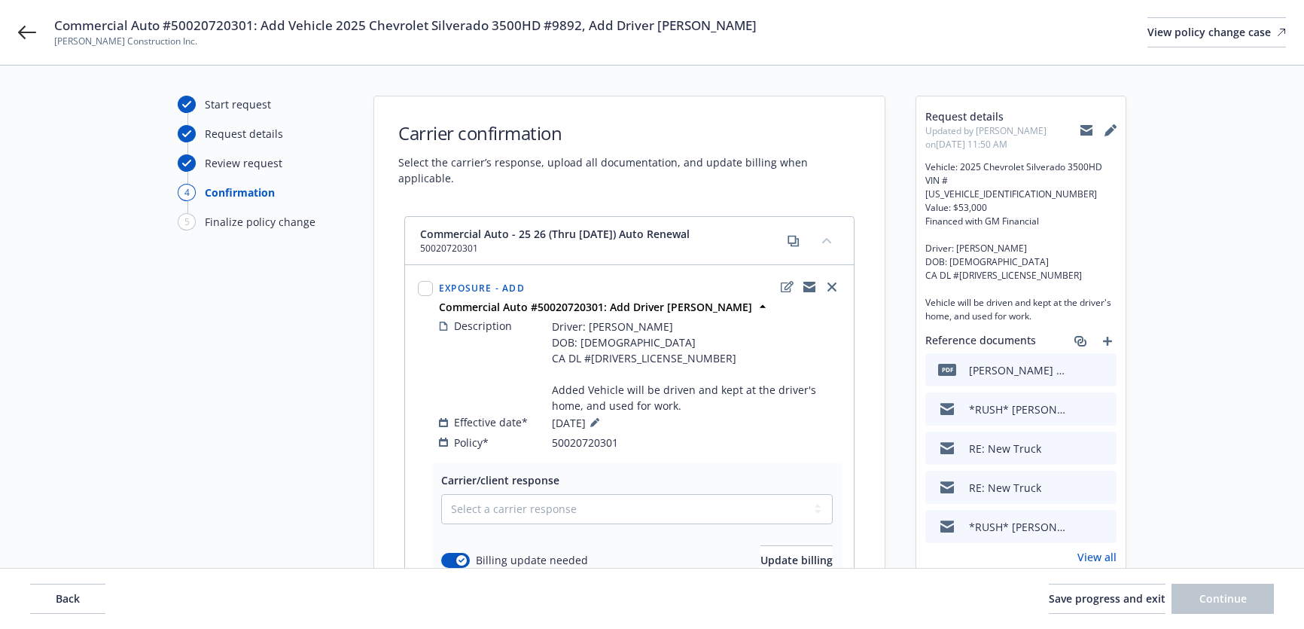
scroll to position [146, 0]
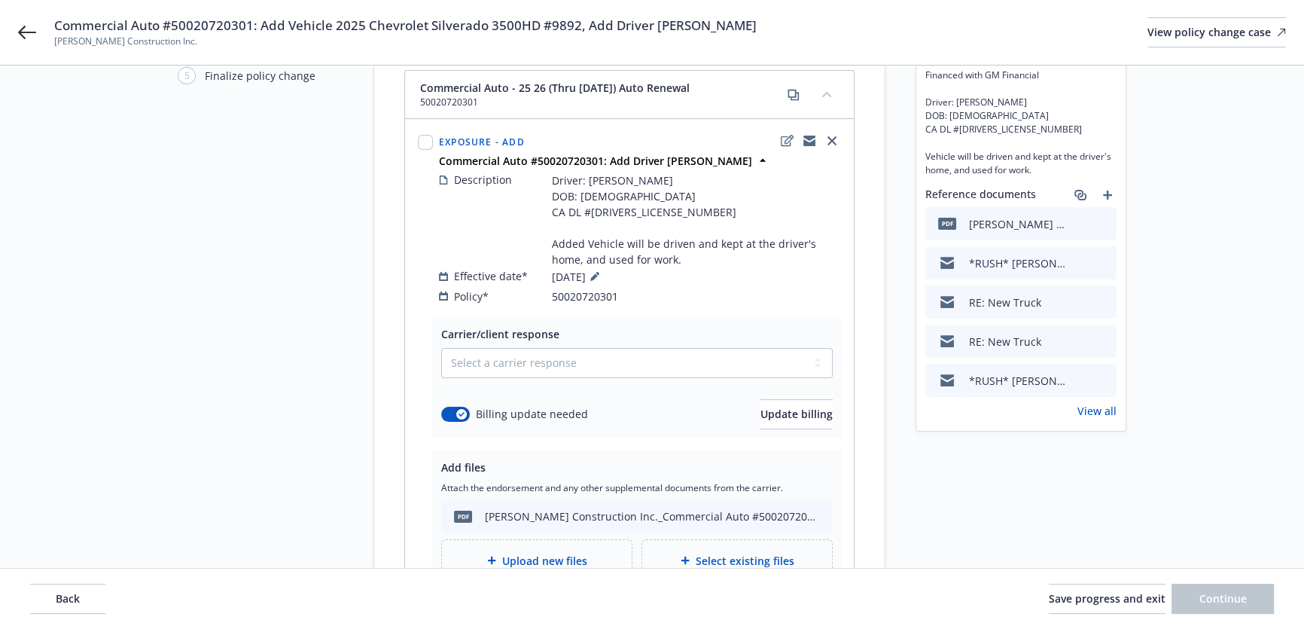
click at [198, 23] on span "Commercial Auto #50020720301: Add Vehicle 2025 Chevrolet Silverado 3500HD #9892…" at bounding box center [405, 26] width 702 height 18
copy span "50020720301"
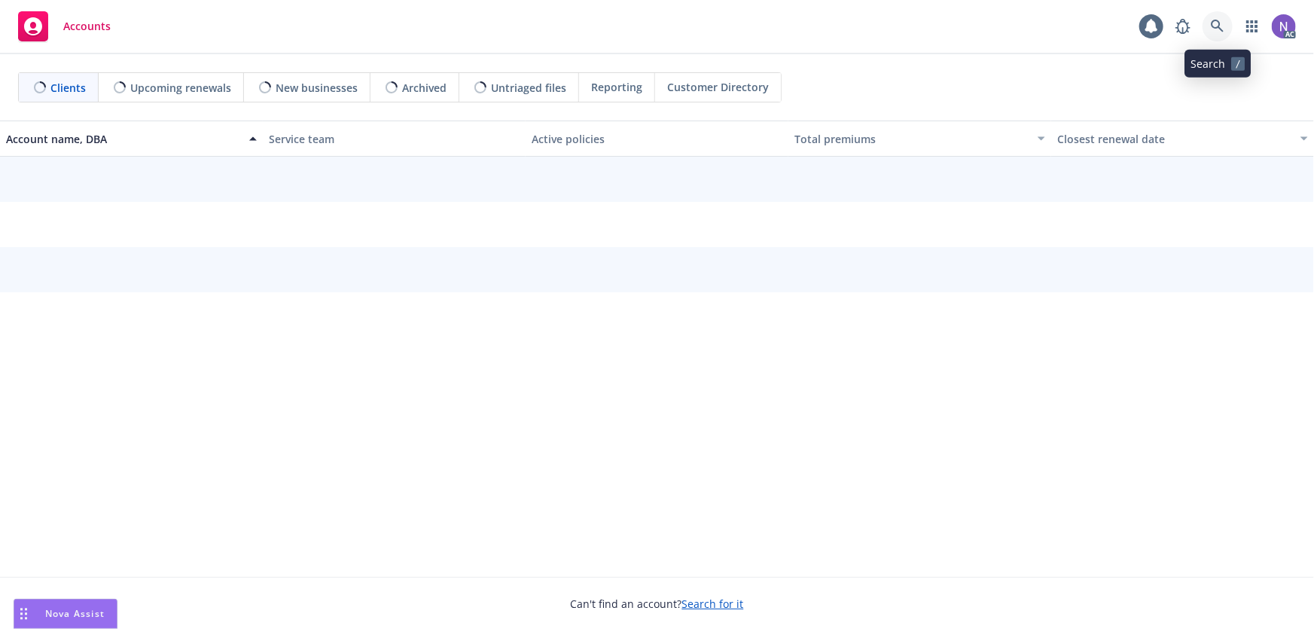
click at [1212, 35] on link at bounding box center [1217, 26] width 30 height 30
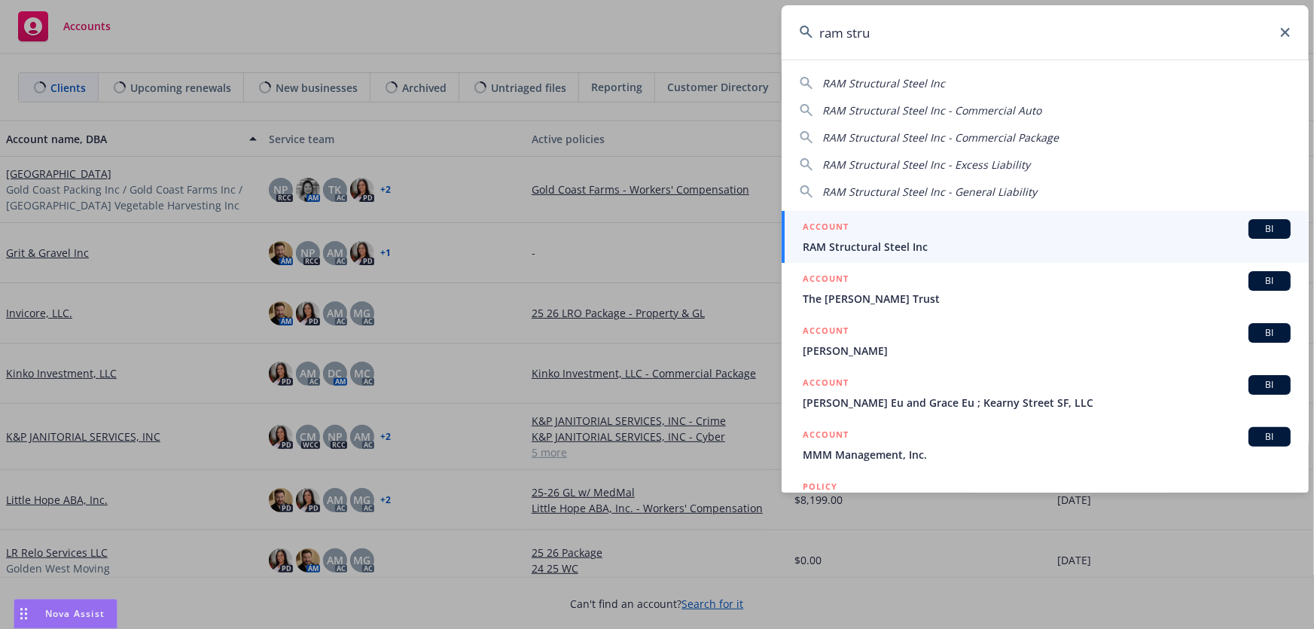
type input "ram stru"
click at [870, 251] on span "RAM Structural Steel Inc" at bounding box center [1047, 247] width 488 height 16
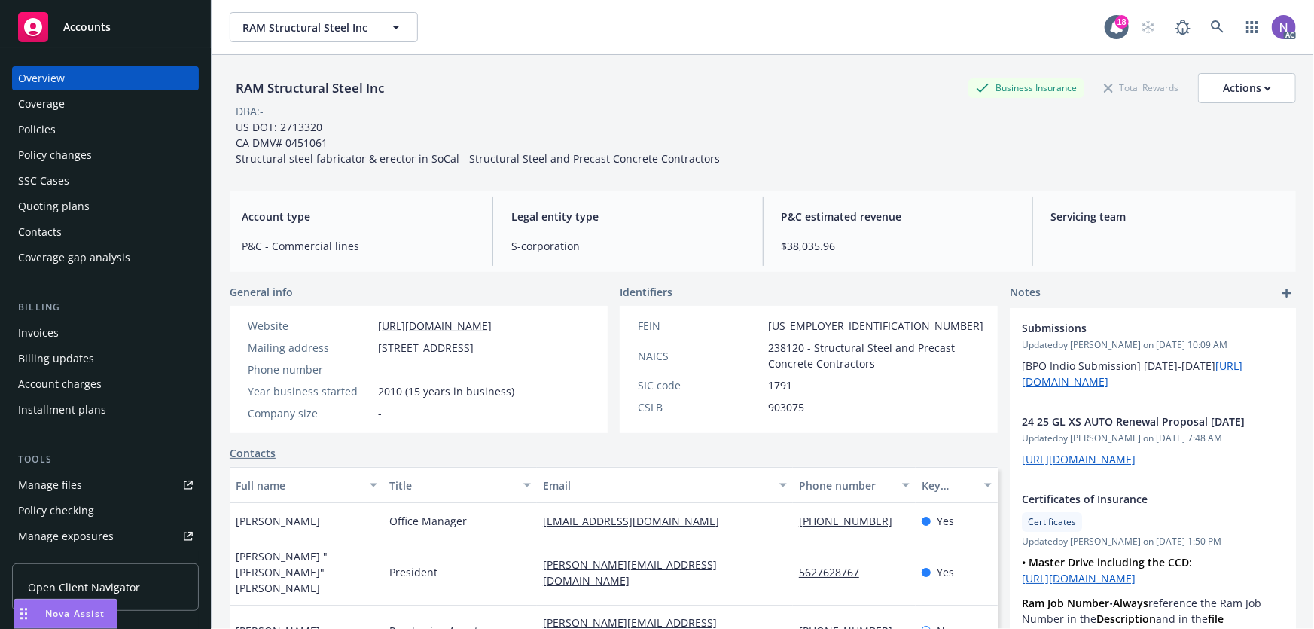
click at [116, 154] on div "Policy changes" at bounding box center [105, 155] width 175 height 24
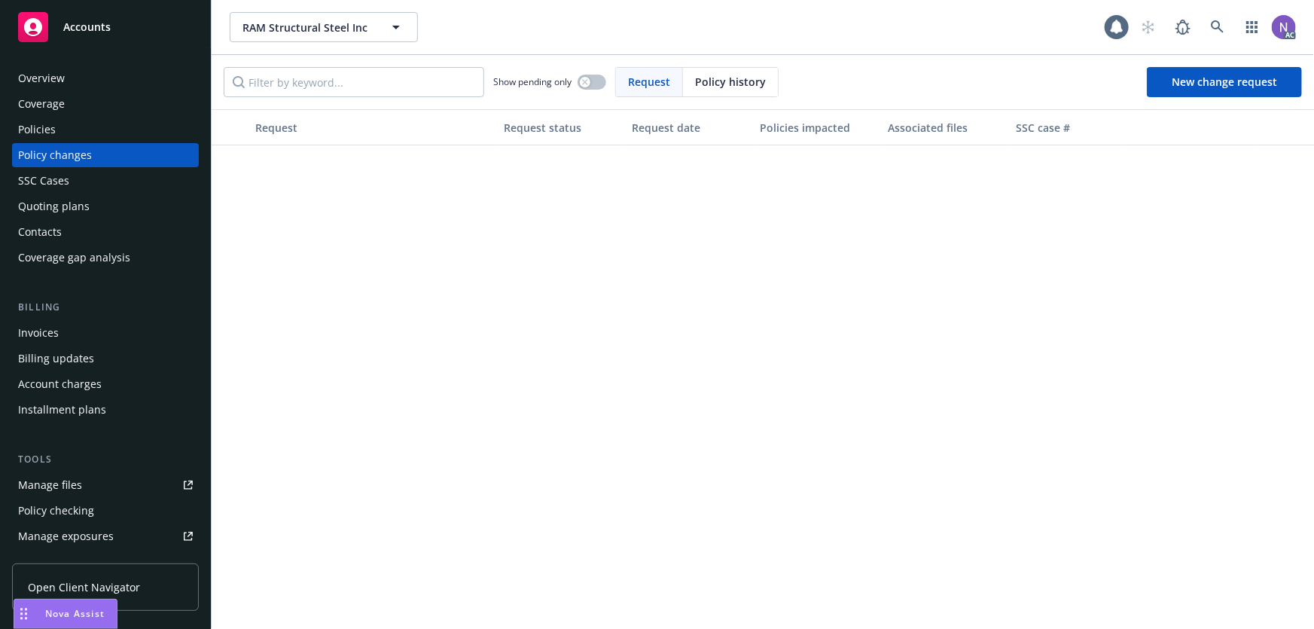
click at [108, 195] on div "Quoting plans" at bounding box center [105, 206] width 175 height 24
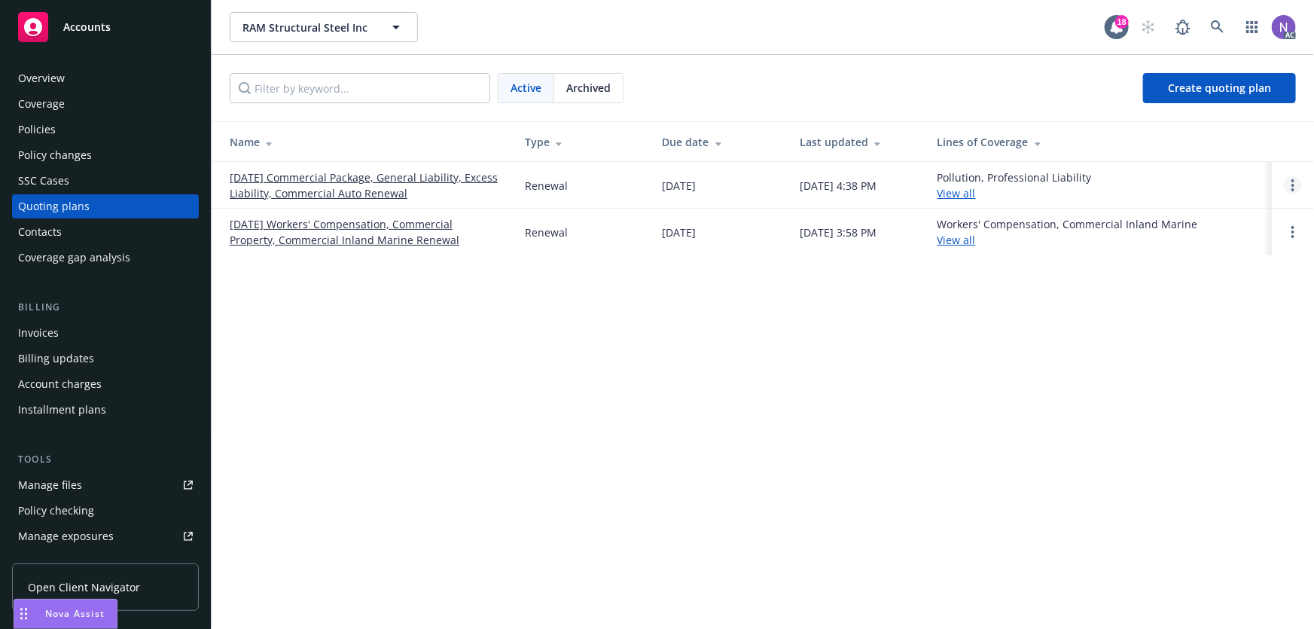
click at [1293, 177] on link "Open options" at bounding box center [1293, 185] width 18 height 18
click at [1198, 89] on span "Copy logging email" at bounding box center [1216, 83] width 132 height 14
click at [115, 125] on div "Policies" at bounding box center [105, 129] width 175 height 24
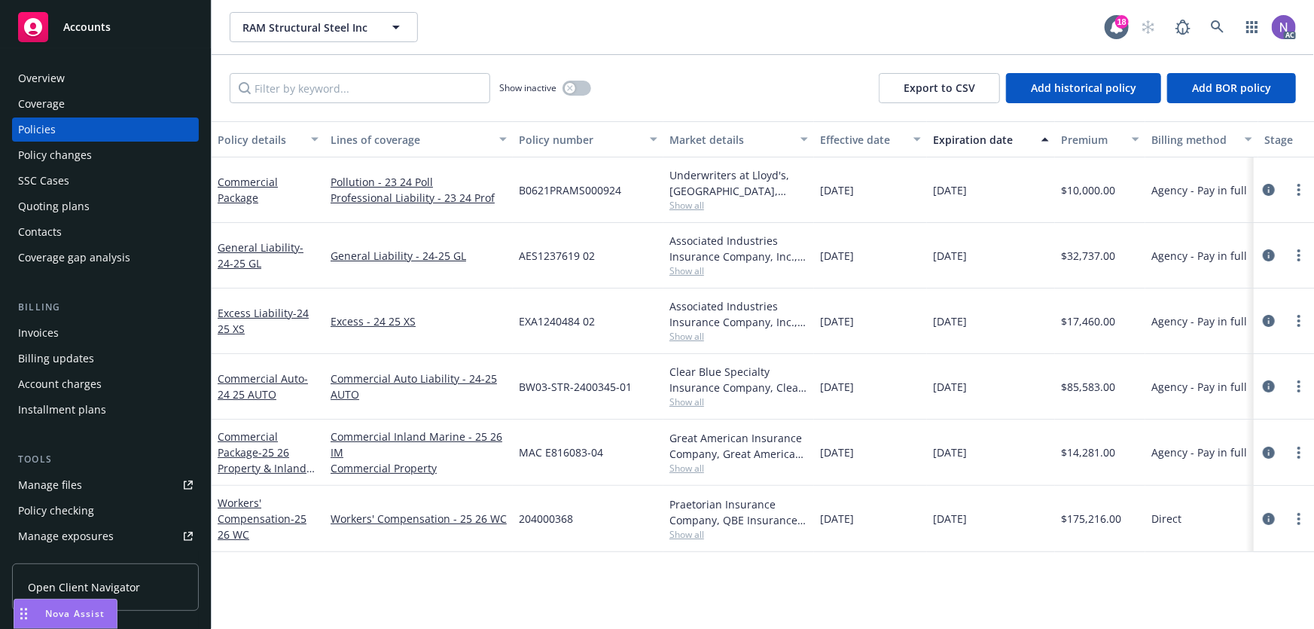
click at [963, 389] on span "11/14/2025" at bounding box center [950, 387] width 34 height 16
copy span "11/14/2025"
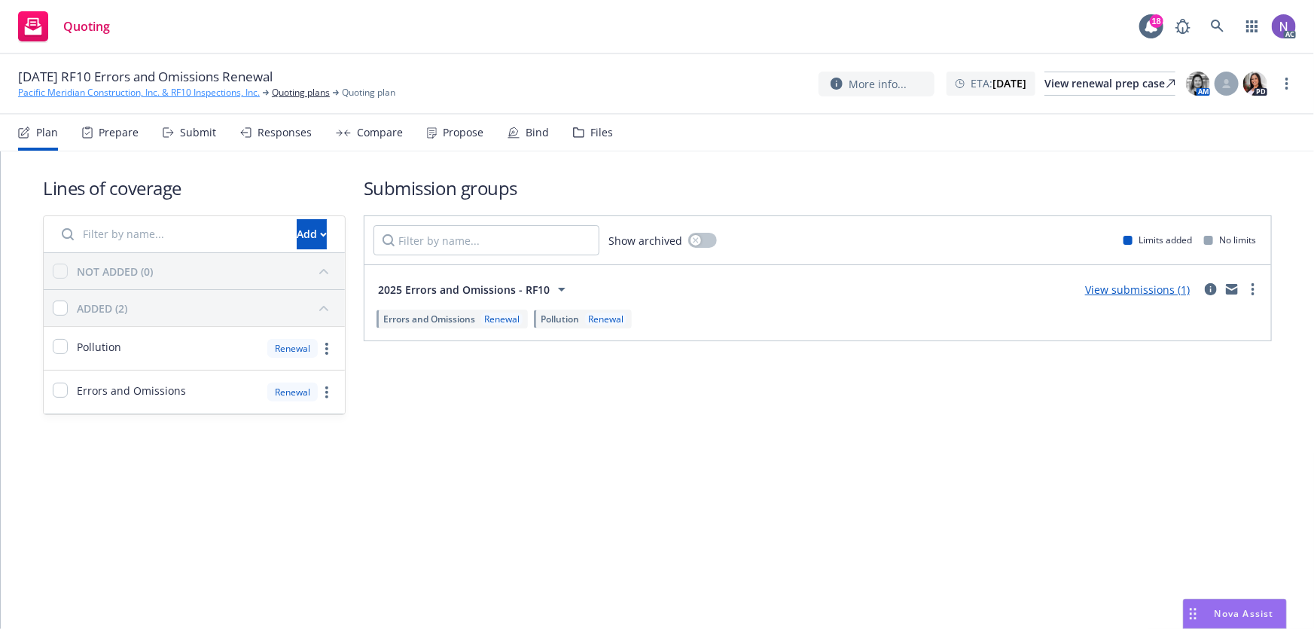
click at [117, 93] on link "Pacific Meridian Construction, Inc. & RF10 Inspections, Inc." at bounding box center [139, 93] width 242 height 14
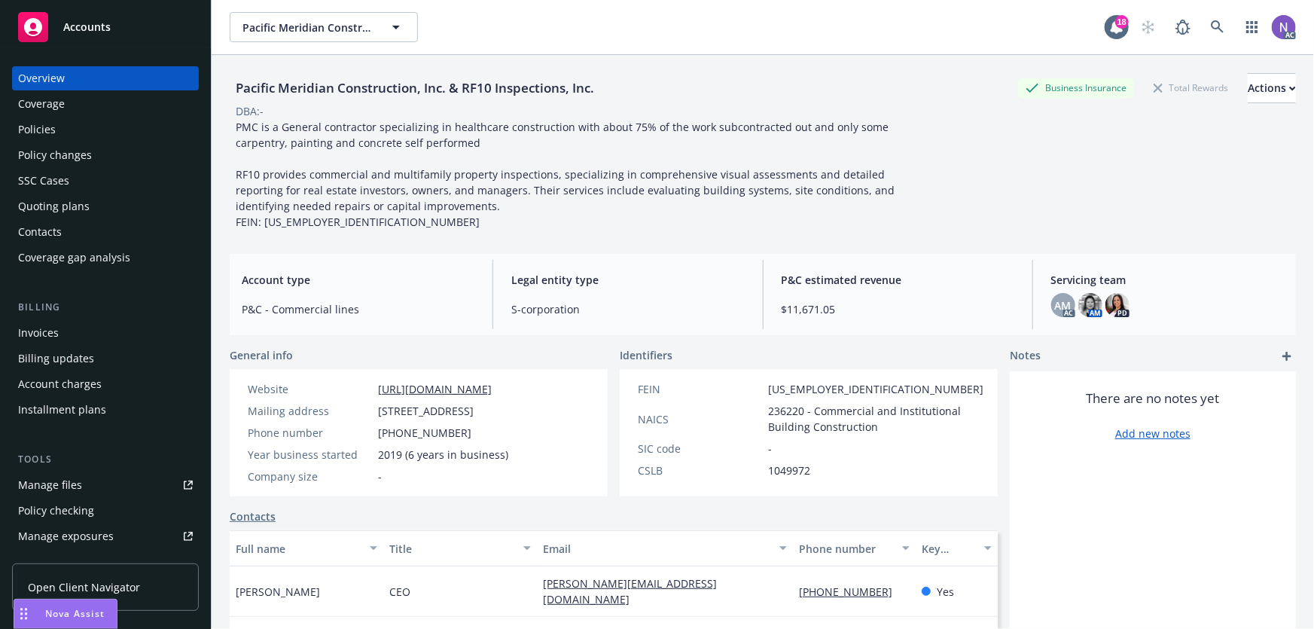
click at [51, 126] on div "Policies" at bounding box center [37, 129] width 38 height 24
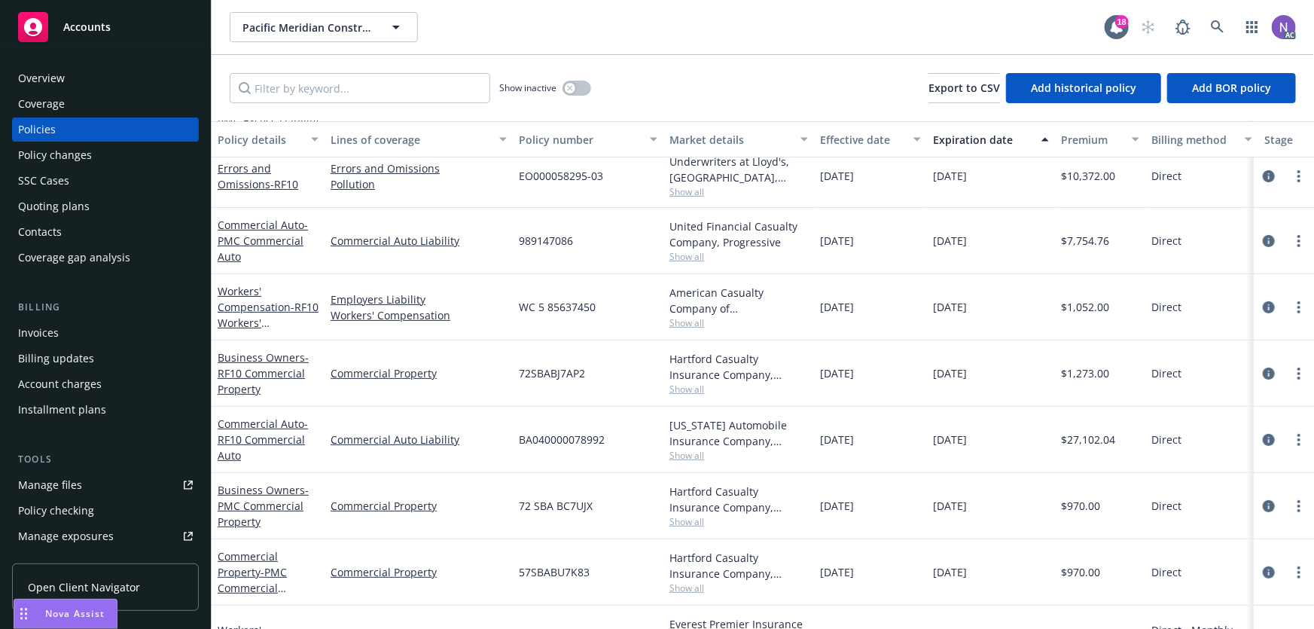
scroll to position [184, 0]
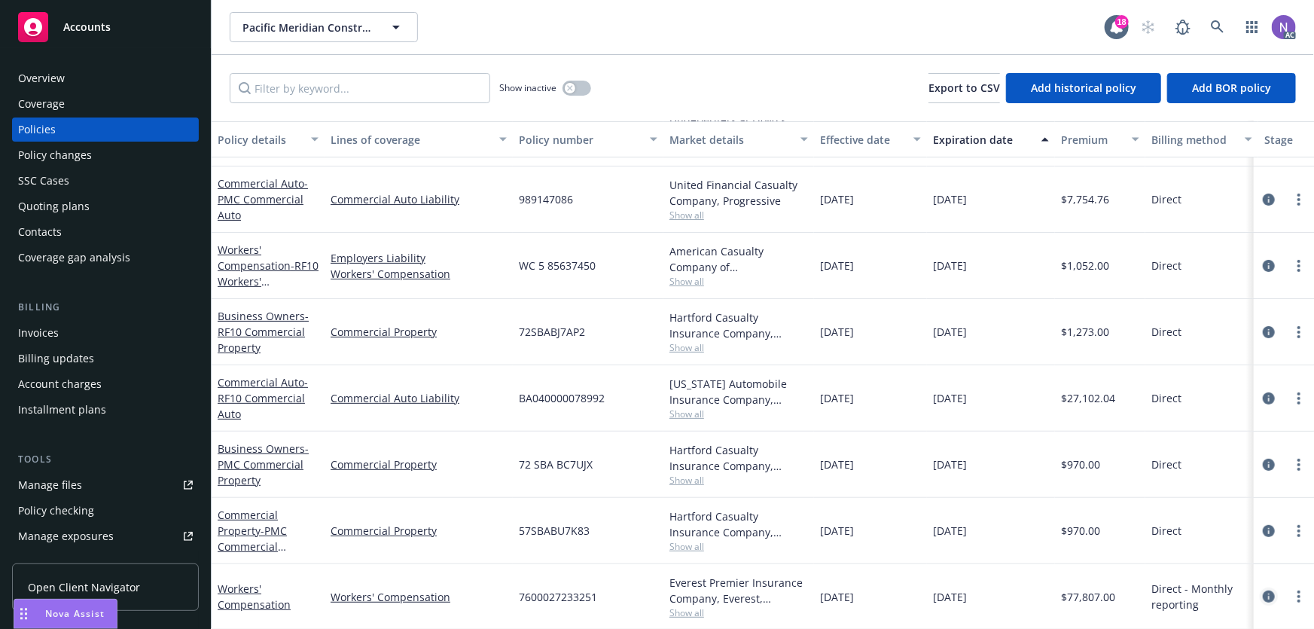
click at [1262, 590] on icon "circleInformation" at bounding box center [1268, 596] width 12 height 12
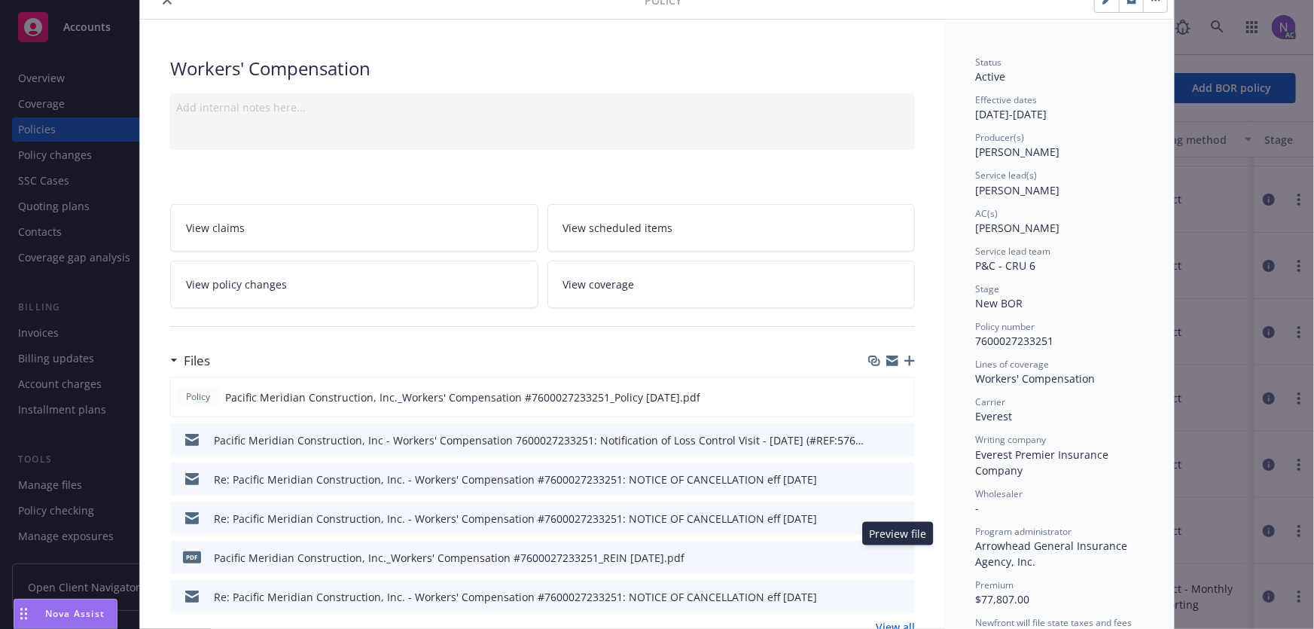
scroll to position [136, 0]
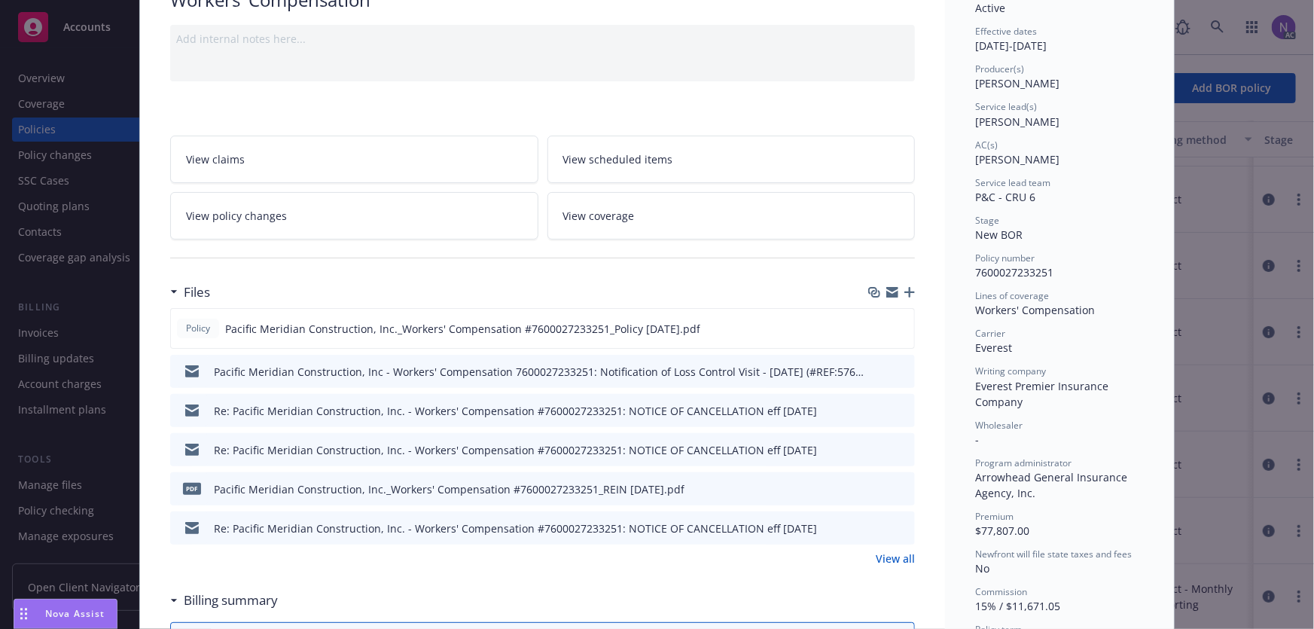
click at [894, 443] on icon "preview file" at bounding box center [901, 448] width 14 height 11
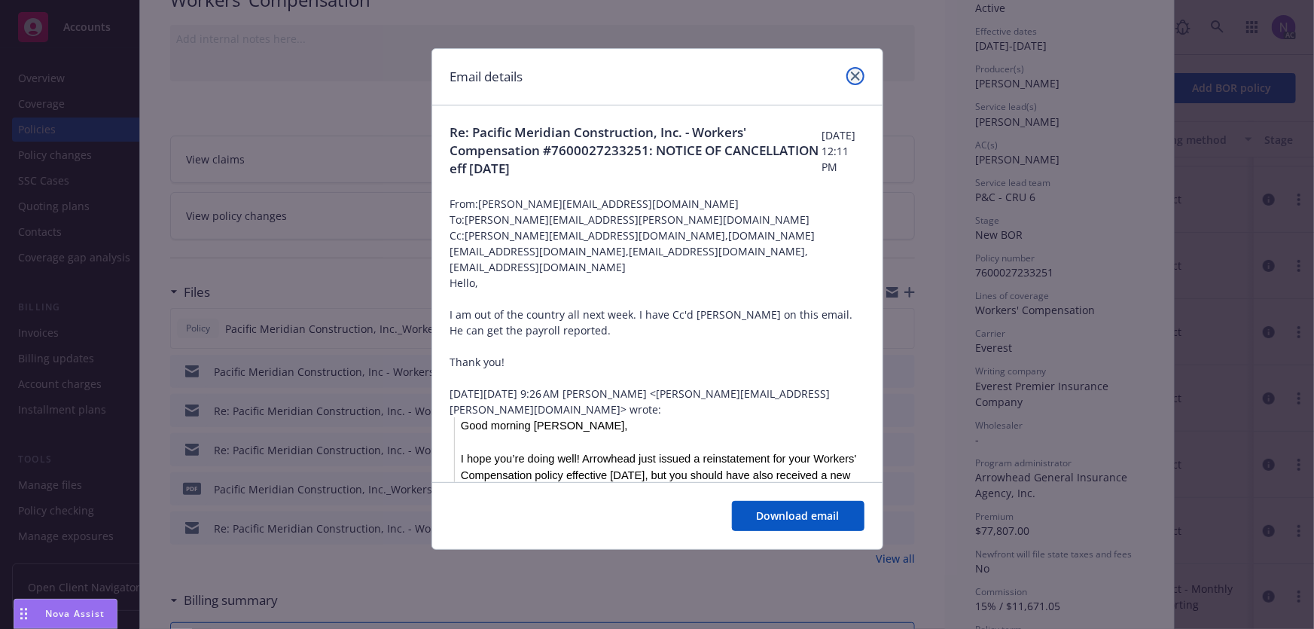
click at [858, 74] on icon "close" at bounding box center [855, 76] width 9 height 9
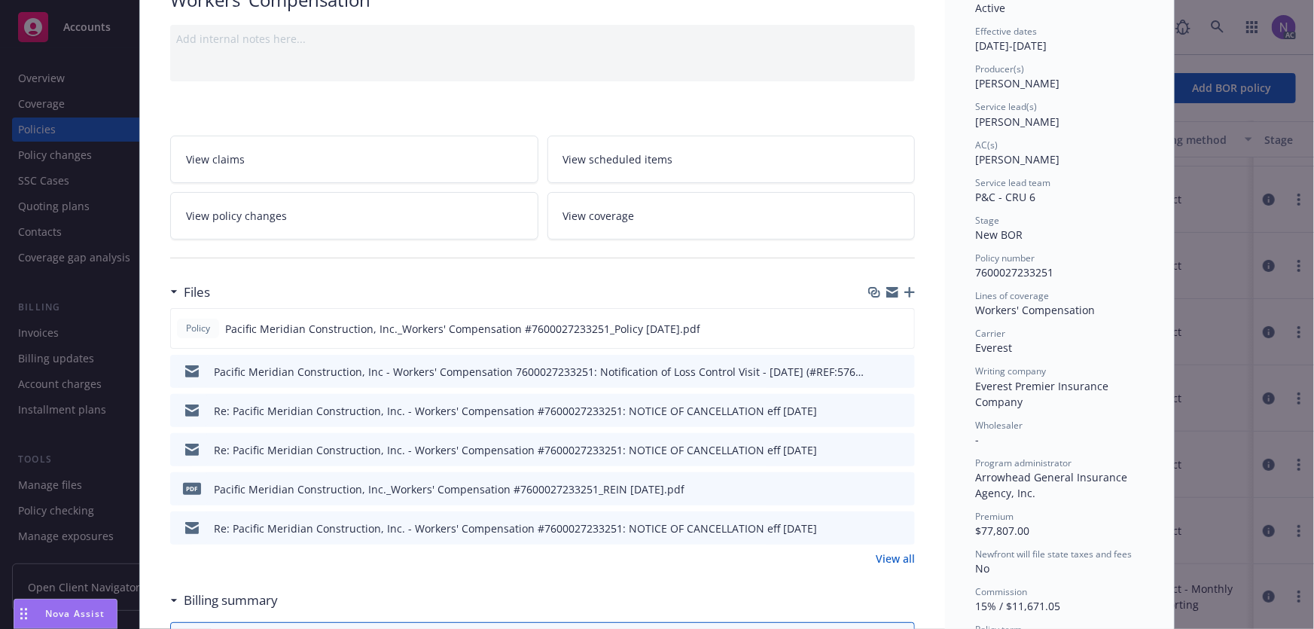
click at [904, 404] on div "Re: Pacific Meridian Construction, Inc. - Workers' Compensation #7600027233251:…" at bounding box center [542, 410] width 745 height 33
click at [903, 407] on button "preview file" at bounding box center [900, 410] width 17 height 14
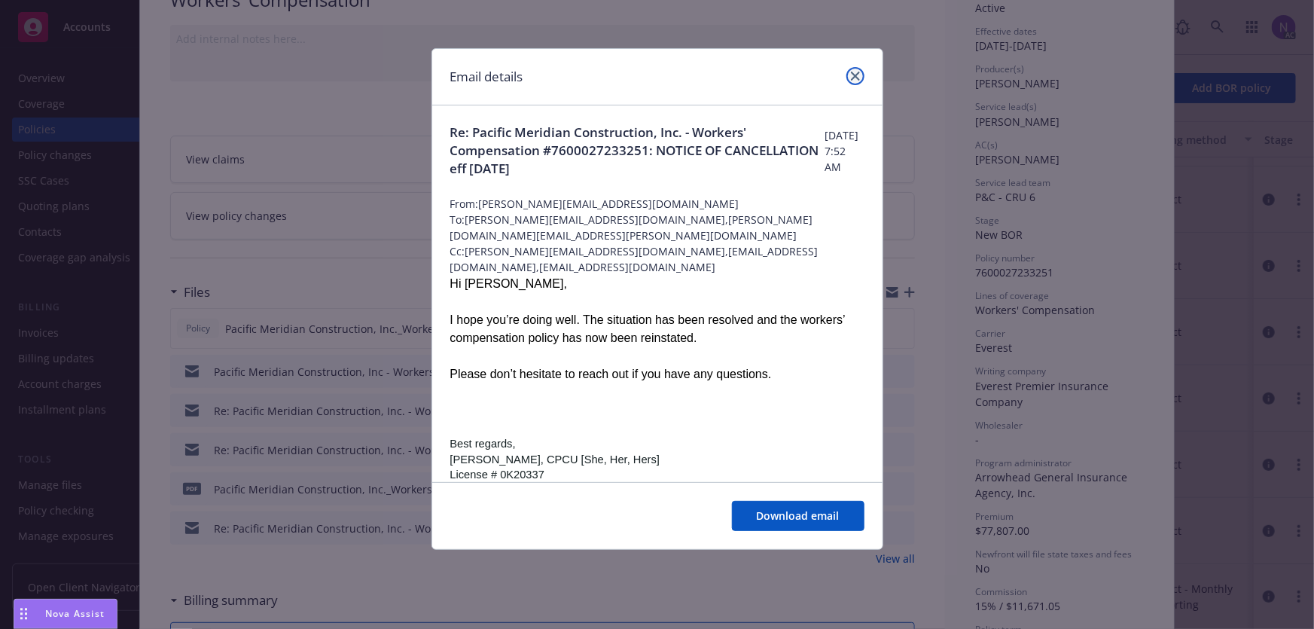
click at [859, 75] on link "close" at bounding box center [855, 76] width 18 height 18
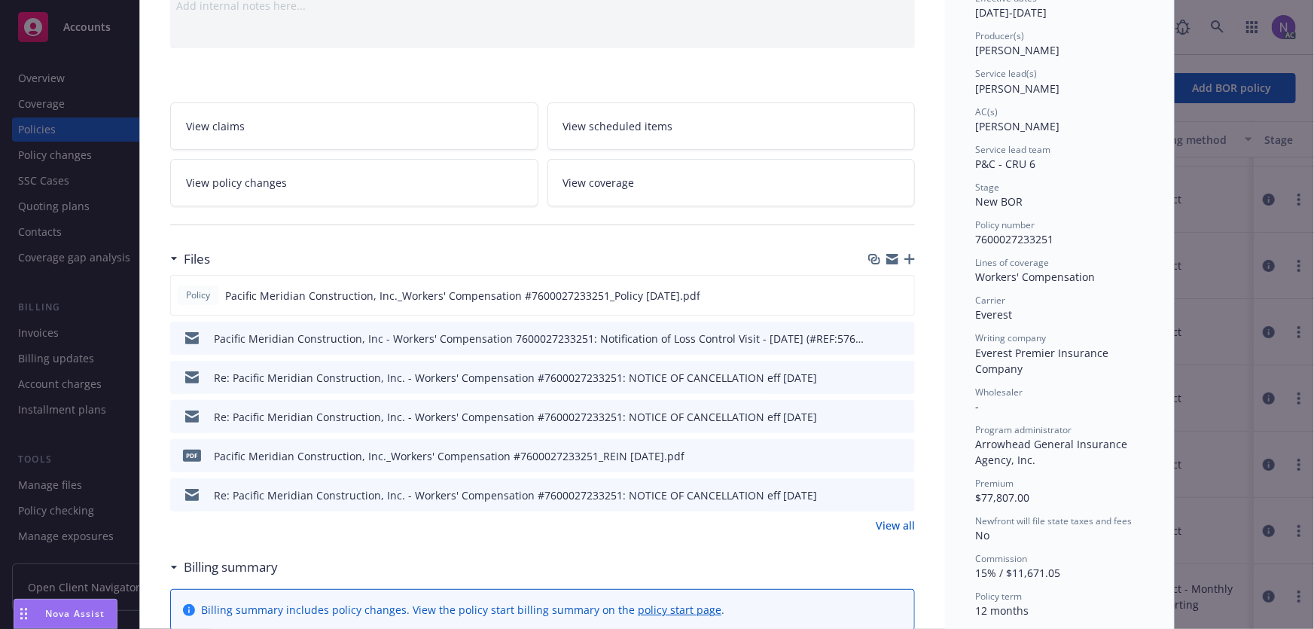
scroll to position [205, 0]
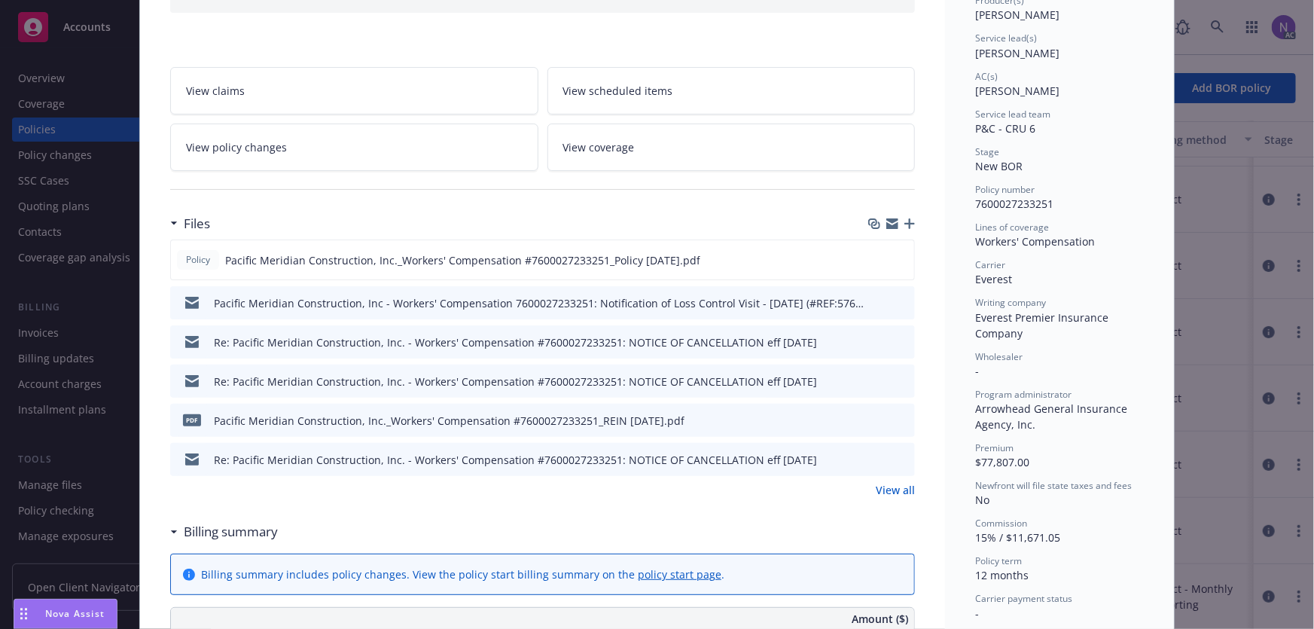
click at [893, 482] on link "View all" at bounding box center [895, 490] width 39 height 16
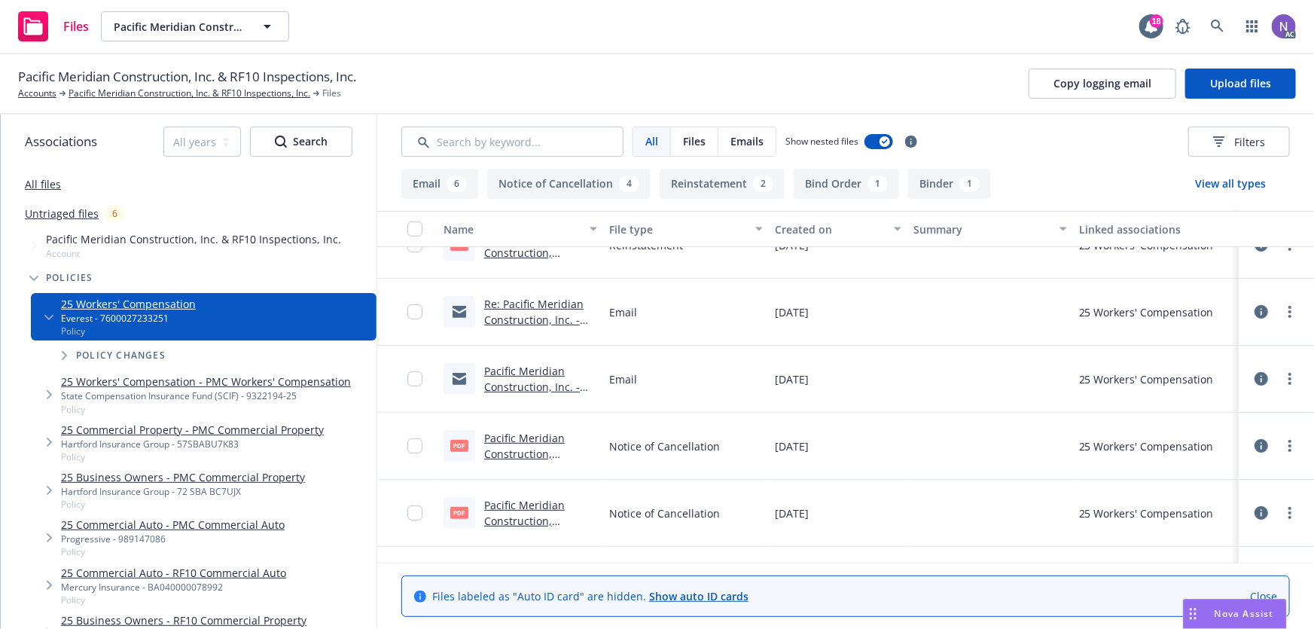
scroll to position [273, 0]
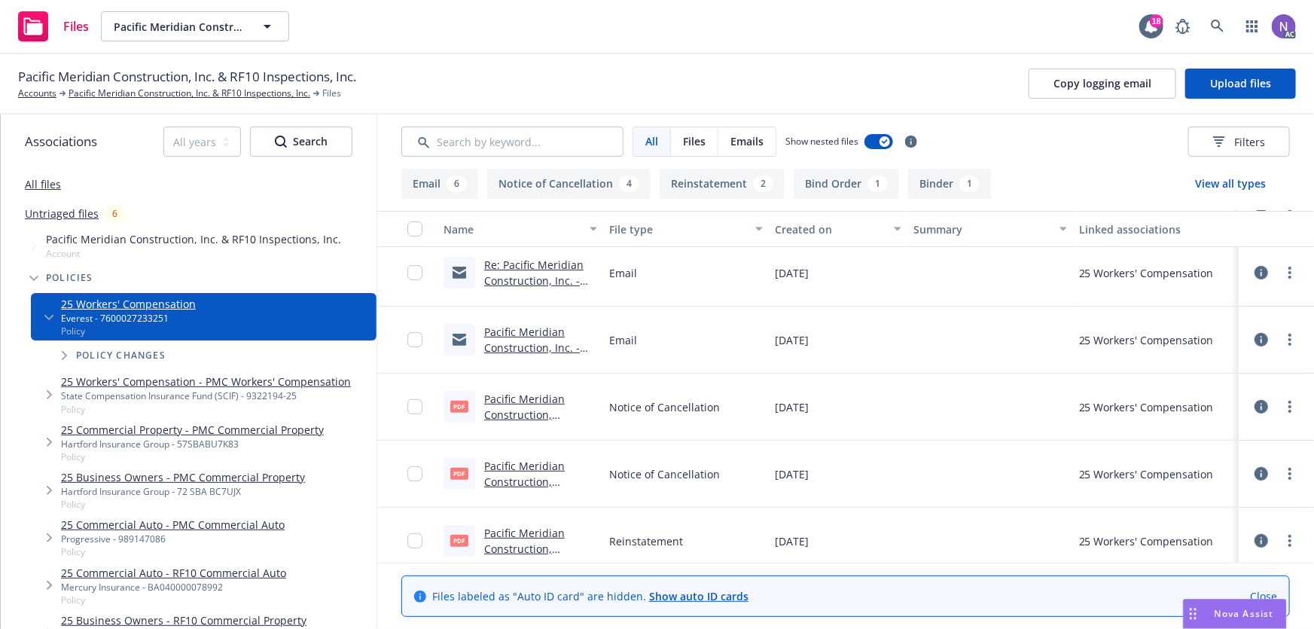
click at [542, 344] on link "Pacific Meridian Construction, Inc. - Workers' Compensation #7600027233251: NOT…" at bounding box center [532, 386] width 96 height 125
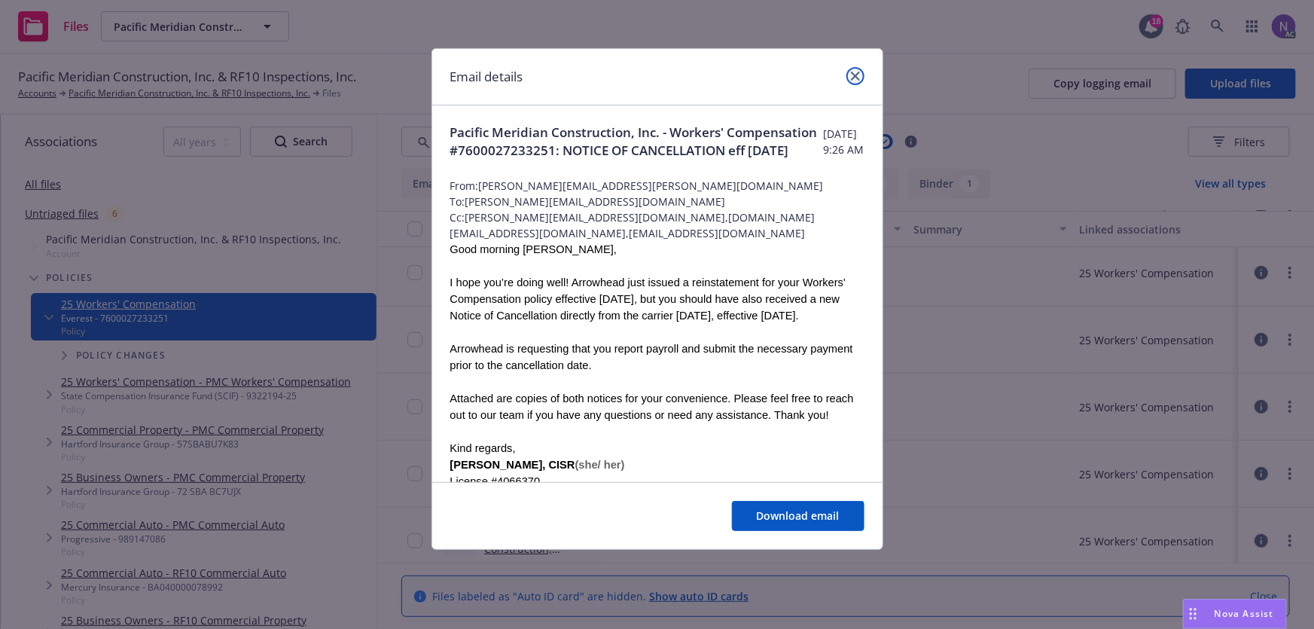
click at [849, 72] on link "close" at bounding box center [855, 76] width 18 height 18
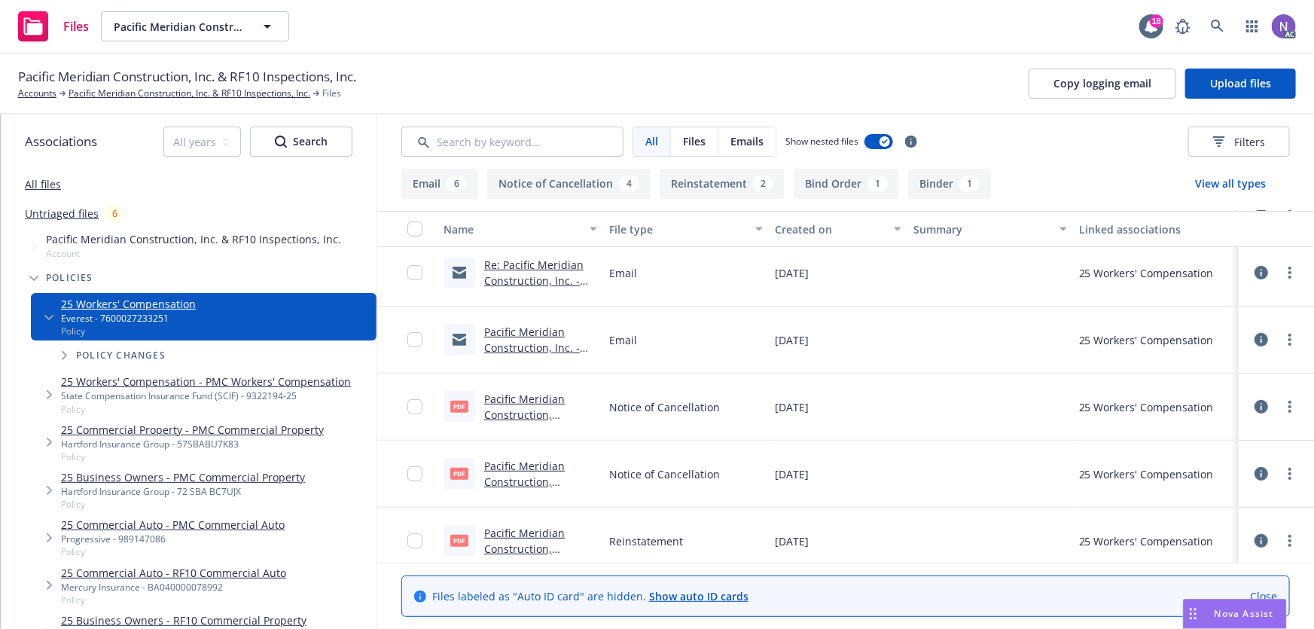
click at [538, 279] on link "Re: Pacific Meridian Construction, Inc. - Workers' Compensation #7600027233251:…" at bounding box center [533, 319] width 99 height 125
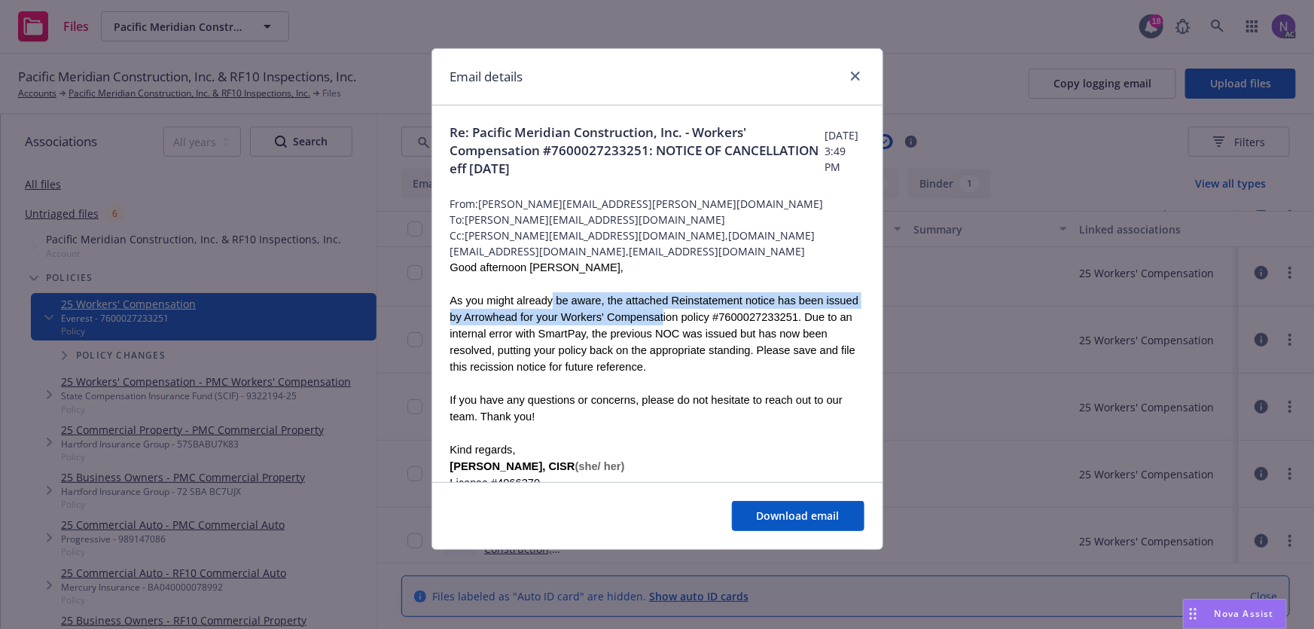
drag, startPoint x: 539, startPoint y: 299, endPoint x: 630, endPoint y: 311, distance: 91.9
click at [630, 311] on div "As you might already be aware, the attached Reinstatement notice has been issue…" at bounding box center [657, 333] width 414 height 83
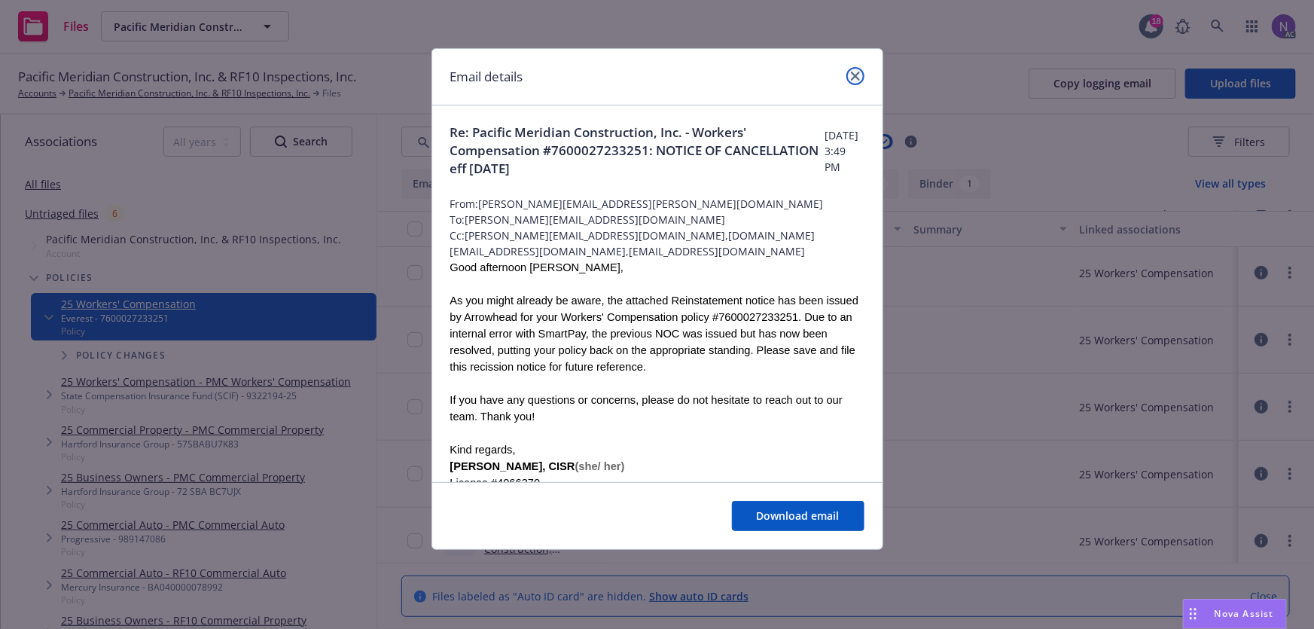
click at [852, 72] on icon "close" at bounding box center [855, 76] width 9 height 9
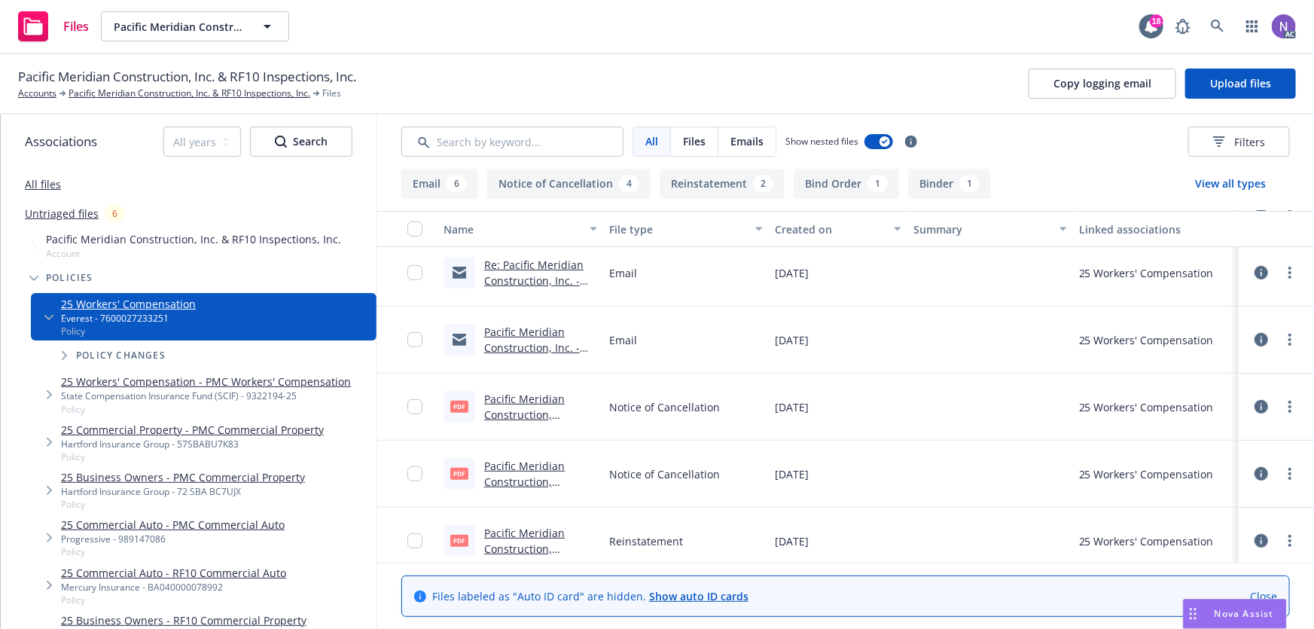
click at [531, 283] on link "Re: Pacific Meridian Construction, Inc. - Workers' Compensation #7600027233251:…" at bounding box center [533, 319] width 99 height 125
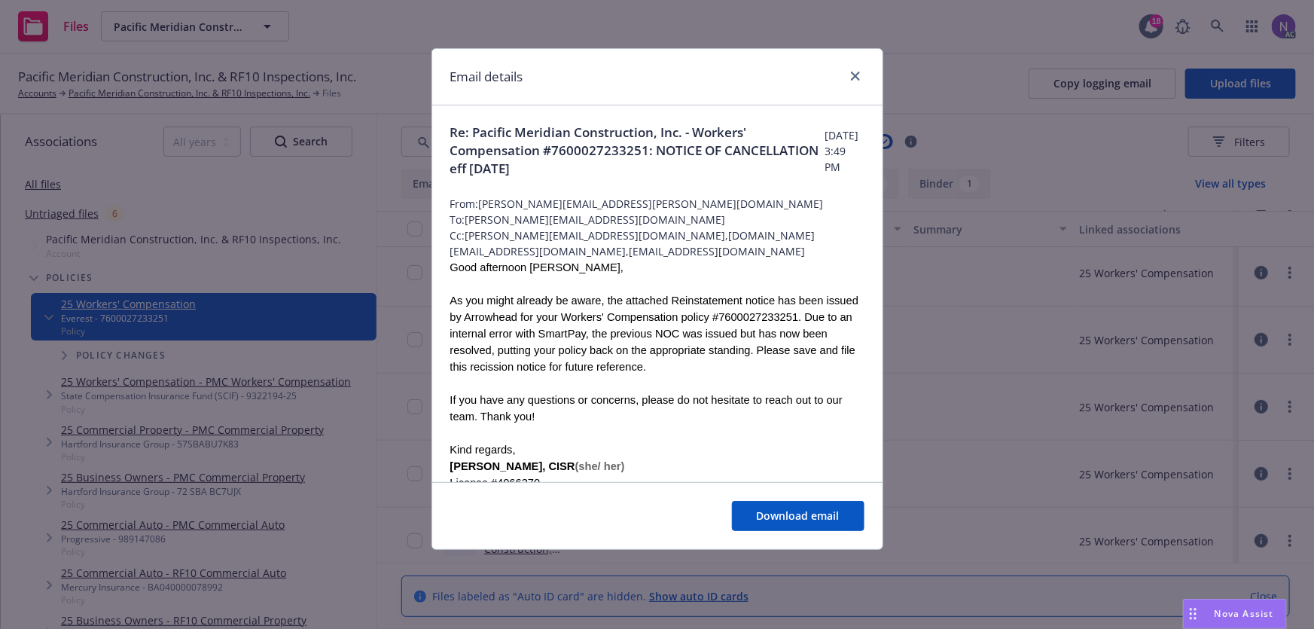
click at [544, 151] on span "Re: Pacific Meridian Construction, Inc. - Workers' Compensation #7600027233251:…" at bounding box center [637, 150] width 375 height 54
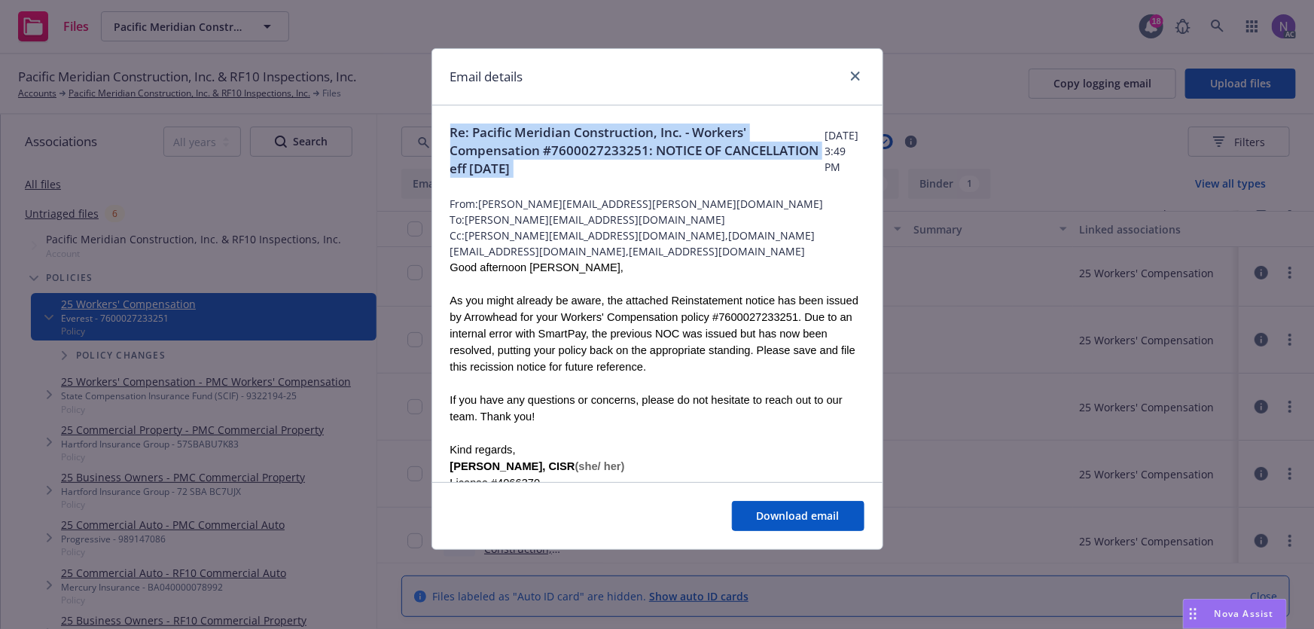
click at [544, 151] on span "Re: Pacific Meridian Construction, Inc. - Workers' Compensation #7600027233251:…" at bounding box center [637, 150] width 375 height 54
copy span "Re: Pacific Meridian Construction, Inc. - Workers' Compensation #7600027233251:…"
